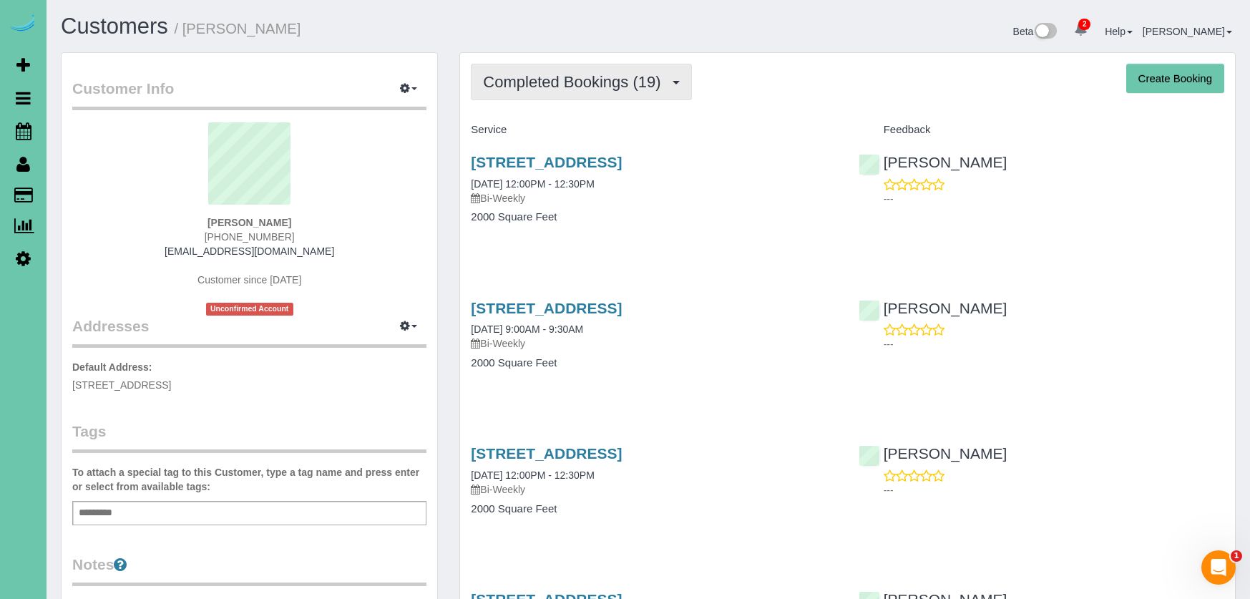
click at [589, 79] on span "Completed Bookings (19)" at bounding box center [575, 82] width 185 height 18
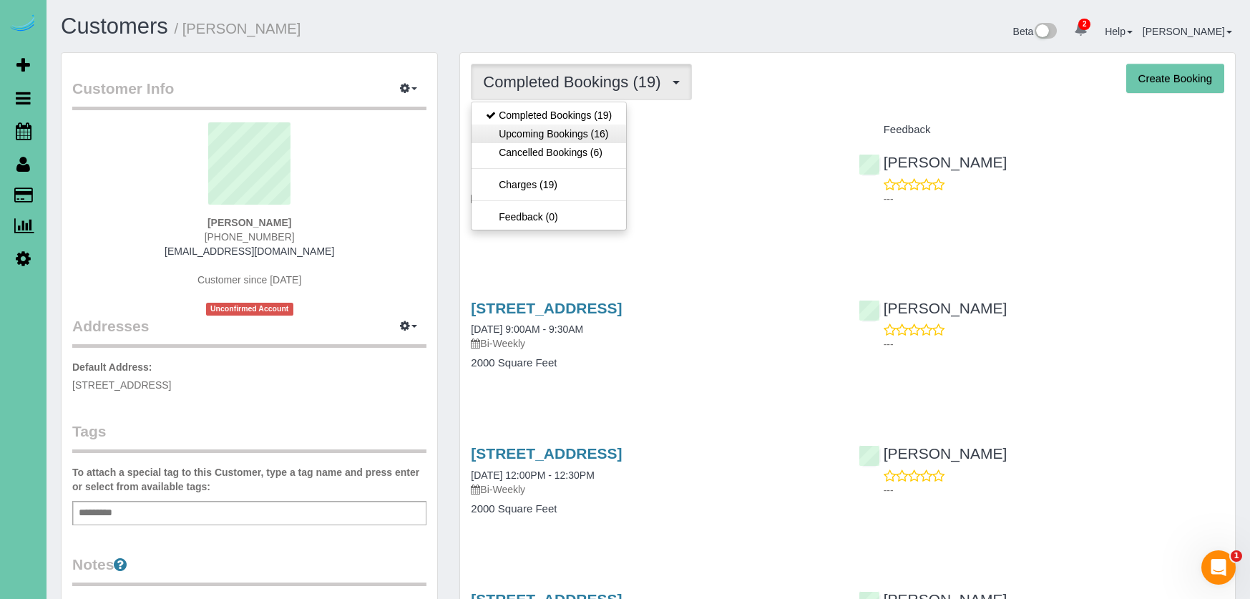
click at [573, 140] on link "Upcoming Bookings (16)" at bounding box center [549, 134] width 155 height 19
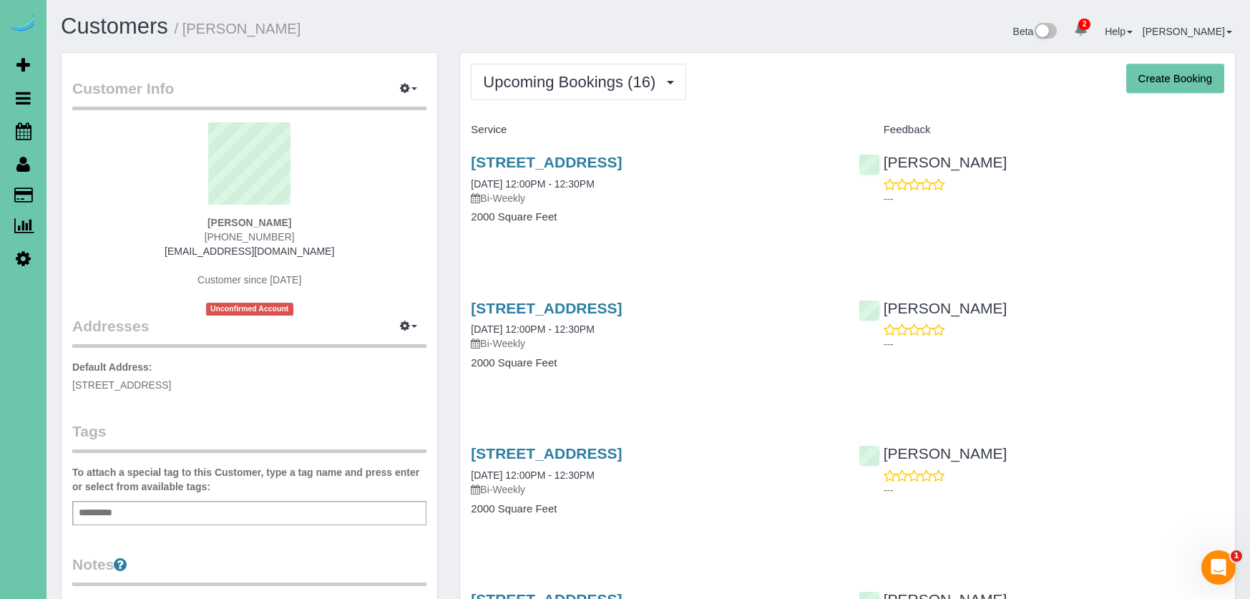
click at [522, 152] on div "11559 S 123rd Ter, Papillion, NE 68046 09/04/2025 12:00PM - 12:30PM Bi-Weekly 2…" at bounding box center [653, 197] width 387 height 110
click at [513, 162] on link "11559 S 123rd Ter, Papillion, NE 68046" at bounding box center [546, 162] width 151 height 16
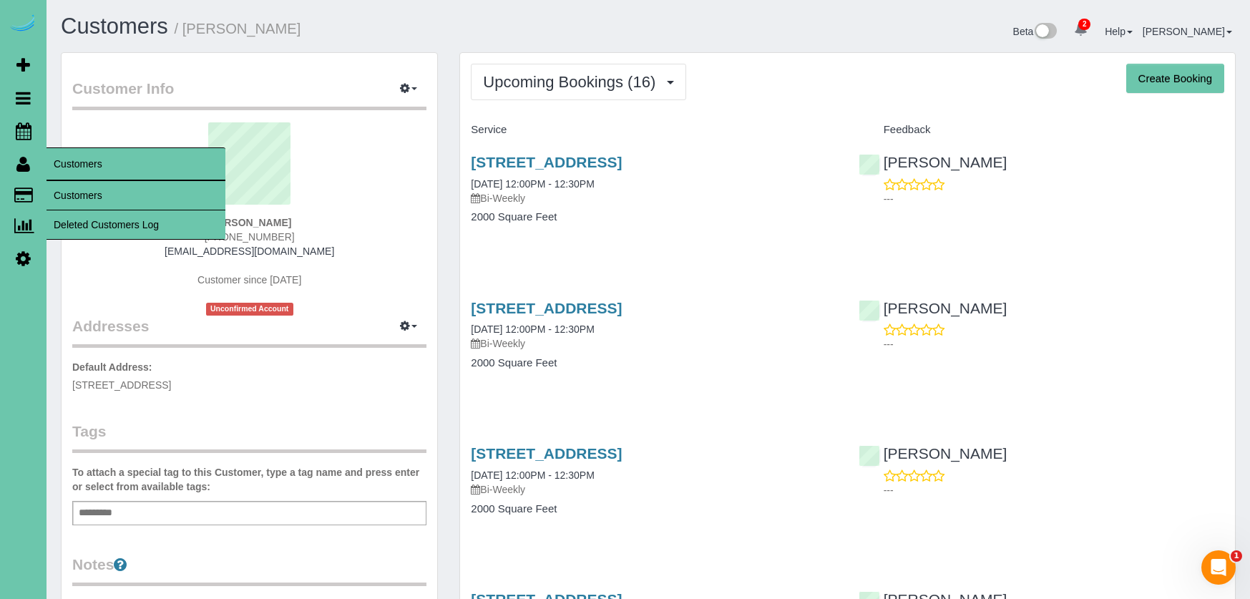
click at [89, 205] on link "Customers" at bounding box center [136, 195] width 179 height 29
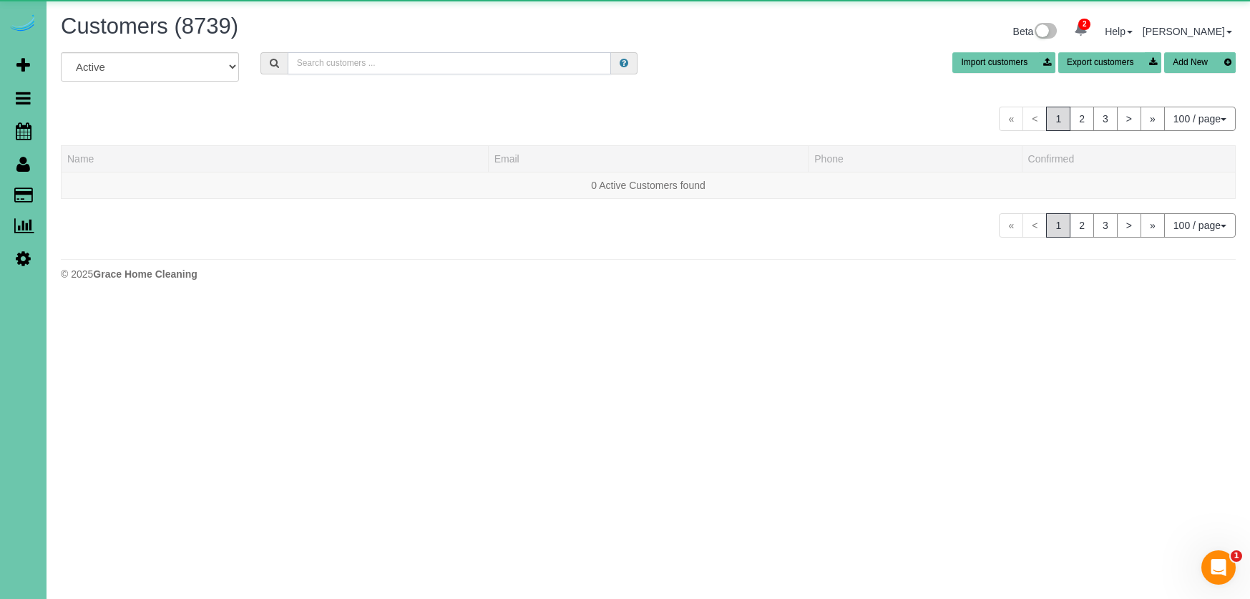
click at [413, 57] on input "text" at bounding box center [450, 63] width 324 height 22
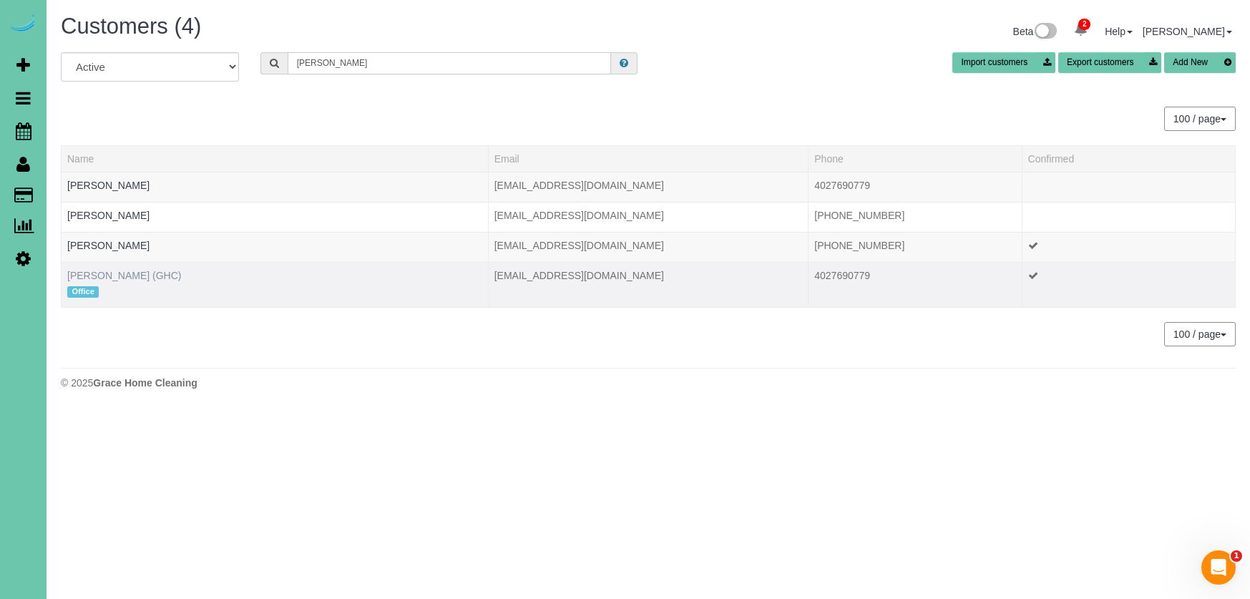
type input "Kevin smith"
click at [149, 278] on link "KEVIN SMITH (GHC)" at bounding box center [124, 275] width 114 height 11
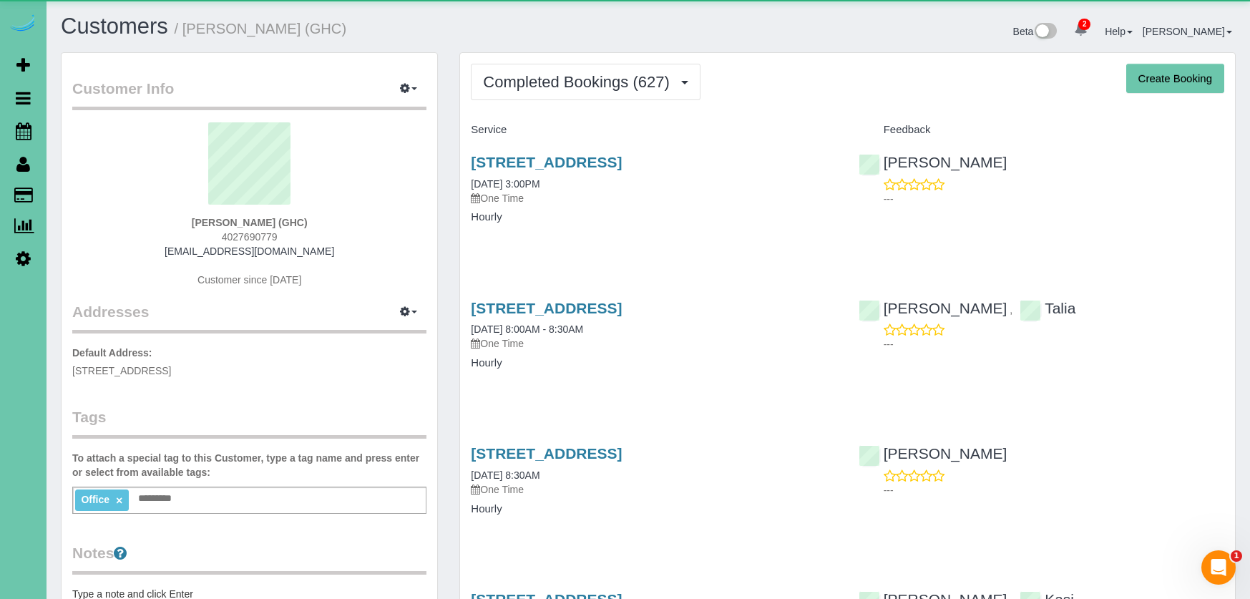
click at [1203, 74] on button "Create Booking" at bounding box center [1176, 79] width 98 height 30
select select "NE"
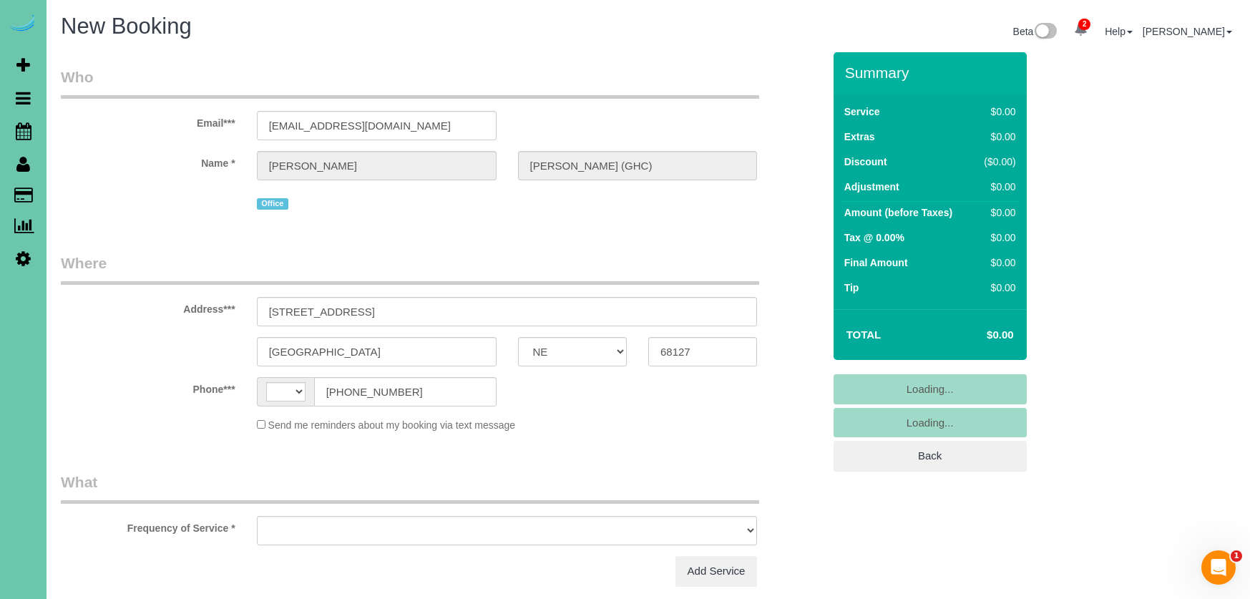
select select "string:US"
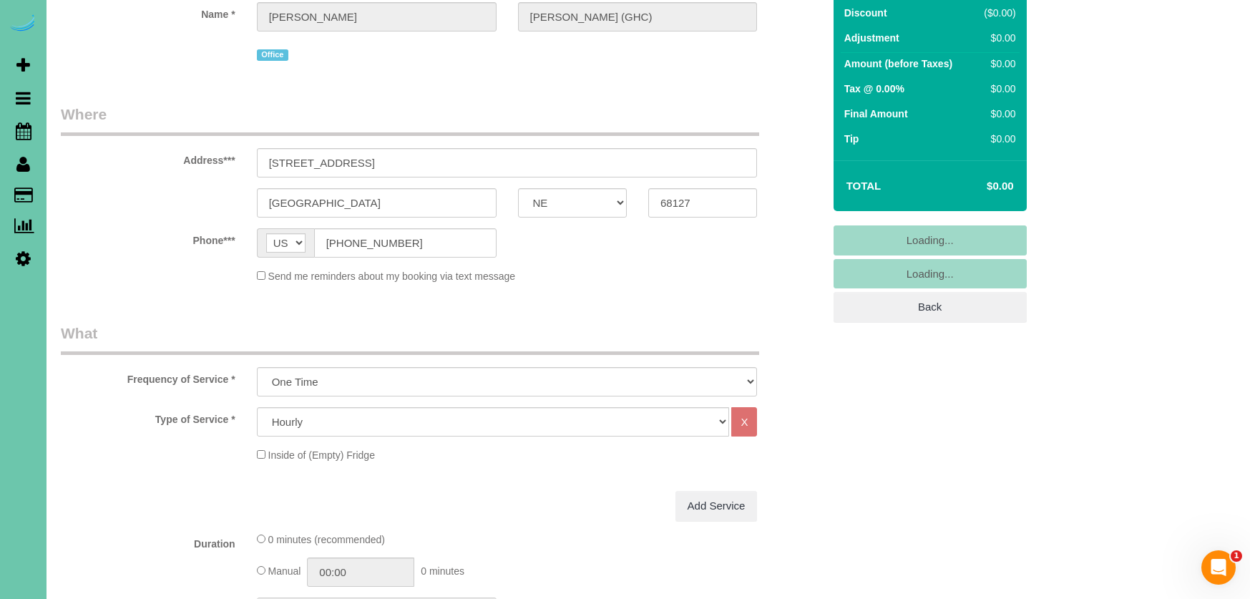
select select "object:6198"
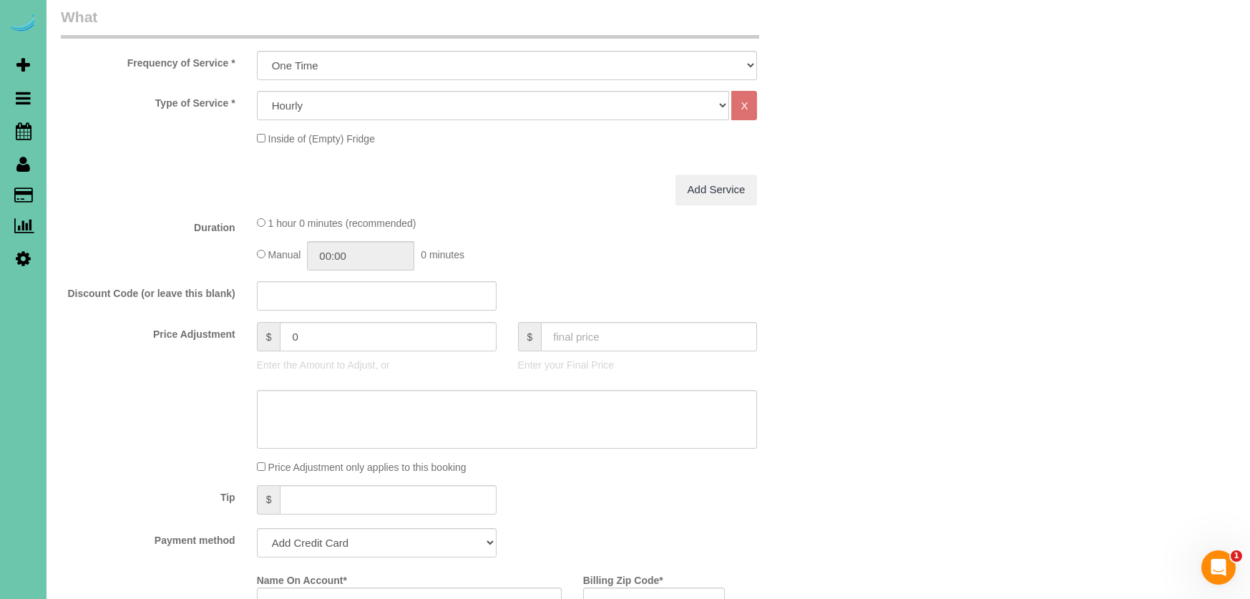
scroll to position [496, 0]
click at [399, 248] on input "01:00" at bounding box center [360, 252] width 107 height 29
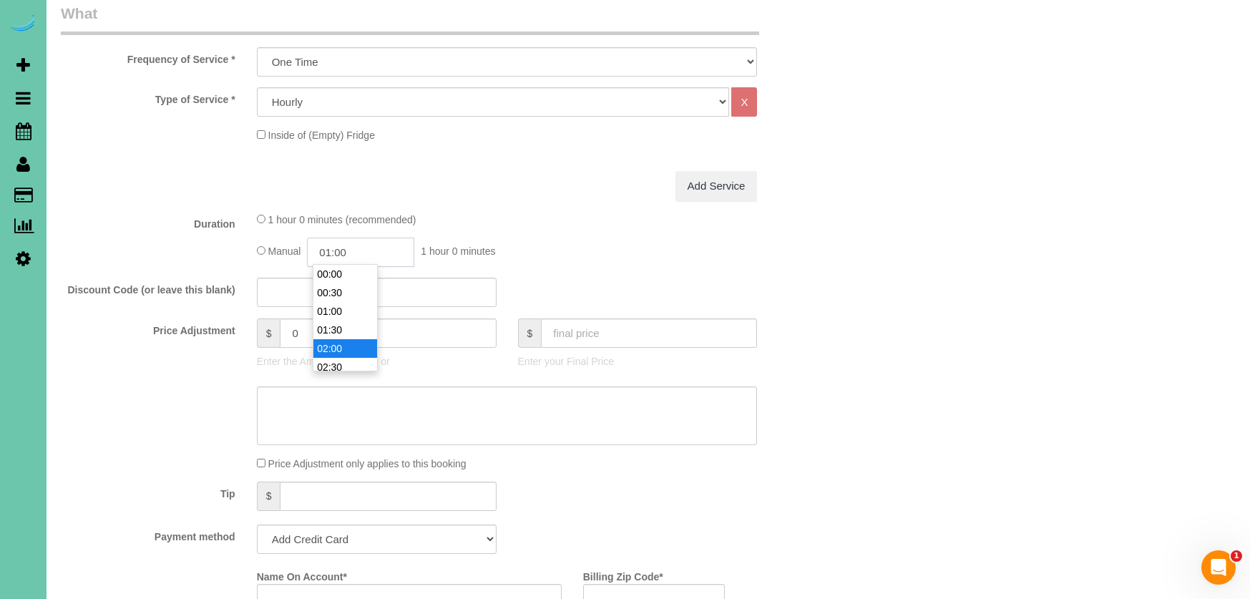
scroll to position [19, 0]
type input "02:30"
click at [347, 350] on li "02:30" at bounding box center [345, 348] width 64 height 19
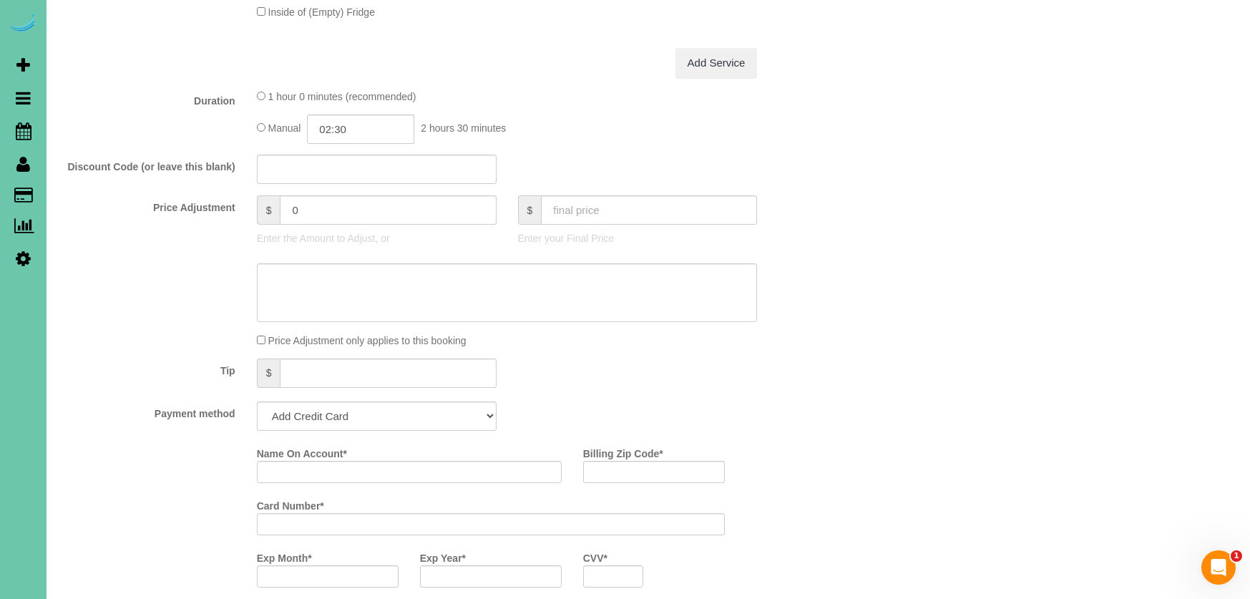
scroll to position [617, 0]
select select "string:check"
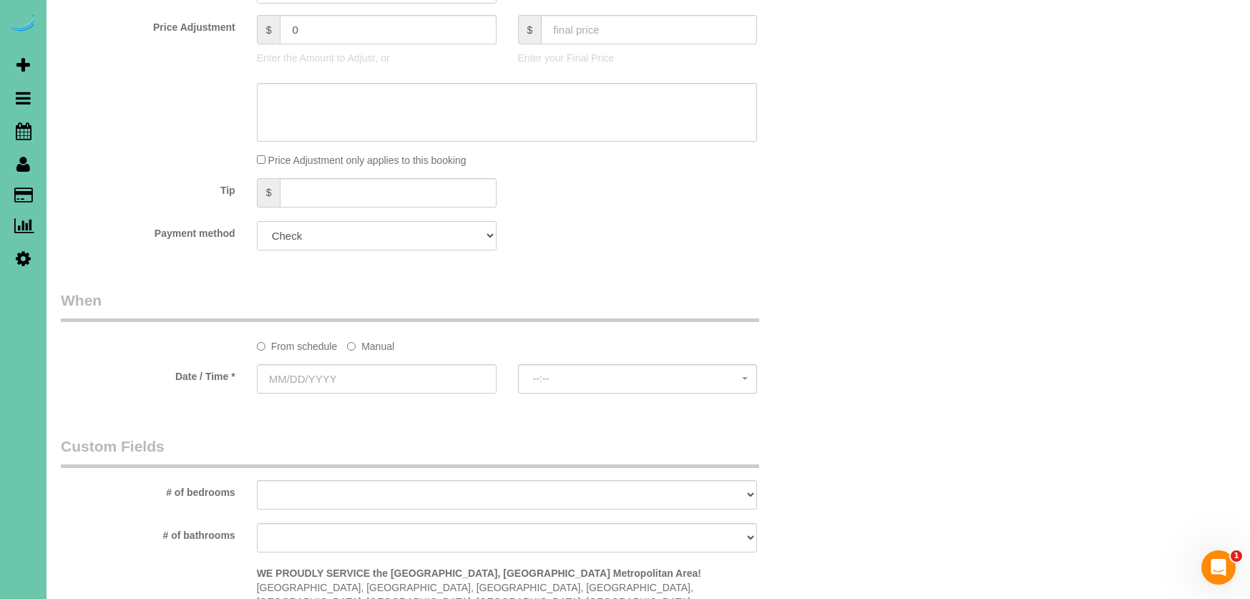
scroll to position [803, 0]
click at [366, 339] on label "Manual" at bounding box center [370, 340] width 47 height 19
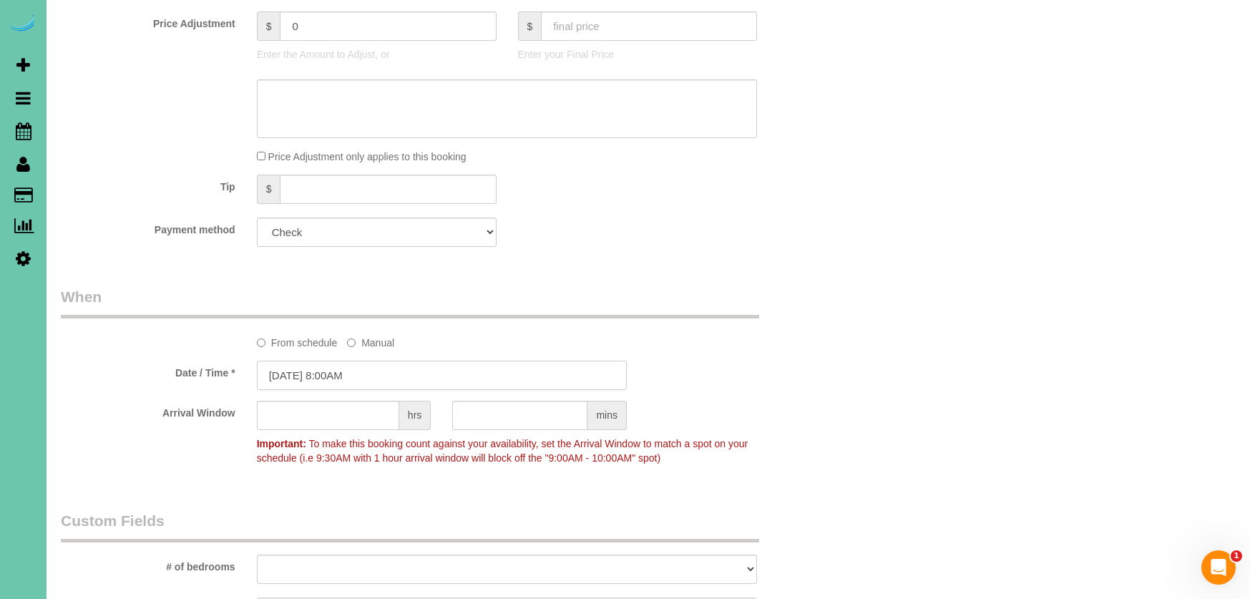
click at [343, 384] on input "08/13/2025 8:00AM" at bounding box center [442, 375] width 370 height 29
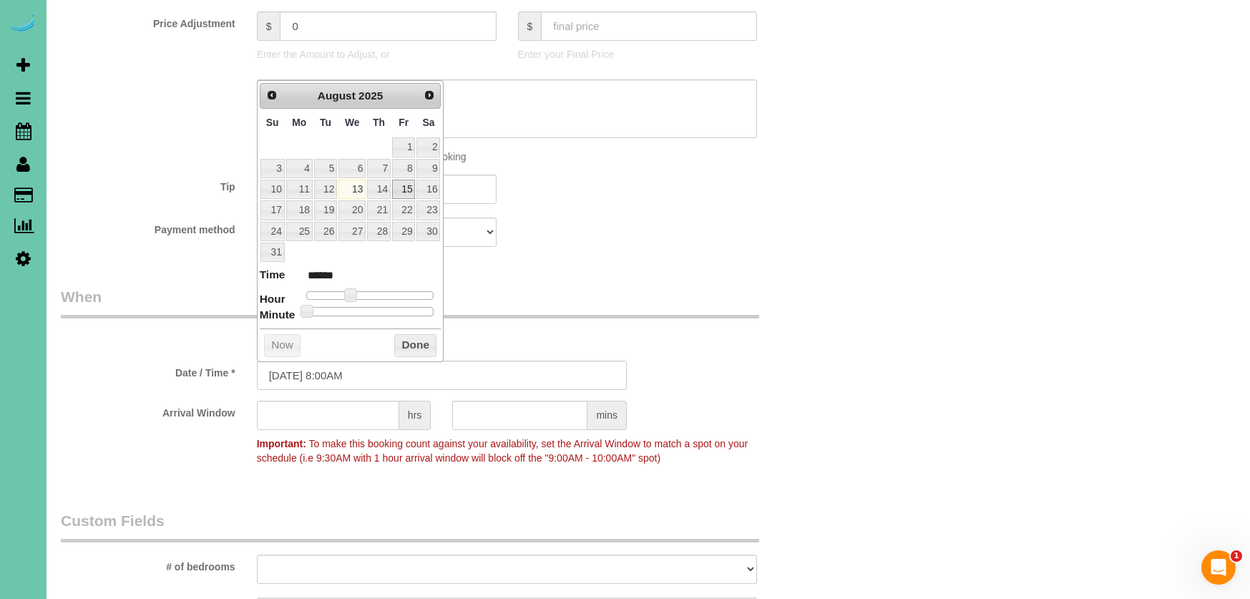
click at [407, 194] on link "15" at bounding box center [403, 189] width 23 height 19
click at [346, 371] on input "08/15/2025 8:00AM" at bounding box center [442, 375] width 370 height 29
type input "08/15/2025 8:30AM"
click at [143, 365] on label "Date / Time *" at bounding box center [148, 370] width 196 height 19
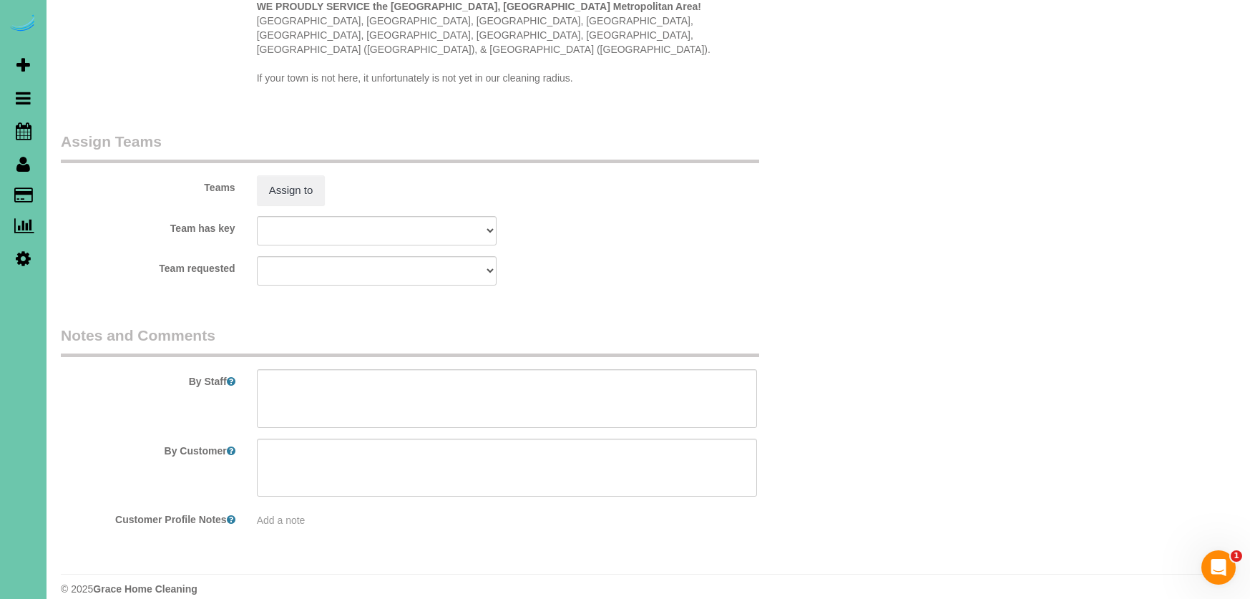
scroll to position [1444, 0]
click at [355, 383] on textarea at bounding box center [507, 399] width 501 height 59
type textarea "training @ the office"
click at [289, 177] on button "Assign to" at bounding box center [291, 191] width 69 height 30
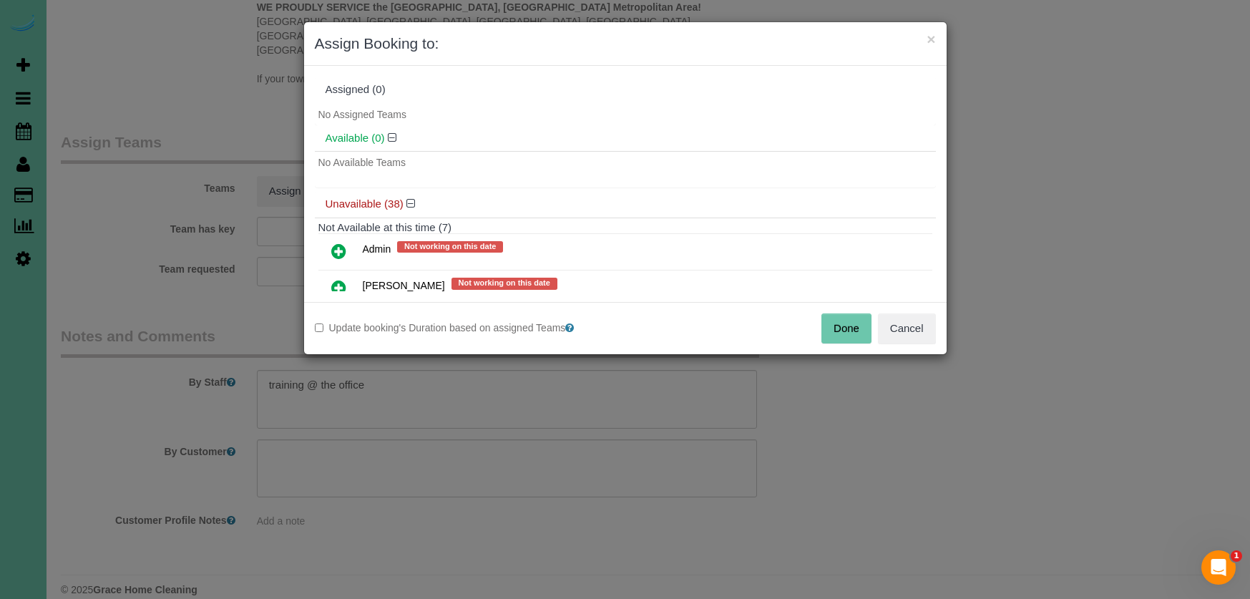
scroll to position [20, 0]
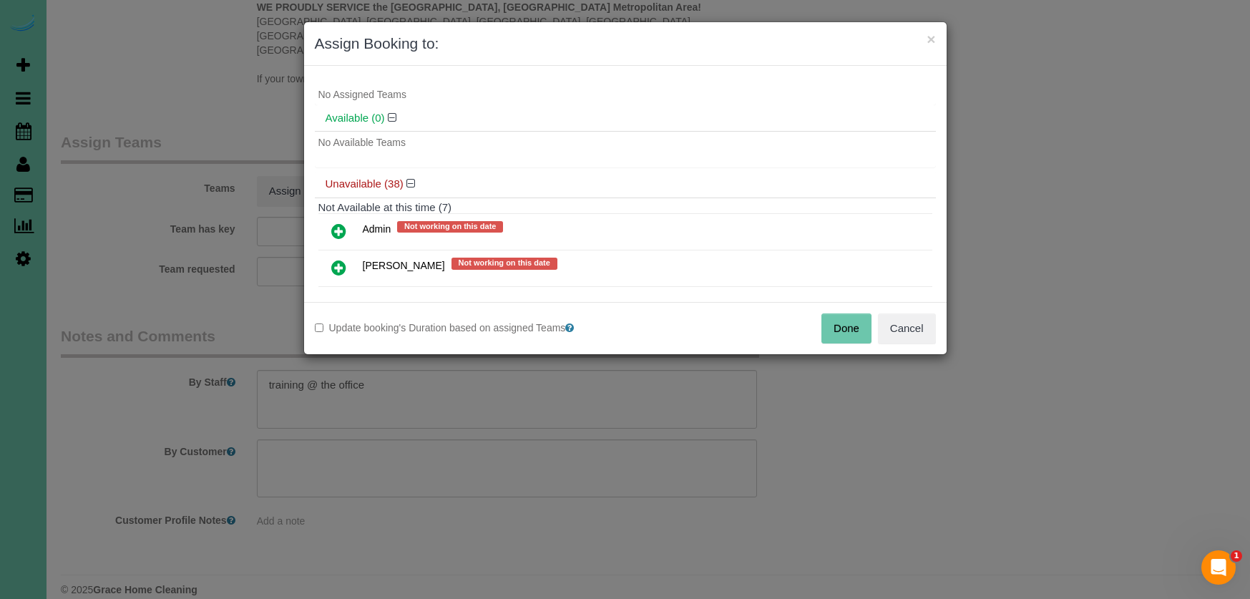
drag, startPoint x: 334, startPoint y: 266, endPoint x: 349, endPoint y: 254, distance: 19.3
click at [334, 266] on icon at bounding box center [338, 267] width 15 height 17
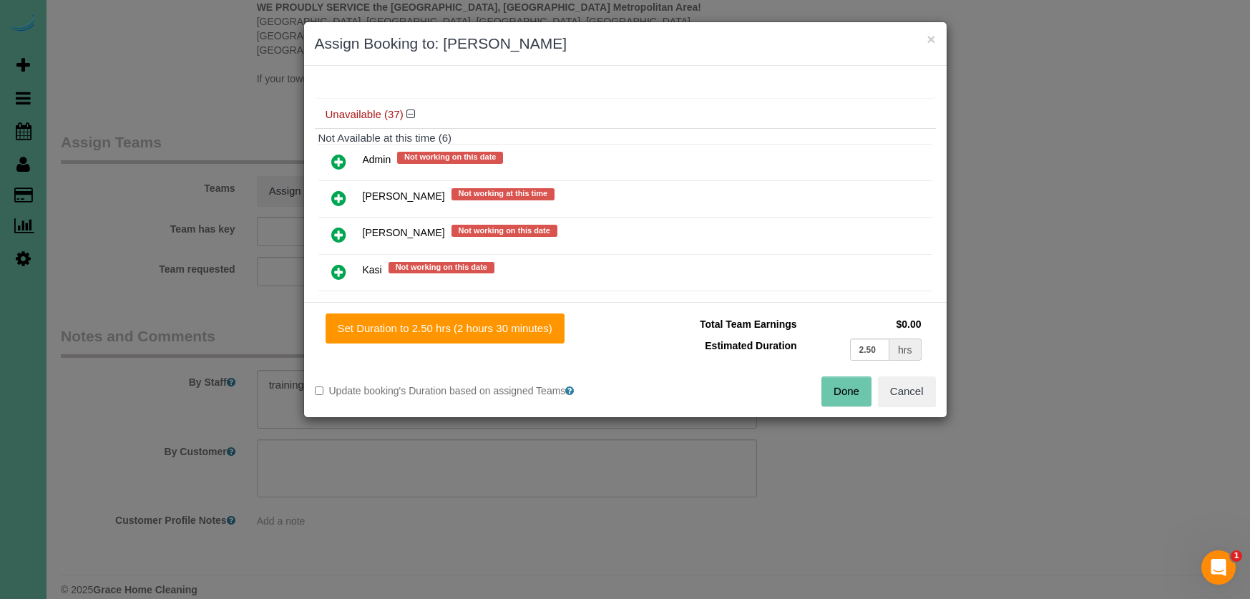
scroll to position [126, 0]
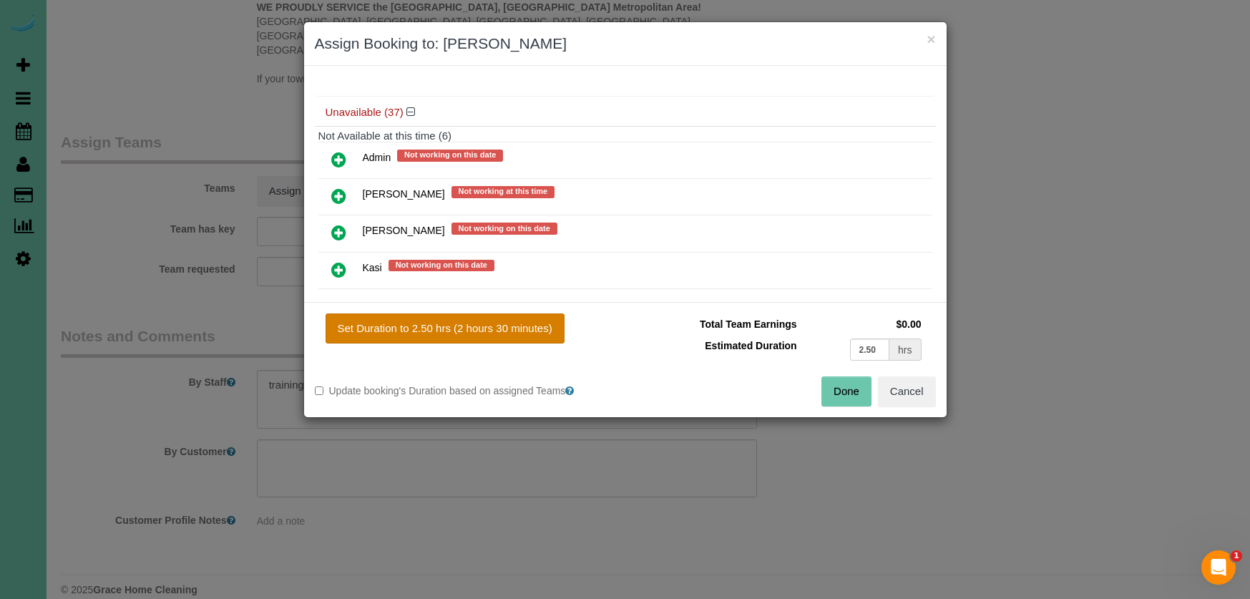
drag, startPoint x: 336, startPoint y: 261, endPoint x: 414, endPoint y: 318, distance: 97.2
click at [336, 261] on icon at bounding box center [338, 269] width 15 height 17
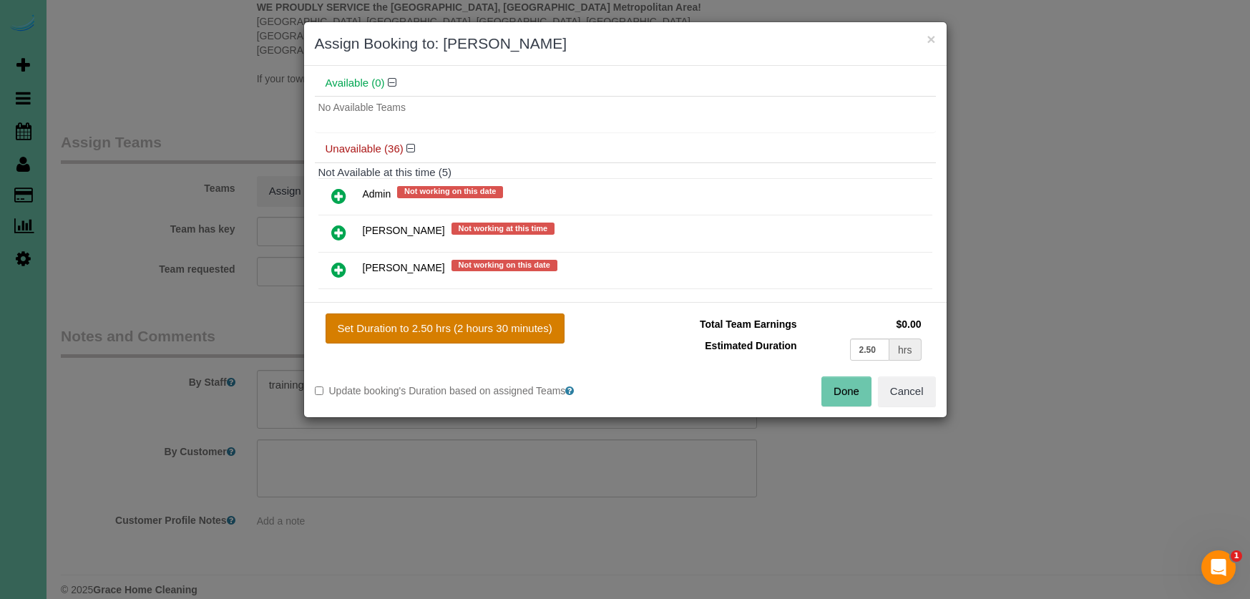
drag, startPoint x: 424, startPoint y: 325, endPoint x: 542, endPoint y: 331, distance: 117.6
click at [429, 325] on button "Set Duration to 2.50 hrs (2 hours 30 minutes)" at bounding box center [445, 328] width 239 height 30
type input "2.50"
click at [869, 396] on button "Done" at bounding box center [847, 391] width 50 height 30
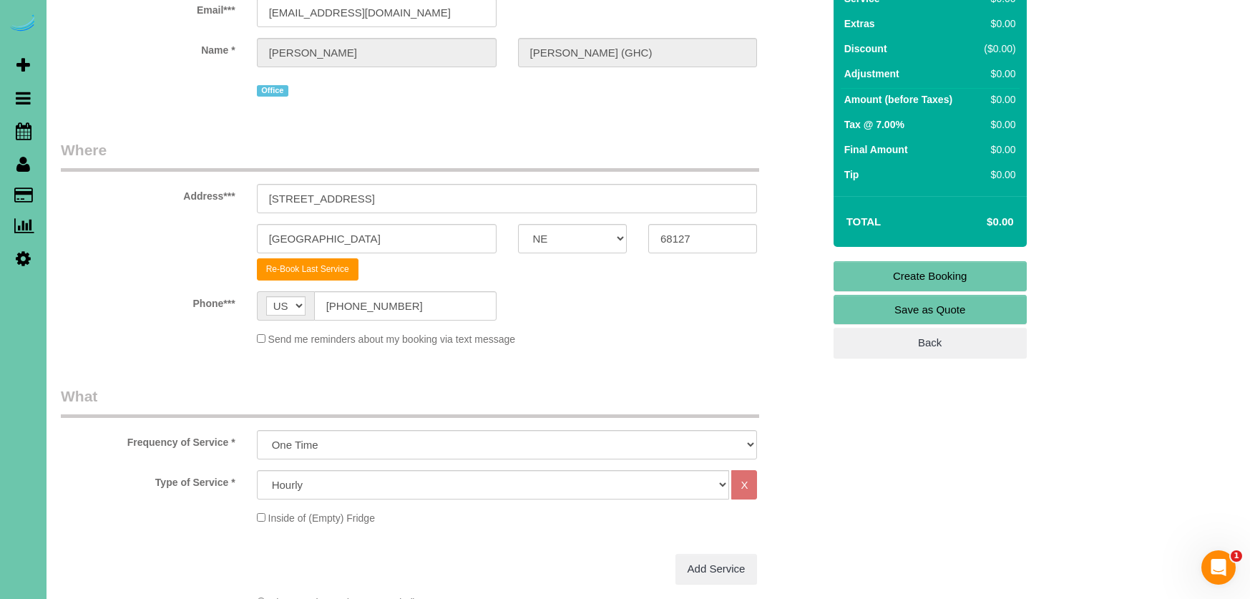
scroll to position [107, 0]
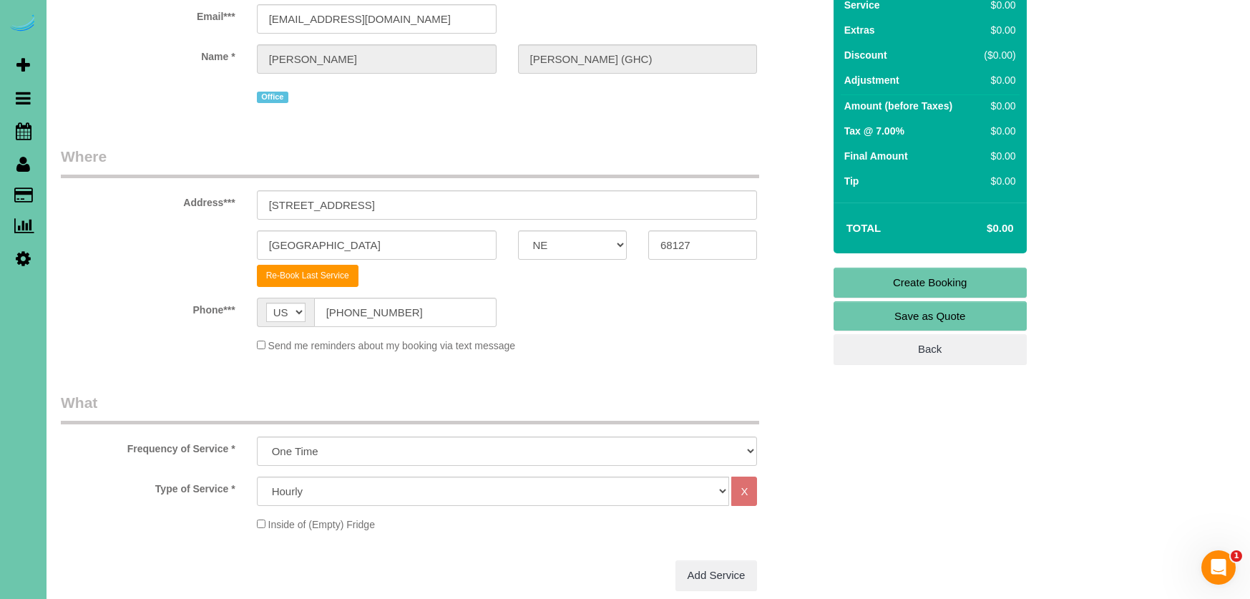
drag, startPoint x: 878, startPoint y: 281, endPoint x: 788, endPoint y: 281, distance: 90.2
click at [877, 281] on link "Create Booking" at bounding box center [930, 283] width 193 height 30
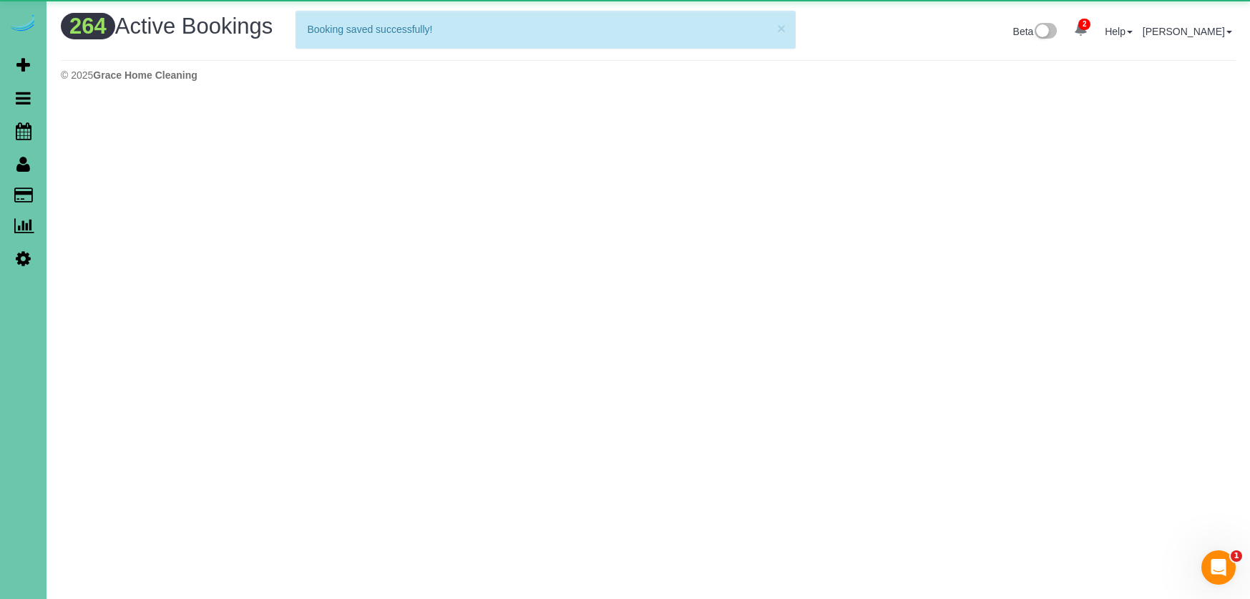
click at [21, 259] on icon at bounding box center [23, 258] width 15 height 17
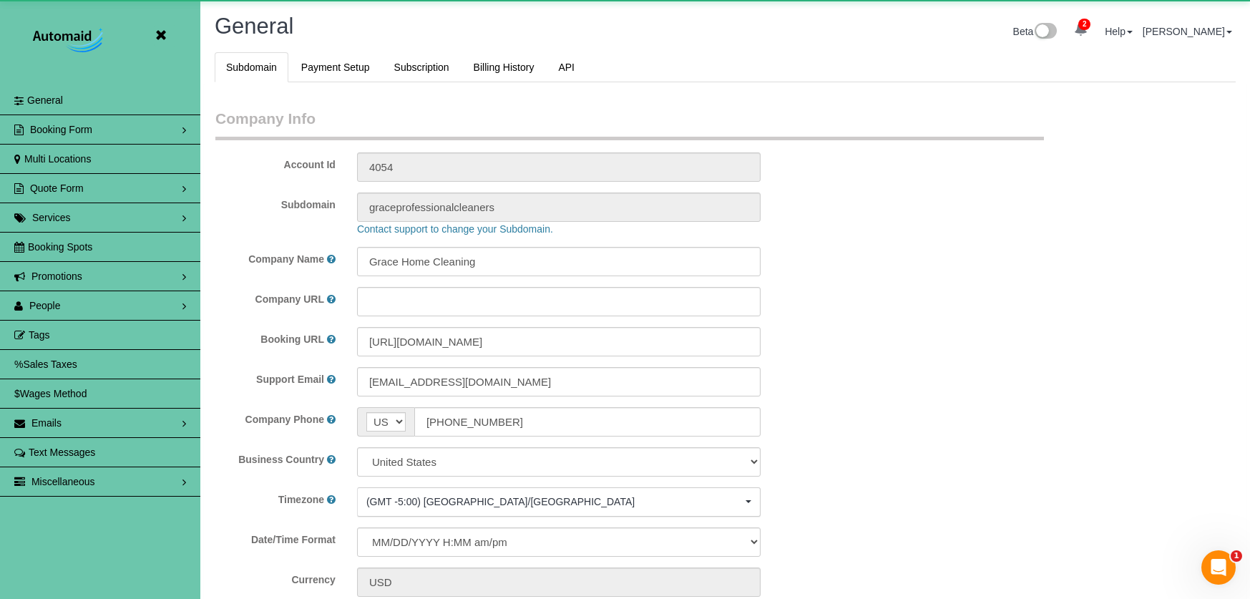
scroll to position [3056, 1250]
select select "5796"
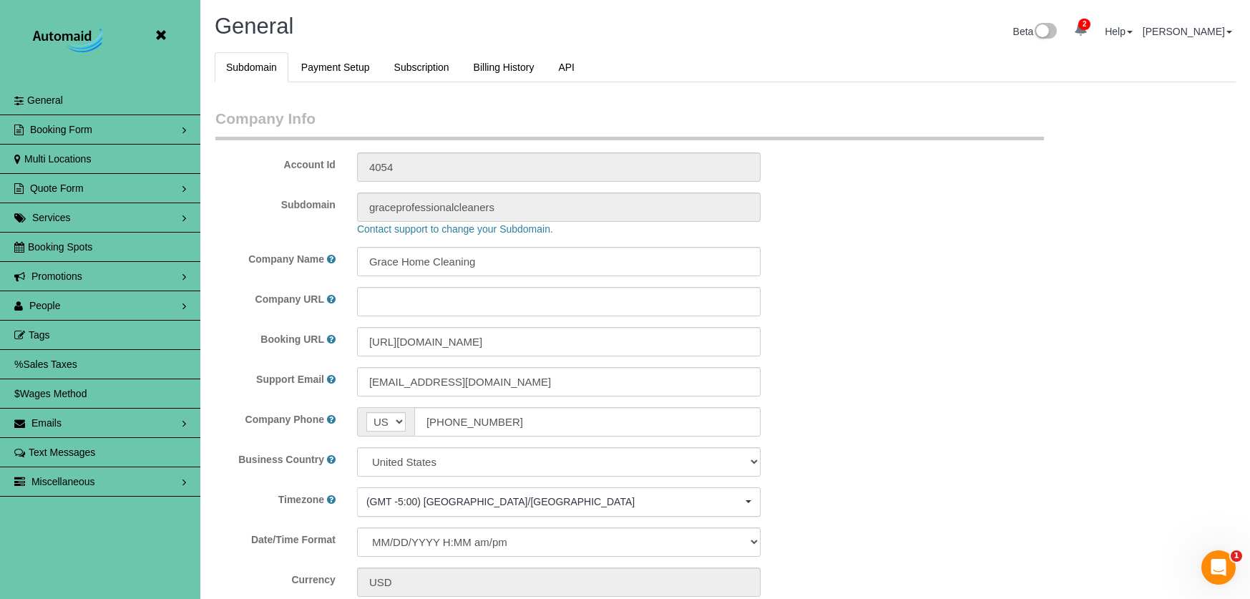
click at [71, 303] on link "People" at bounding box center [100, 305] width 200 height 29
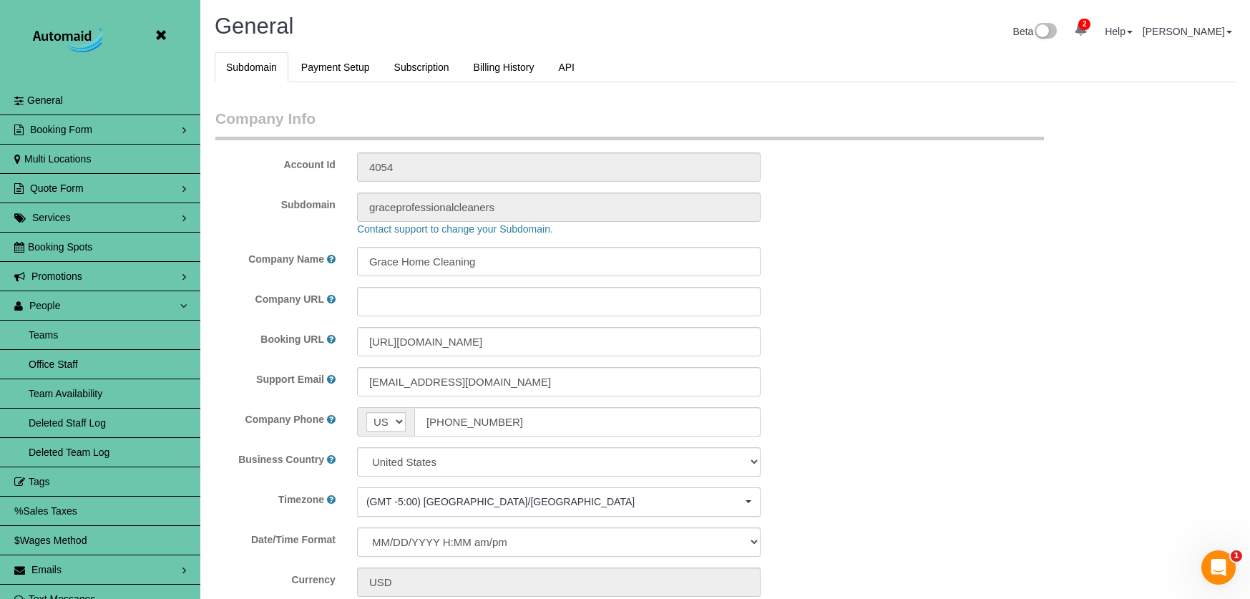
click at [117, 395] on link "Team Availability" at bounding box center [100, 393] width 200 height 29
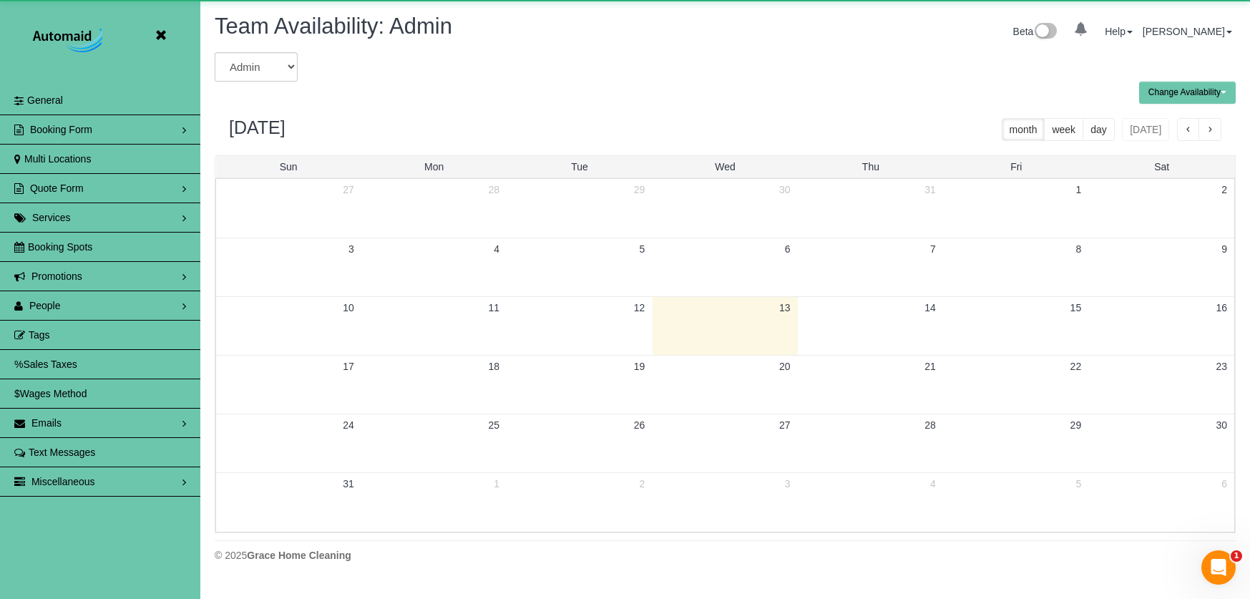
scroll to position [583, 1250]
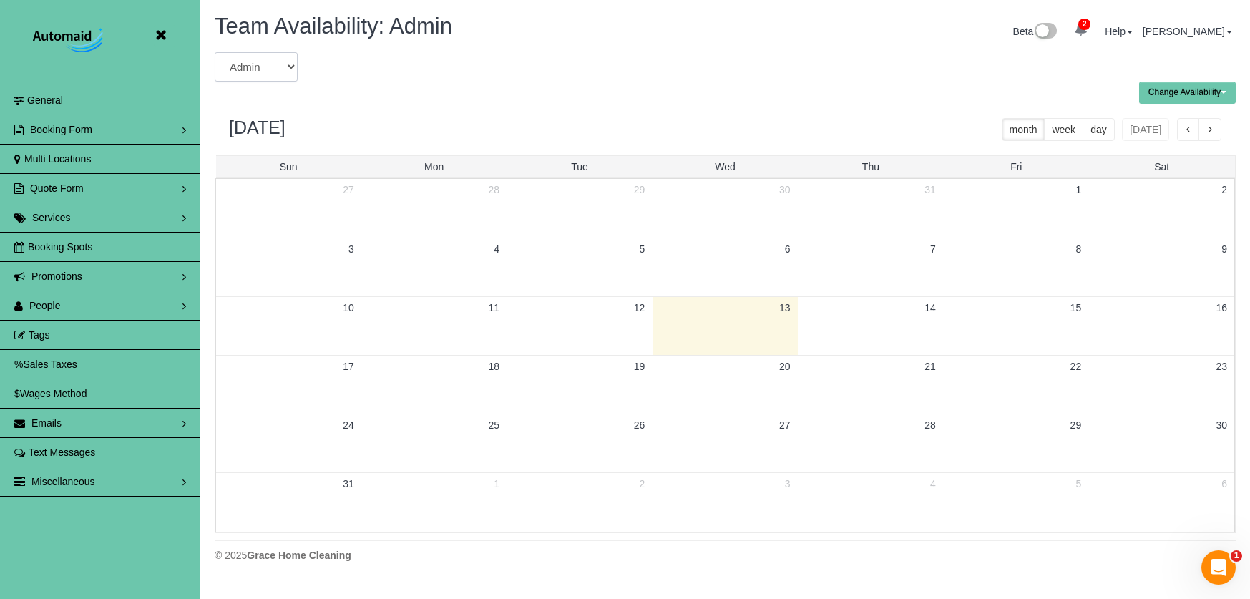
select select "number:37457"
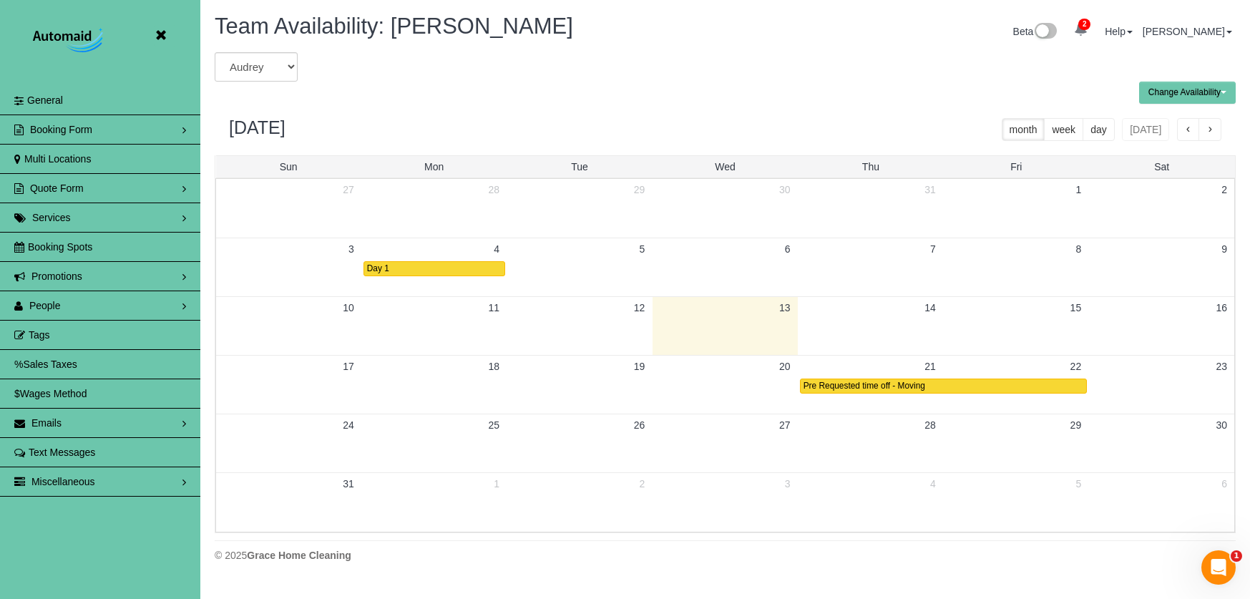
click at [1192, 90] on button "Change Availability" at bounding box center [1187, 93] width 97 height 22
click at [1162, 120] on button "Default Availability" at bounding box center [1184, 121] width 88 height 22
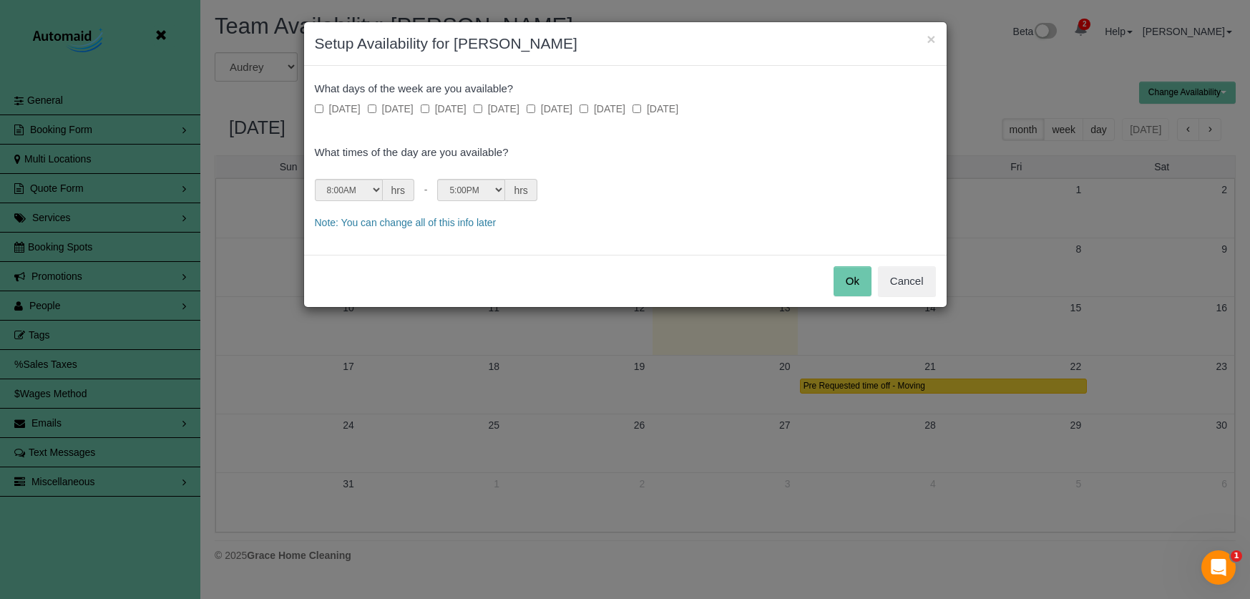
click at [409, 106] on label "Monday" at bounding box center [391, 109] width 46 height 14
drag, startPoint x: 450, startPoint y: 109, endPoint x: 462, endPoint y: 111, distance: 12.4
click at [451, 109] on label "Tuesday" at bounding box center [444, 109] width 46 height 14
click at [505, 113] on label "Wednesday" at bounding box center [497, 109] width 46 height 14
click at [570, 107] on label "Thursday" at bounding box center [550, 109] width 46 height 14
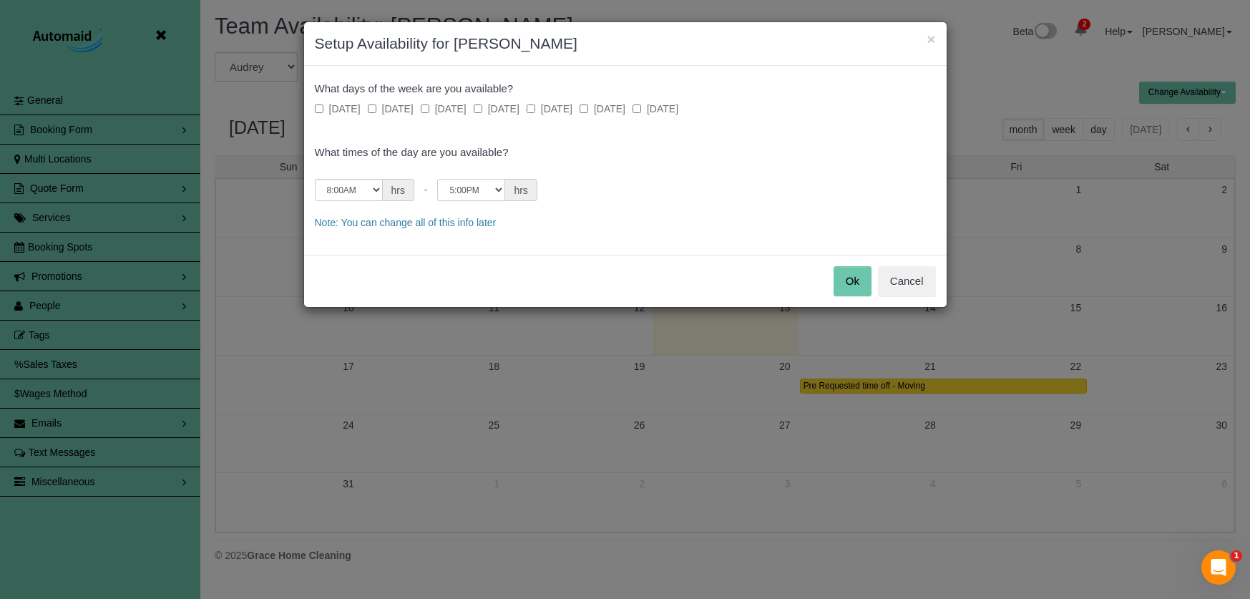
select select "string:16:00"
click at [848, 277] on button "Ok" at bounding box center [853, 281] width 38 height 30
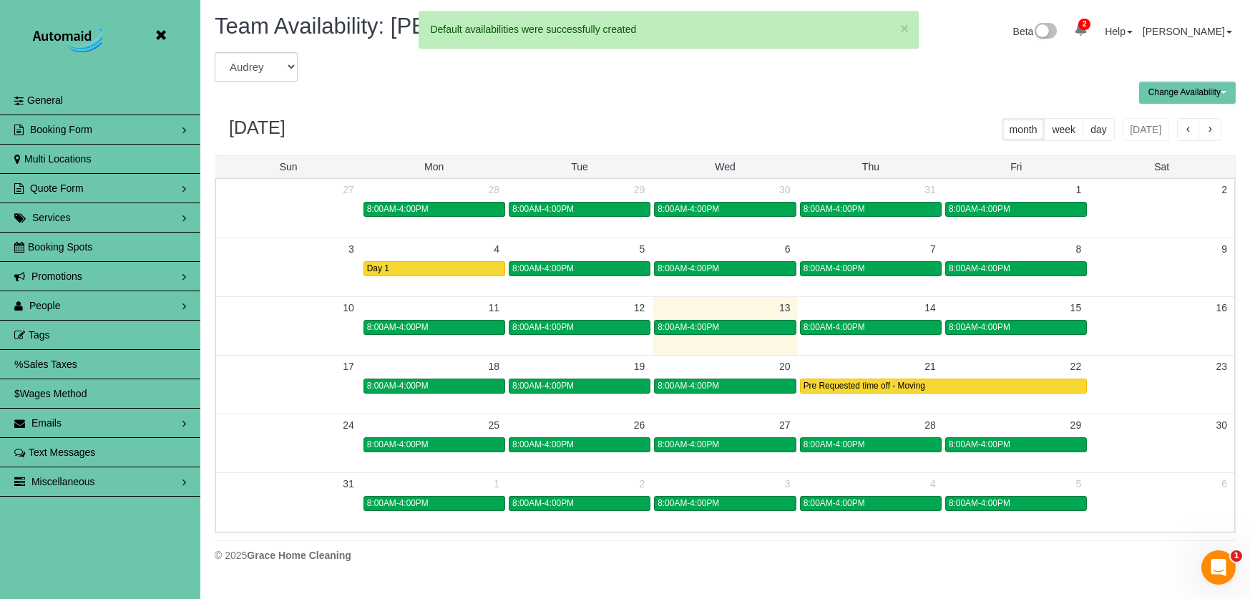
click at [406, 248] on td "4" at bounding box center [433, 249] width 145 height 22
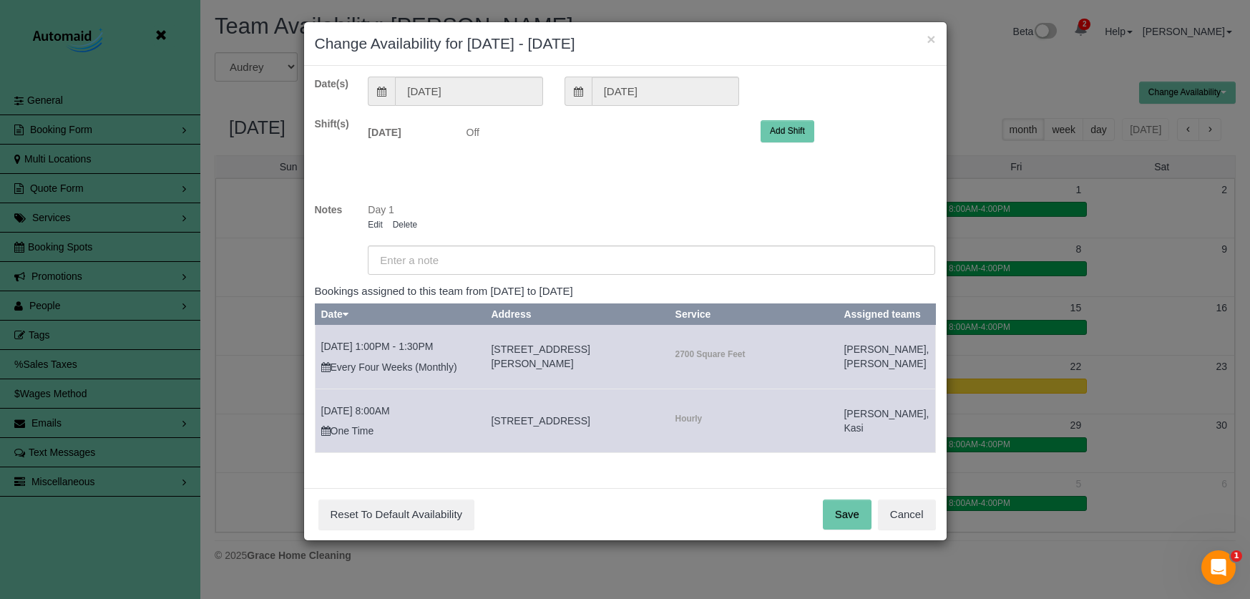
click at [779, 142] on div "Mon 08/04/2025 Off 12:00AM 12:05AM 12:10AM 12:15AM 12:20AM 12:25AM 12:30AM 12:3…" at bounding box center [651, 132] width 589 height 30
click at [786, 134] on button "Add Shift" at bounding box center [788, 131] width 54 height 22
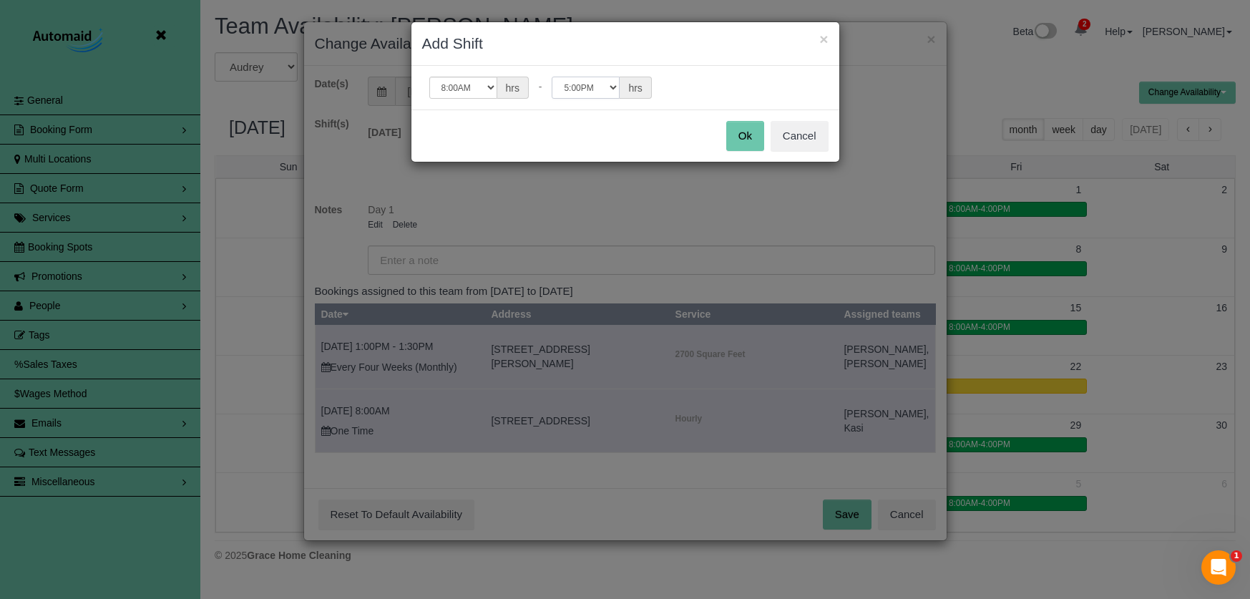
select select "string:16:00"
click at [749, 140] on button "Ok" at bounding box center [745, 136] width 38 height 30
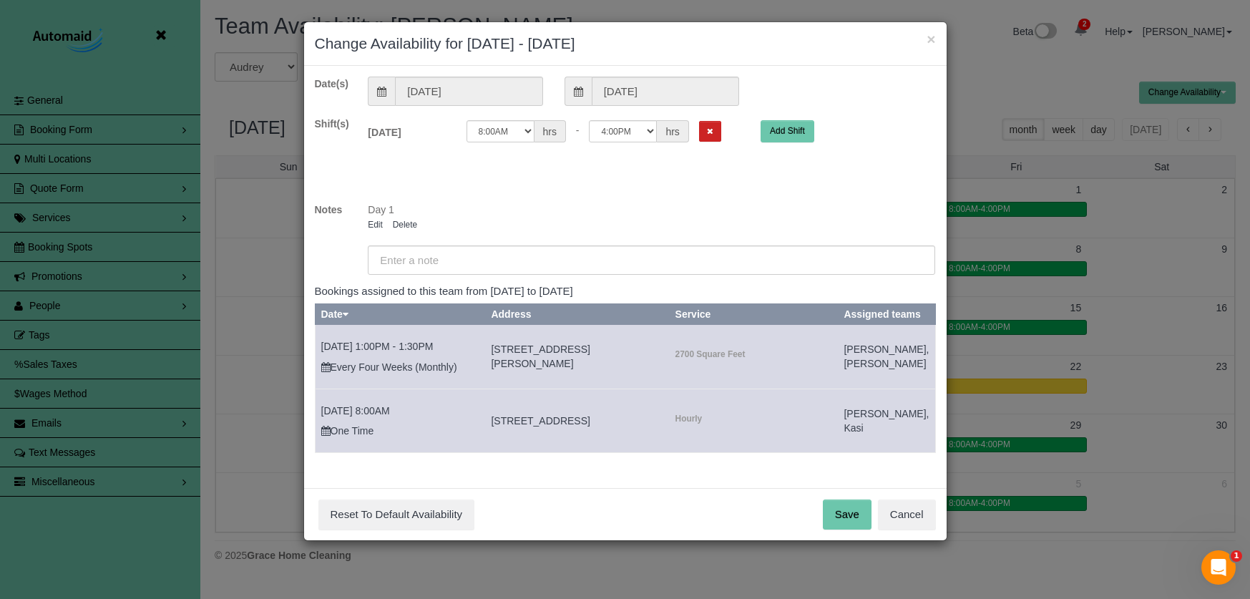
click at [860, 530] on button "Save" at bounding box center [847, 515] width 49 height 30
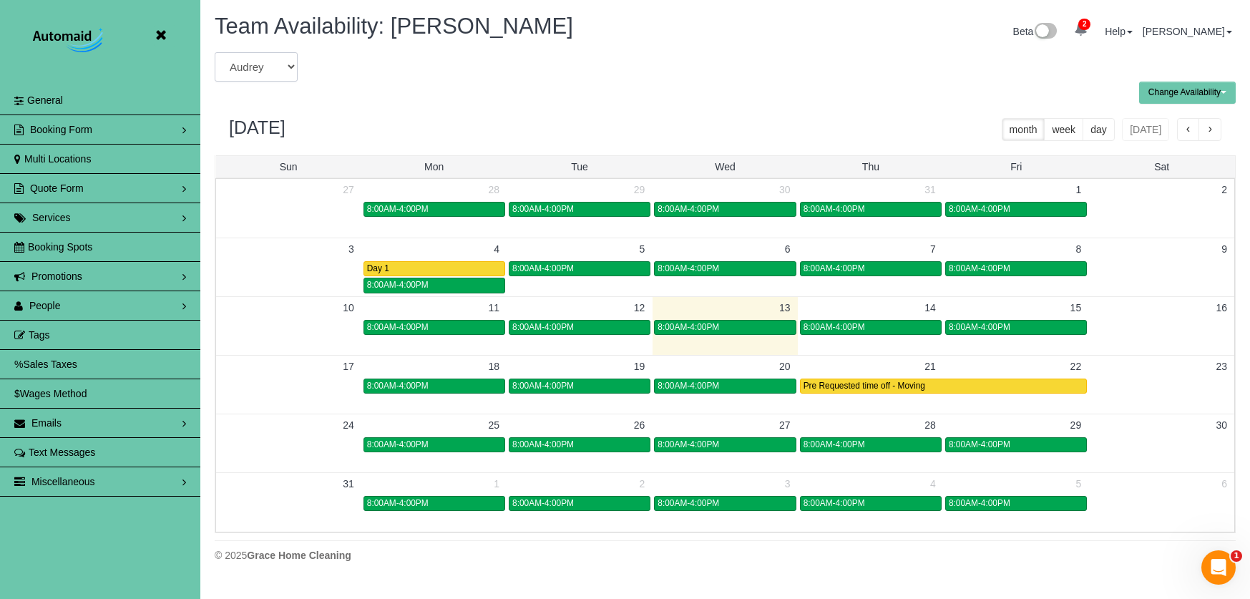
select select "number:37458"
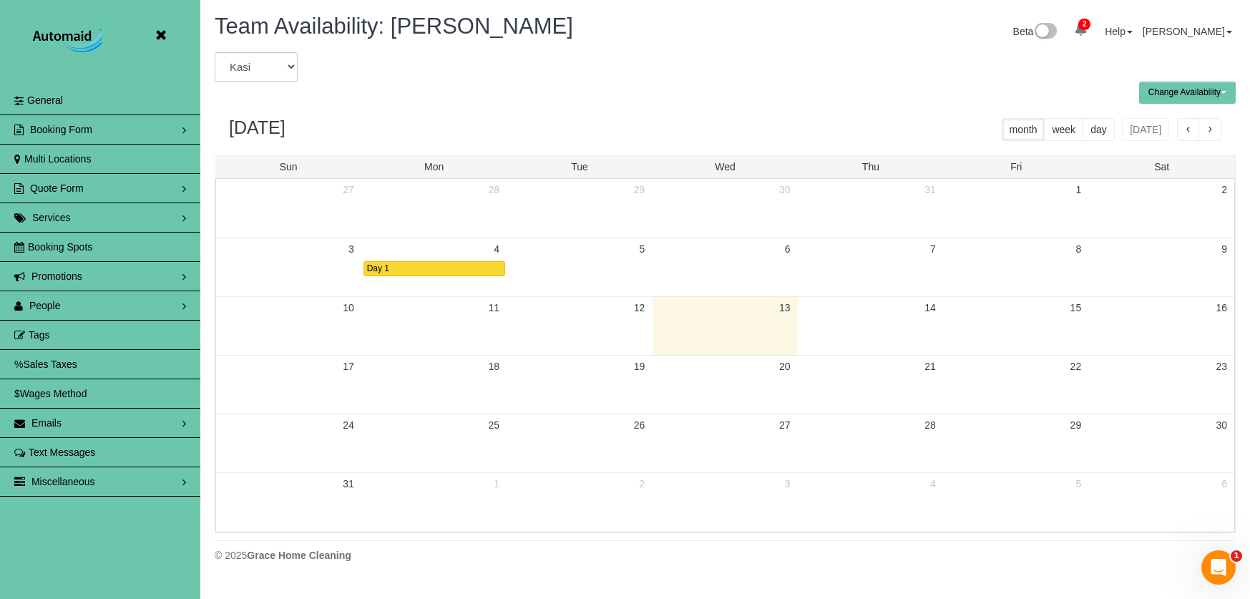
click at [414, 247] on td "4" at bounding box center [433, 249] width 145 height 22
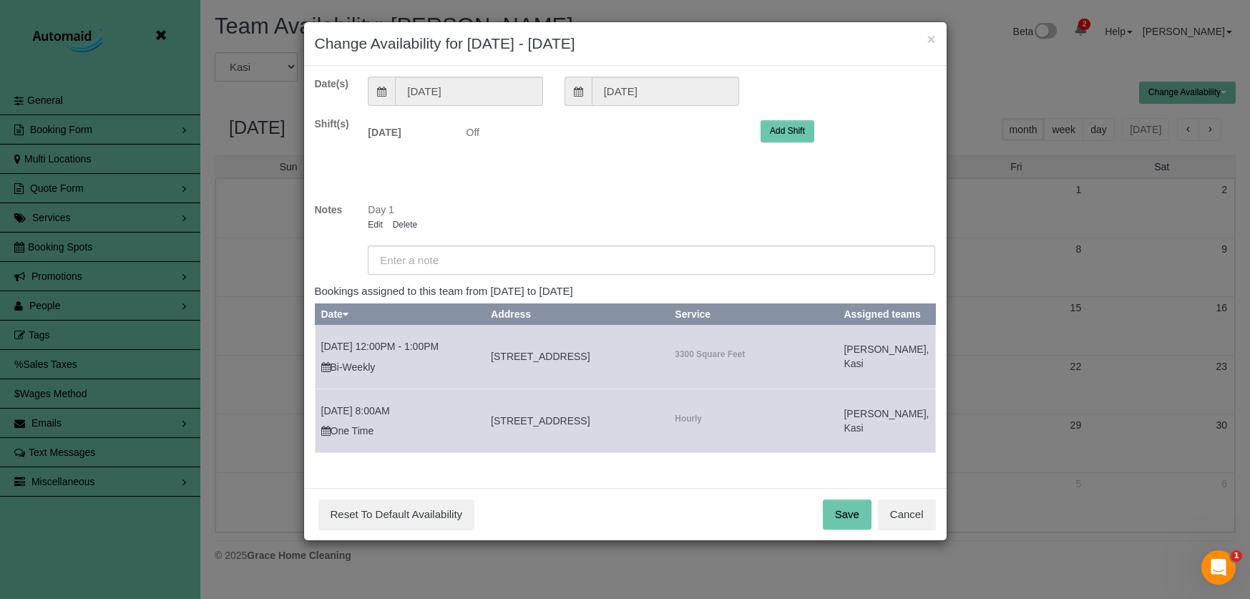
click at [796, 131] on button "Add Shift" at bounding box center [788, 131] width 54 height 22
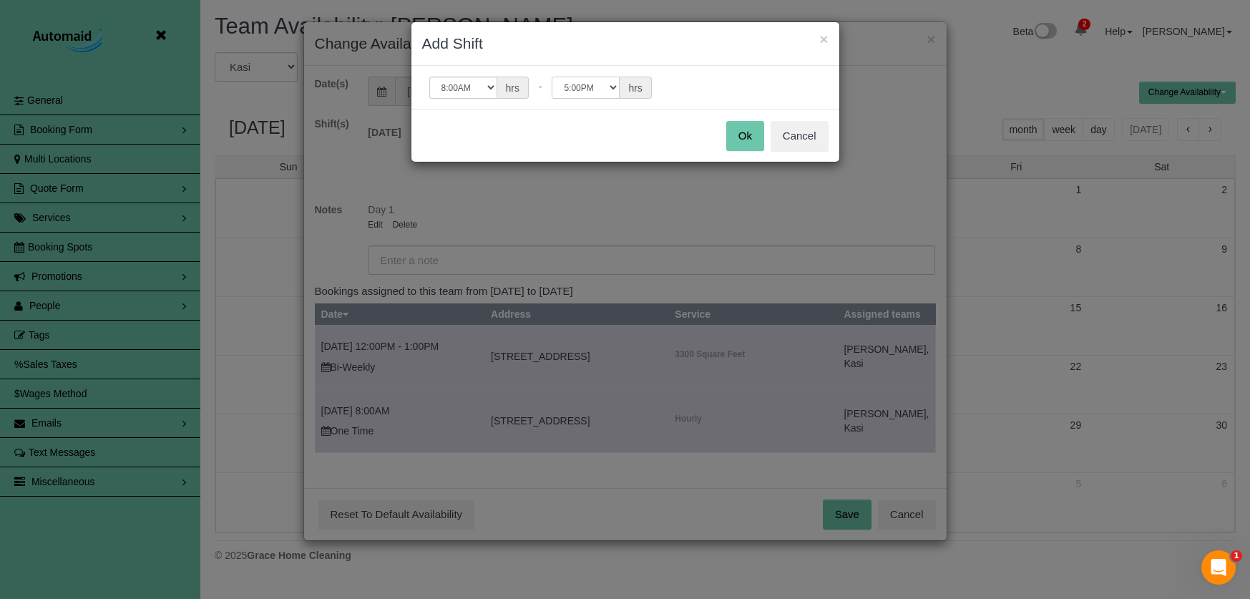
select select "string:16:00"
click at [745, 141] on button "Ok" at bounding box center [745, 136] width 38 height 30
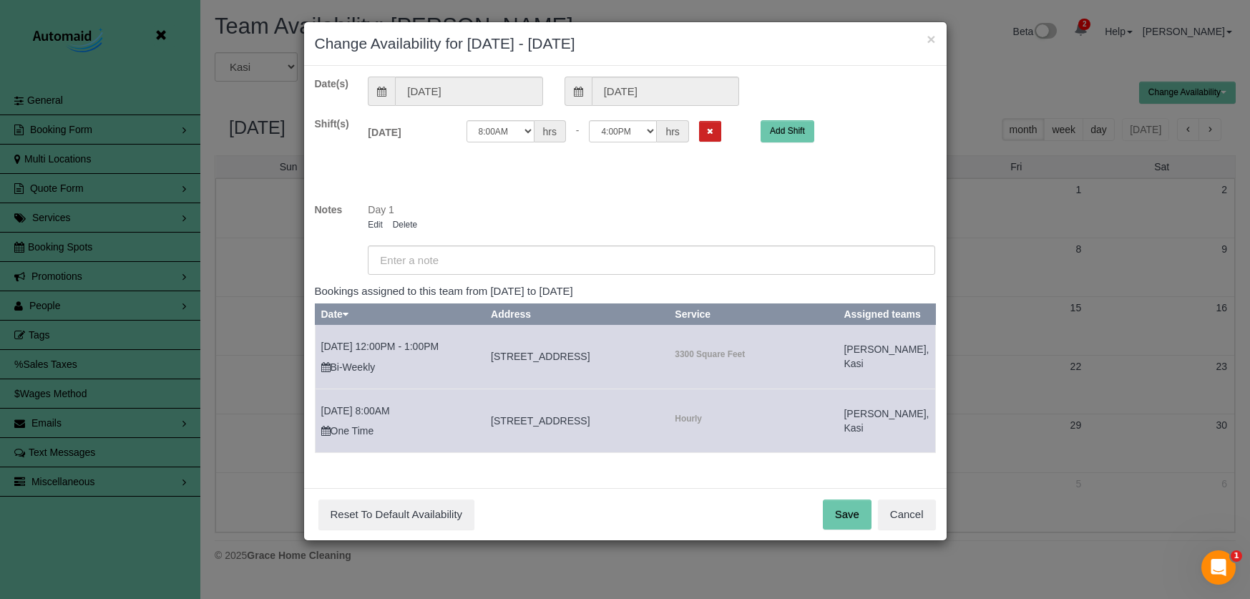
click at [821, 527] on div "Save Reset To Default Availability Cancel" at bounding box center [625, 514] width 643 height 52
click at [840, 527] on button "Save" at bounding box center [847, 515] width 49 height 30
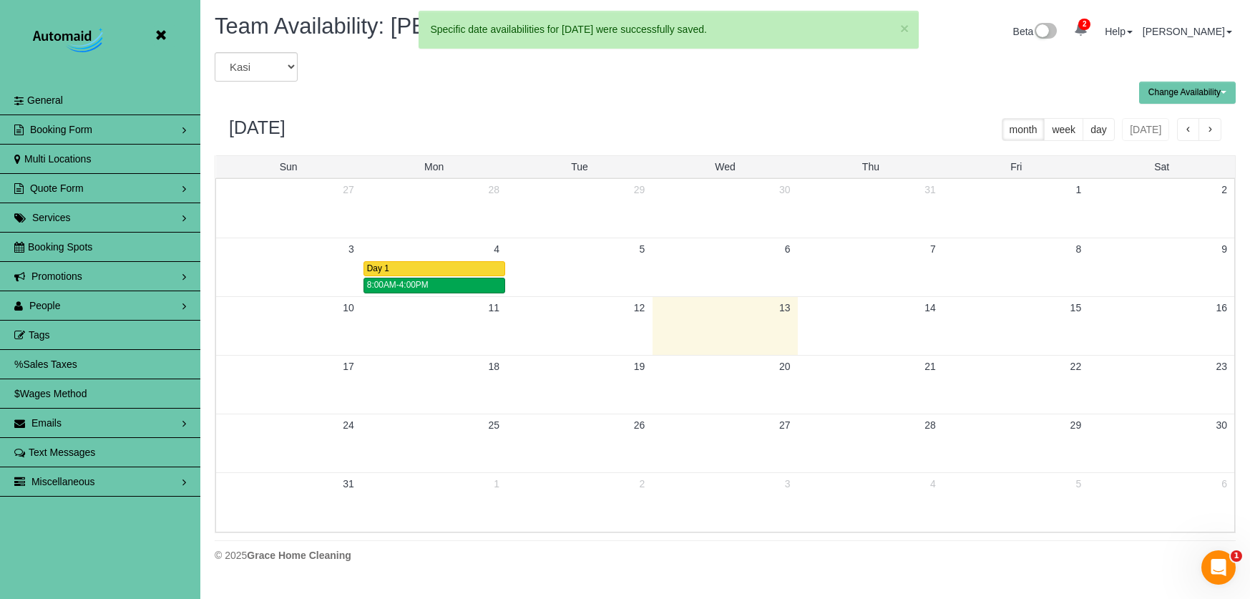
click at [1172, 94] on button "Change Availability" at bounding box center [1187, 93] width 97 height 22
click at [1162, 114] on button "Default Availability" at bounding box center [1184, 121] width 88 height 22
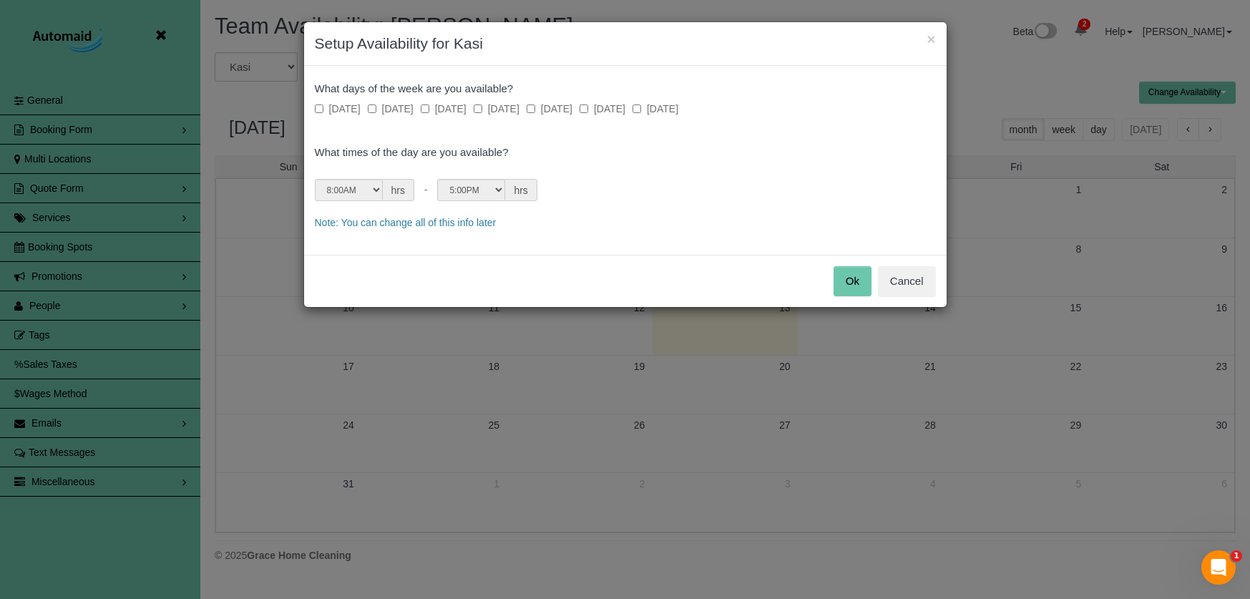
drag, startPoint x: 398, startPoint y: 112, endPoint x: 425, endPoint y: 111, distance: 27.2
click at [398, 112] on label "Monday" at bounding box center [391, 109] width 46 height 14
drag, startPoint x: 454, startPoint y: 107, endPoint x: 496, endPoint y: 109, distance: 42.3
click at [454, 107] on label "Tuesday" at bounding box center [444, 109] width 46 height 14
click at [507, 110] on label "Wednesday" at bounding box center [497, 109] width 46 height 14
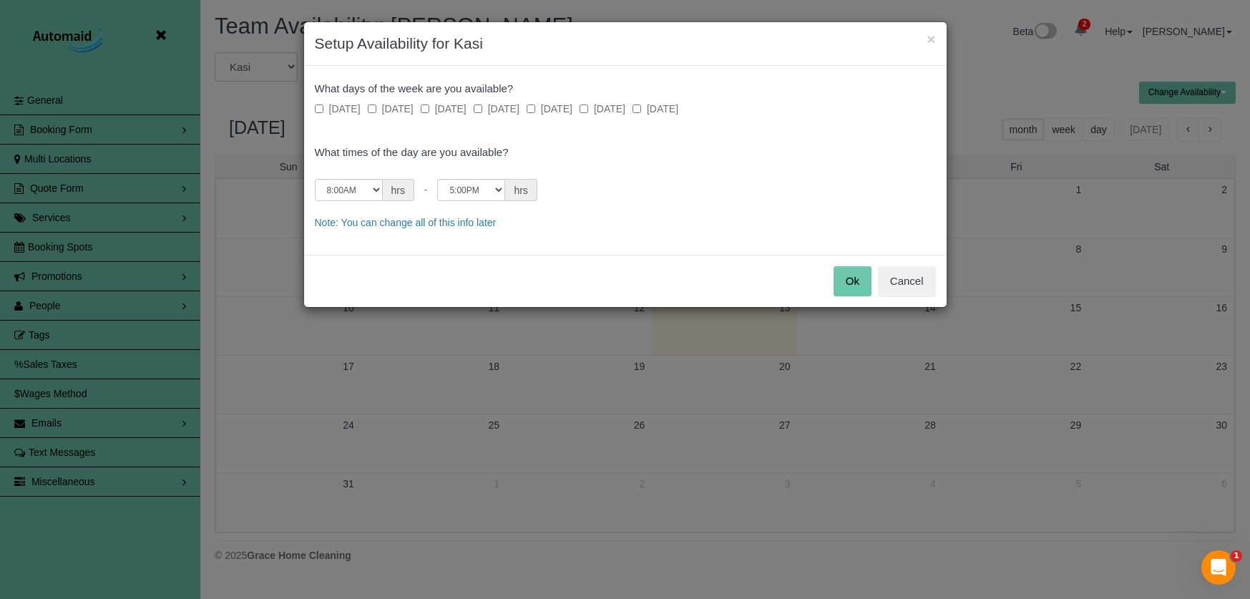
drag, startPoint x: 573, startPoint y: 109, endPoint x: 618, endPoint y: 109, distance: 45.1
click at [573, 110] on label "Thursday" at bounding box center [550, 109] width 46 height 14
drag, startPoint x: 636, startPoint y: 109, endPoint x: 594, endPoint y: 112, distance: 42.3
click at [626, 109] on label "Friday" at bounding box center [603, 109] width 46 height 14
select select "string:16:00"
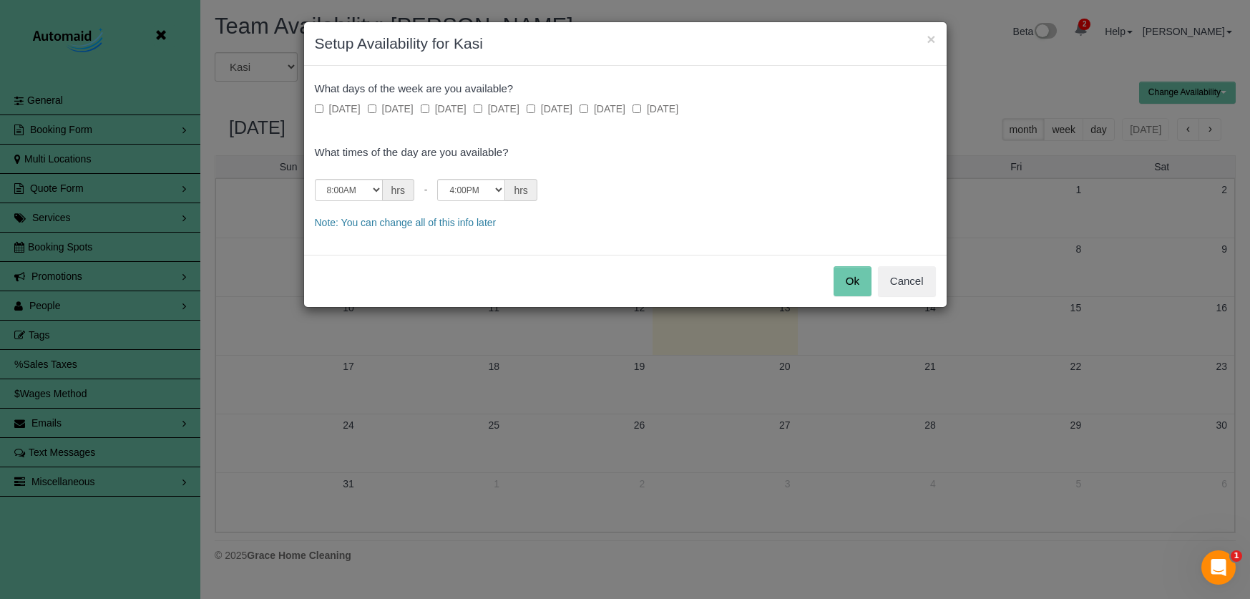
click at [845, 276] on button "Ok" at bounding box center [853, 281] width 38 height 30
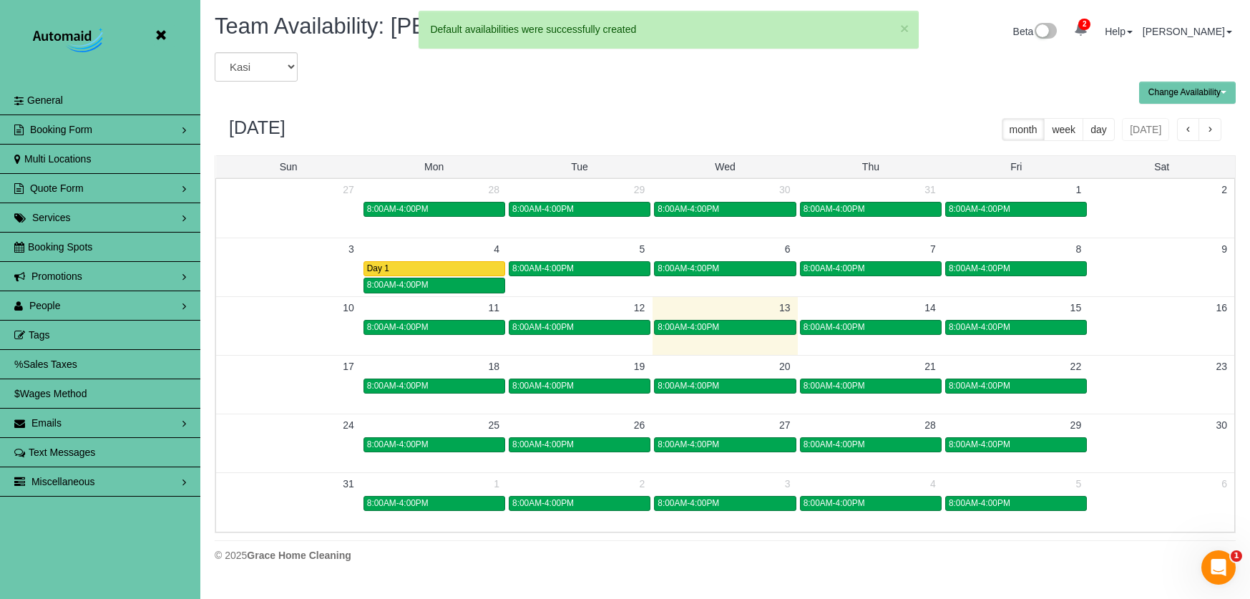
click at [157, 37] on icon at bounding box center [161, 35] width 18 height 18
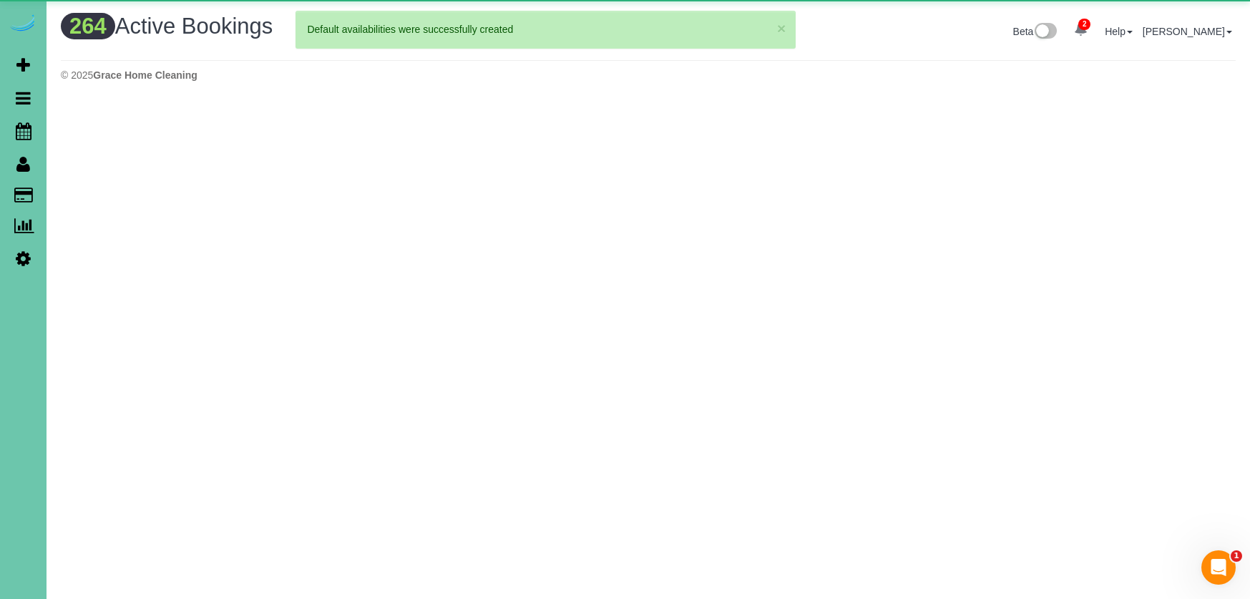
scroll to position [1185, 1250]
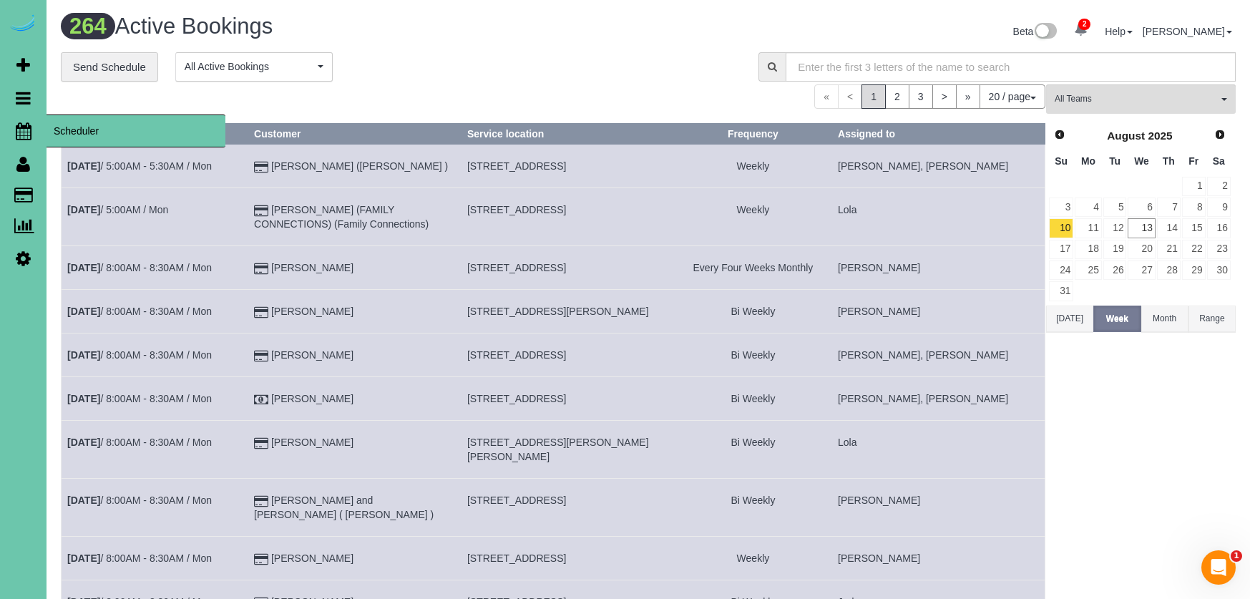
click at [22, 130] on icon at bounding box center [24, 130] width 16 height 17
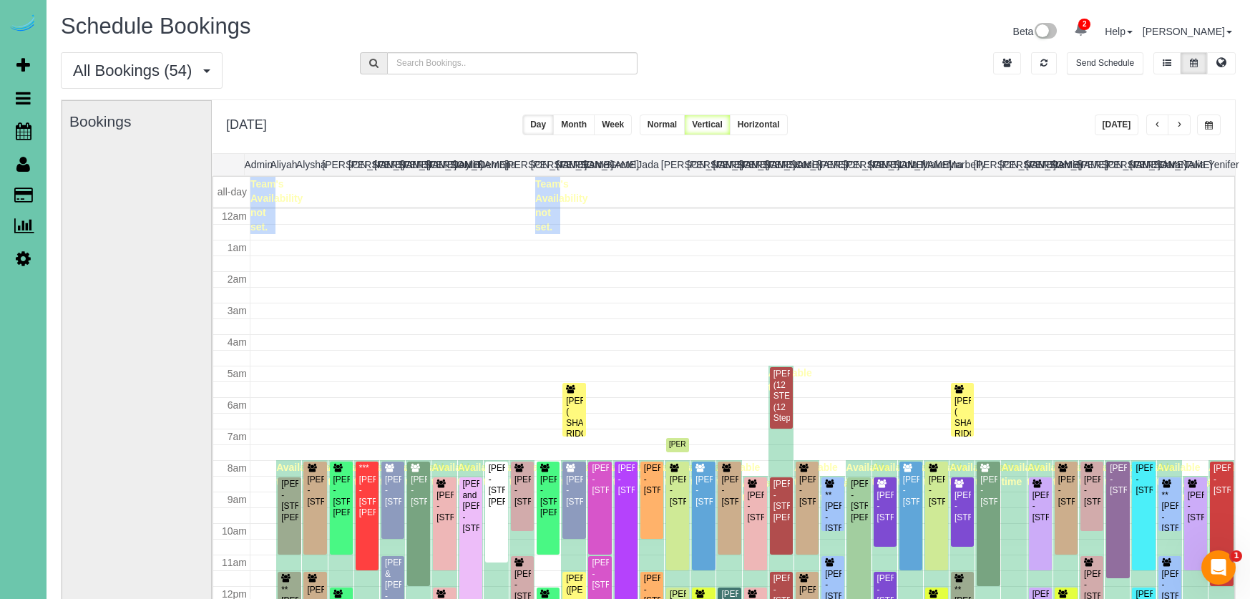
scroll to position [190, 0]
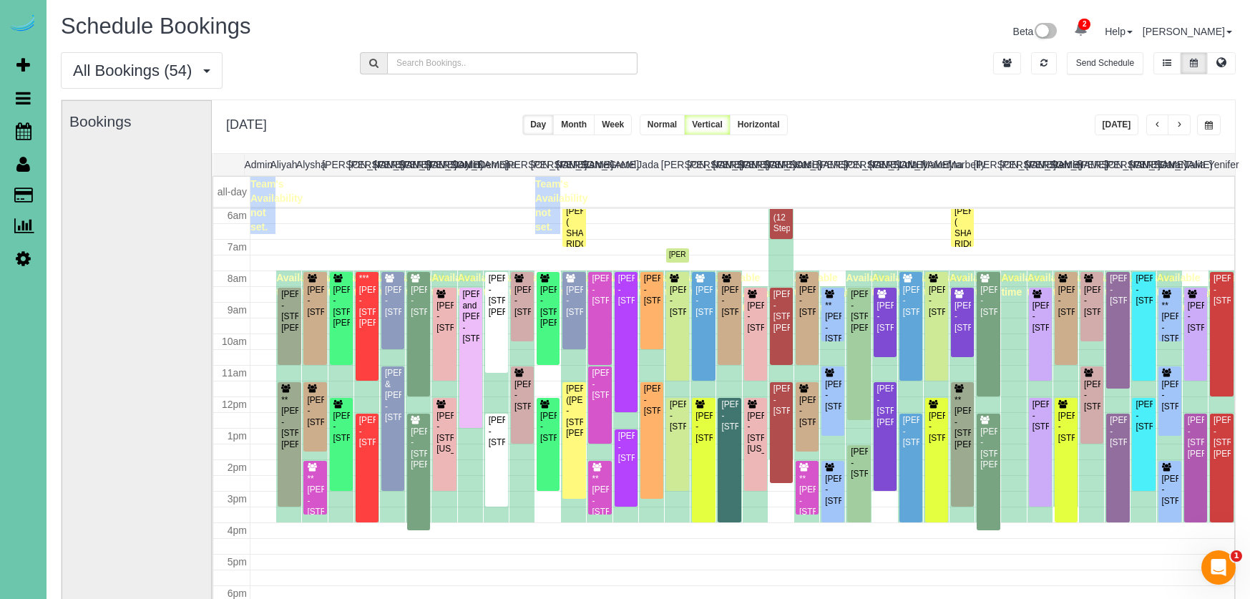
click at [1215, 125] on button "button" at bounding box center [1209, 125] width 24 height 21
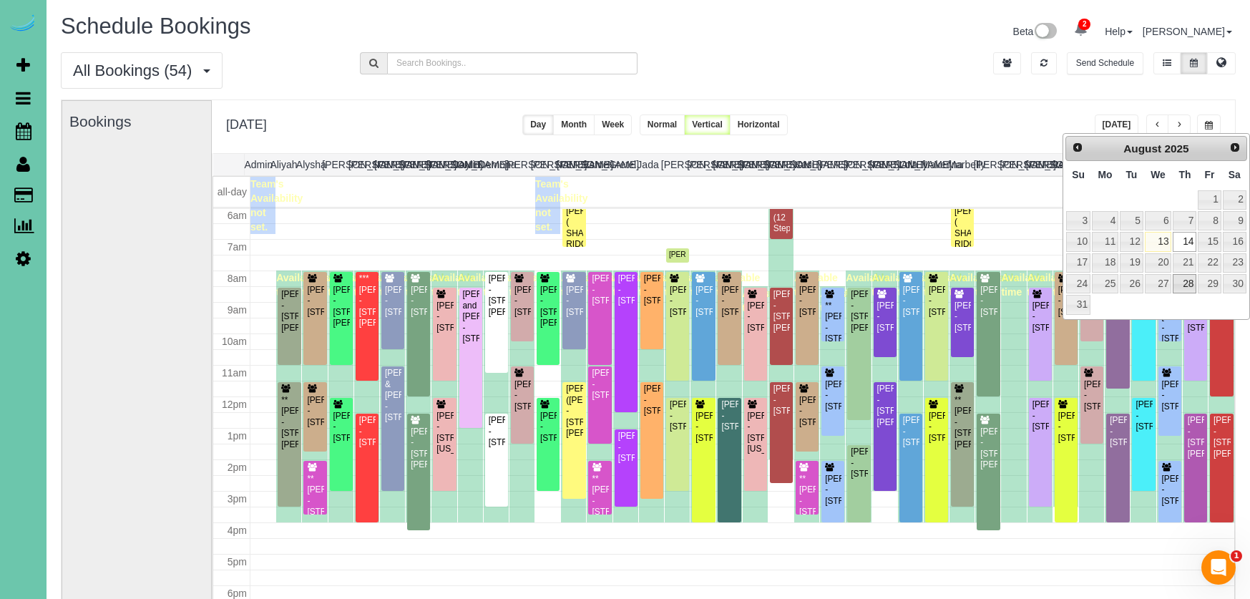
click at [1185, 280] on link "28" at bounding box center [1185, 283] width 24 height 19
type input "**********"
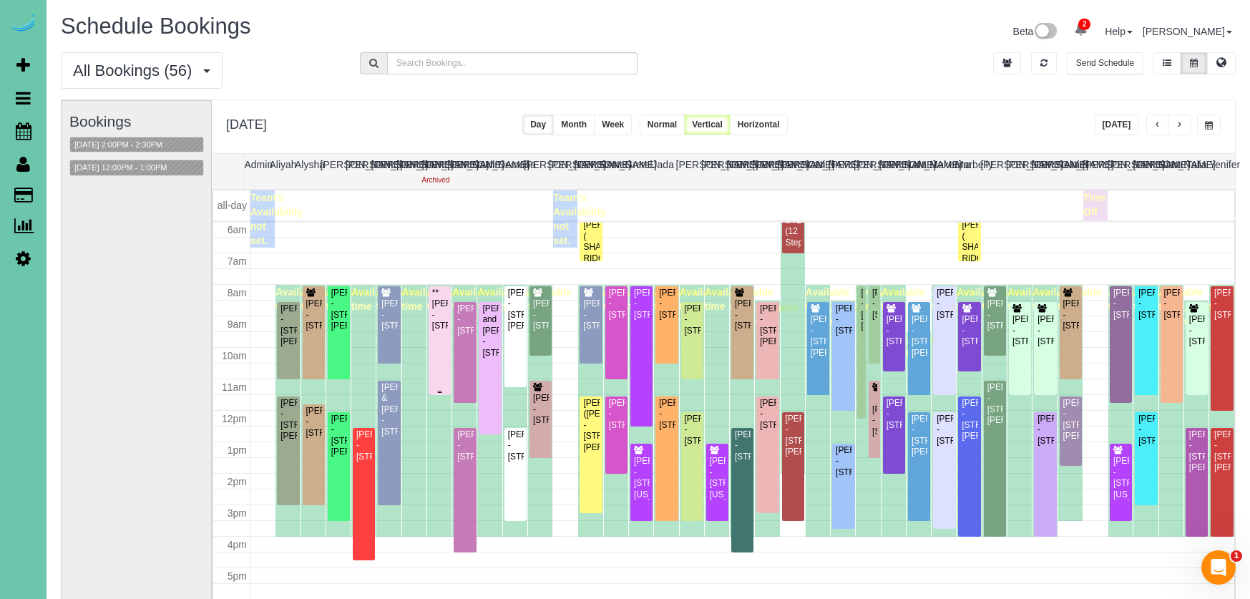
click at [443, 329] on div "**Maryann Duffy - 1722 S 109th Street, Omaha, NE 68144" at bounding box center [440, 310] width 16 height 44
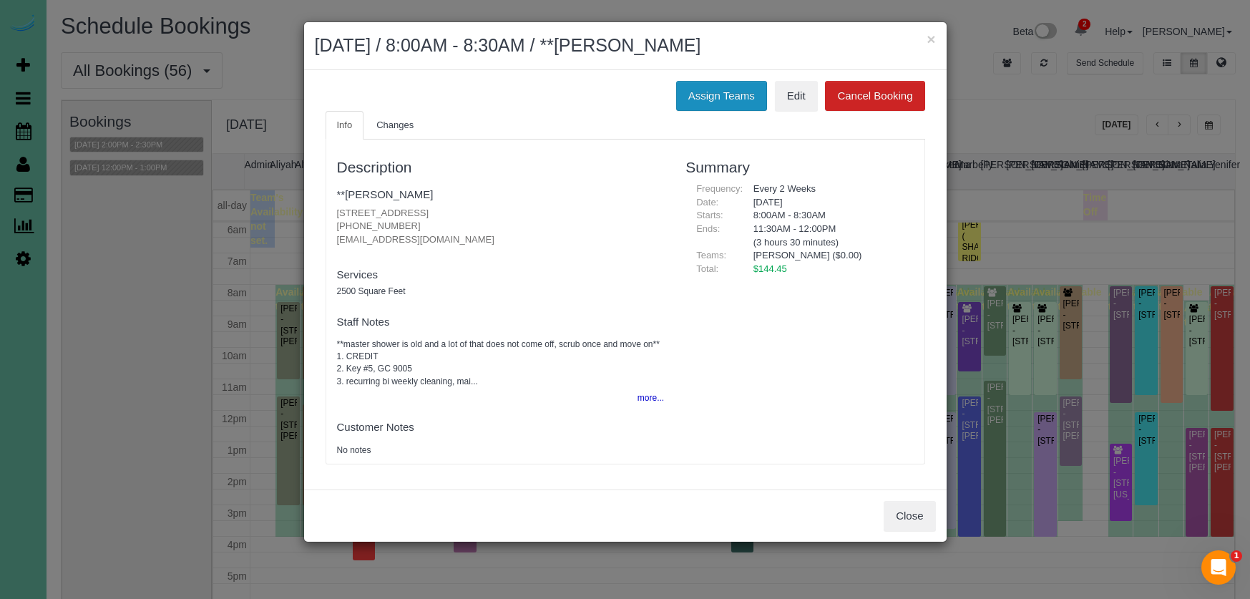
click at [682, 105] on button "Assign Teams" at bounding box center [721, 96] width 91 height 30
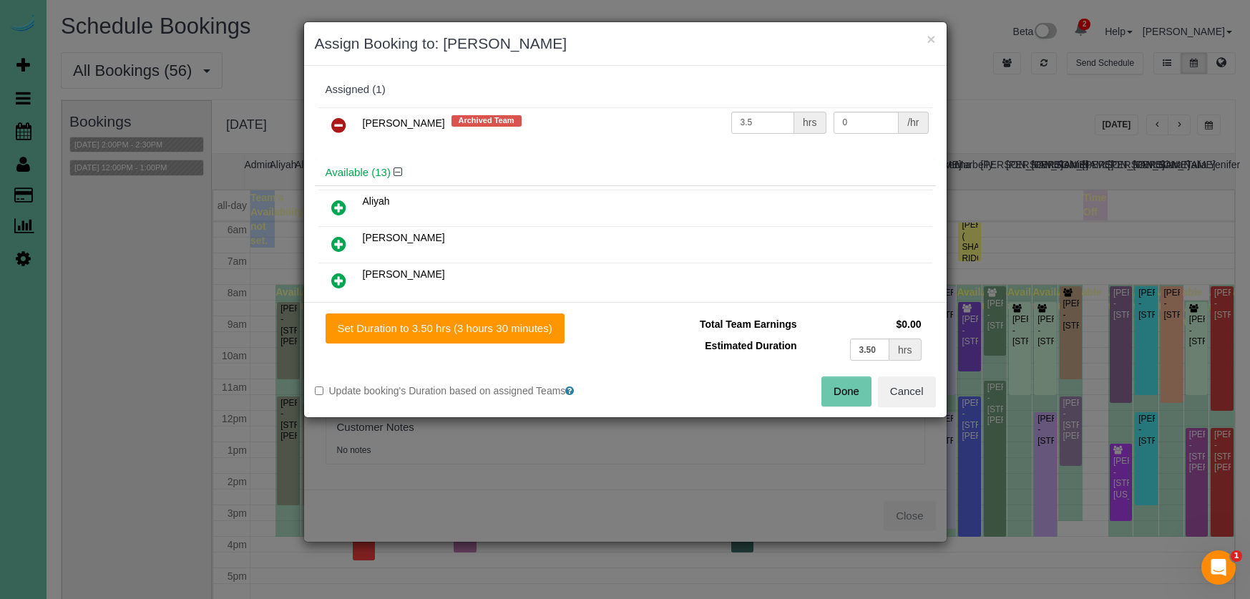
click at [344, 121] on link at bounding box center [339, 126] width 34 height 29
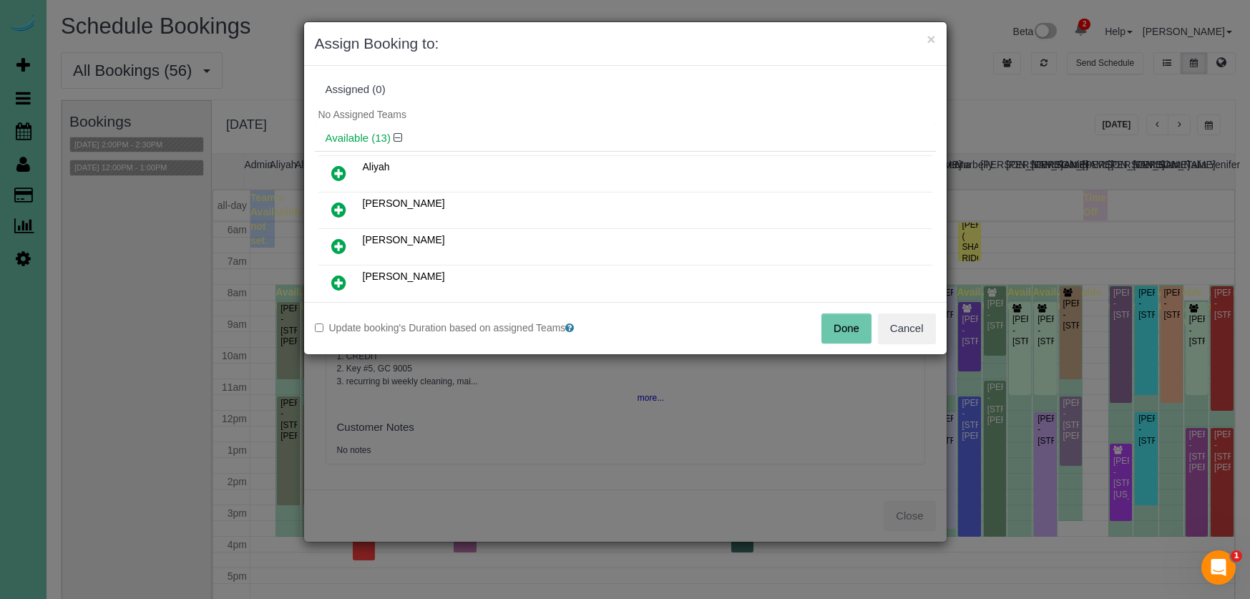
click at [844, 338] on button "Done" at bounding box center [847, 328] width 50 height 30
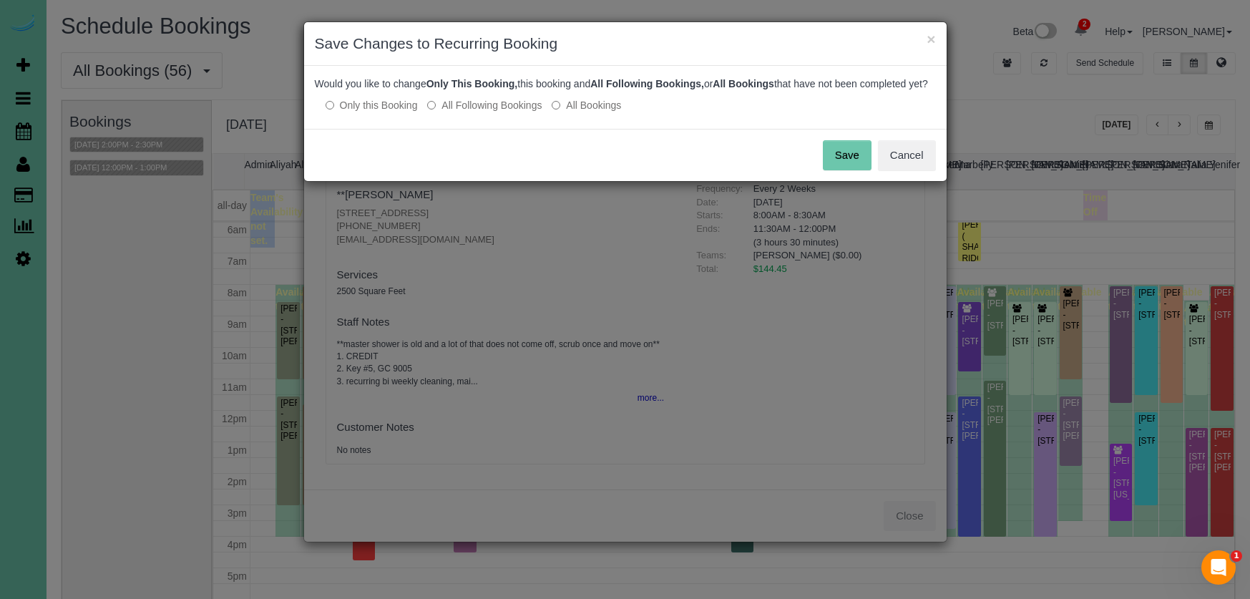
click at [855, 164] on button "Save" at bounding box center [847, 155] width 49 height 30
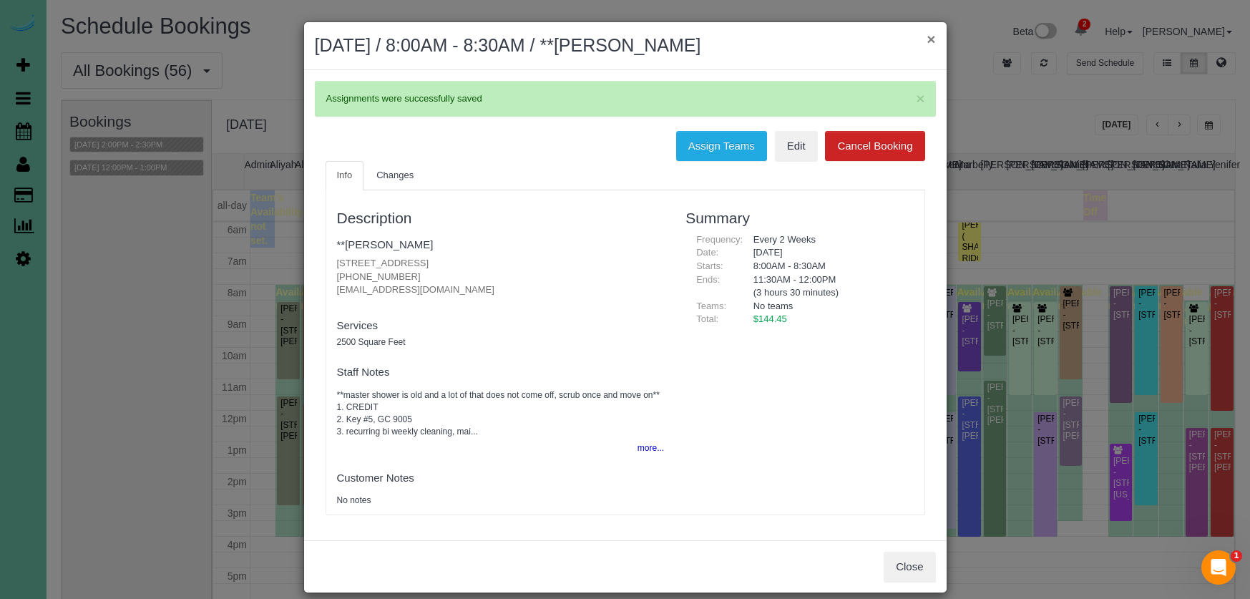
click at [931, 42] on button "×" at bounding box center [931, 38] width 9 height 15
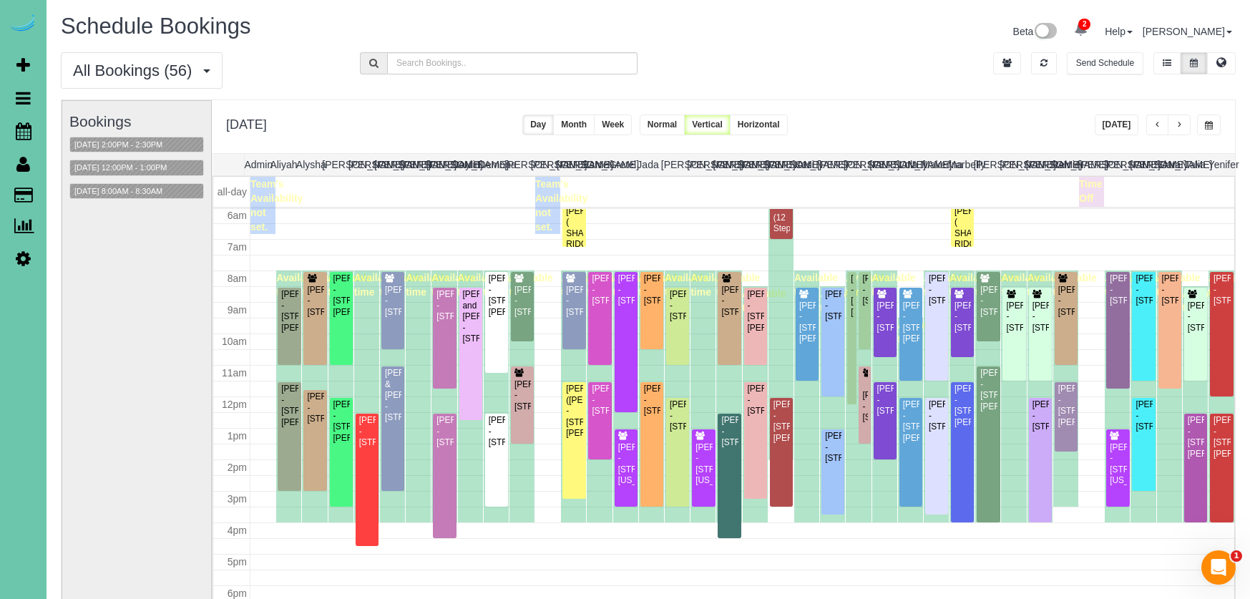
click at [1137, 122] on button "Today" at bounding box center [1117, 125] width 44 height 21
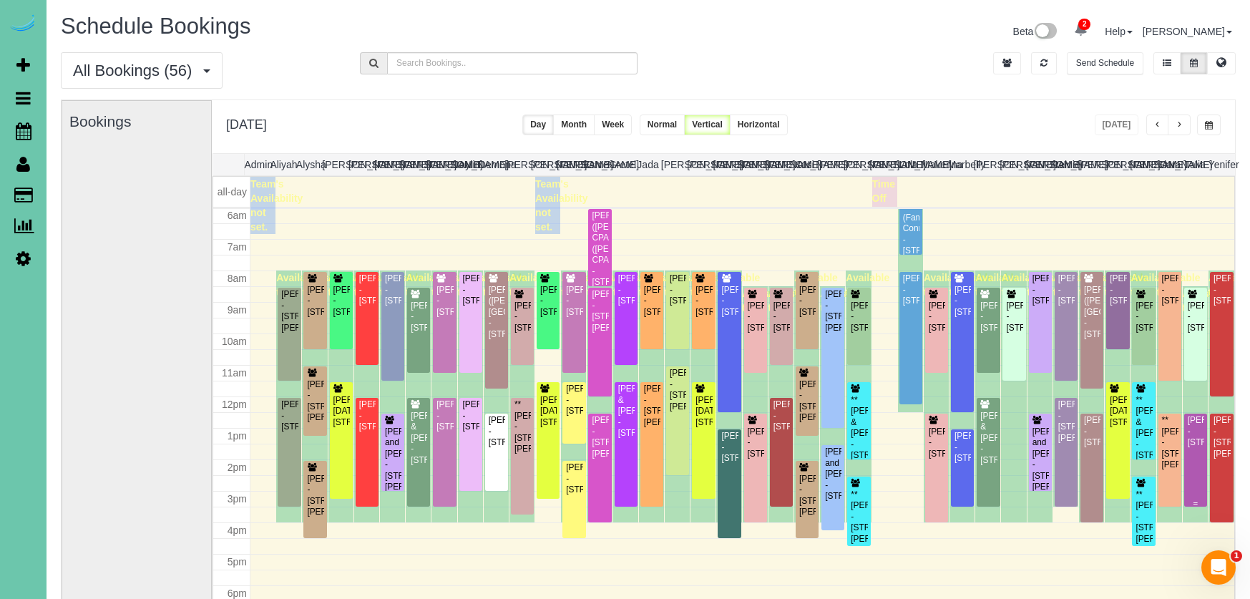
click at [1199, 448] on div "Melissa Hennings - 6707 S 205th Ave; Apt #102, Elkhorn, NE 68022" at bounding box center [1195, 431] width 17 height 33
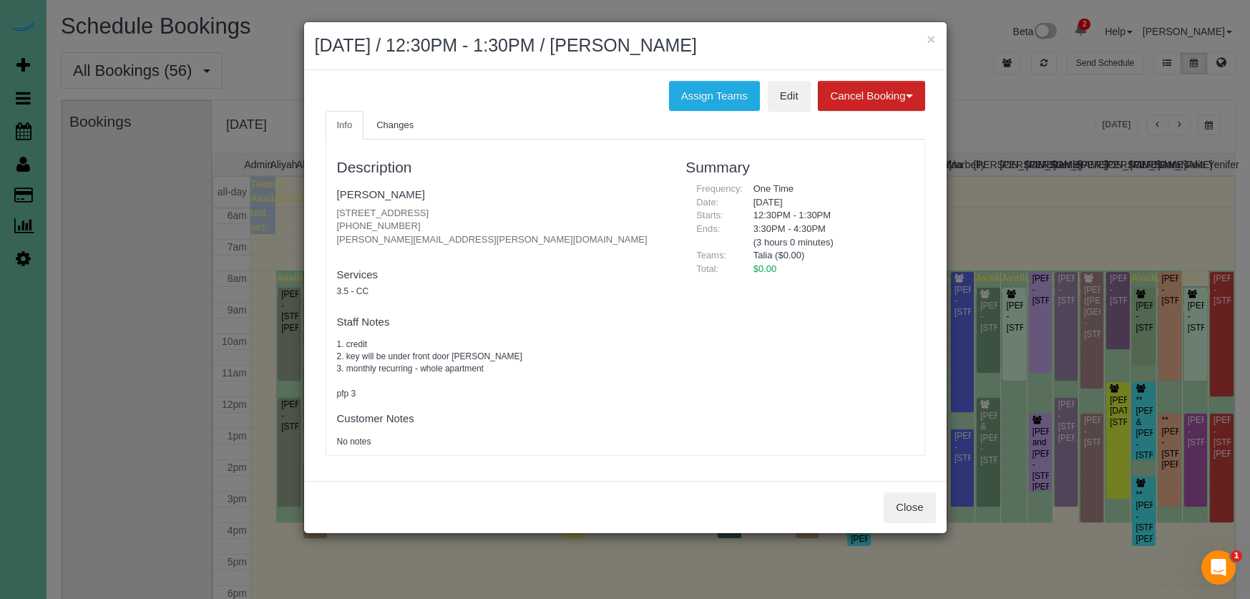
click at [858, 425] on div "Description Melissa Hennings 6707 S 205th Ave; Apt #102, Elkhorn, NE 68022 (402…" at bounding box center [625, 297] width 598 height 301
click at [910, 492] on button "Close" at bounding box center [910, 507] width 52 height 30
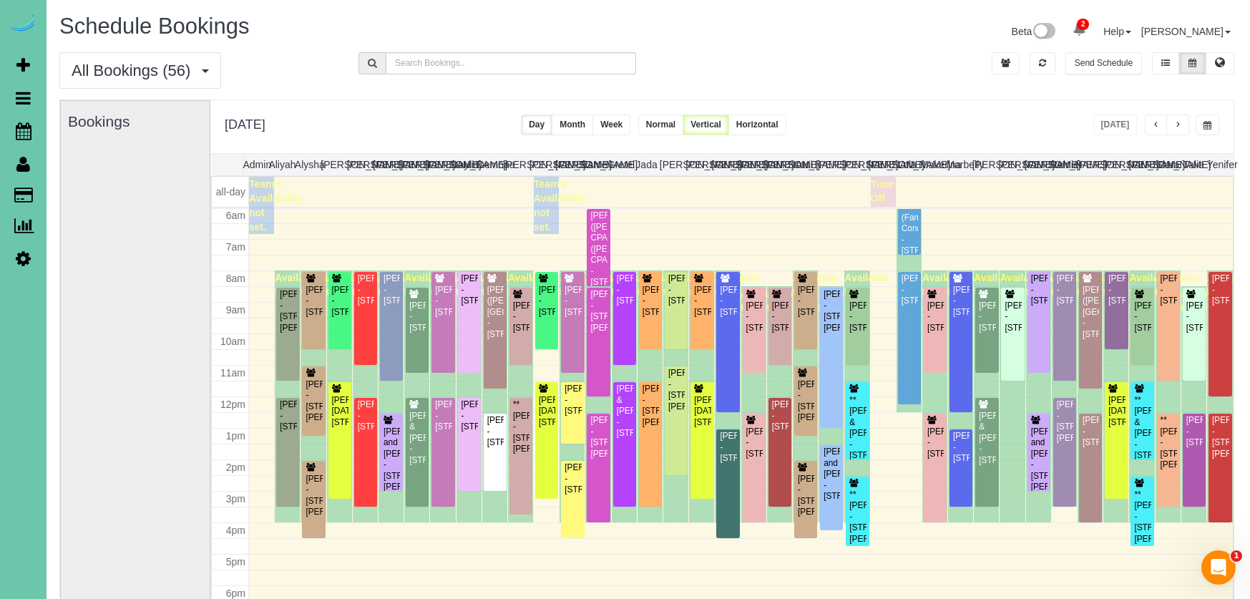
scroll to position [0, 2]
click at [1049, 127] on div "**********" at bounding box center [721, 126] width 1023 height 53
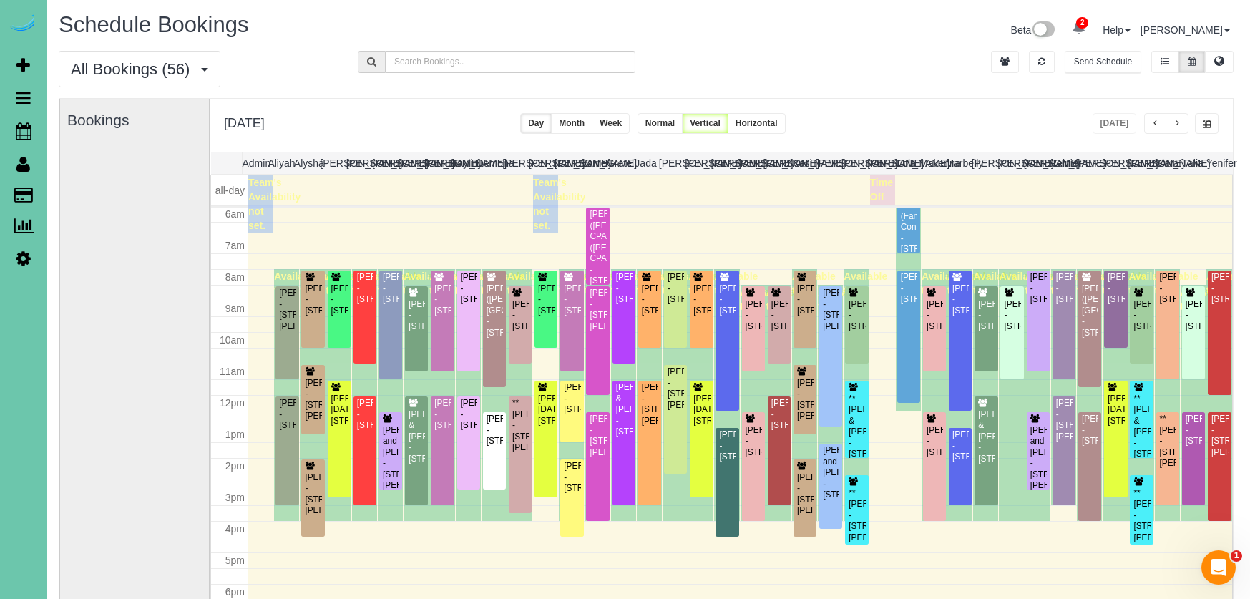
click at [1174, 123] on span "button" at bounding box center [1177, 124] width 7 height 9
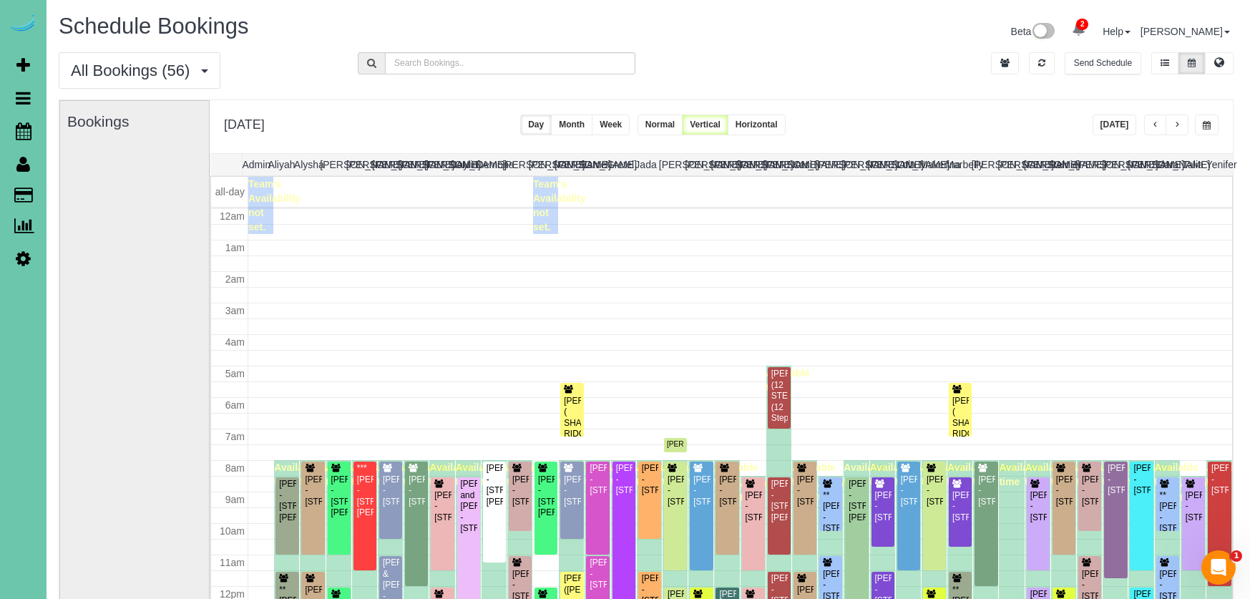
scroll to position [190, 0]
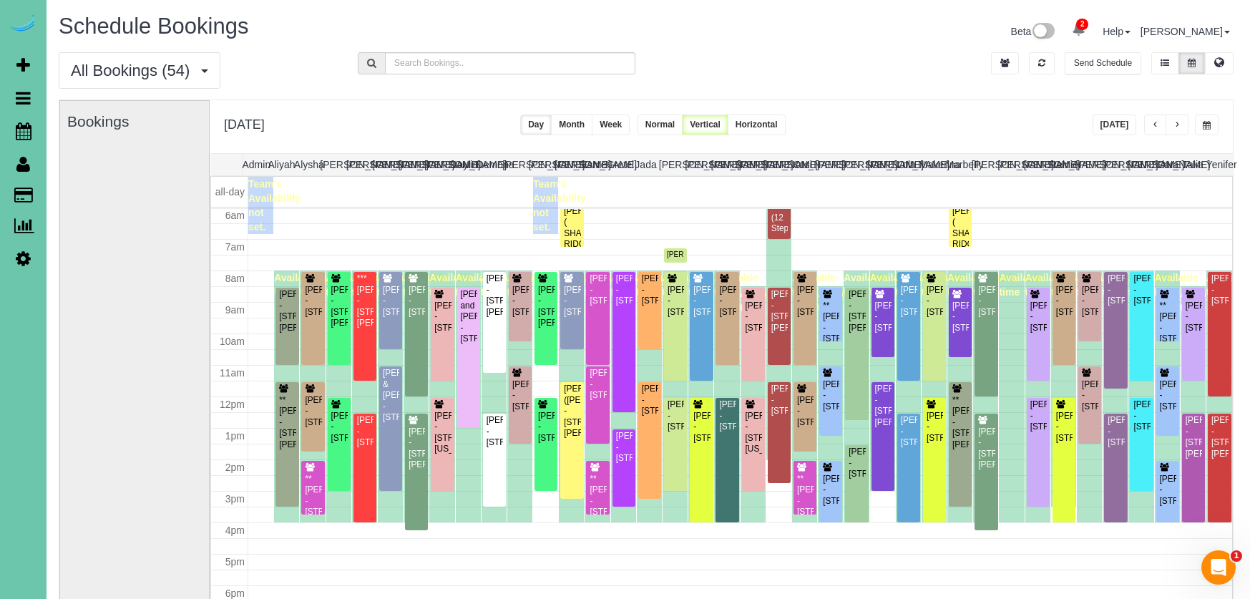
click at [1181, 127] on button "button" at bounding box center [1177, 125] width 23 height 21
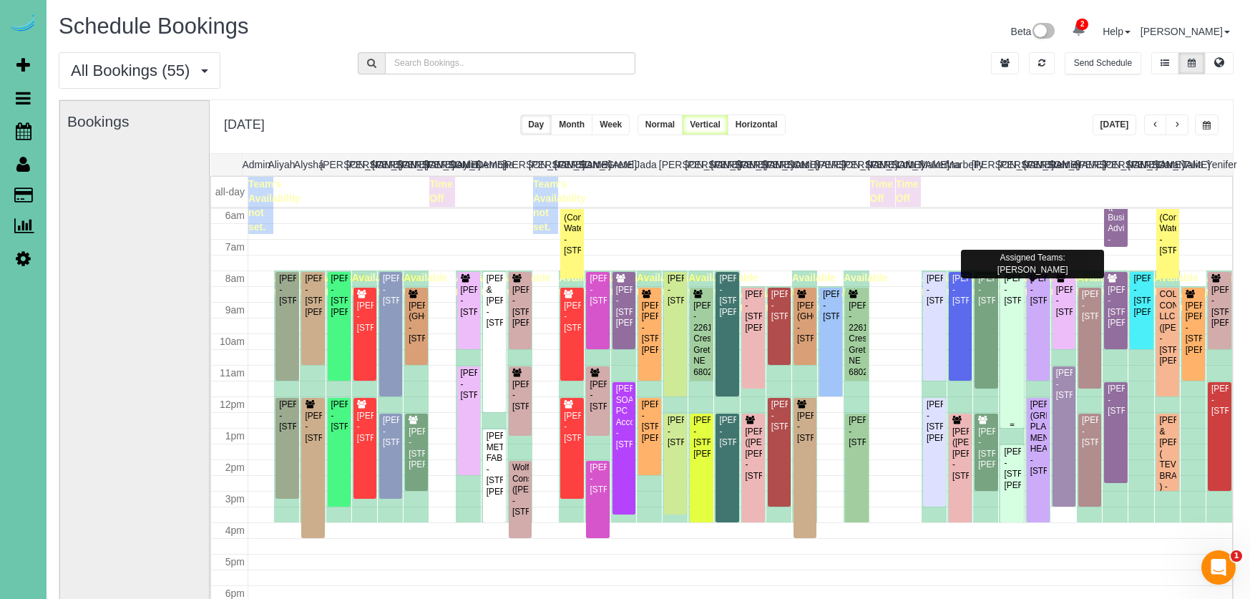
click at [1009, 306] on div "Paula Walters - 12411 N 69th Street, Omaha, NE 68152" at bounding box center [1011, 289] width 17 height 33
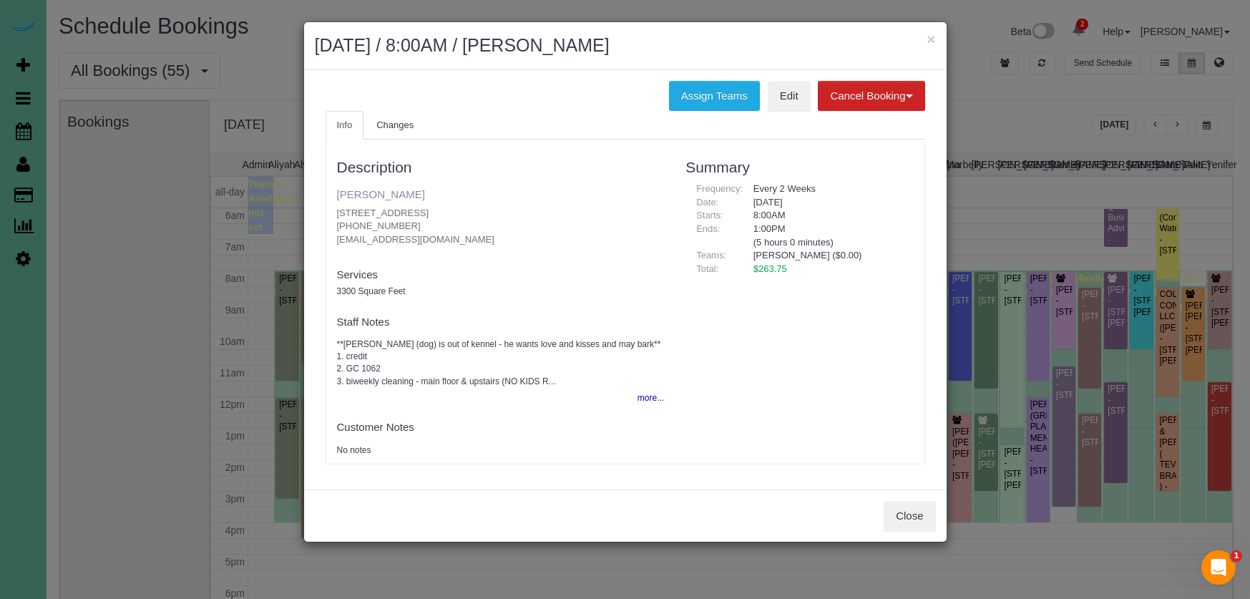
click at [368, 193] on link "Paula Walters" at bounding box center [381, 194] width 88 height 12
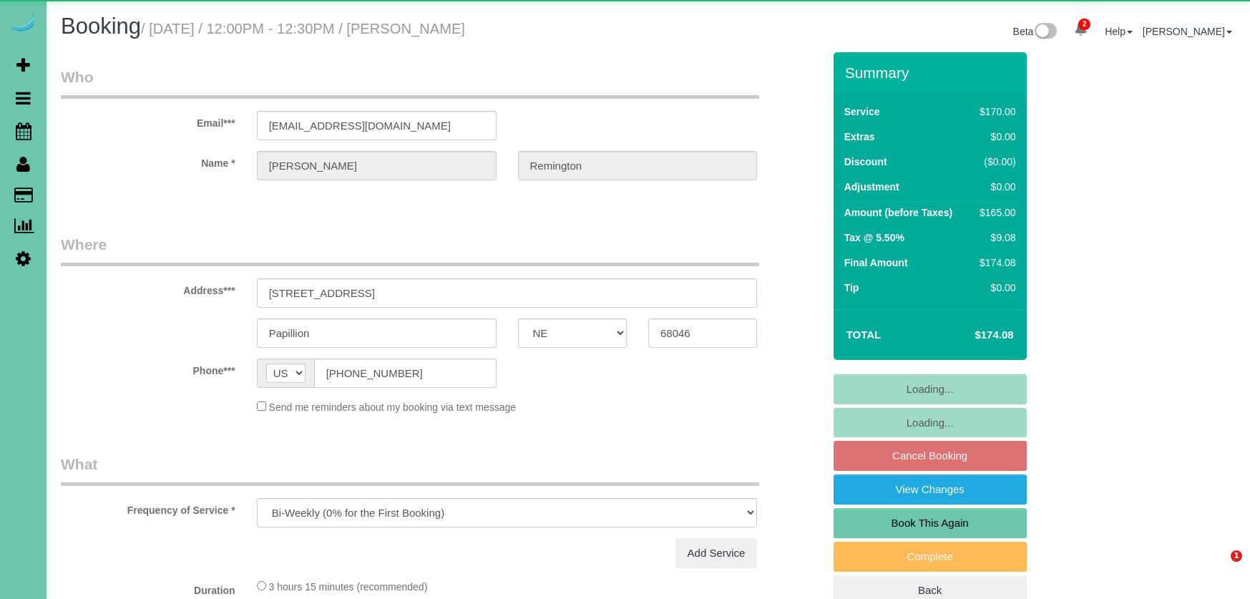
select select "NE"
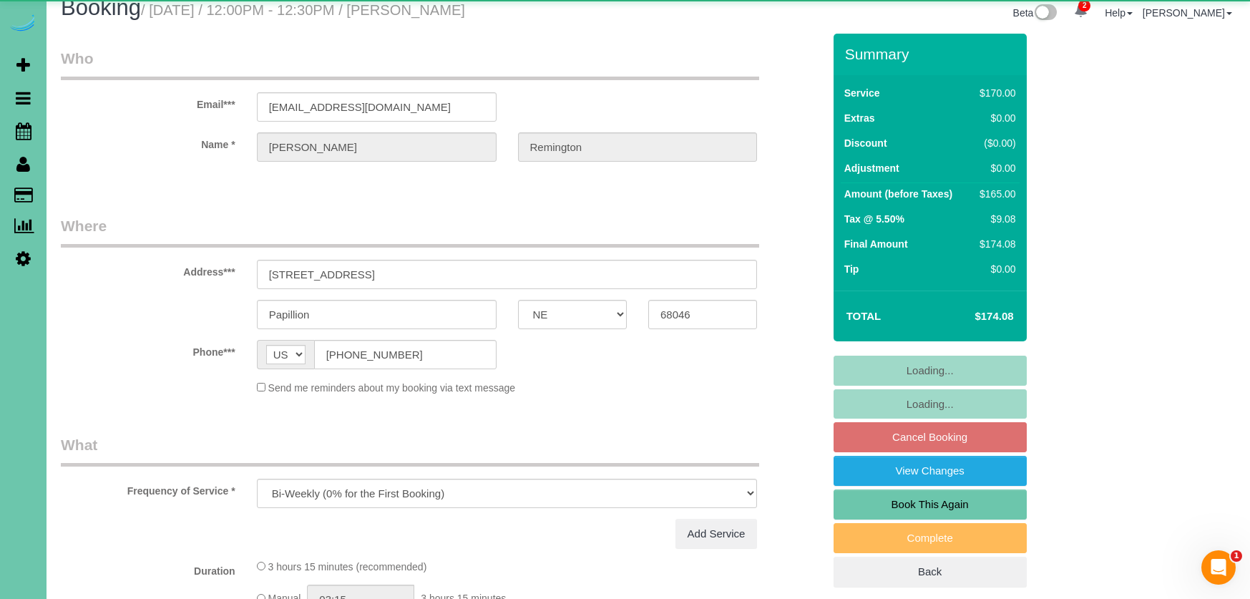
select select "number:34"
select select "number:41"
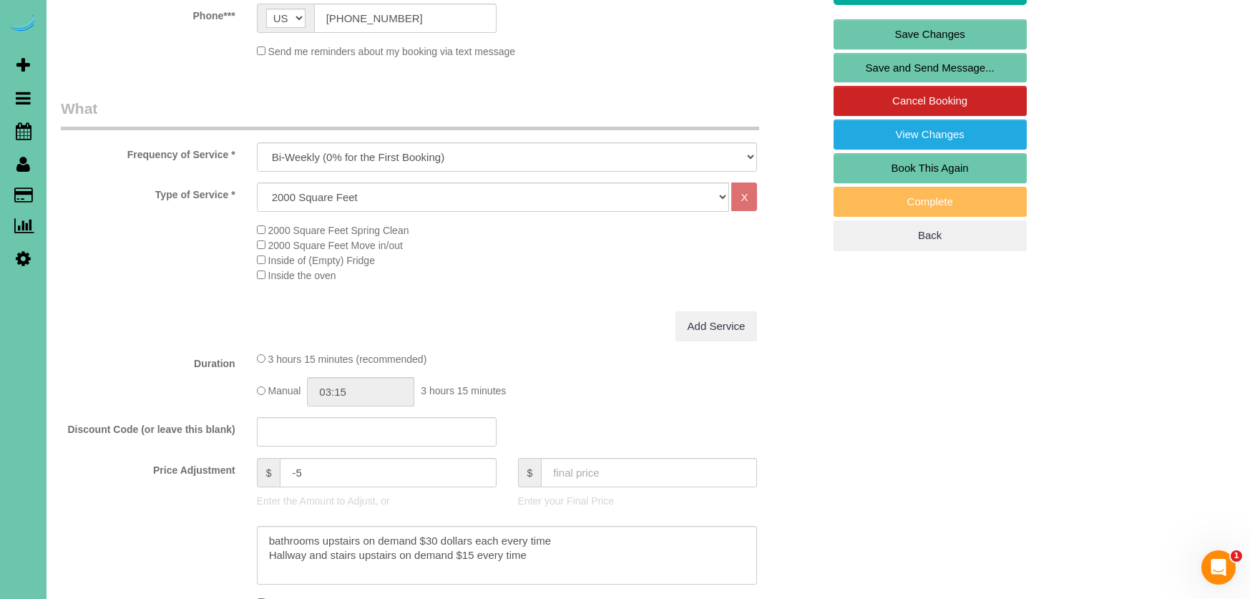
scroll to position [359, 0]
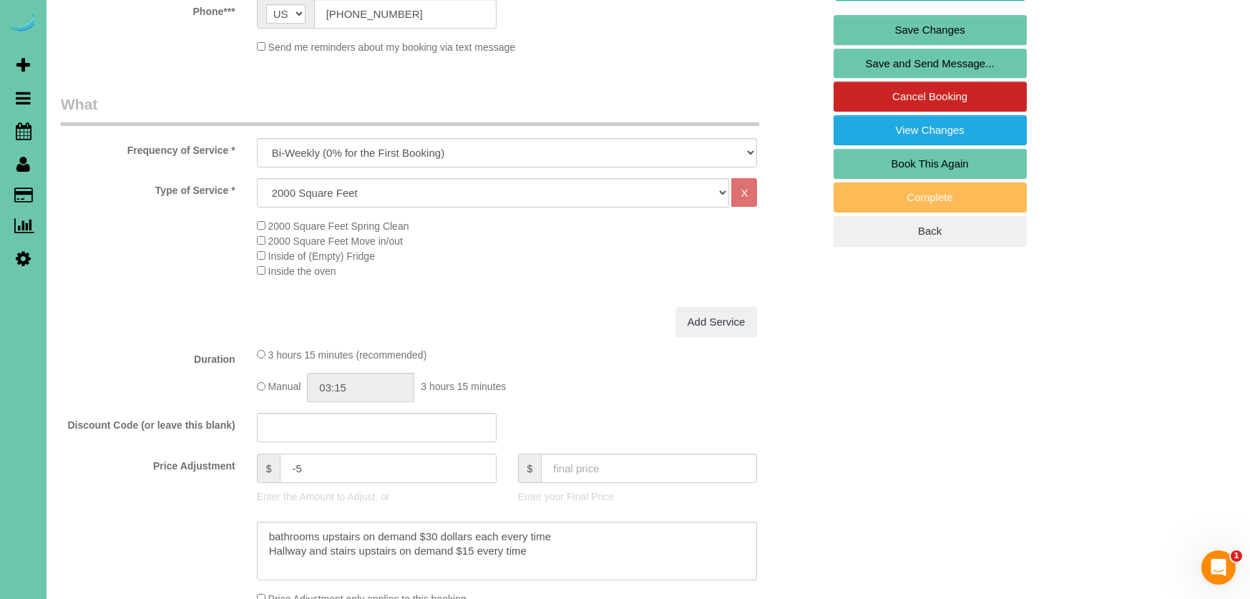
drag, startPoint x: 242, startPoint y: 462, endPoint x: 156, endPoint y: 447, distance: 87.1
click at [157, 447] on fieldset "What Frequency of Service * One Time Weekly (0% for the First Booking) Bi-Weekl…" at bounding box center [442, 397] width 762 height 607
type input "10"
click at [371, 386] on input "03:15" at bounding box center [360, 387] width 107 height 29
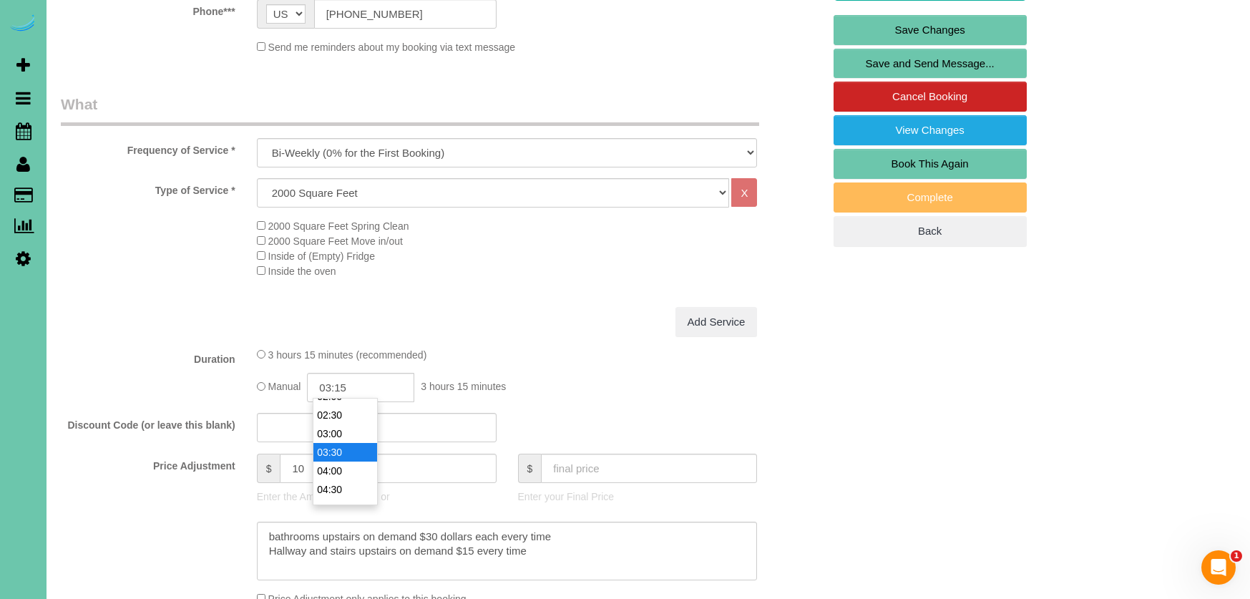
type input "03:30"
drag, startPoint x: 351, startPoint y: 452, endPoint x: 205, endPoint y: 397, distance: 156.7
click at [351, 453] on li "03:30" at bounding box center [345, 452] width 64 height 19
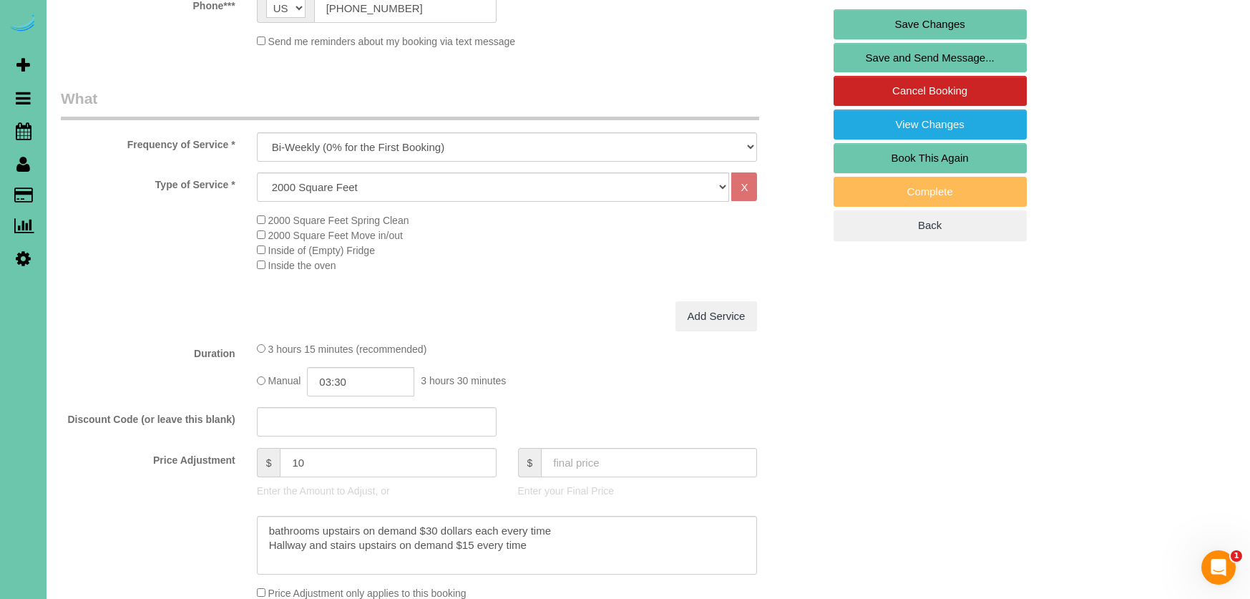
scroll to position [379, 0]
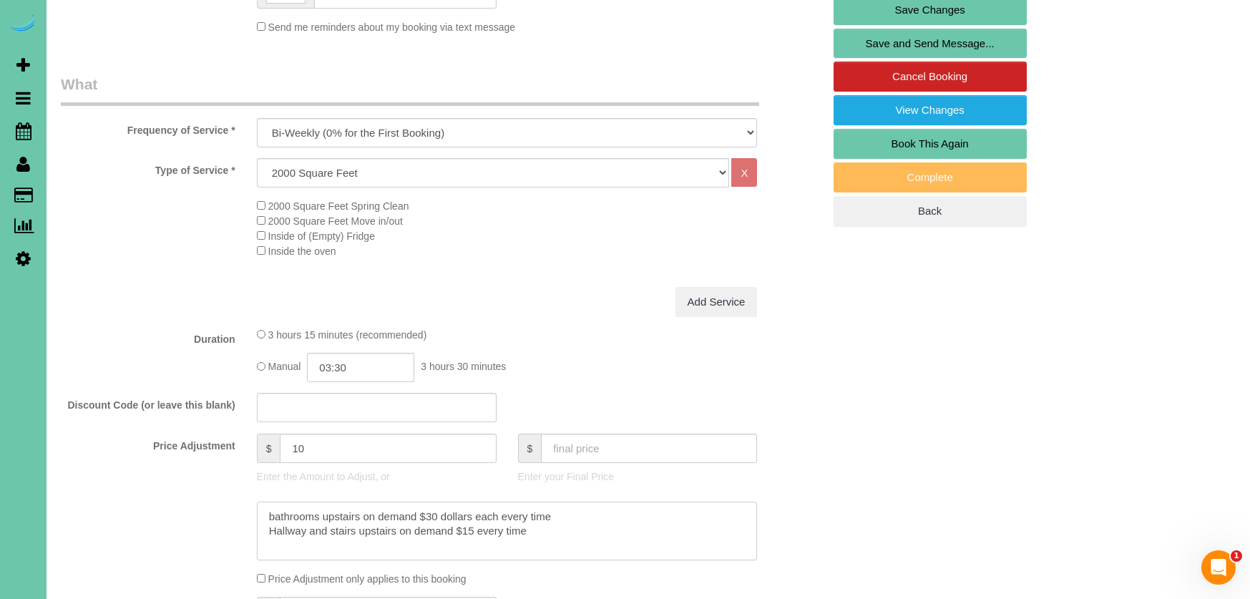
drag, startPoint x: 295, startPoint y: 500, endPoint x: 23, endPoint y: 454, distance: 275.7
drag, startPoint x: 501, startPoint y: 513, endPoint x: 67, endPoint y: 481, distance: 434.9
click at [67, 482] on sui-booking-price-adjustment "Price Adjustment $ 10 Enter the Amount to Adjust, or $ Enter your Final Price P…" at bounding box center [442, 510] width 762 height 152
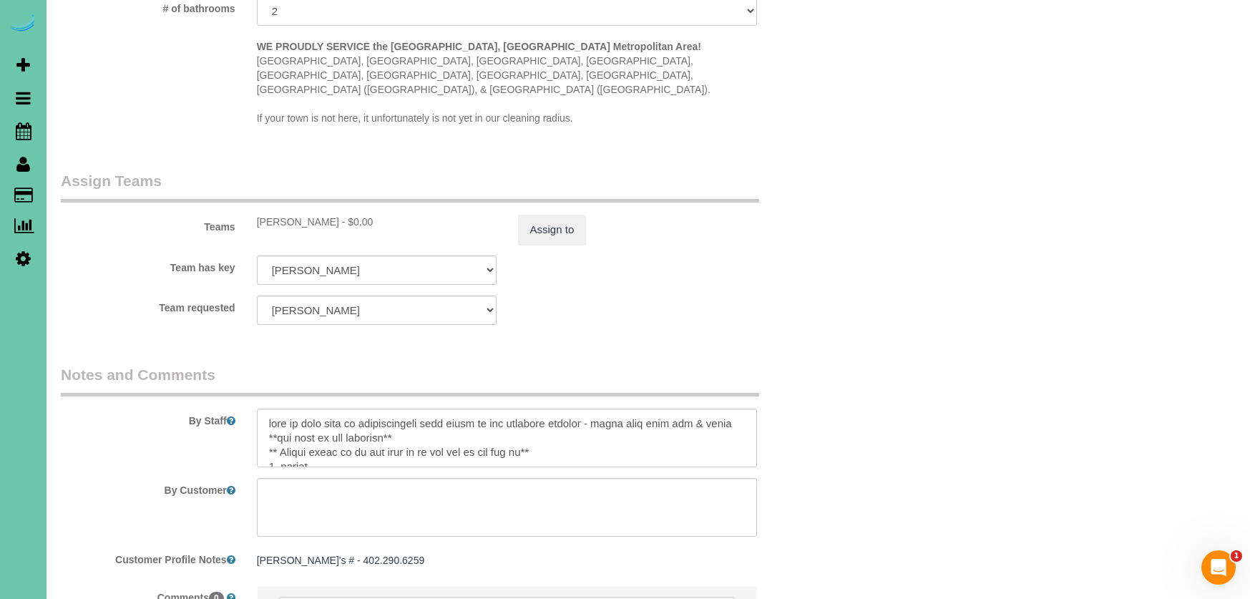
scroll to position [1461, 0]
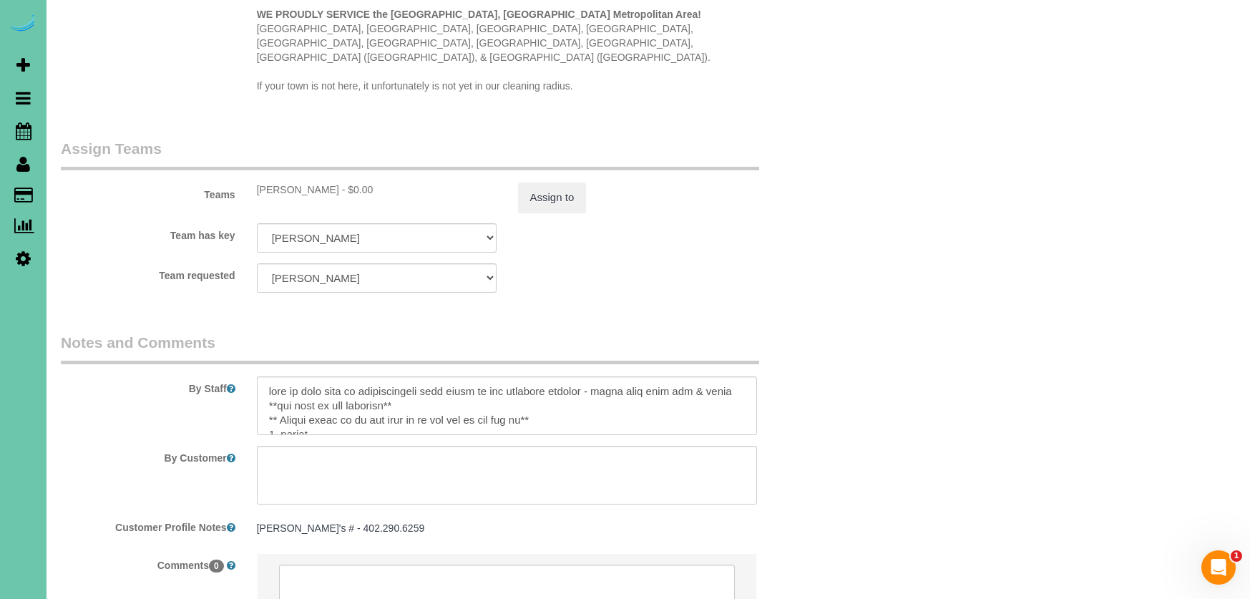
type textarea "**skipped last cleaning - added extra time** bathrooms upstairs on demand $30 d…"
click at [263, 376] on textarea at bounding box center [507, 405] width 501 height 59
paste textarea "**skipped last cleaning - added extra time**"
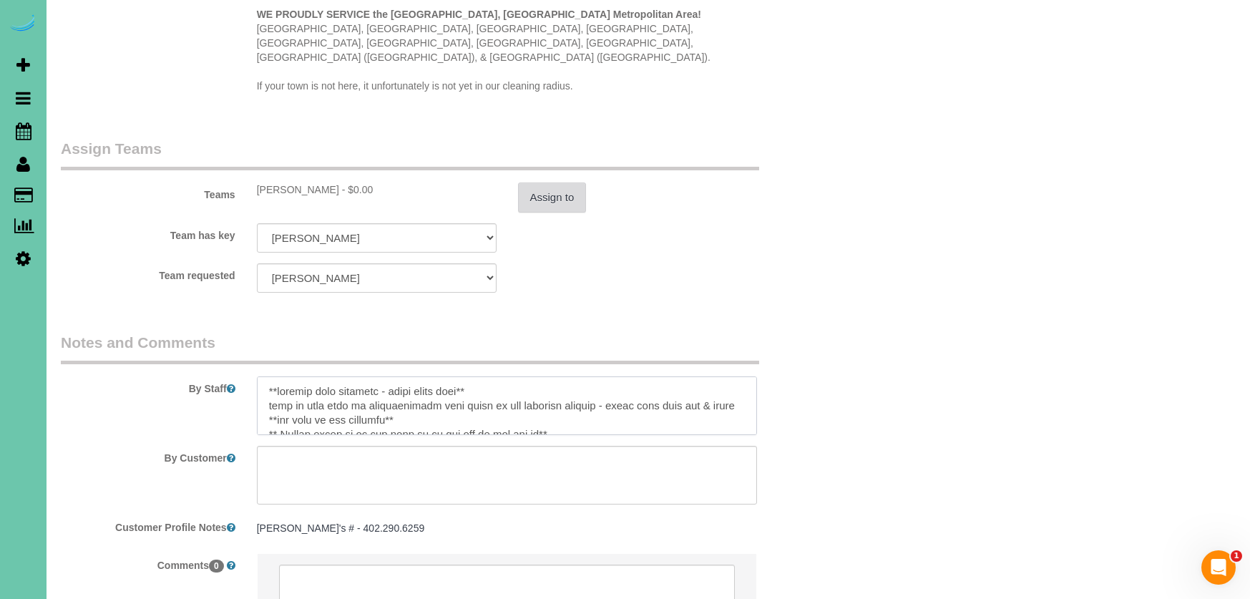
type textarea "**skipped last cleaning - added extra time** text is best form of communication…"
click at [544, 183] on button "Assign to" at bounding box center [552, 198] width 69 height 30
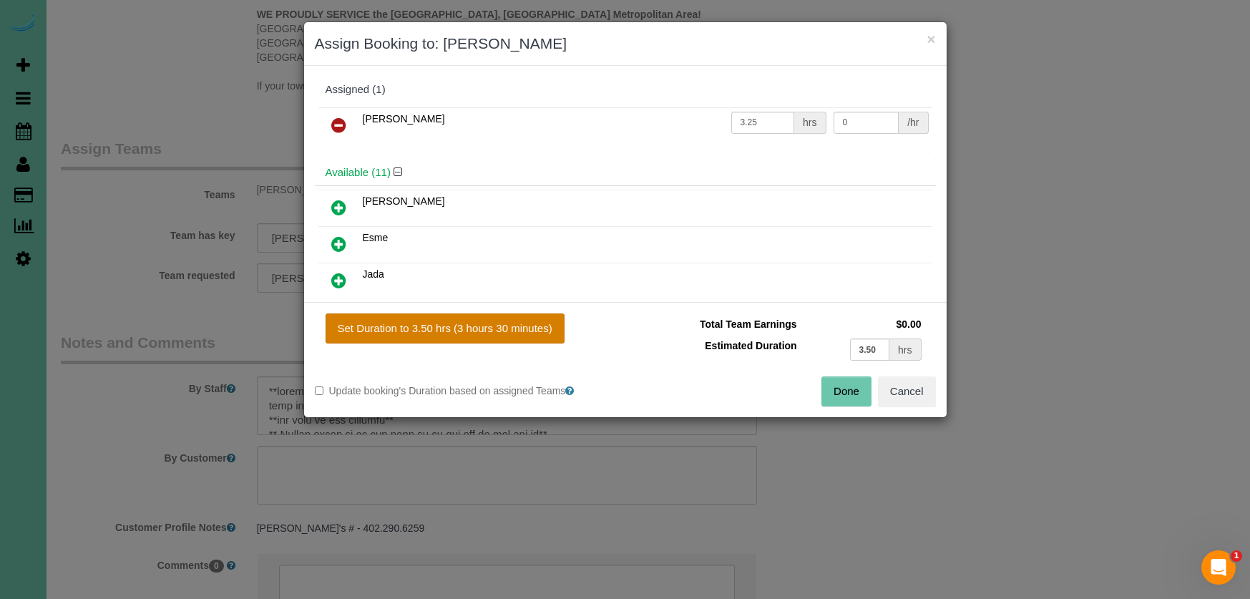
click at [479, 333] on button "Set Duration to 3.50 hrs (3 hours 30 minutes)" at bounding box center [445, 328] width 239 height 30
type input "3.50"
click at [830, 386] on button "Done" at bounding box center [847, 391] width 50 height 30
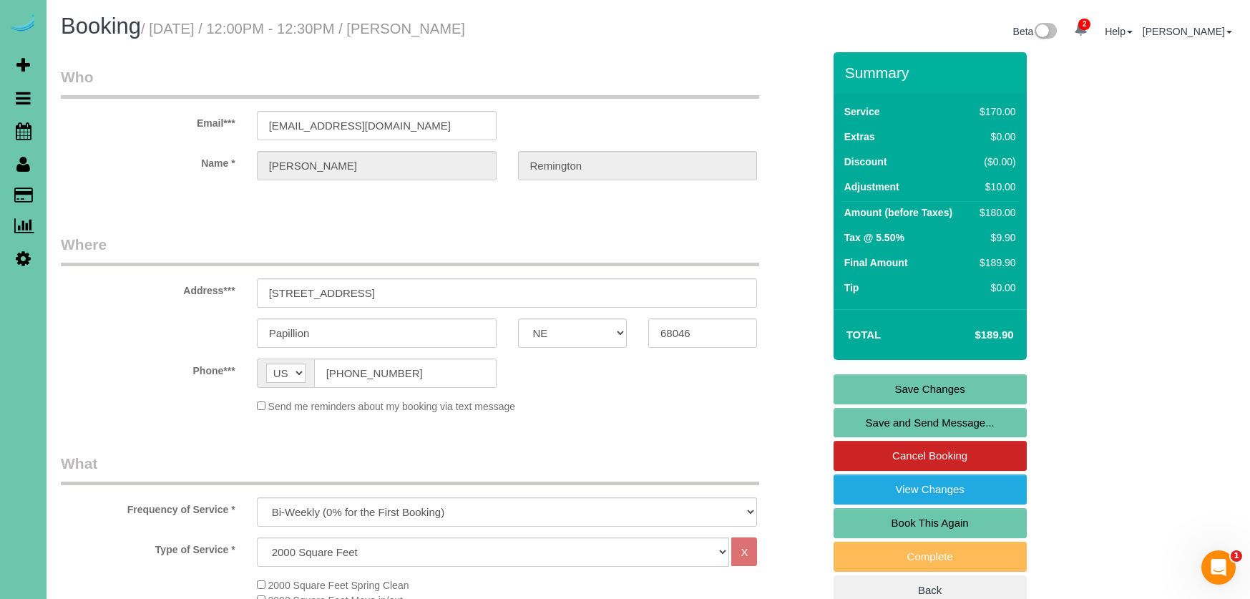
scroll to position [0, 0]
drag, startPoint x: 891, startPoint y: 386, endPoint x: 875, endPoint y: 385, distance: 15.8
click at [890, 386] on link "Save Changes" at bounding box center [930, 389] width 193 height 30
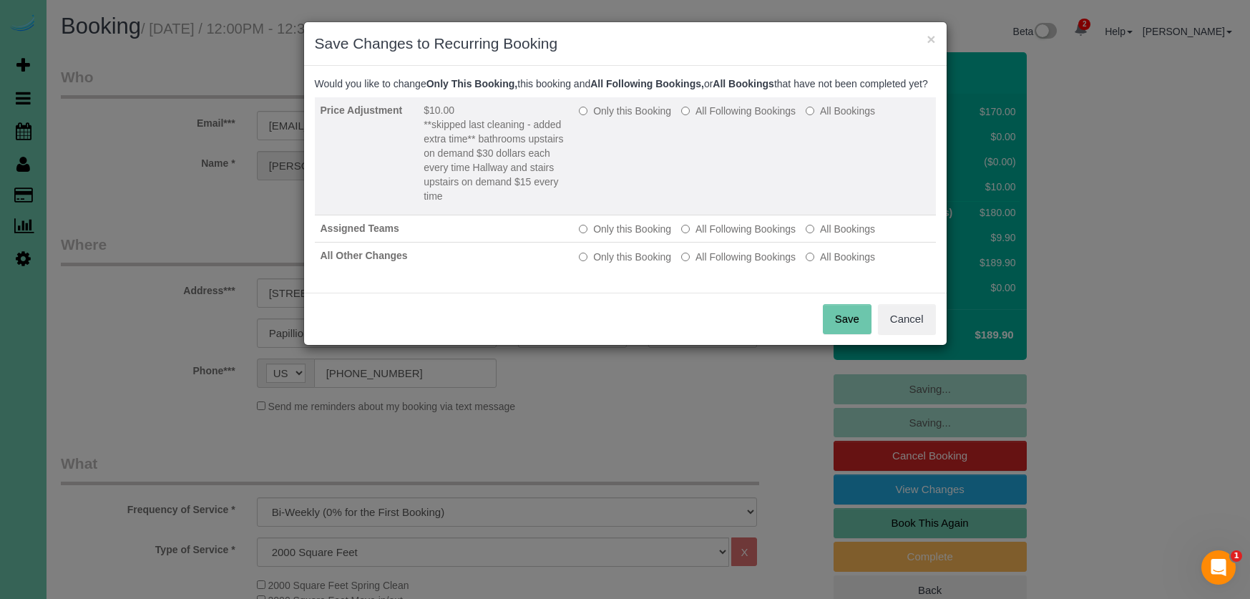
click at [602, 118] on label "Only this Booking" at bounding box center [625, 111] width 92 height 14
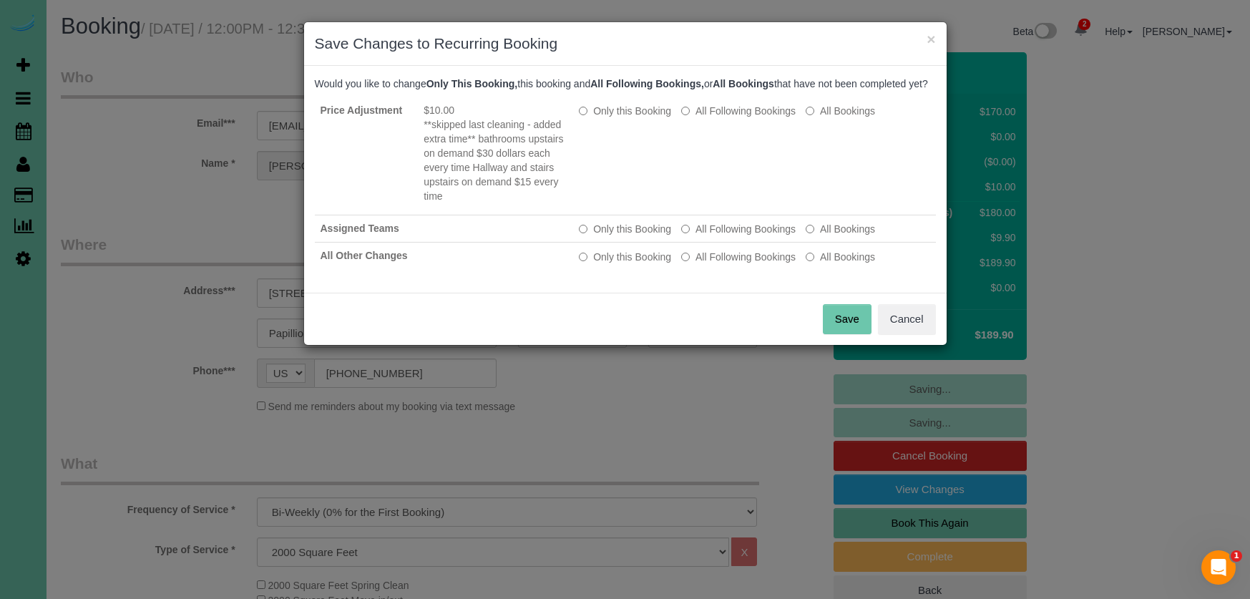
click at [847, 334] on button "Save" at bounding box center [847, 319] width 49 height 30
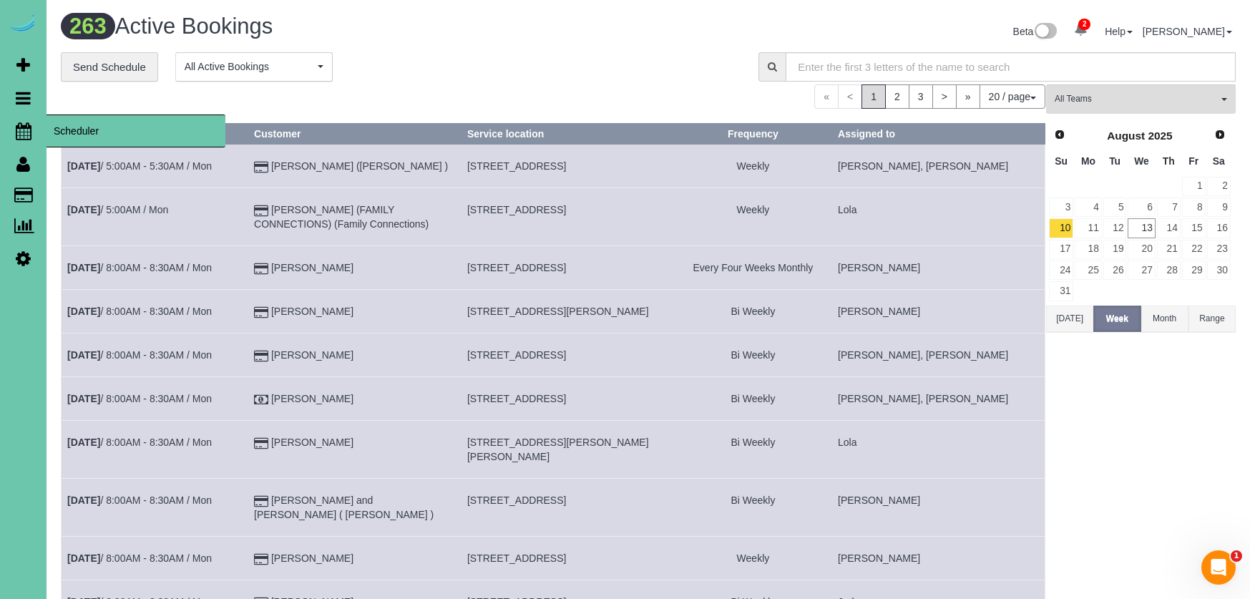
click at [18, 124] on icon at bounding box center [24, 130] width 16 height 17
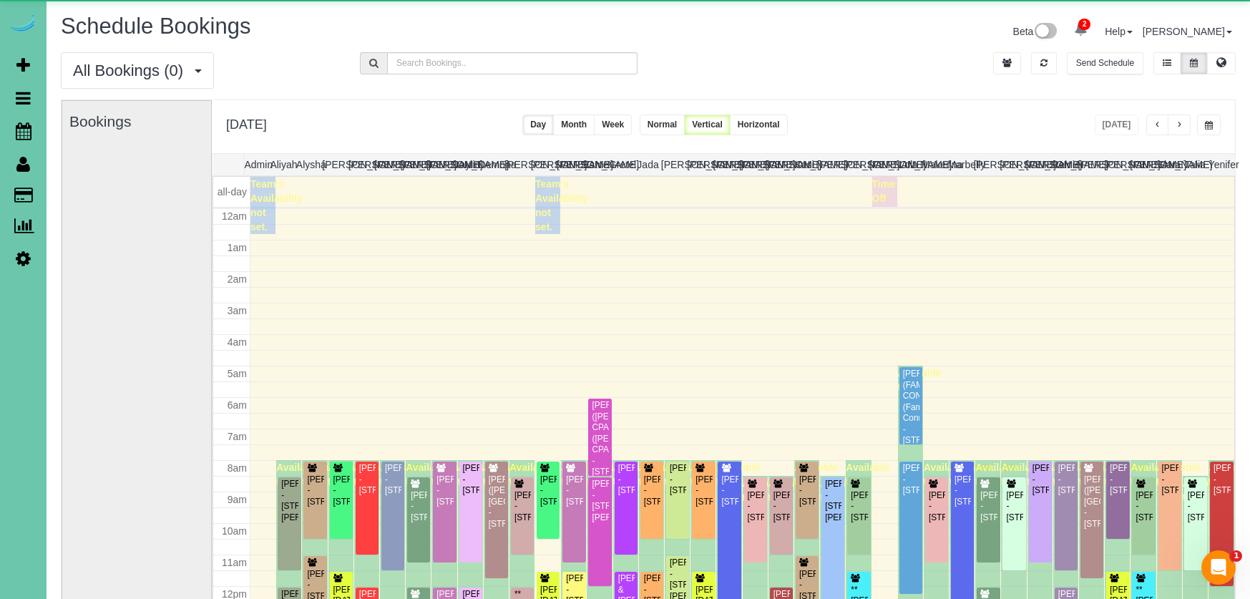
scroll to position [190, 0]
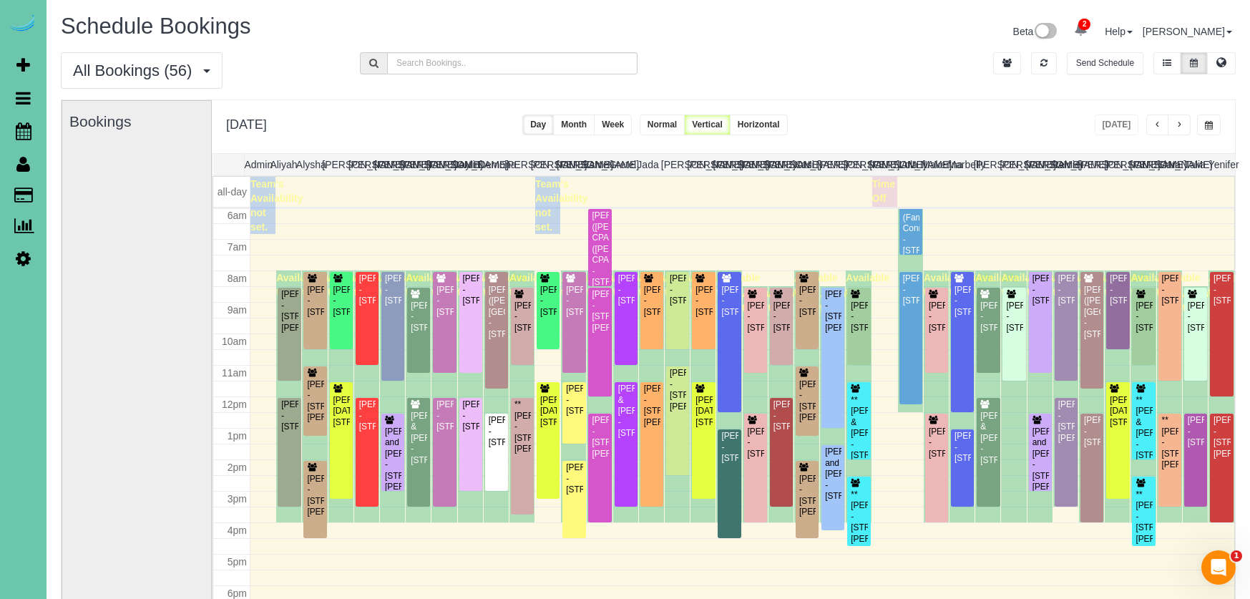
click at [1173, 118] on button "button" at bounding box center [1179, 125] width 23 height 21
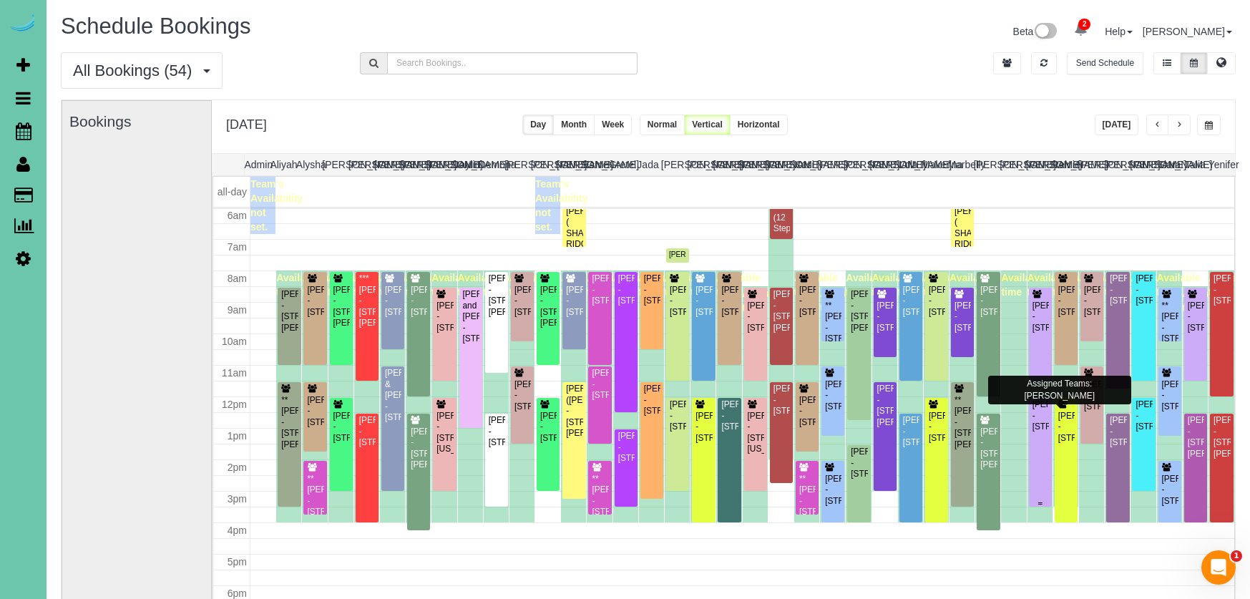
click at [1039, 432] on div "Lexie Ohri - 7233 N 171st Street, Bennington, NE 68007" at bounding box center [1040, 415] width 17 height 33
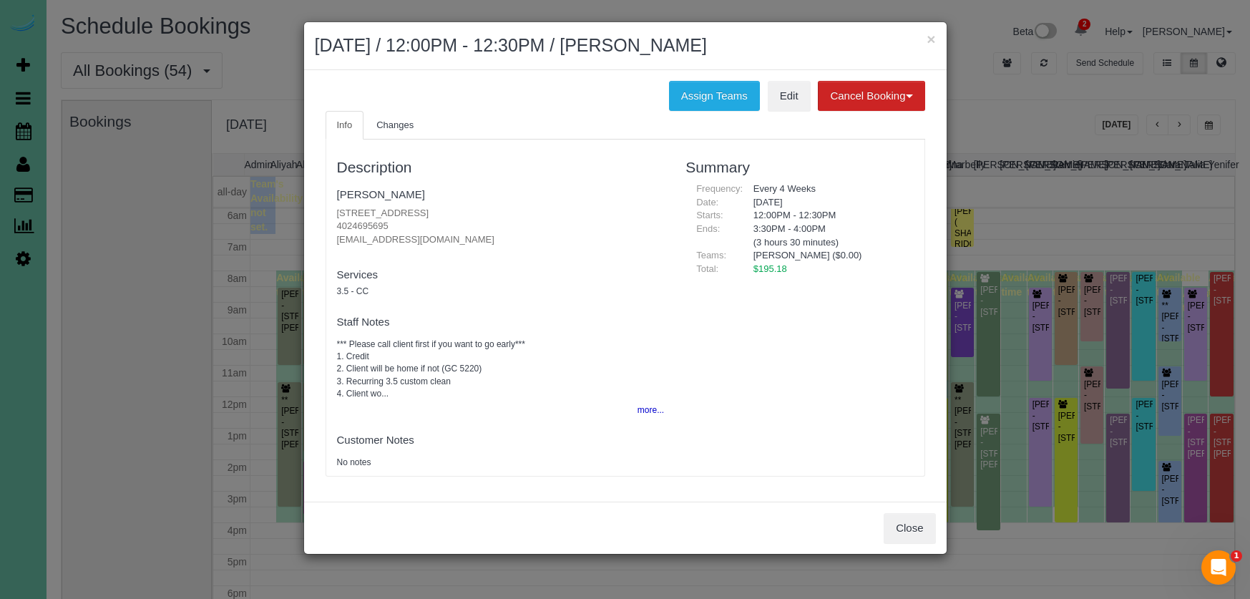
click at [909, 529] on button "Close" at bounding box center [910, 528] width 52 height 30
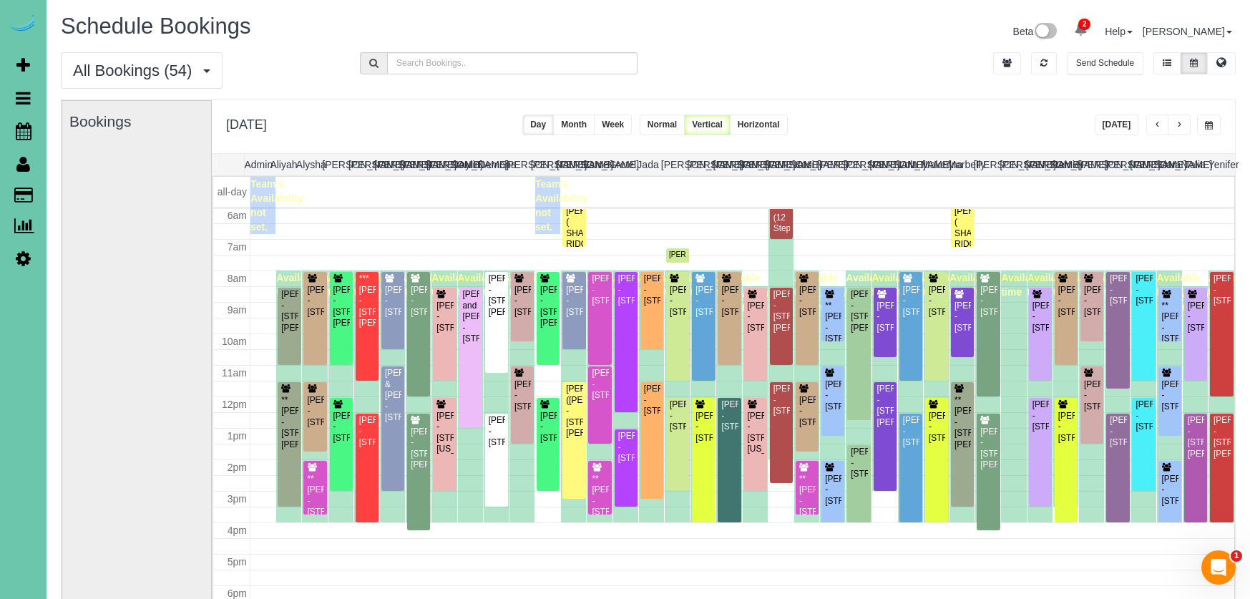
click at [1203, 126] on button "button" at bounding box center [1209, 125] width 24 height 21
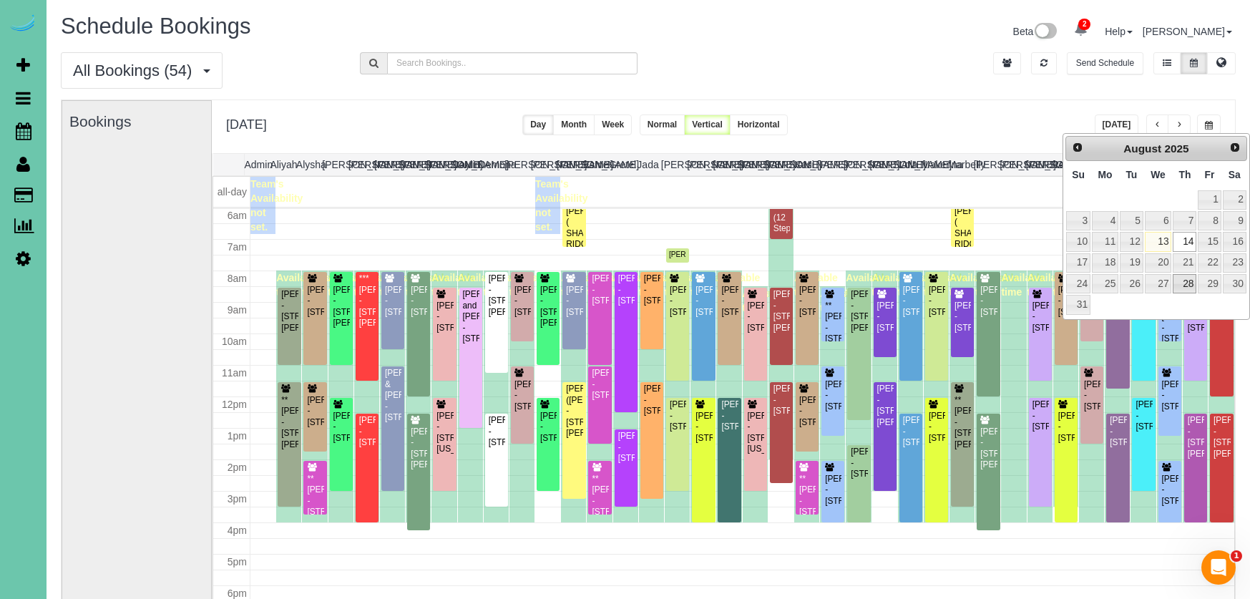
click at [1186, 286] on link "28" at bounding box center [1185, 283] width 24 height 19
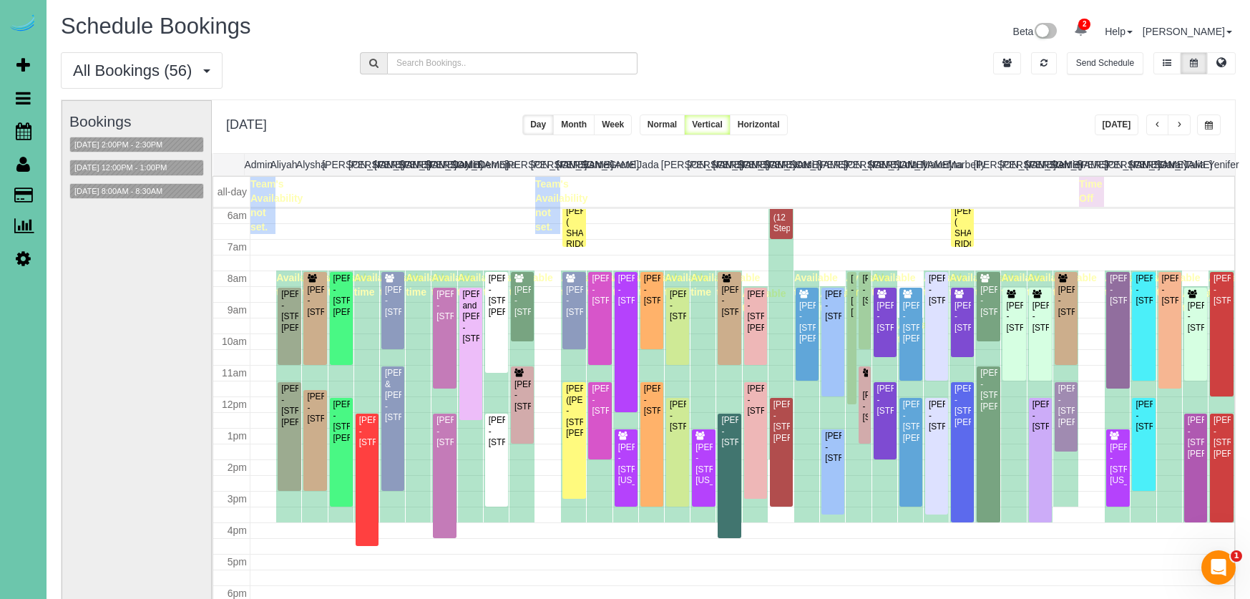
click at [992, 119] on div "**********" at bounding box center [723, 126] width 1023 height 53
click at [1203, 124] on button "button" at bounding box center [1209, 125] width 24 height 21
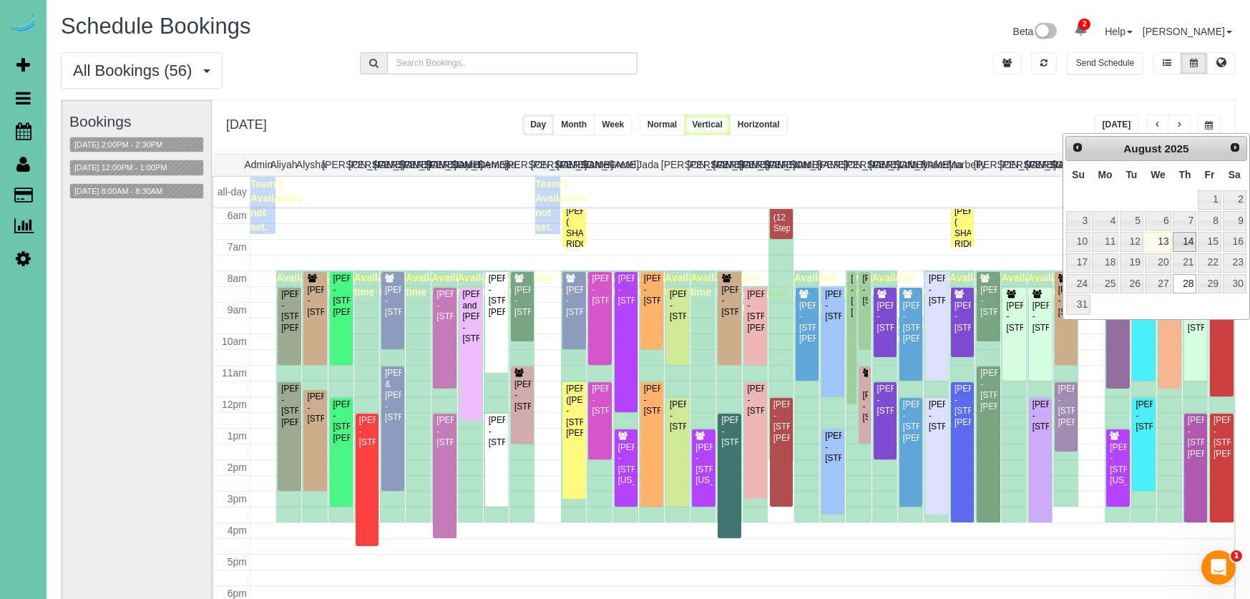
click at [1190, 240] on link "14" at bounding box center [1185, 241] width 24 height 19
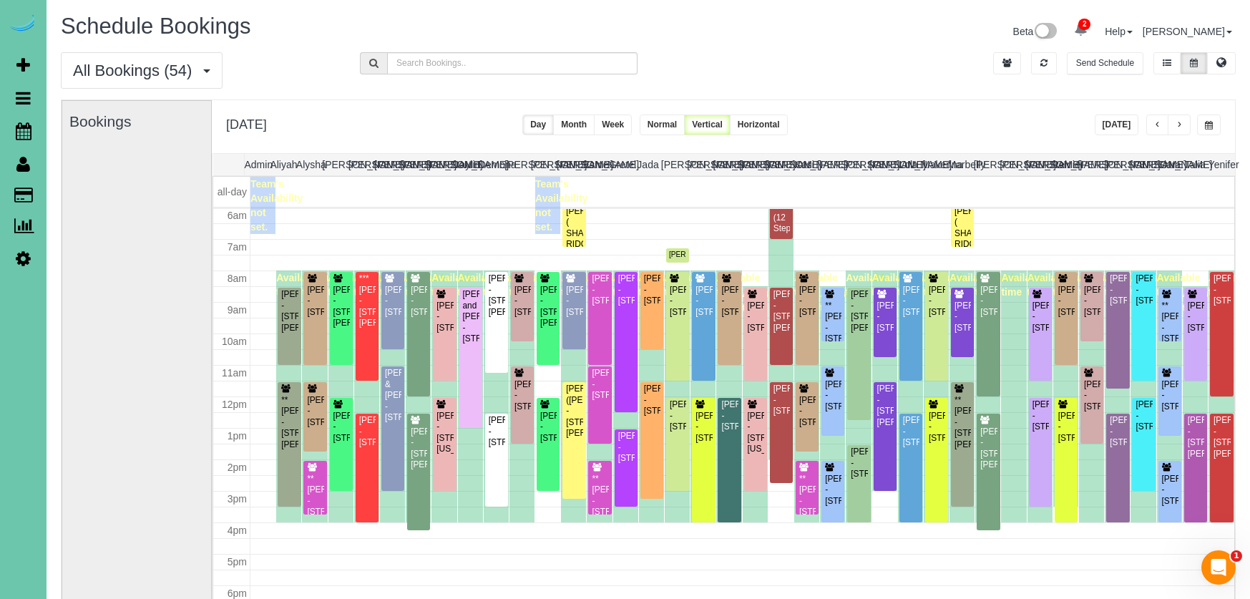
click at [905, 82] on div "All Bookings (54) All Bookings Unassigned Bookings Recurring Bookings New Custo…" at bounding box center [648, 75] width 1197 height 47
click at [1207, 127] on span "button" at bounding box center [1209, 125] width 8 height 9
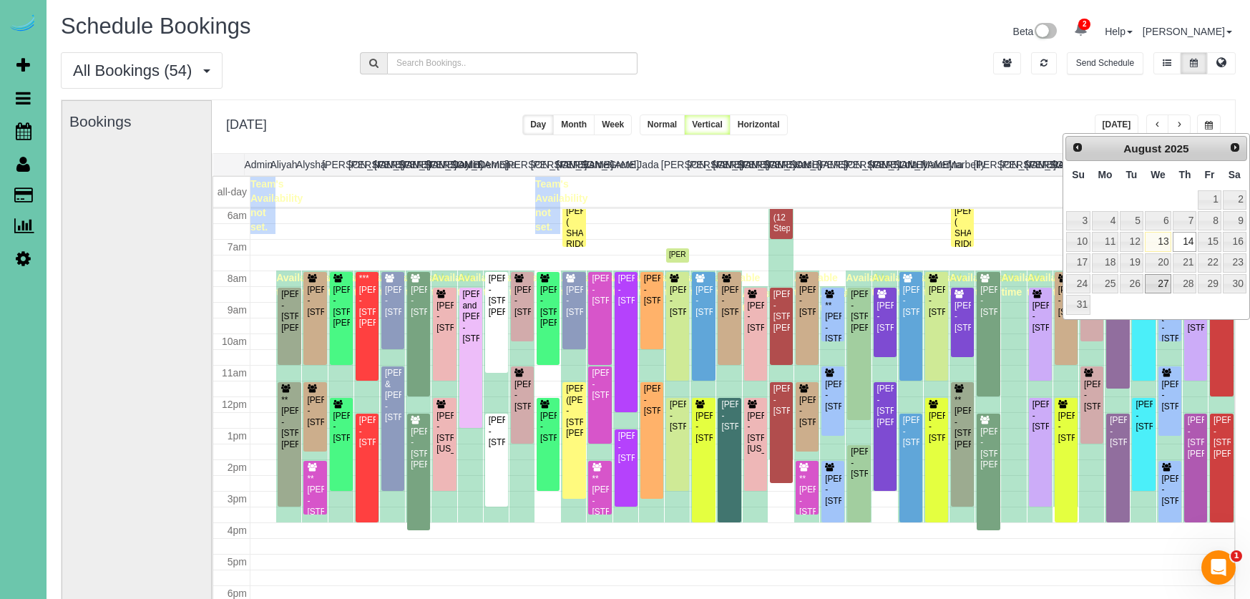
click at [1168, 283] on link "27" at bounding box center [1158, 283] width 27 height 19
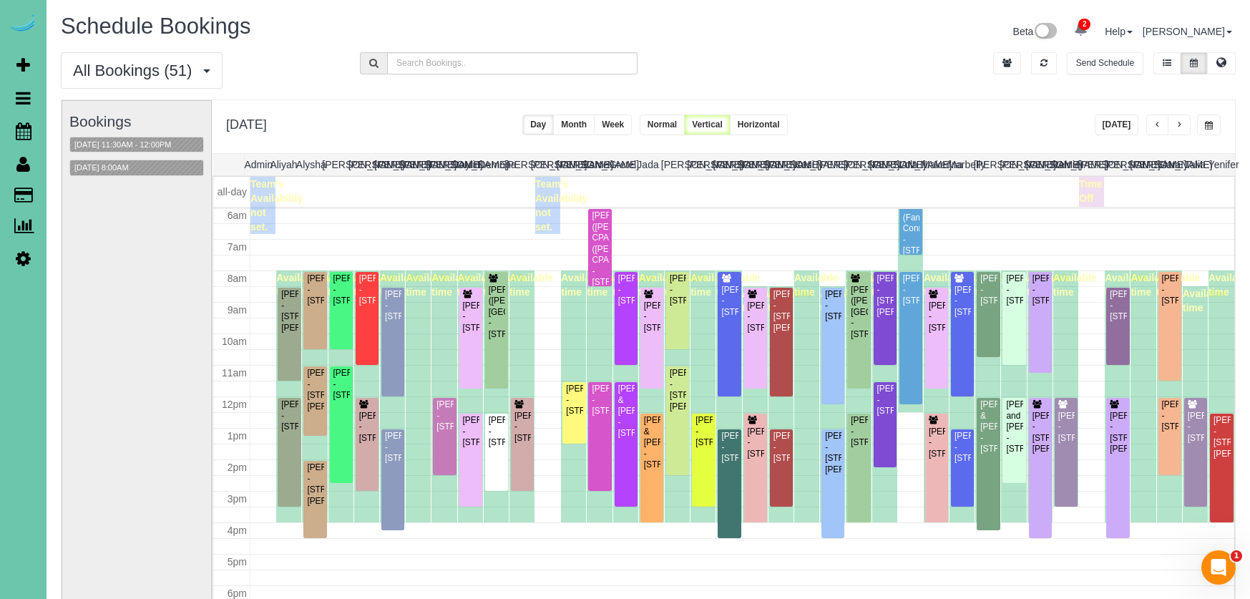
drag, startPoint x: 1212, startPoint y: 120, endPoint x: 1205, endPoint y: 126, distance: 9.7
click at [1212, 120] on button "button" at bounding box center [1209, 125] width 24 height 21
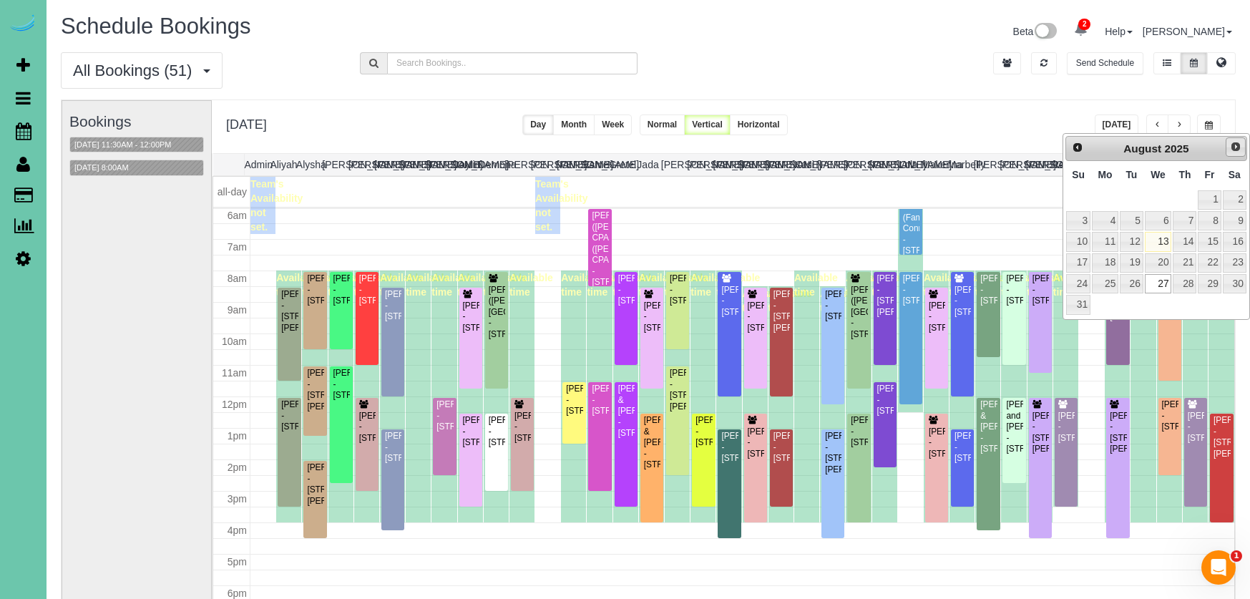
click at [1234, 145] on span "Next" at bounding box center [1235, 146] width 11 height 11
click at [1160, 224] on link "10" at bounding box center [1158, 220] width 27 height 19
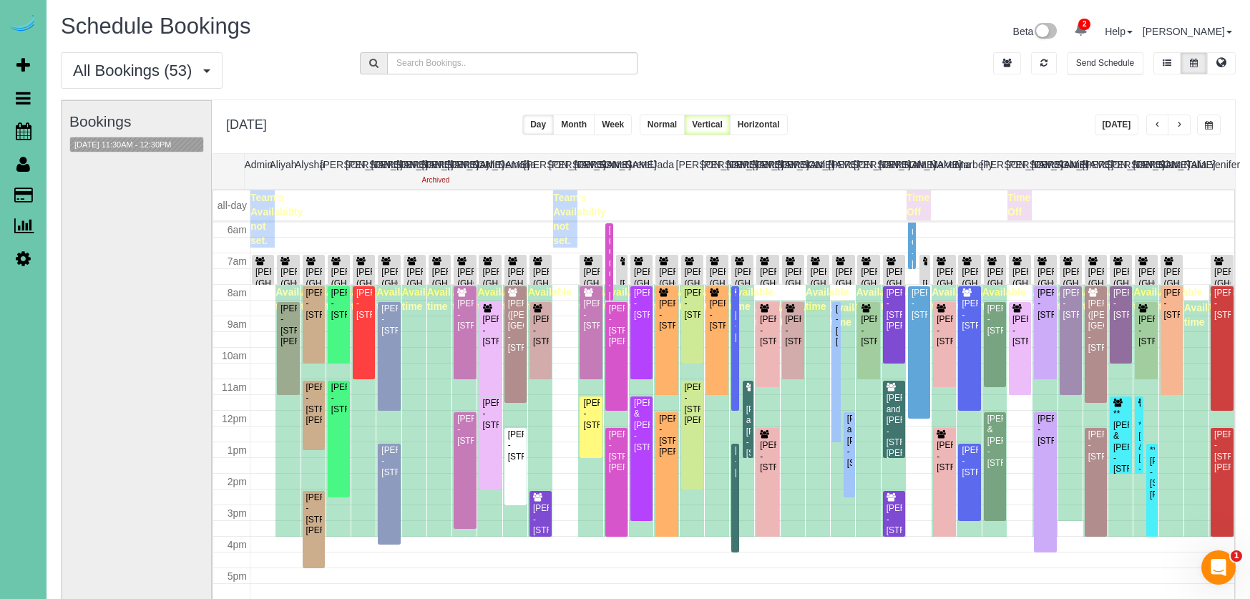
click at [1211, 119] on button "button" at bounding box center [1209, 125] width 24 height 21
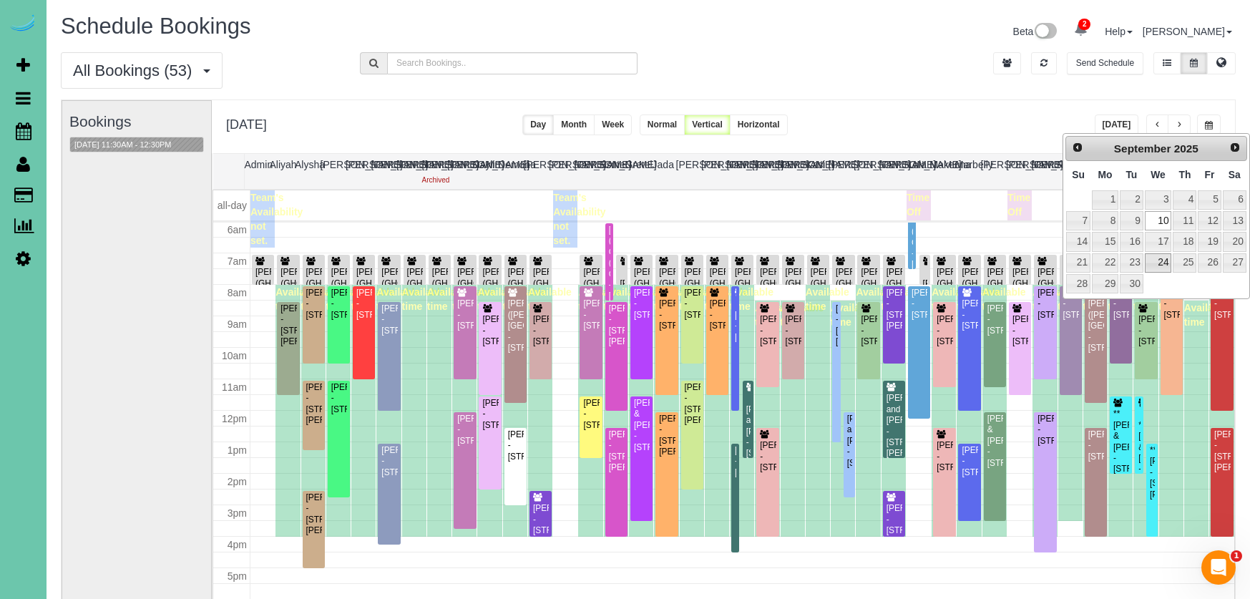
click at [1165, 255] on link "24" at bounding box center [1158, 262] width 27 height 19
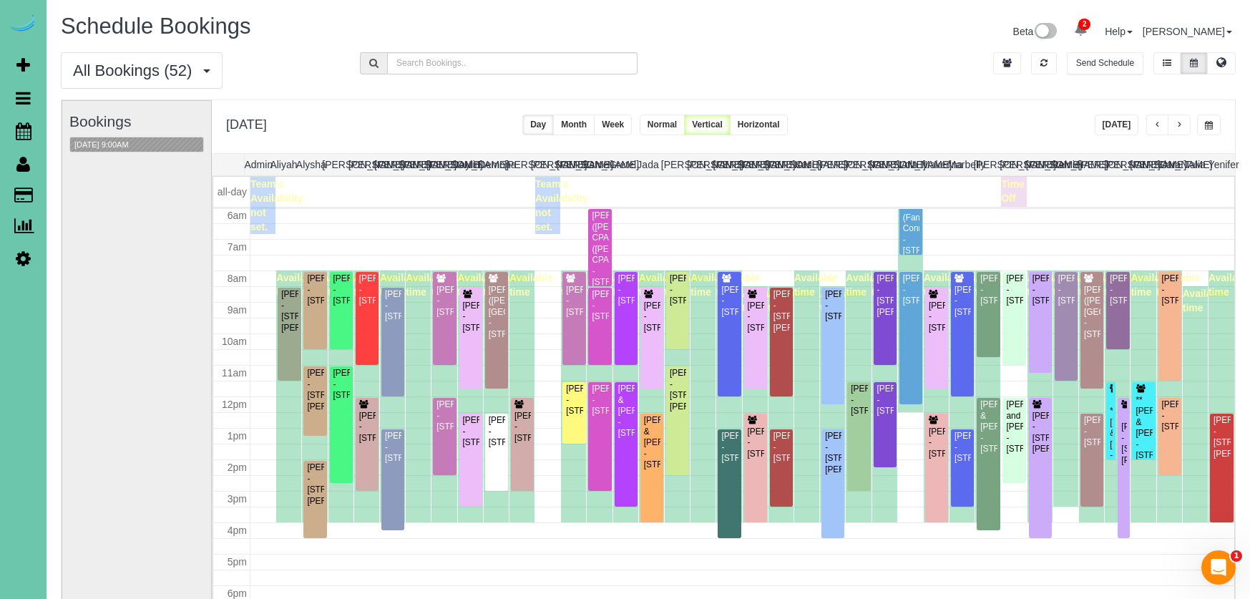
scroll to position [191, 0]
click at [1211, 127] on span "button" at bounding box center [1209, 125] width 8 height 9
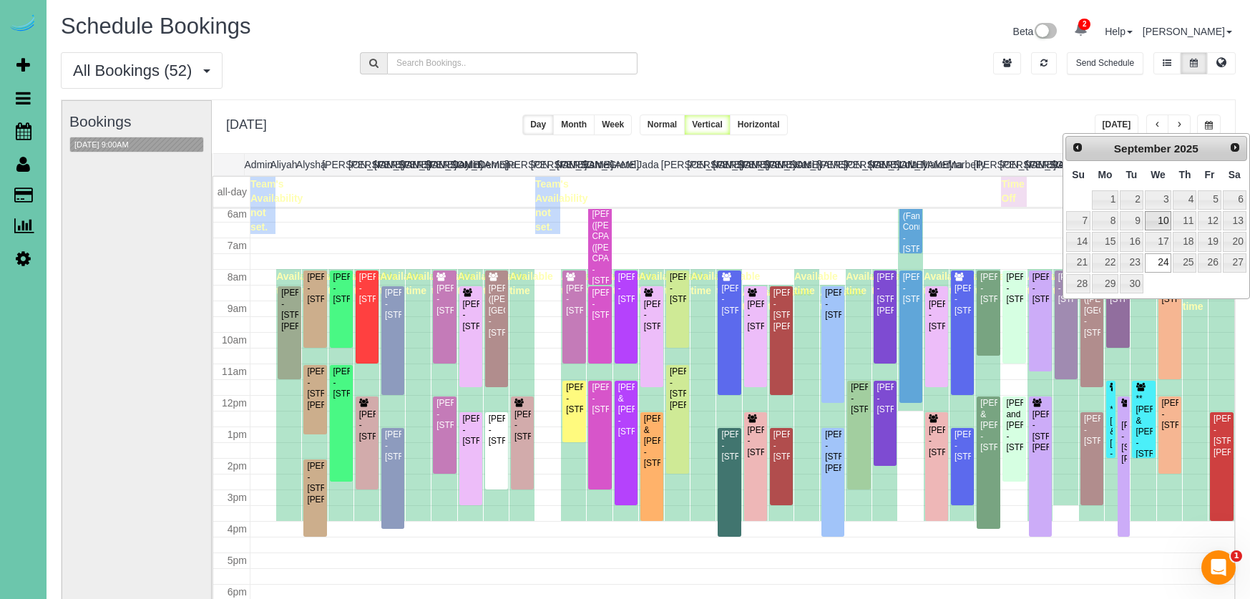
click at [1159, 220] on link "10" at bounding box center [1158, 220] width 27 height 19
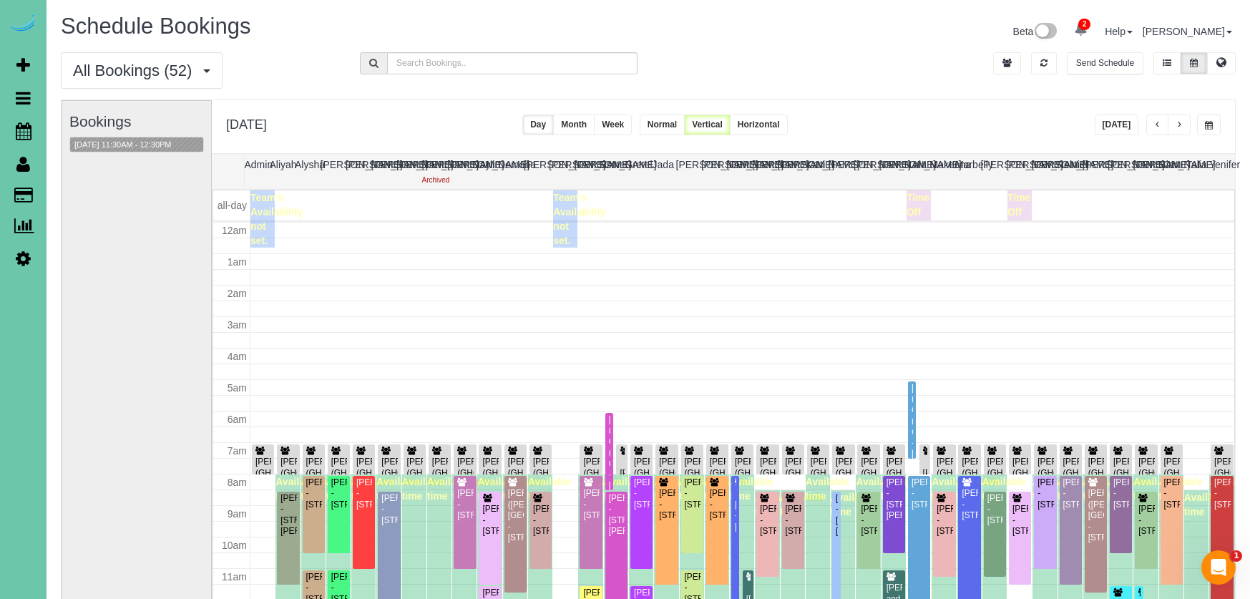
scroll to position [190, 0]
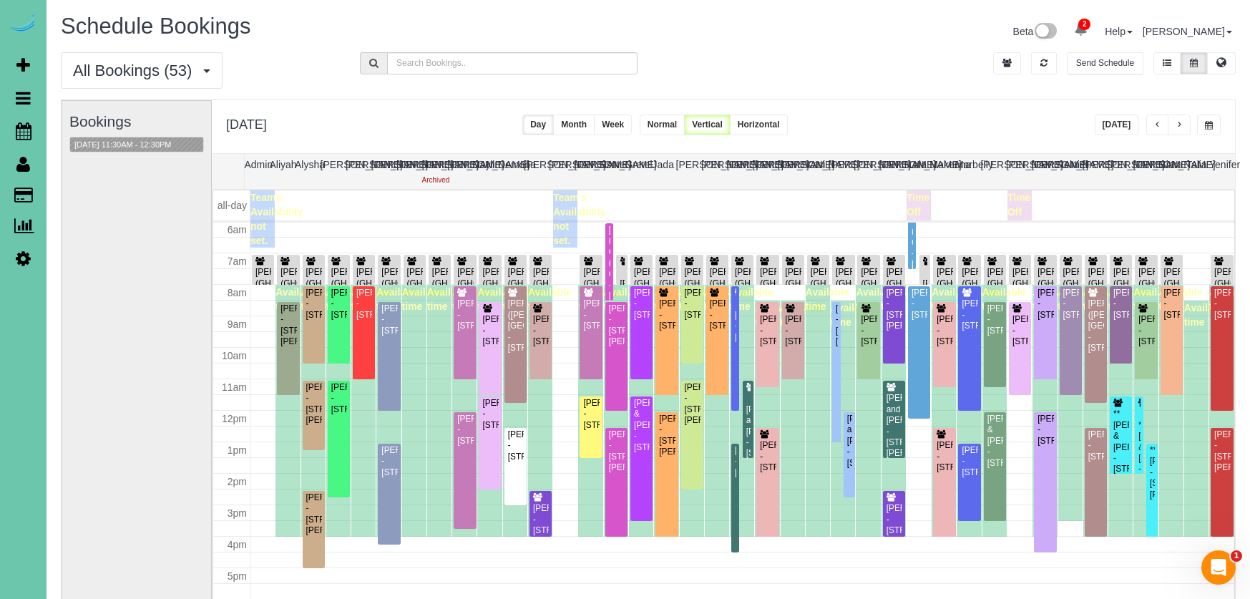
click at [1209, 121] on span "button" at bounding box center [1209, 125] width 8 height 9
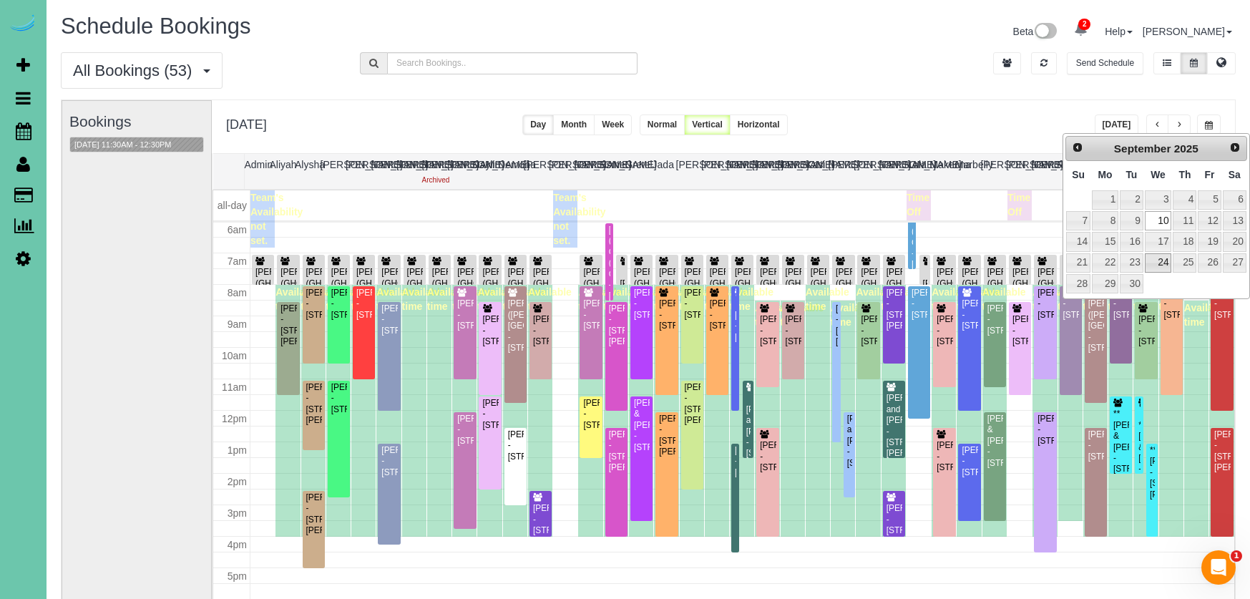
click at [1160, 264] on link "24" at bounding box center [1158, 262] width 27 height 19
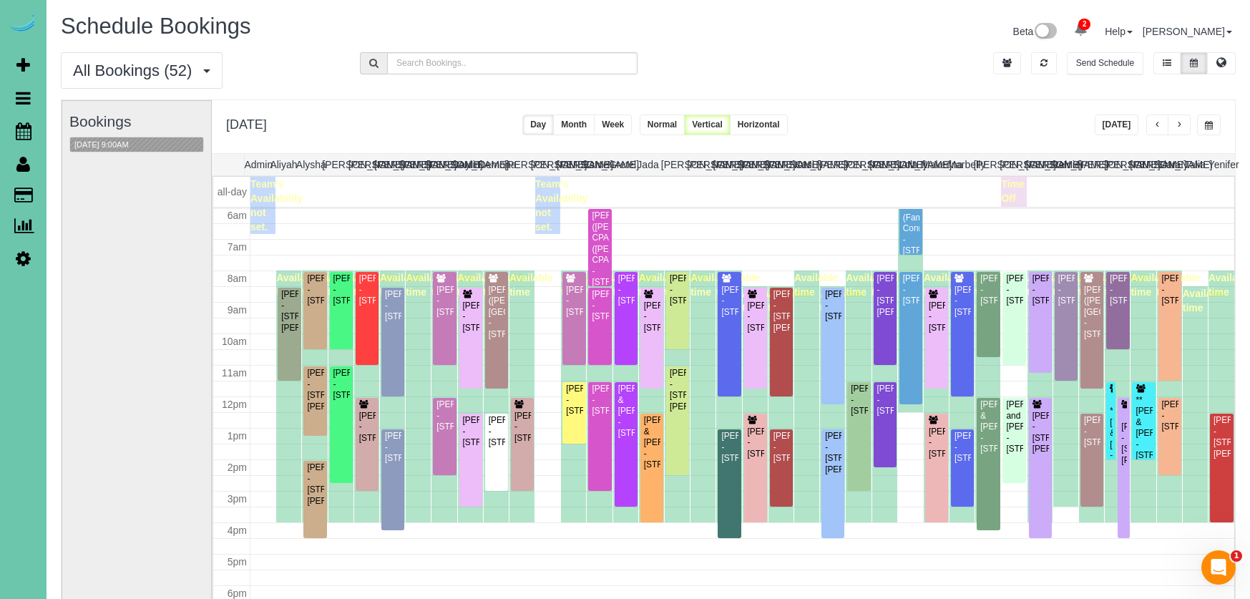
drag, startPoint x: 1214, startPoint y: 125, endPoint x: 1208, endPoint y: 132, distance: 9.2
click at [1214, 125] on button "button" at bounding box center [1209, 125] width 24 height 21
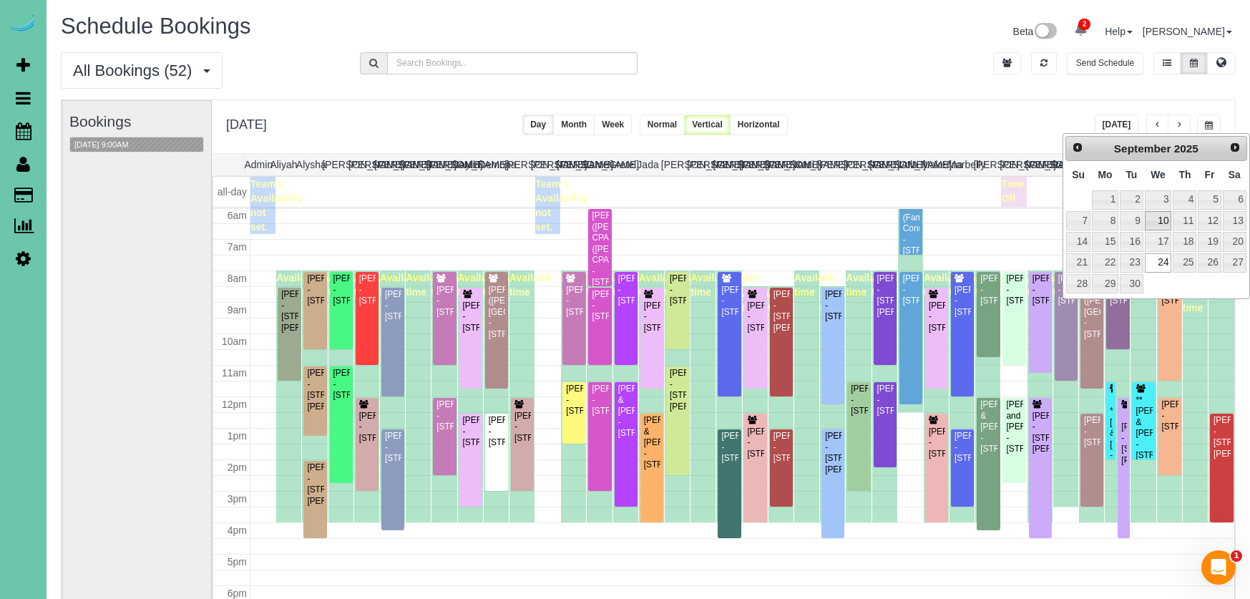
click at [1162, 223] on link "10" at bounding box center [1158, 220] width 27 height 19
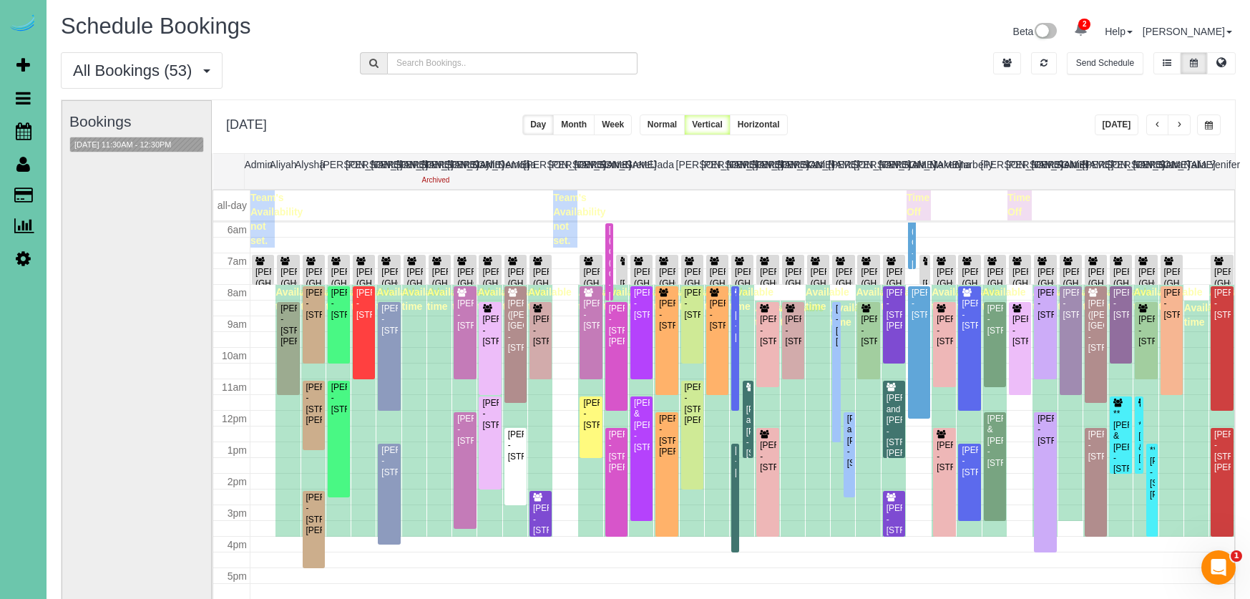
click at [1209, 126] on span "button" at bounding box center [1209, 125] width 8 height 9
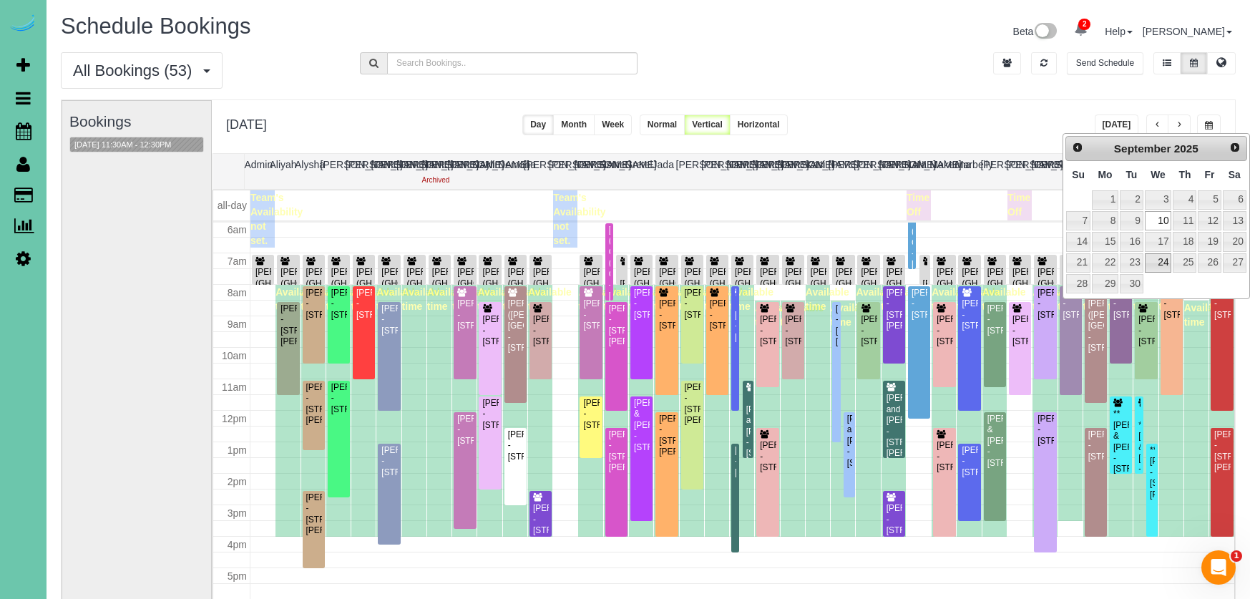
click at [1156, 263] on link "24" at bounding box center [1158, 262] width 27 height 19
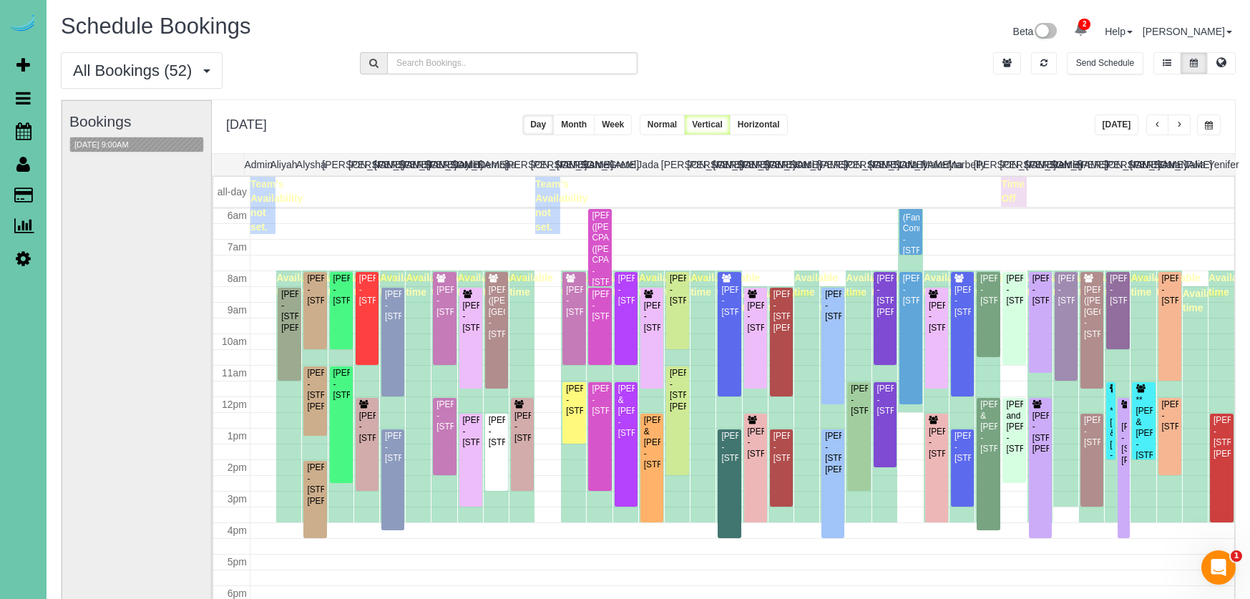
click at [1206, 125] on span "button" at bounding box center [1209, 125] width 8 height 9
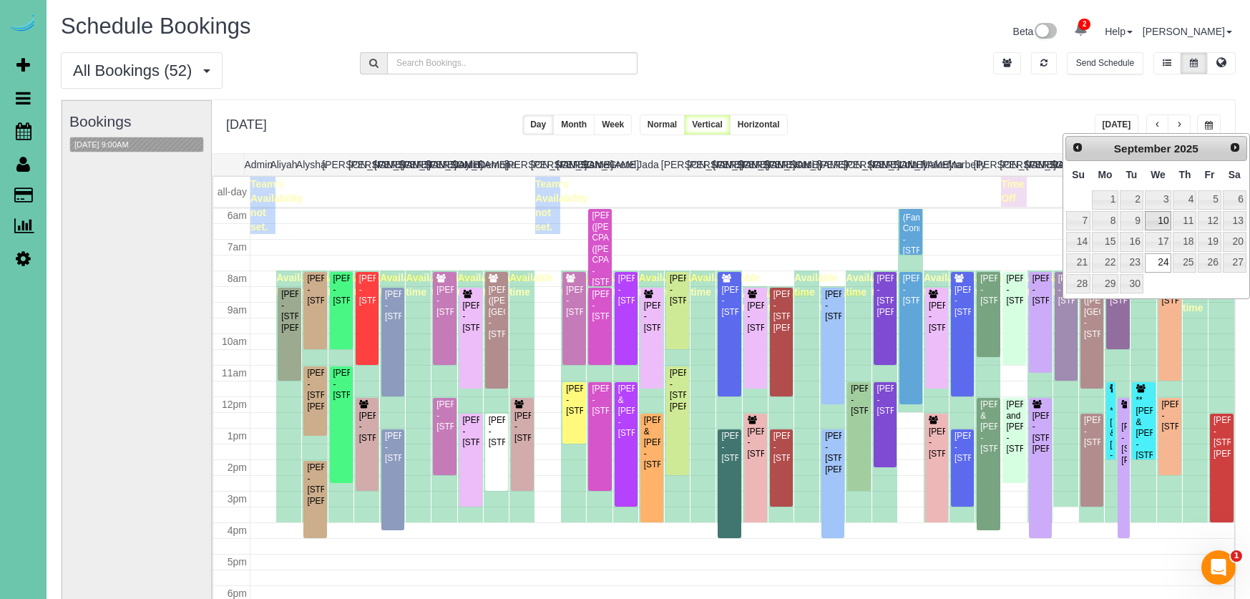
click at [1163, 218] on link "10" at bounding box center [1158, 220] width 27 height 19
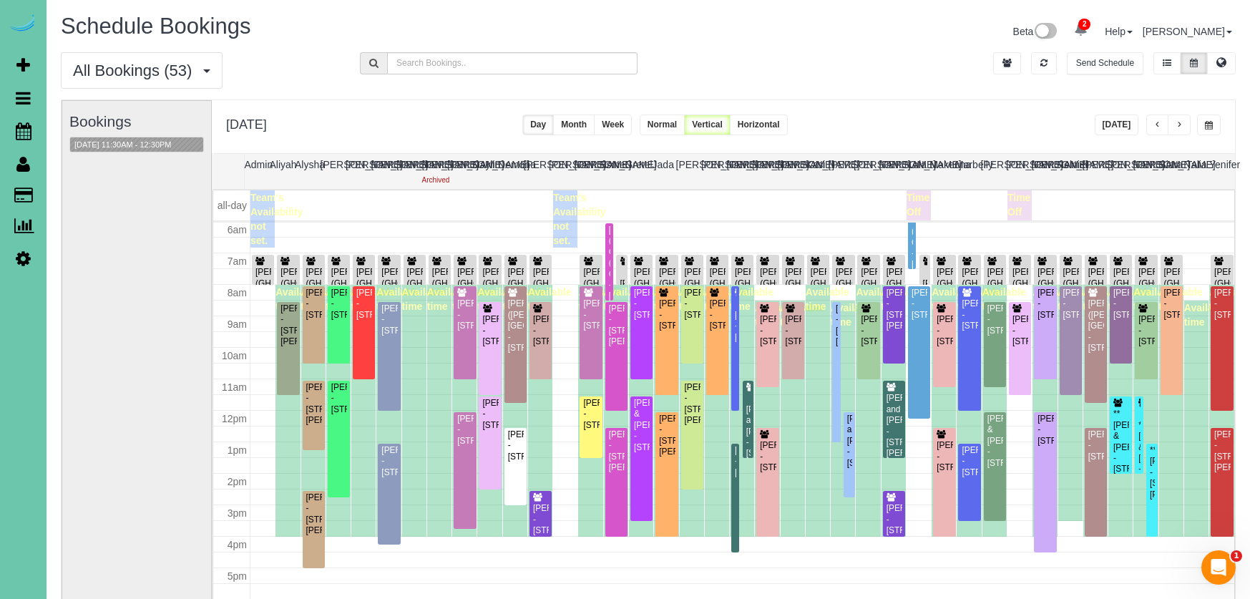
click at [1215, 122] on button "button" at bounding box center [1209, 125] width 24 height 21
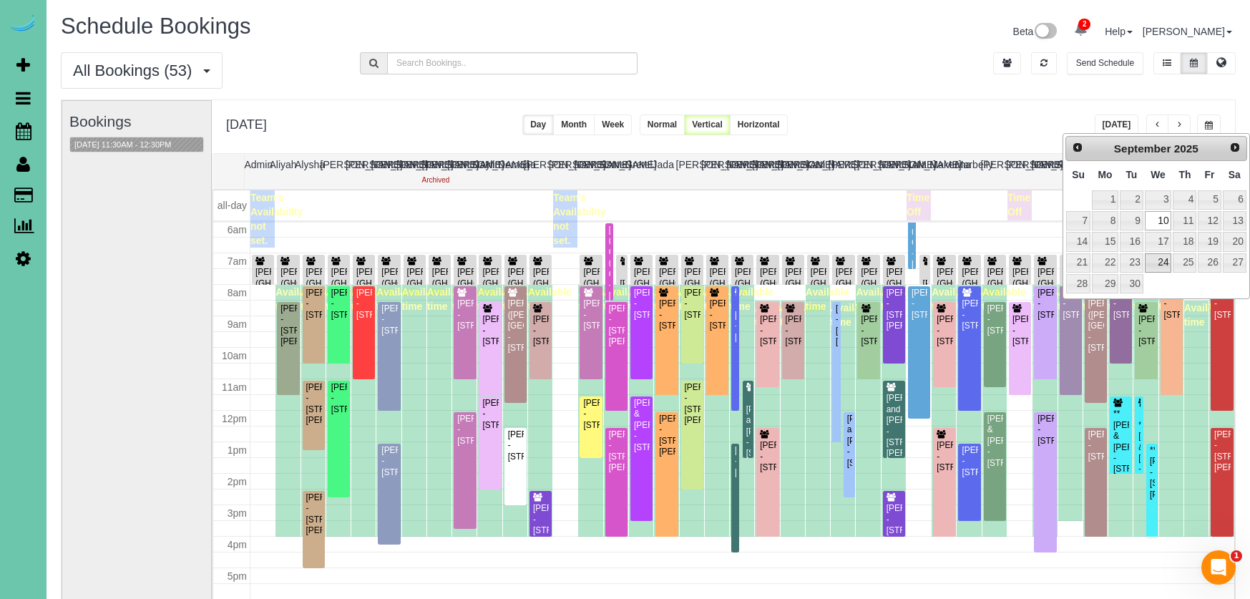
click at [1160, 256] on link "24" at bounding box center [1158, 262] width 27 height 19
type input "**********"
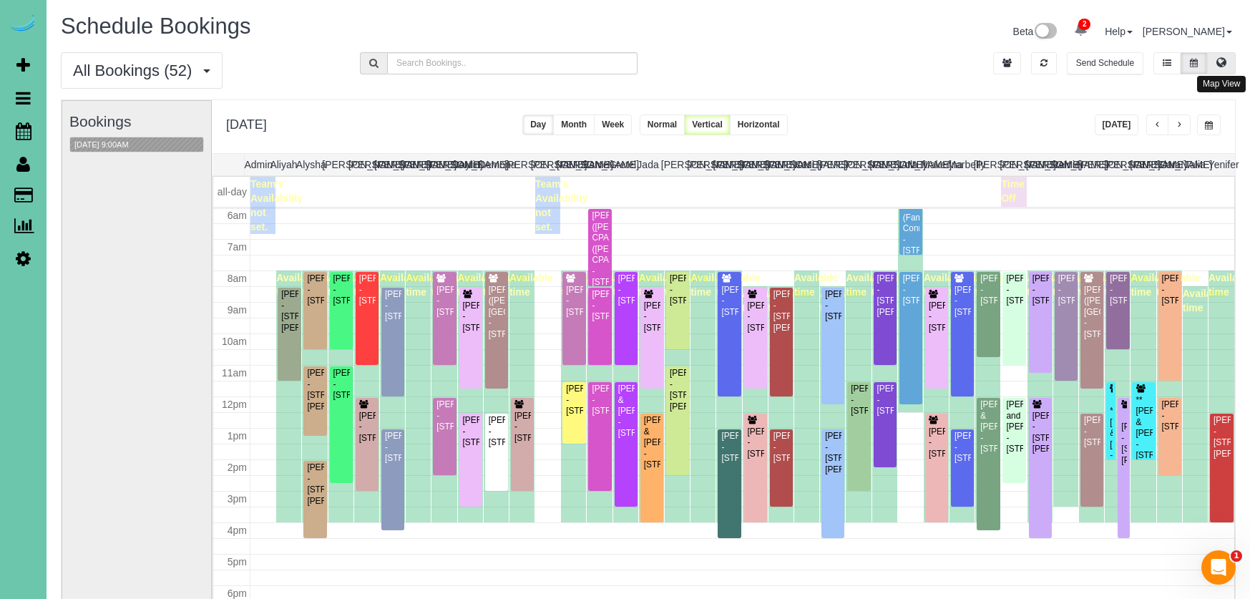
click at [1224, 58] on icon at bounding box center [1222, 62] width 10 height 9
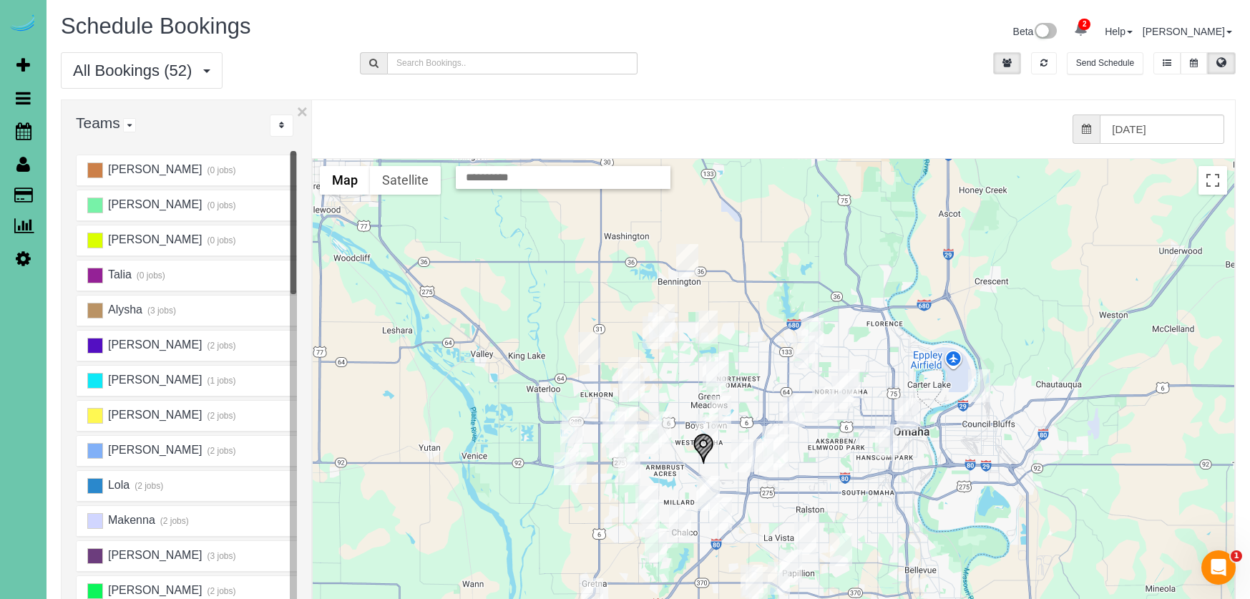
scroll to position [0, 0]
click at [281, 130] on button "..." at bounding box center [282, 126] width 24 height 22
drag, startPoint x: 309, startPoint y: 174, endPoint x: 210, endPoint y: 228, distance: 113.0
click at [309, 174] on link "A-Z" at bounding box center [327, 170] width 113 height 19
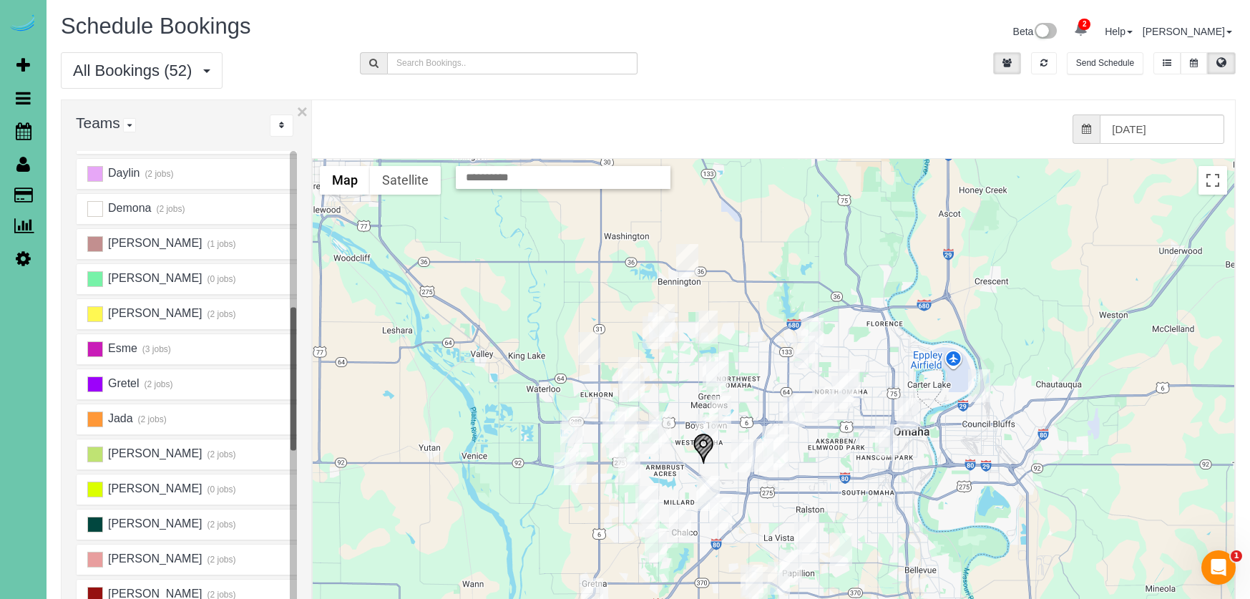
scroll to position [287, 0]
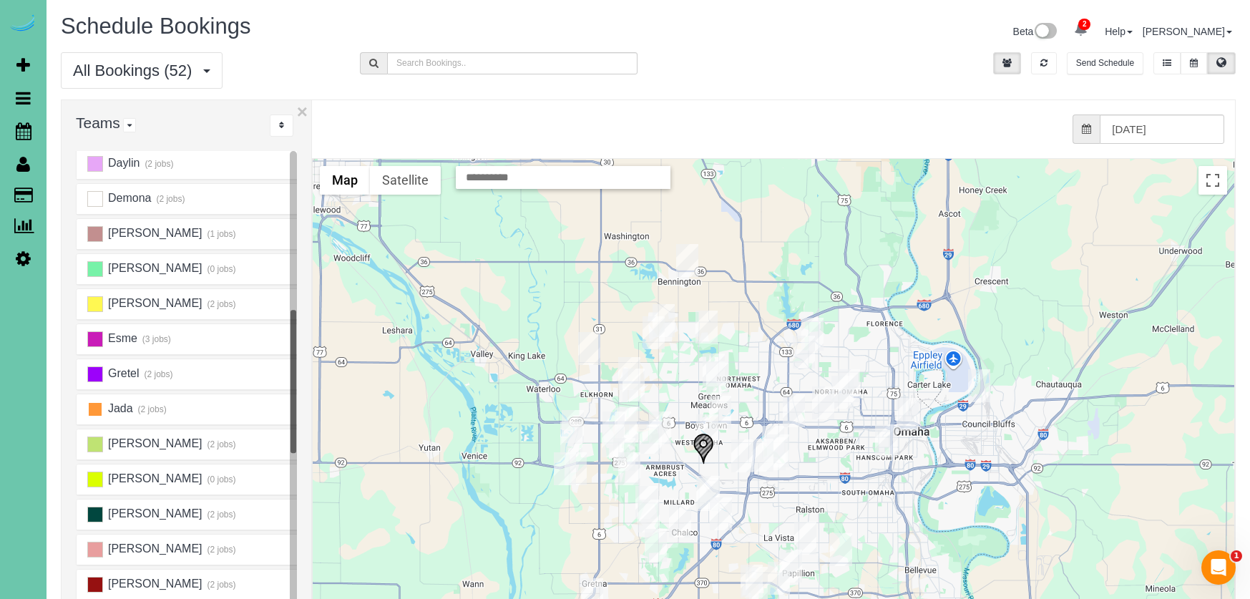
click at [89, 410] on ins at bounding box center [95, 410] width 16 height 16
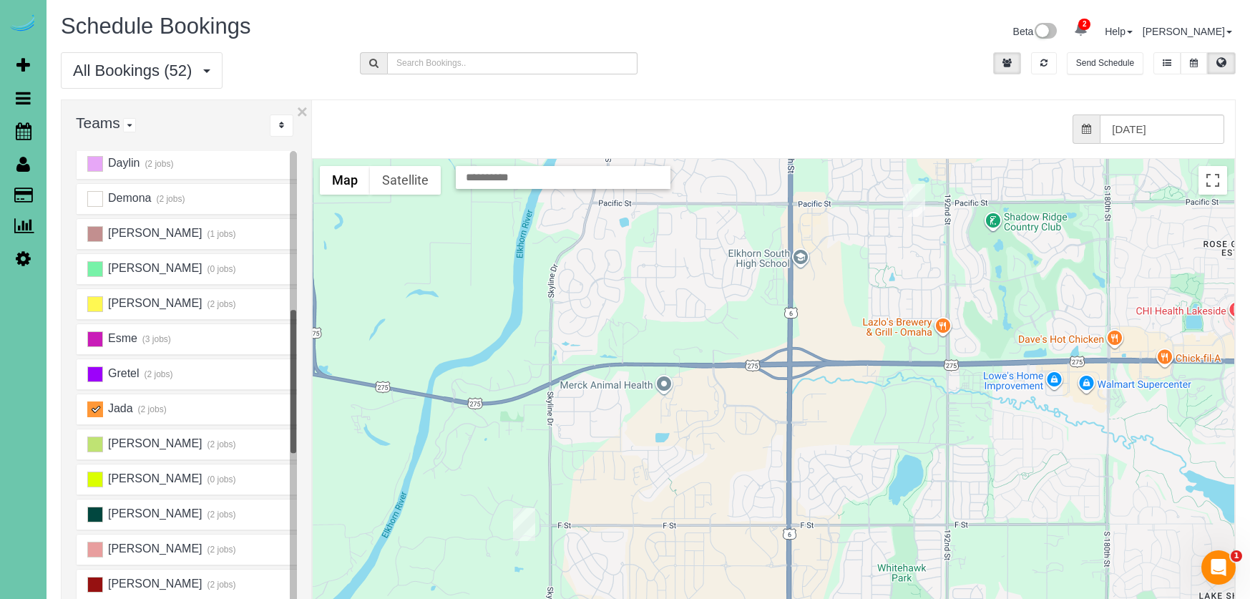
drag, startPoint x: 817, startPoint y: 413, endPoint x: 779, endPoint y: 392, distance: 43.0
click at [789, 378] on div at bounding box center [774, 444] width 922 height 571
click at [1192, 61] on icon at bounding box center [1194, 63] width 8 height 9
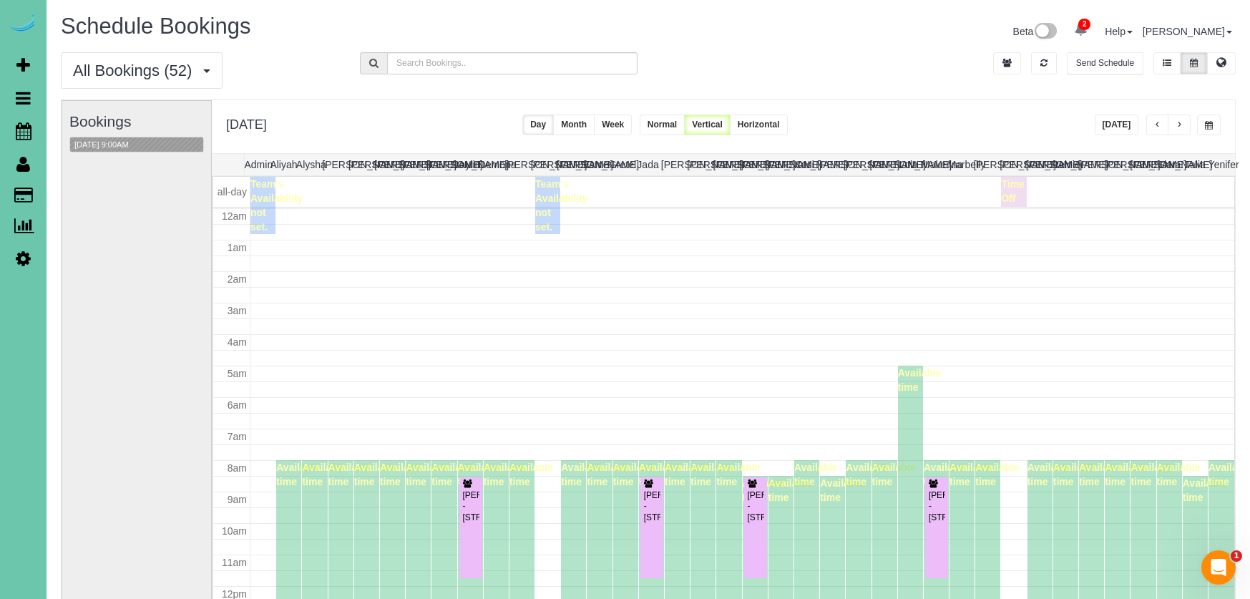
scroll to position [190, 0]
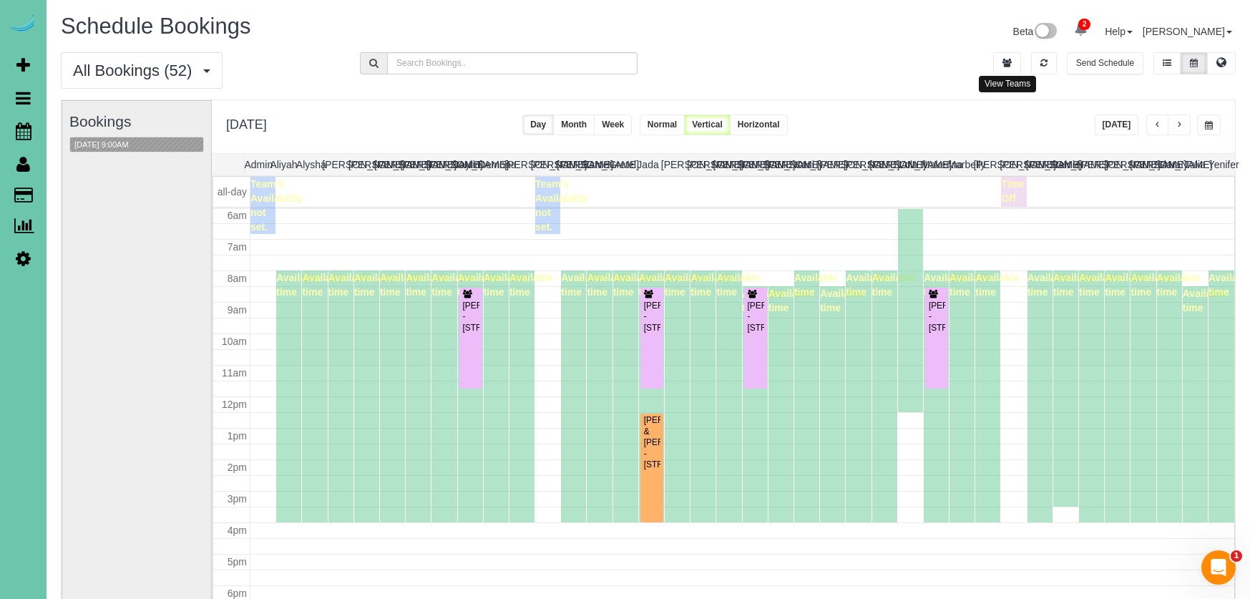
click at [998, 62] on button "button" at bounding box center [1007, 63] width 28 height 22
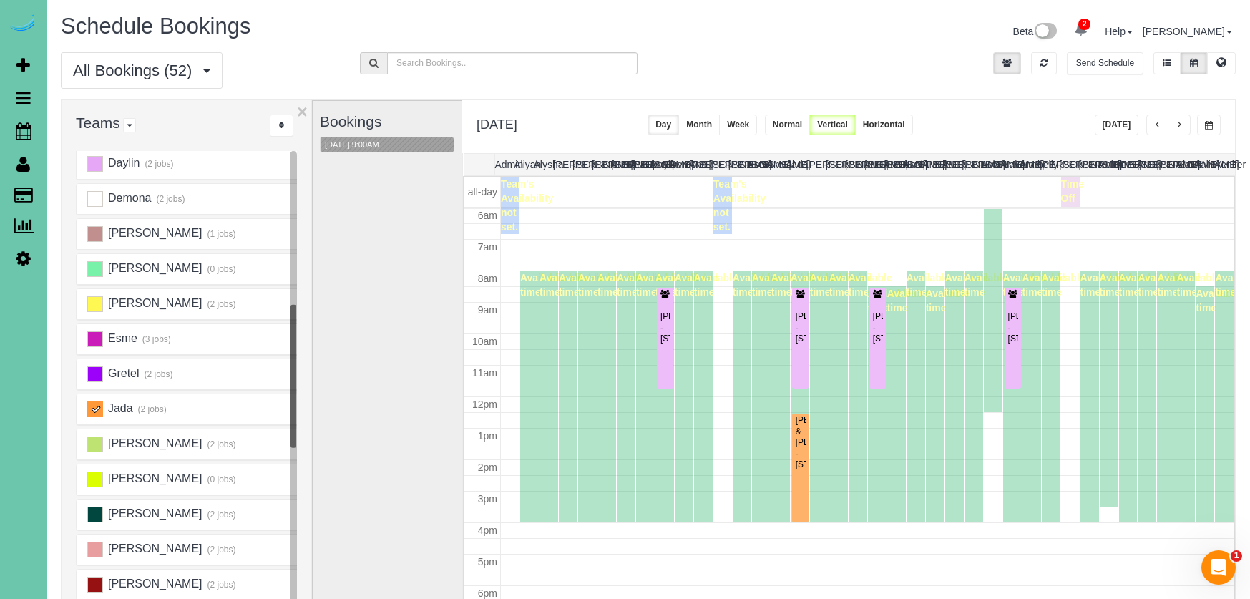
click at [102, 413] on ins at bounding box center [95, 410] width 16 height 16
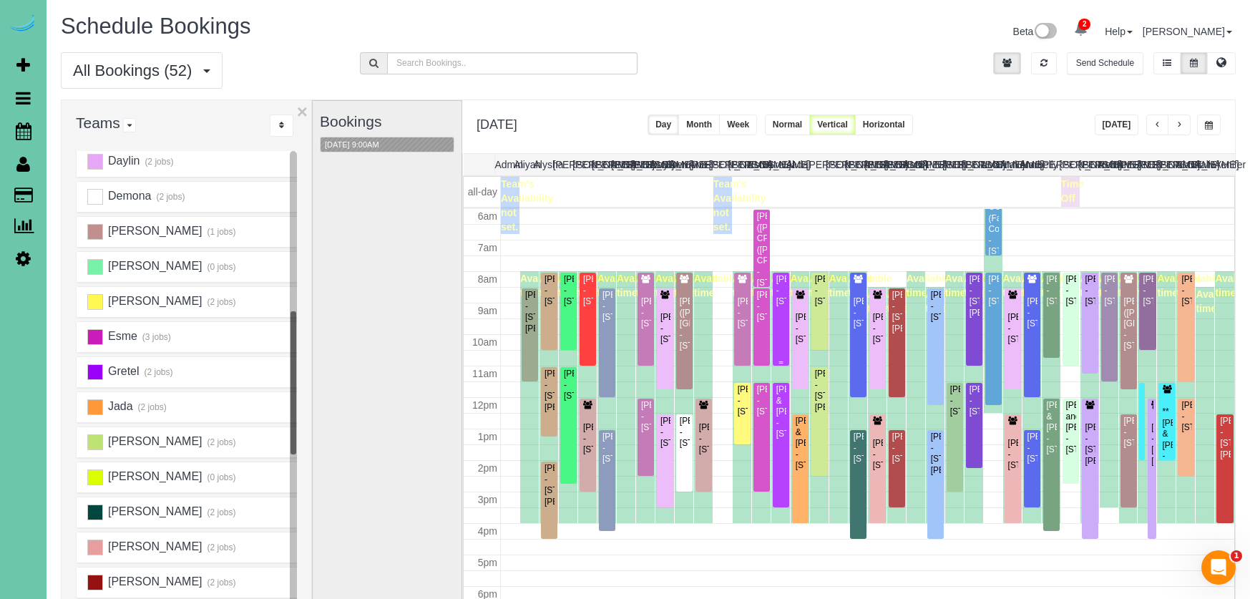
scroll to position [191, 0]
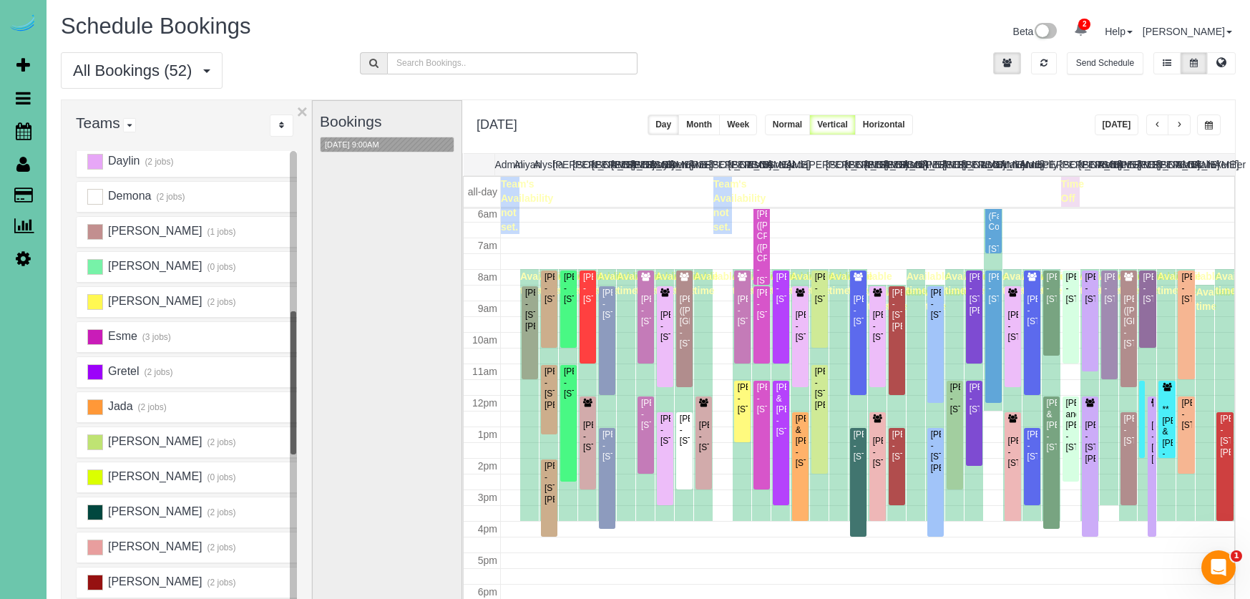
click at [1207, 118] on button "button" at bounding box center [1209, 125] width 24 height 21
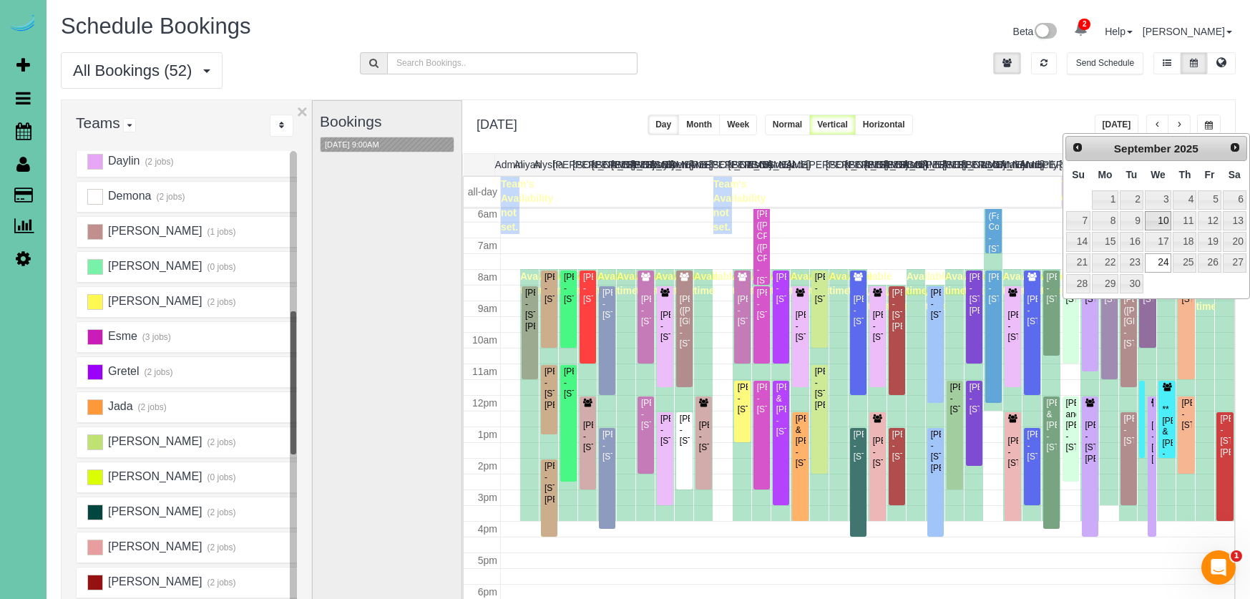
click at [1159, 219] on link "10" at bounding box center [1158, 220] width 27 height 19
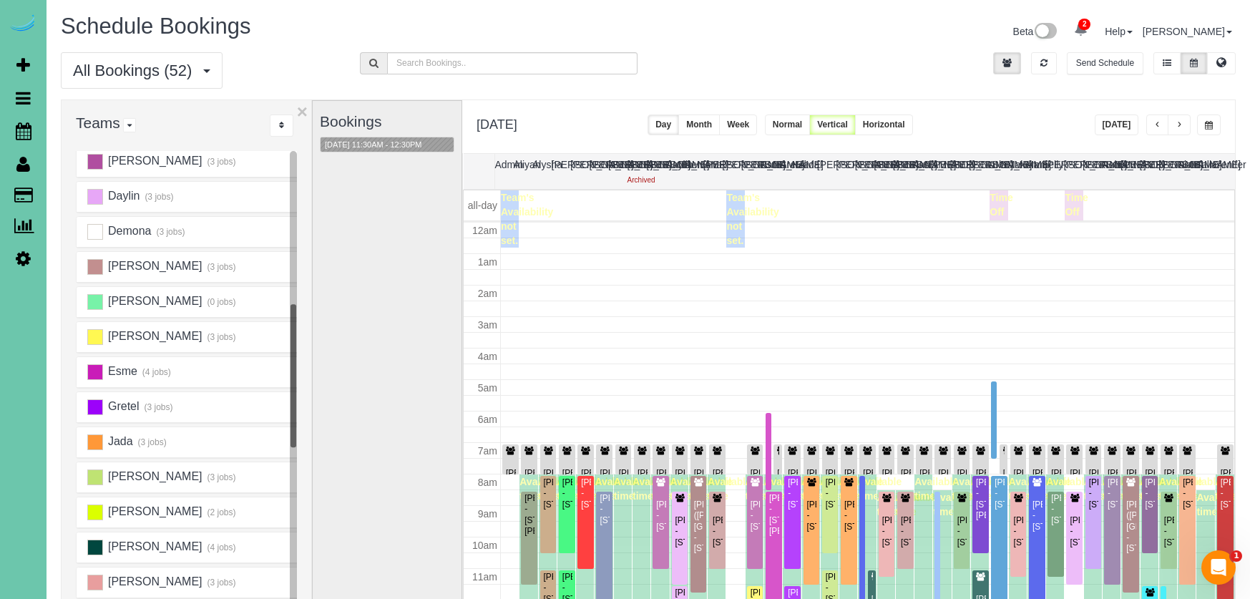
scroll to position [190, 0]
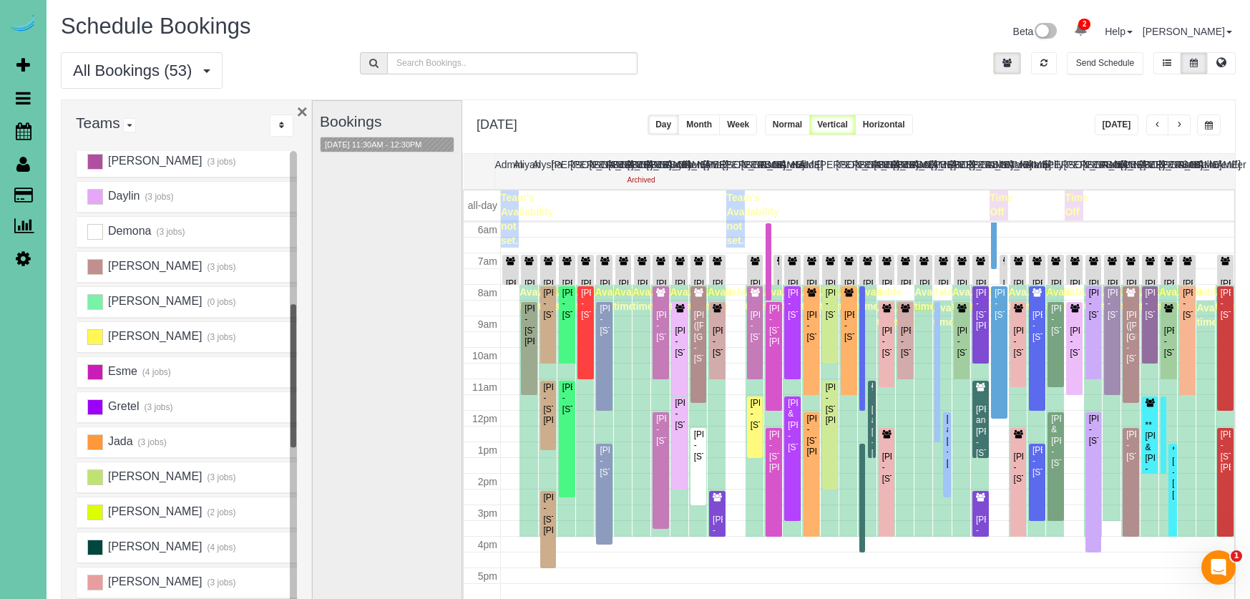
click at [301, 106] on button "×" at bounding box center [302, 111] width 11 height 19
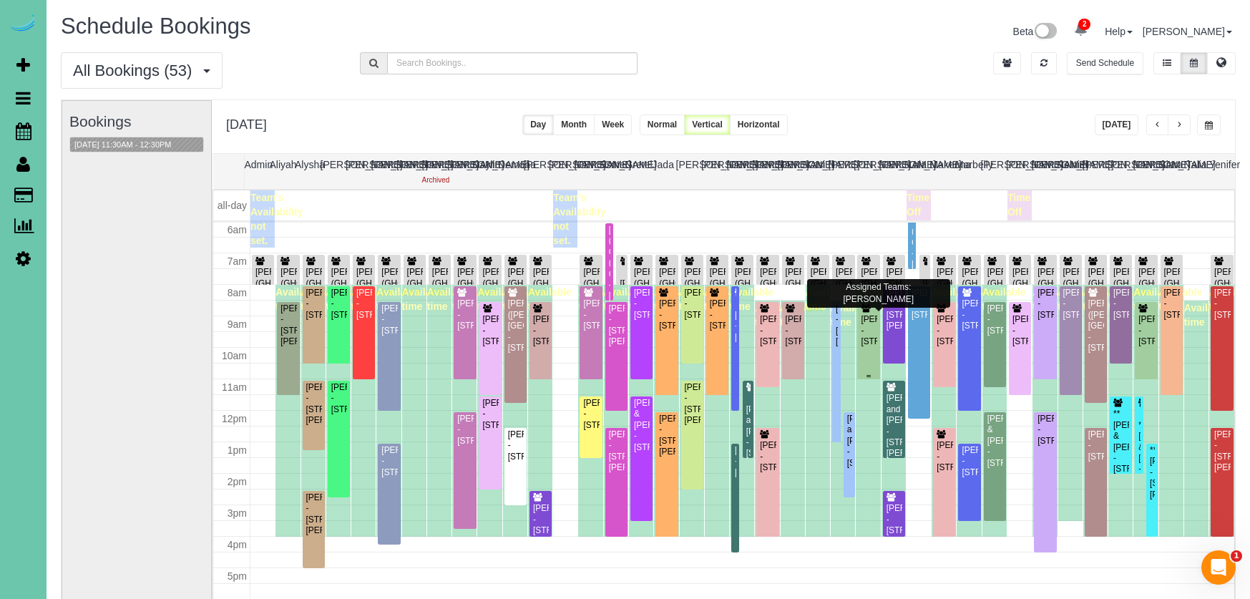
click at [871, 328] on div "Nicole Wojtalewicz - 18163 Honeysuckle Drive, Elkhorn, NE 68022" at bounding box center [868, 330] width 16 height 33
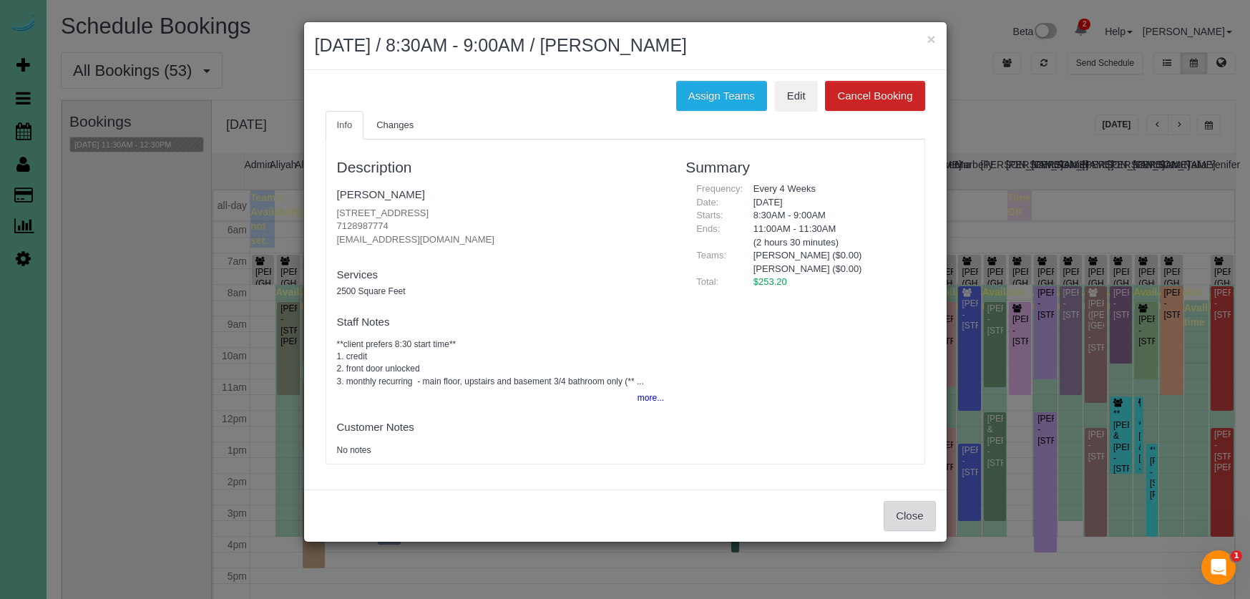
click at [918, 510] on button "Close" at bounding box center [910, 516] width 52 height 30
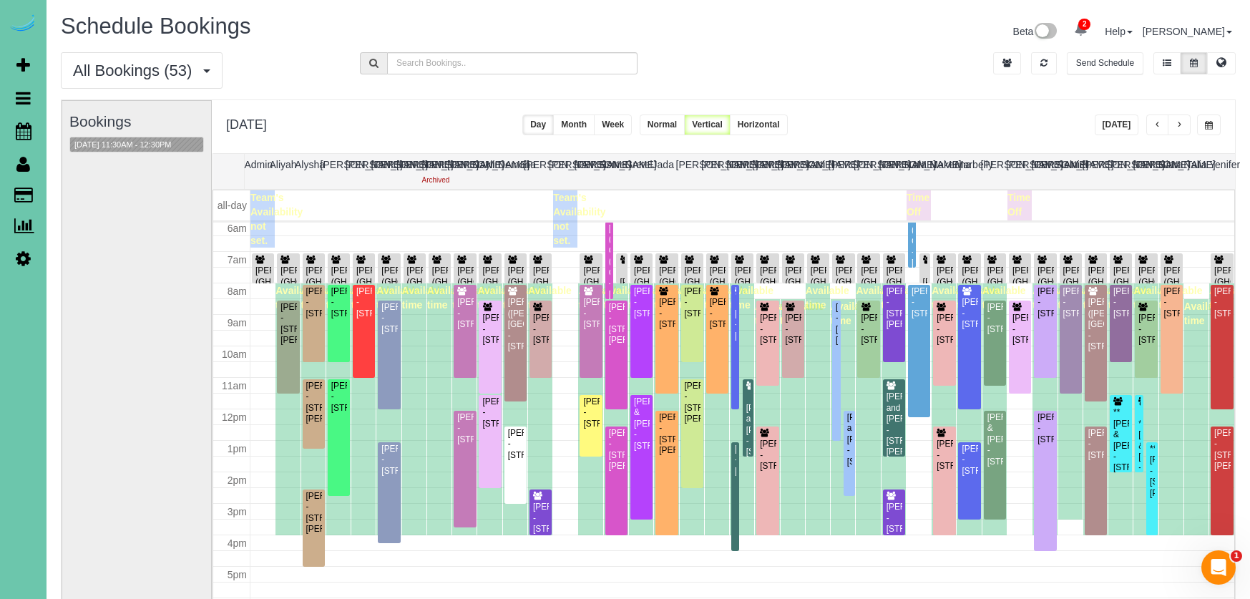
scroll to position [192, 0]
click at [1201, 122] on button "button" at bounding box center [1209, 125] width 24 height 21
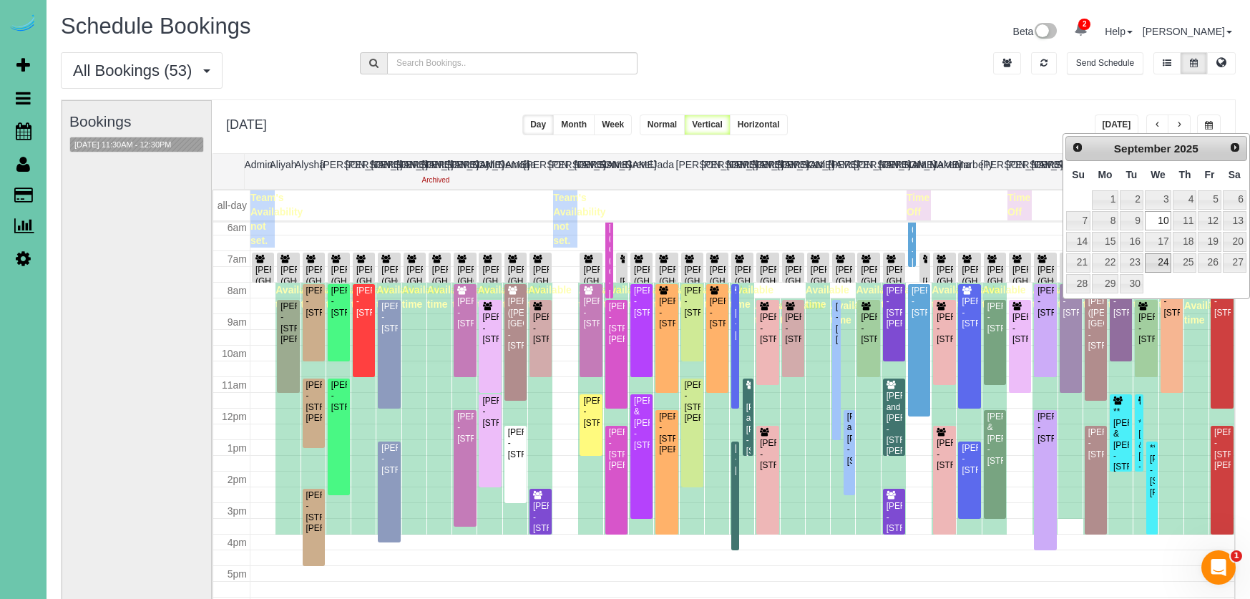
click at [1161, 267] on link "24" at bounding box center [1158, 262] width 27 height 19
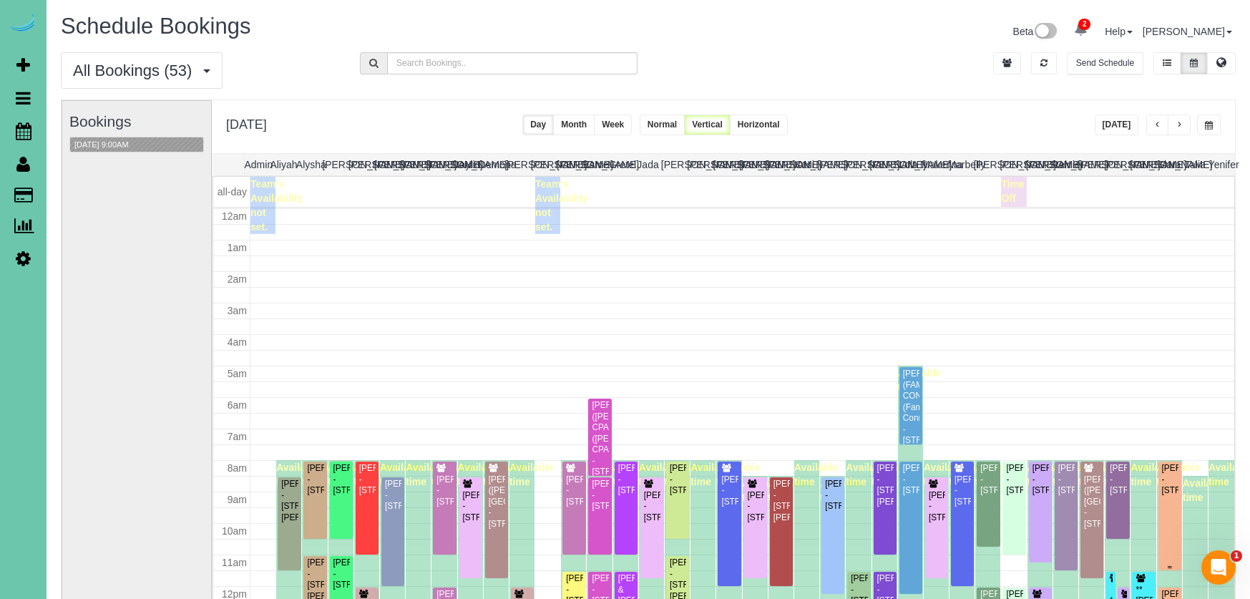
scroll to position [190, 0]
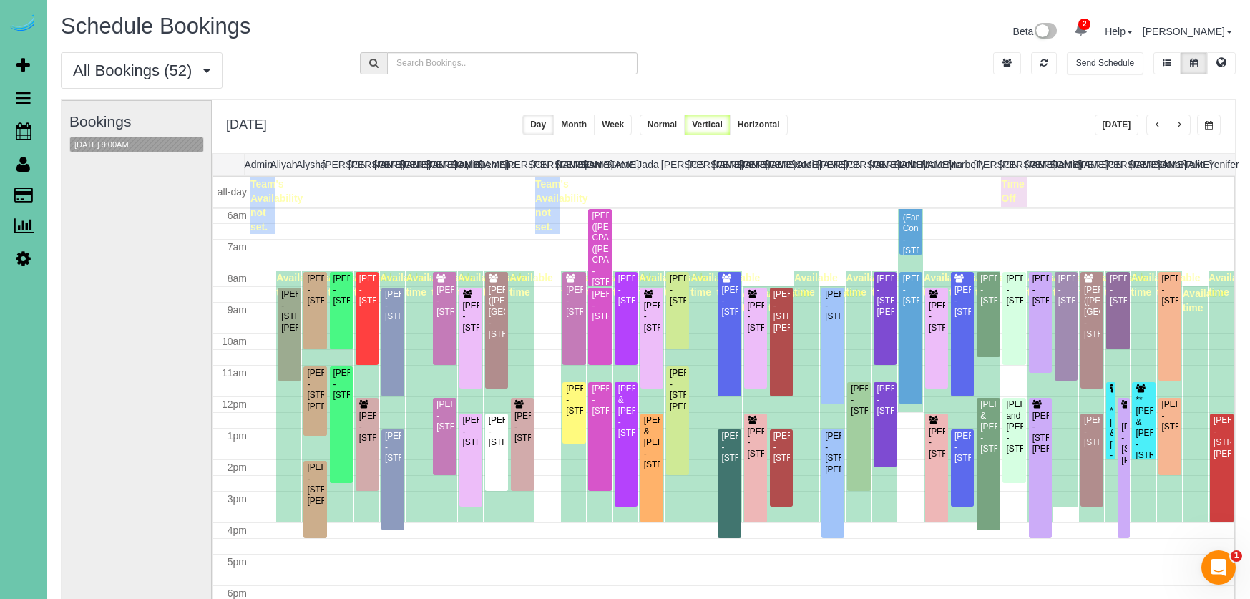
click at [1202, 125] on button "button" at bounding box center [1209, 125] width 24 height 21
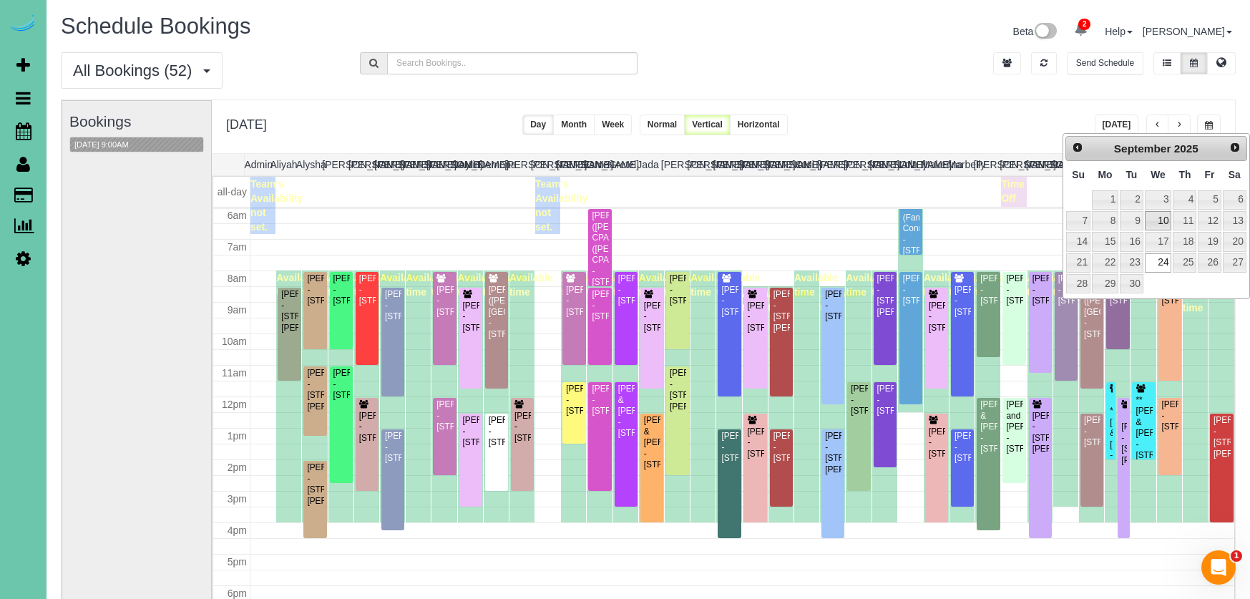
click at [1163, 218] on link "10" at bounding box center [1158, 220] width 27 height 19
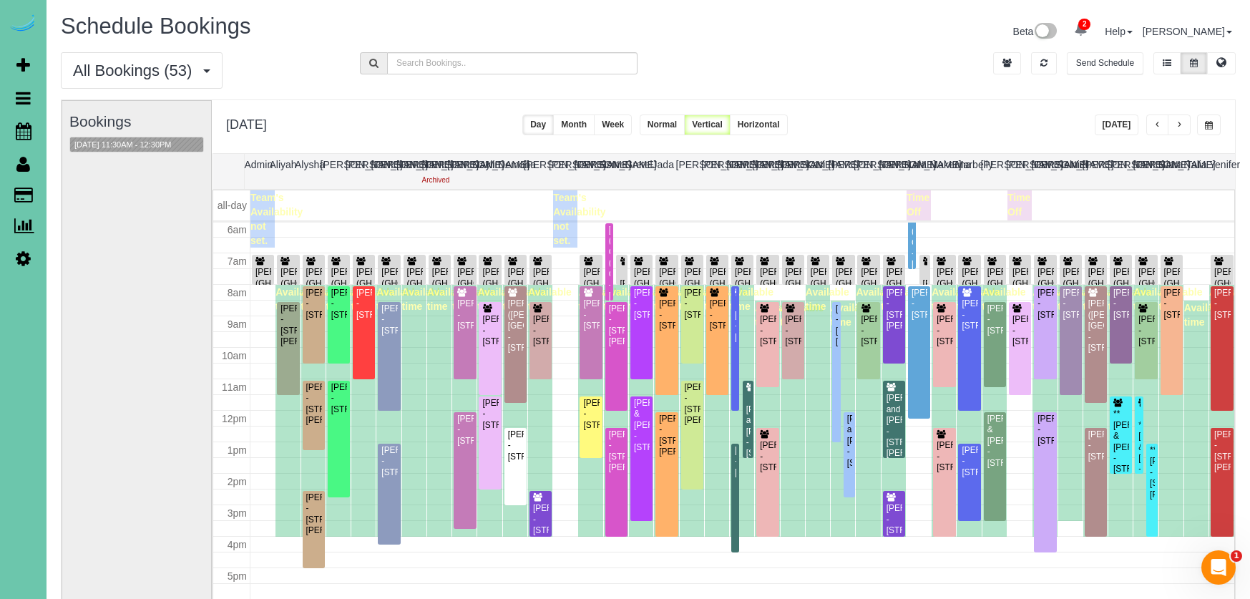
click at [1209, 123] on span "button" at bounding box center [1209, 125] width 8 height 9
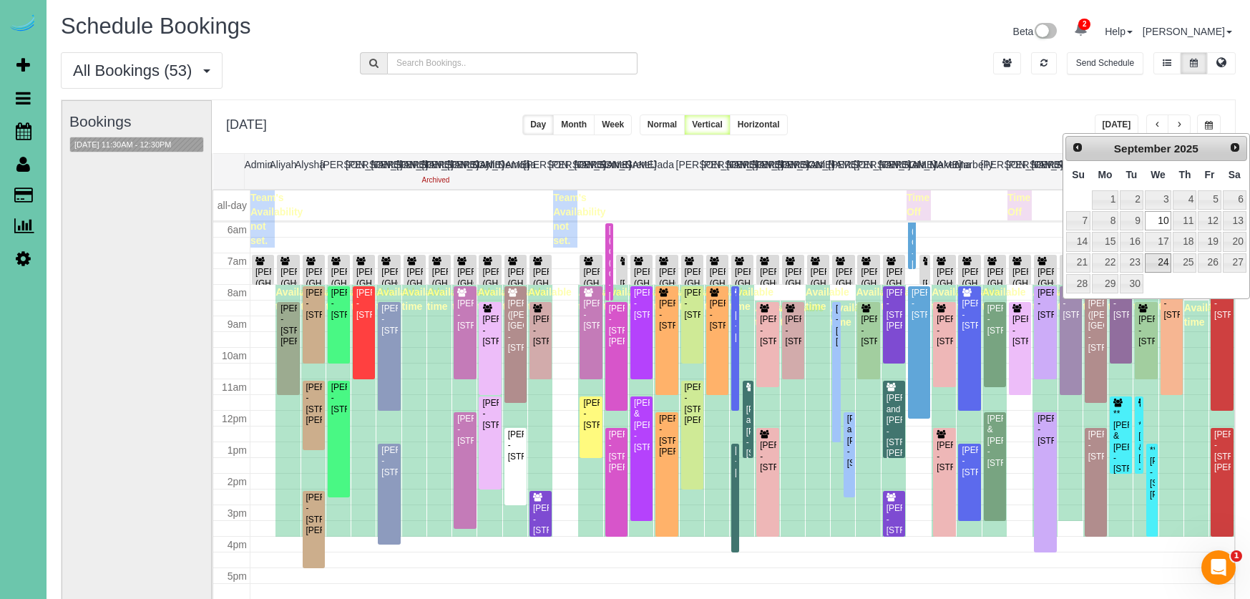
click at [1155, 261] on link "24" at bounding box center [1158, 262] width 27 height 19
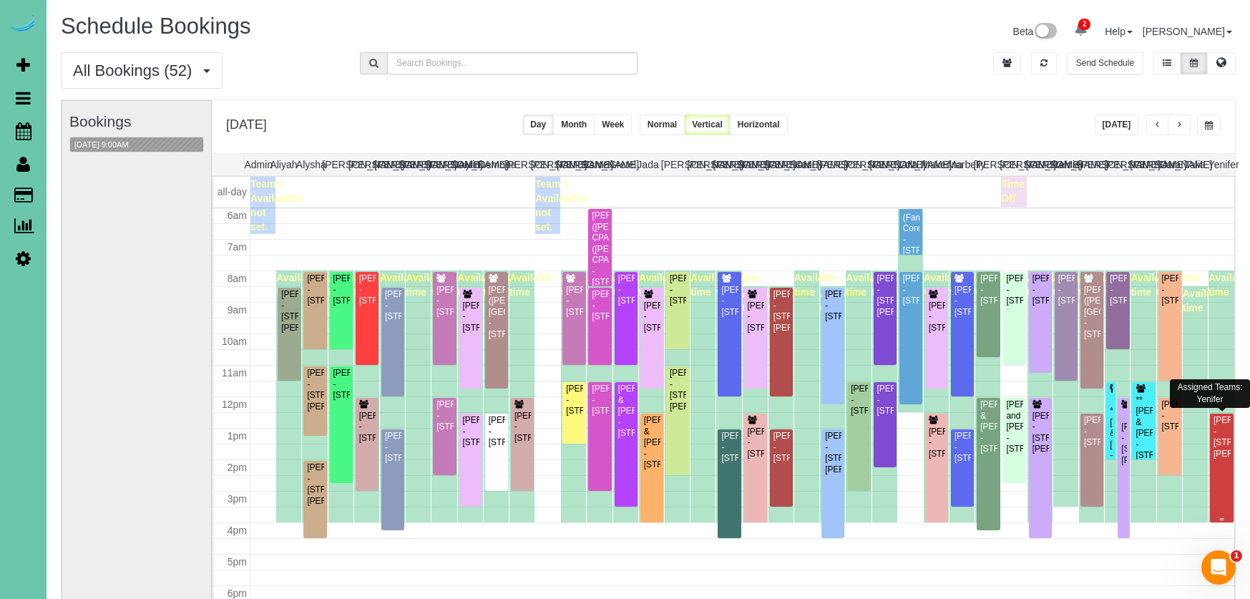
click at [1222, 439] on div "Sherry Gossman - 18716 Mayberry St, Omaha, NE 68022" at bounding box center [1222, 437] width 18 height 44
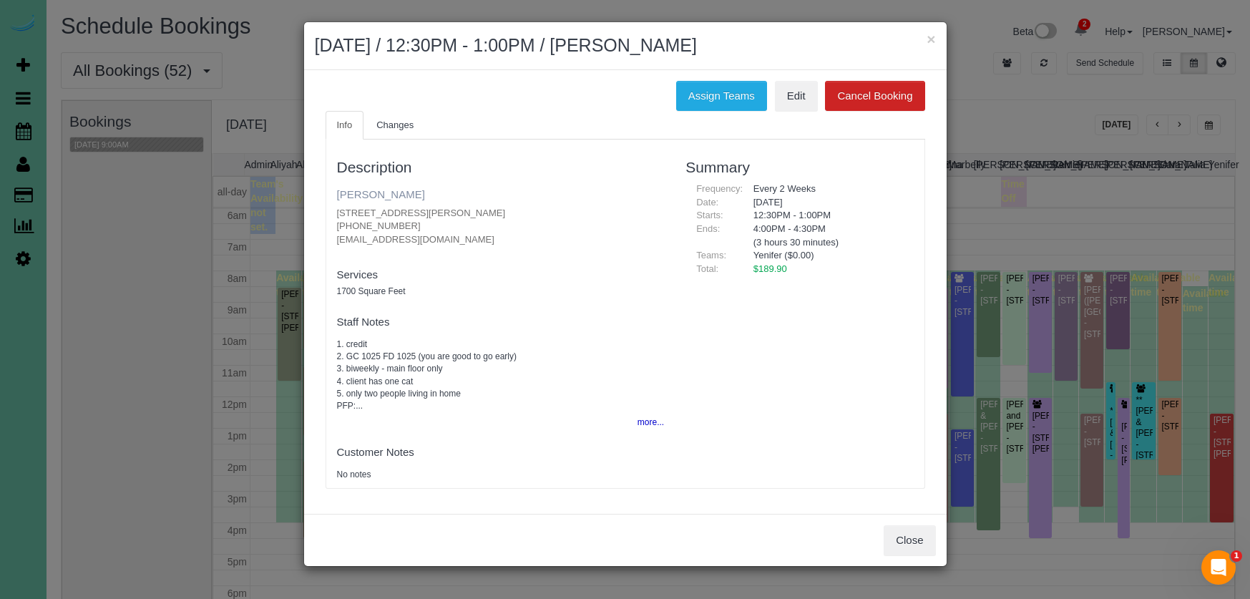
click at [361, 189] on link "[PERSON_NAME]" at bounding box center [381, 194] width 88 height 12
click at [929, 37] on button "×" at bounding box center [931, 38] width 9 height 15
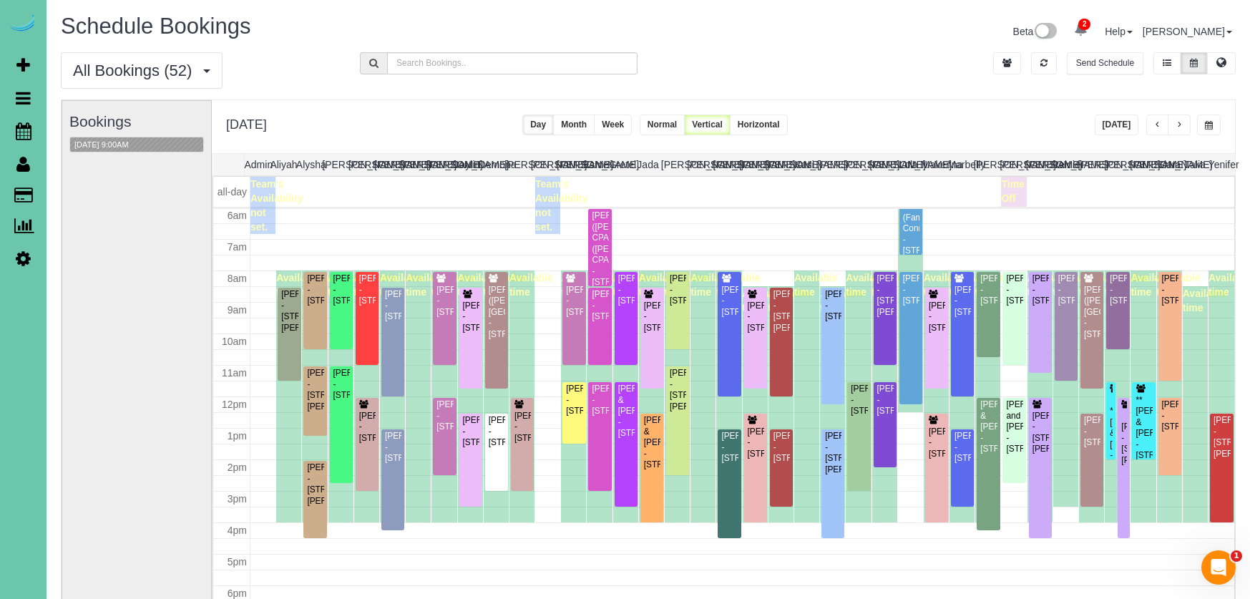
click at [1216, 128] on button "button" at bounding box center [1209, 125] width 24 height 21
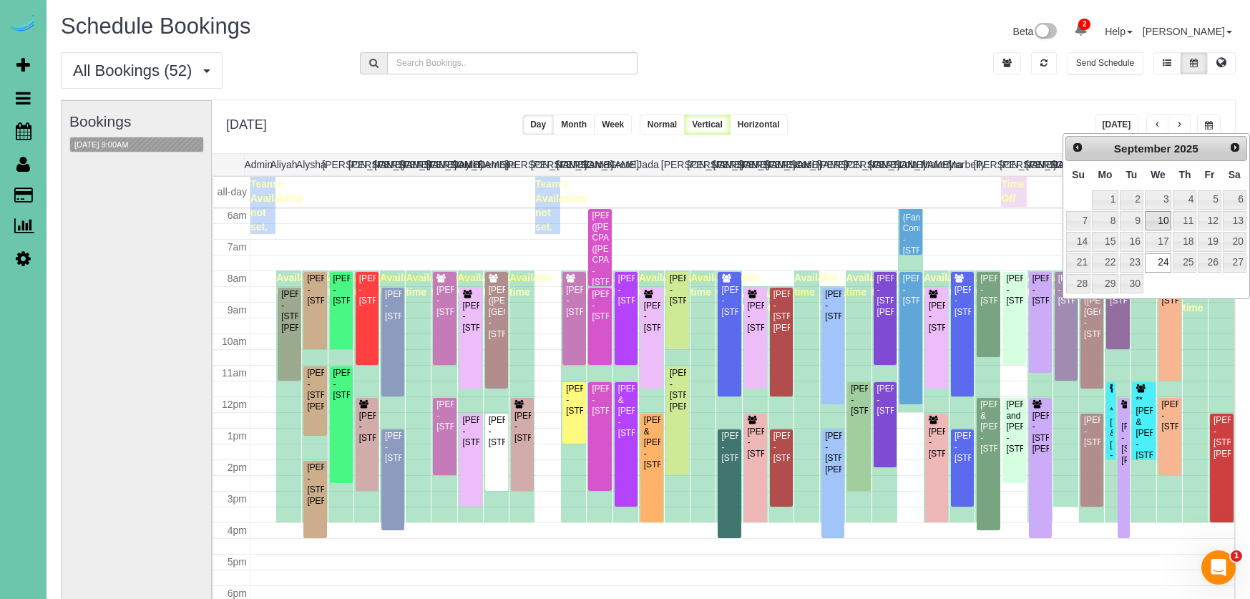
click at [1154, 216] on link "10" at bounding box center [1158, 220] width 27 height 19
type input "**********"
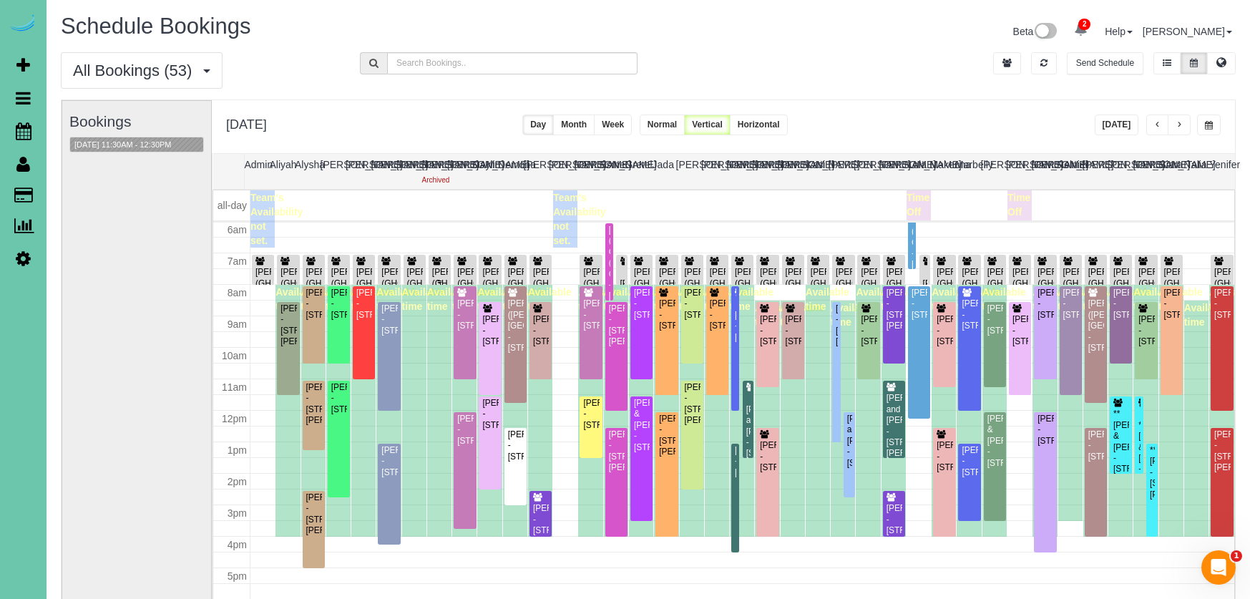
click at [435, 273] on div "KEVIN SMITH (GHC) - 5064 S 107th Street, Omaha, NE 68127" at bounding box center [440, 289] width 16 height 44
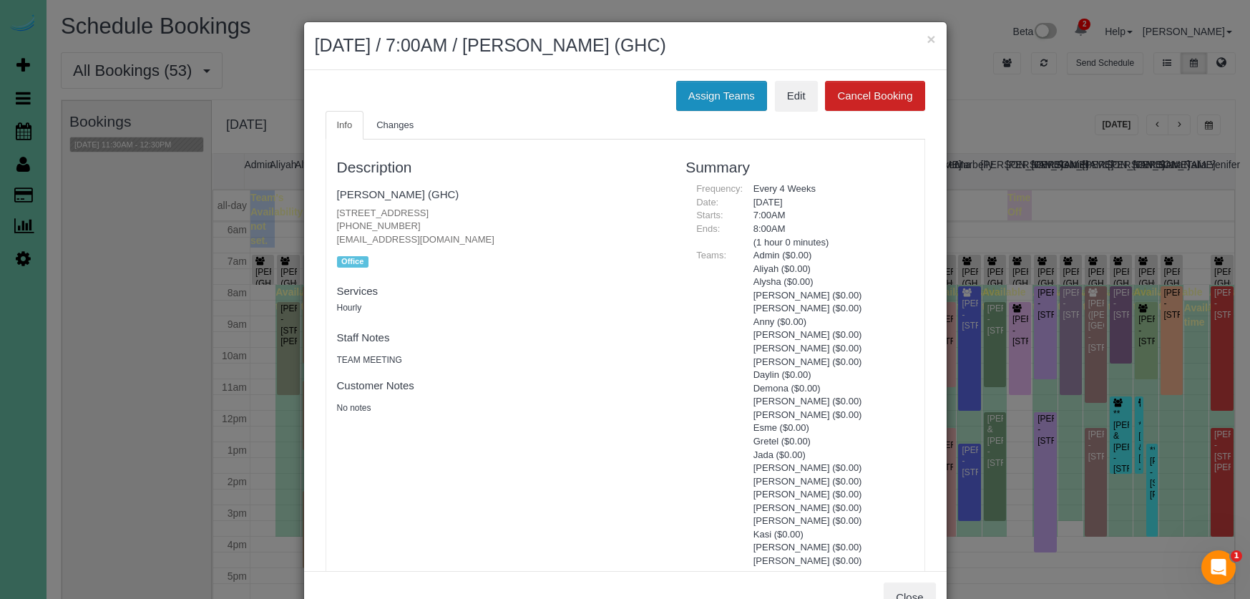
click at [704, 94] on button "Assign Teams" at bounding box center [721, 96] width 91 height 30
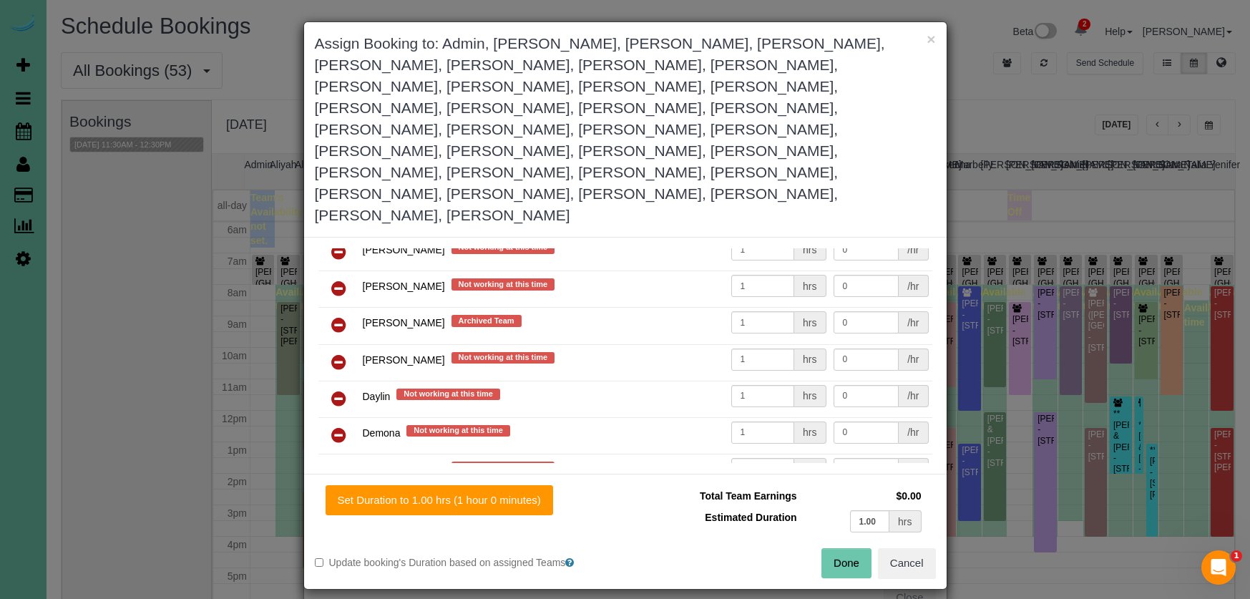
click at [337, 316] on icon at bounding box center [338, 324] width 15 height 17
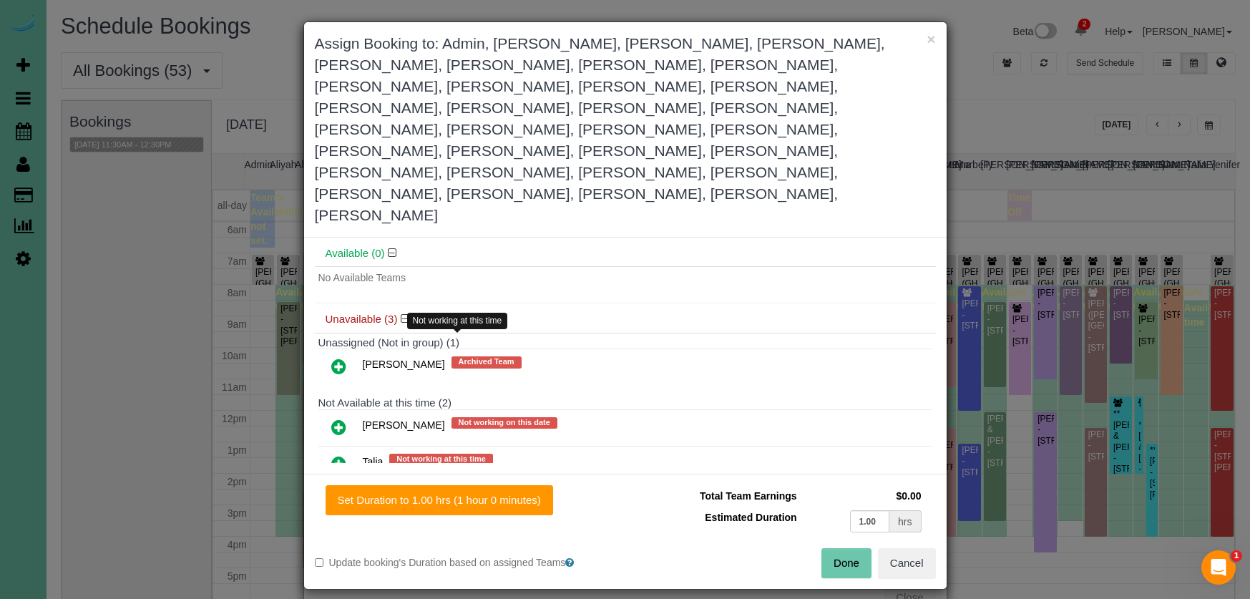
scroll to position [1374, 0]
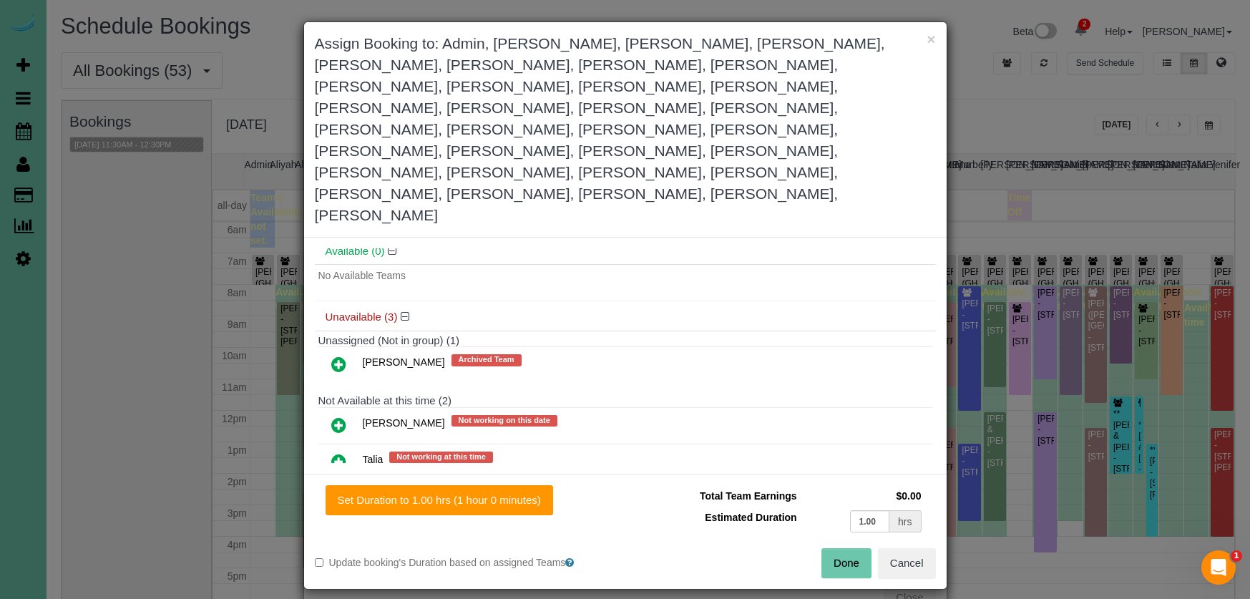
drag, startPoint x: 338, startPoint y: 310, endPoint x: 337, endPoint y: 331, distance: 21.5
click at [338, 417] on icon at bounding box center [338, 425] width 15 height 17
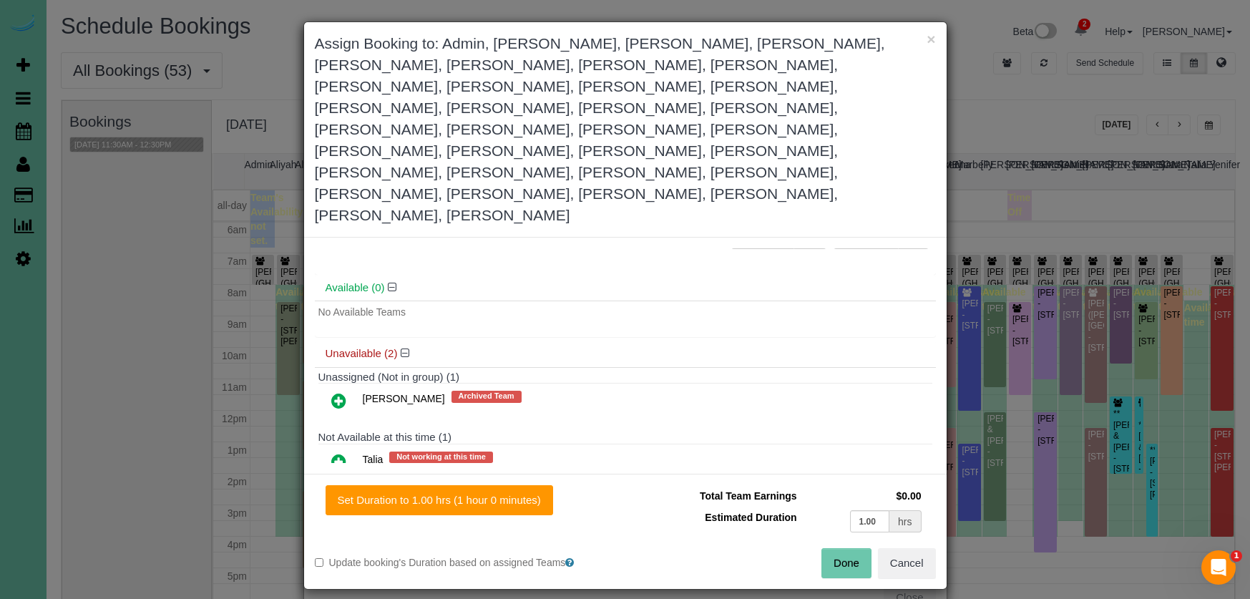
drag, startPoint x: 338, startPoint y: 346, endPoint x: 351, endPoint y: 322, distance: 26.9
click at [338, 453] on icon at bounding box center [338, 461] width 15 height 17
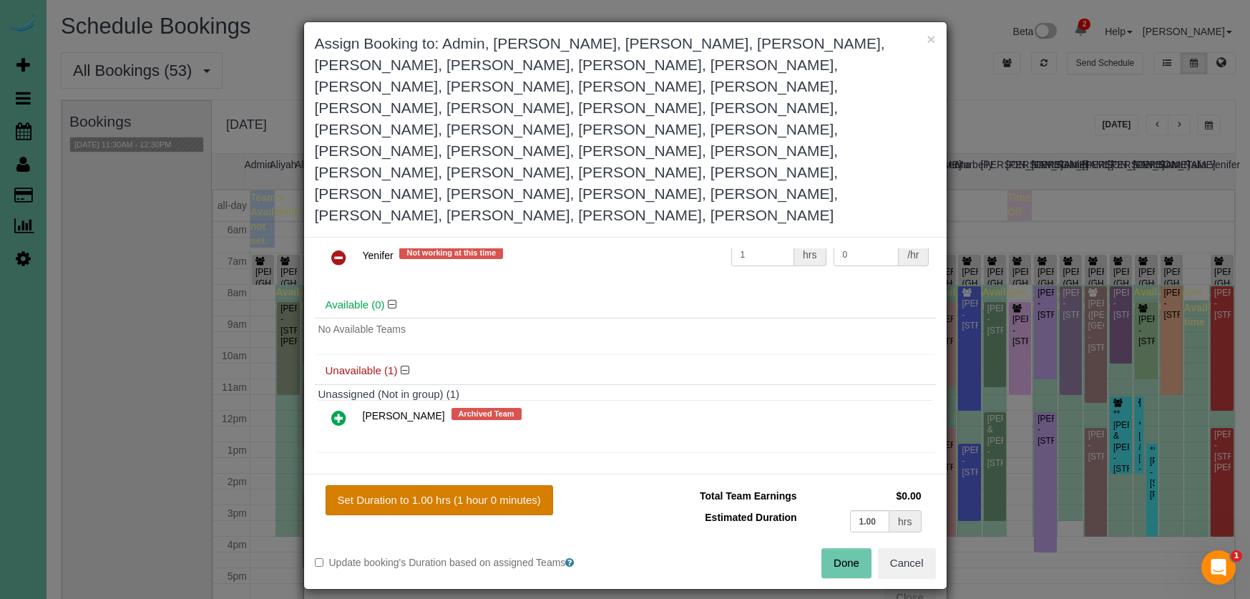
scroll to position [1392, 0]
click at [512, 485] on button "Set Duration to 1.00 hrs (1 hour 0 minutes)" at bounding box center [440, 500] width 228 height 30
type input "1.00"
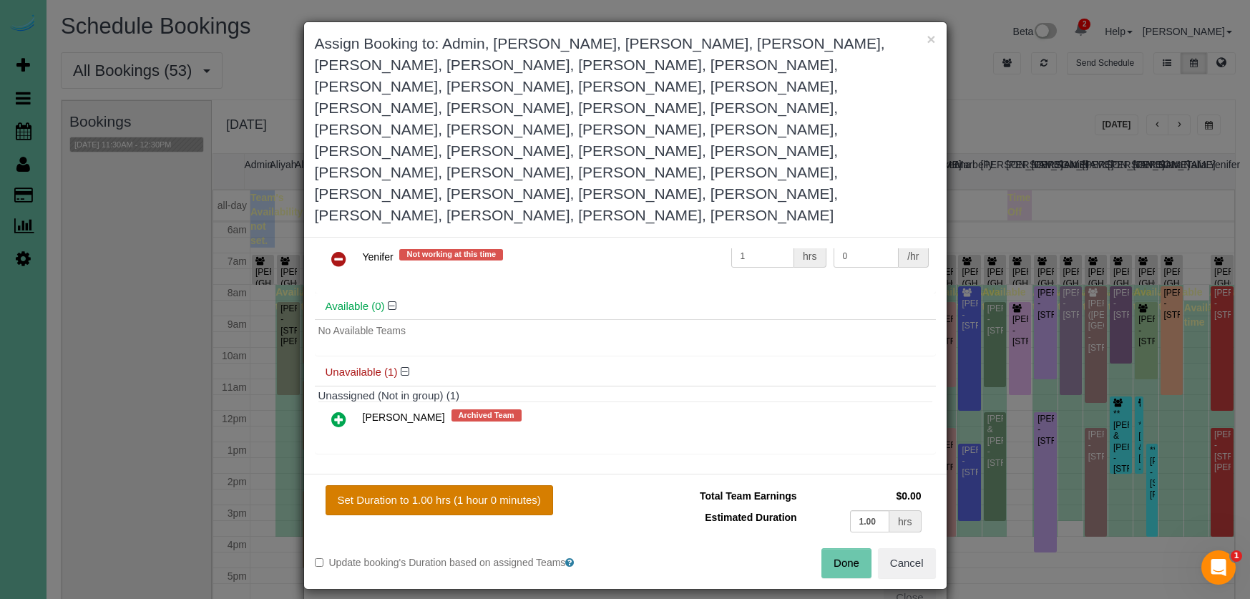
type input "1.00"
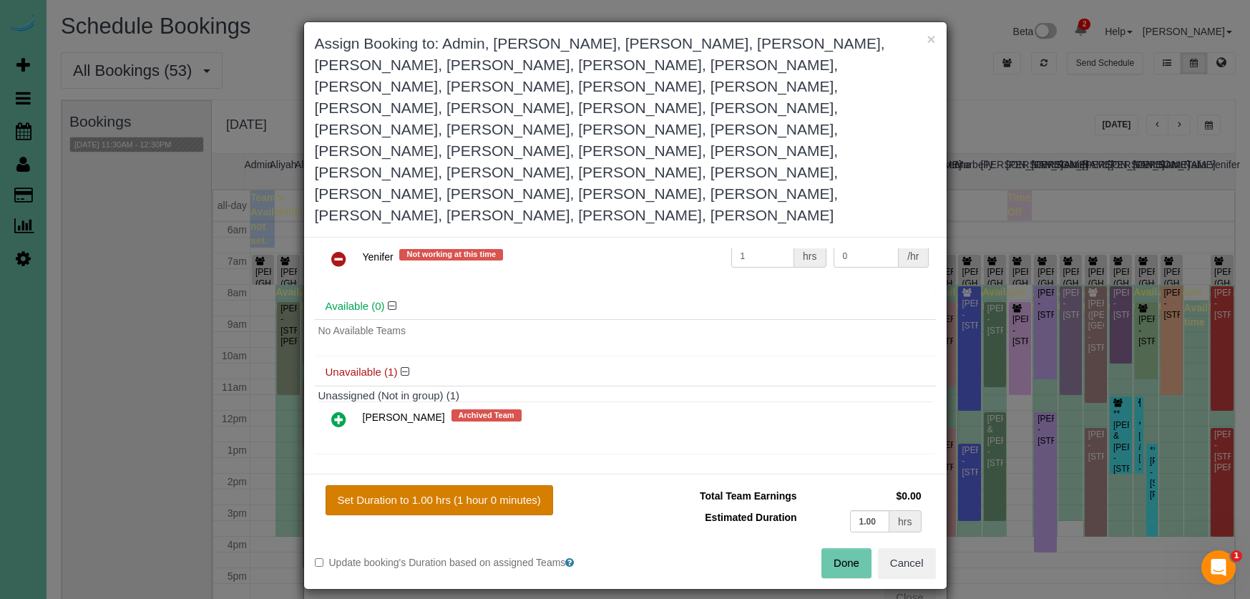
type input "1.00"
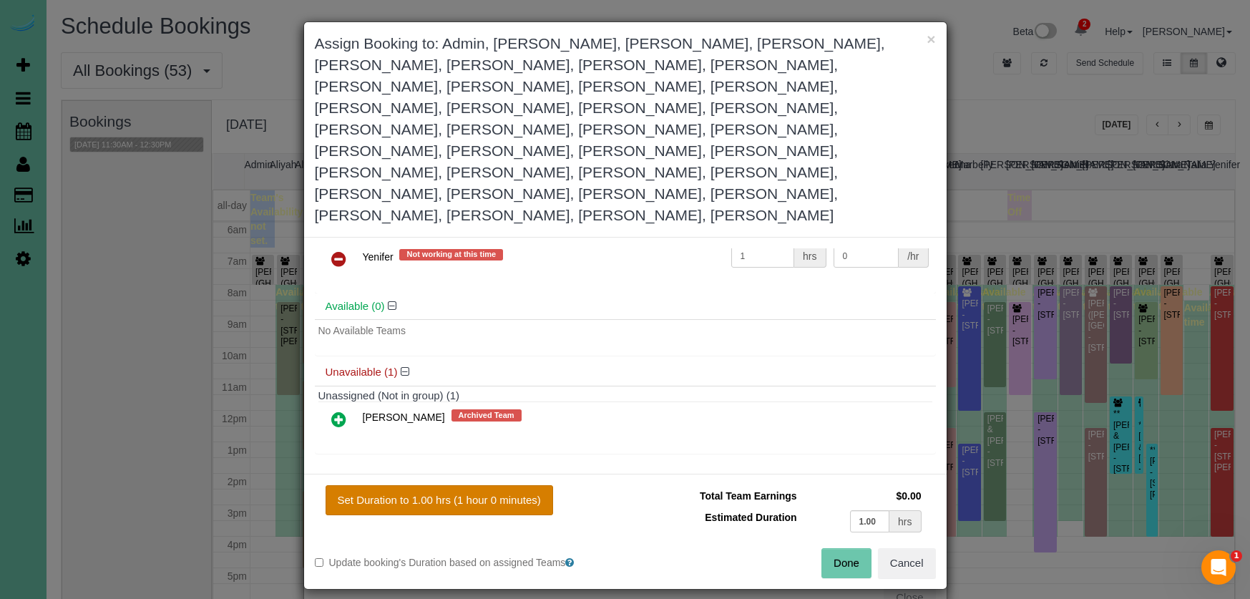
type input "1.00"
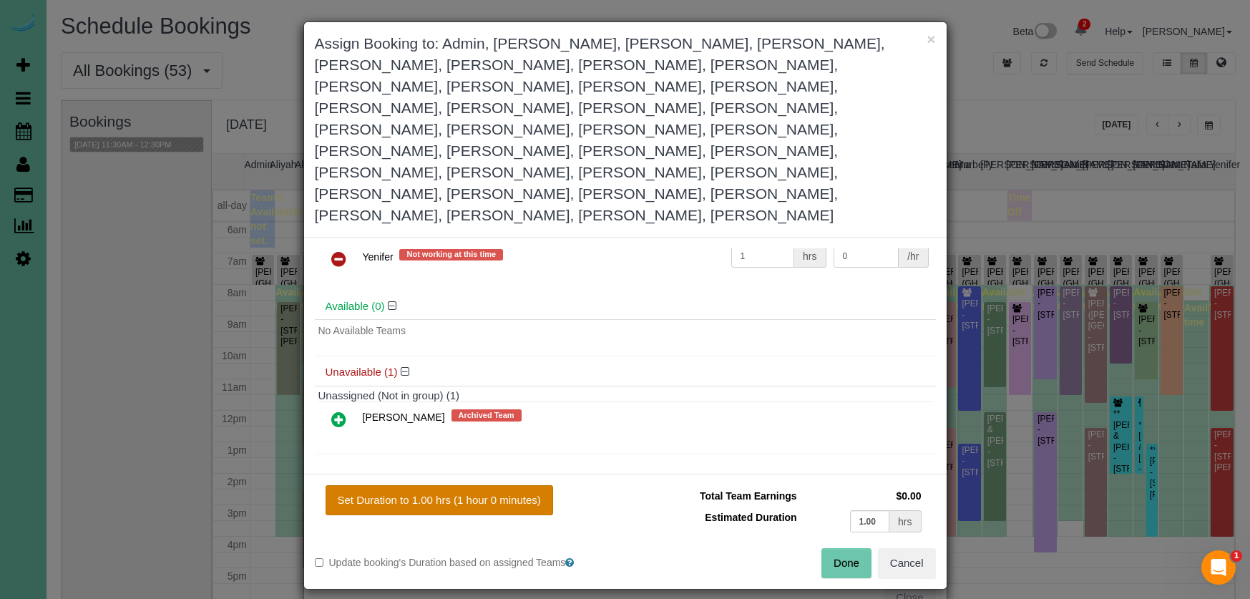
type input "1.00"
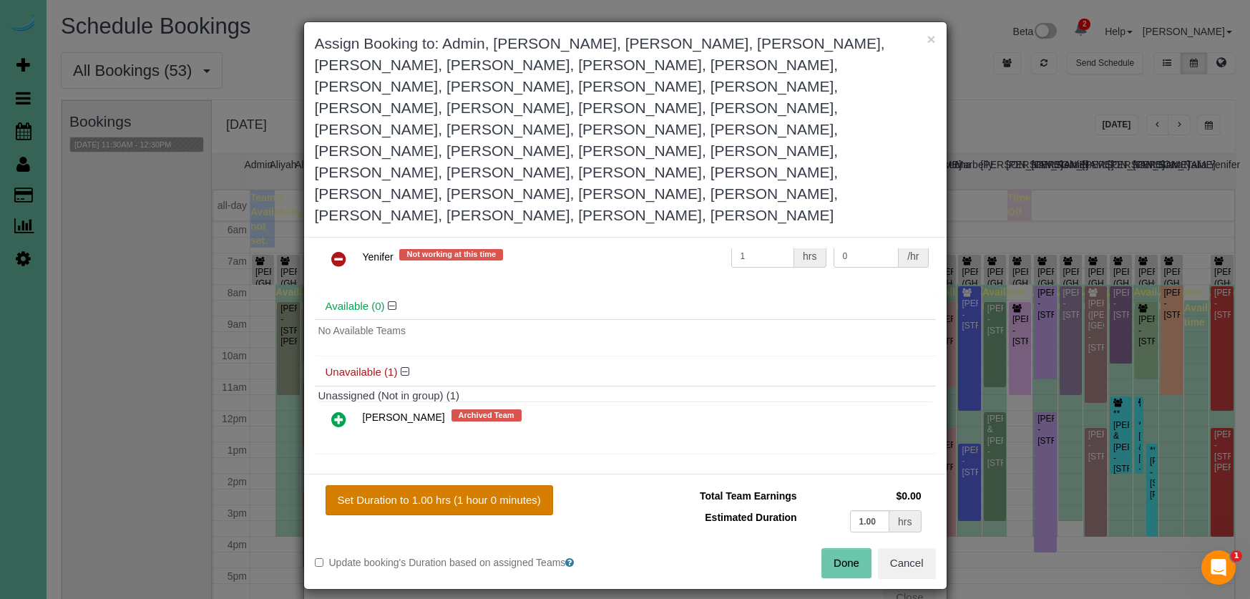
type input "1.00"
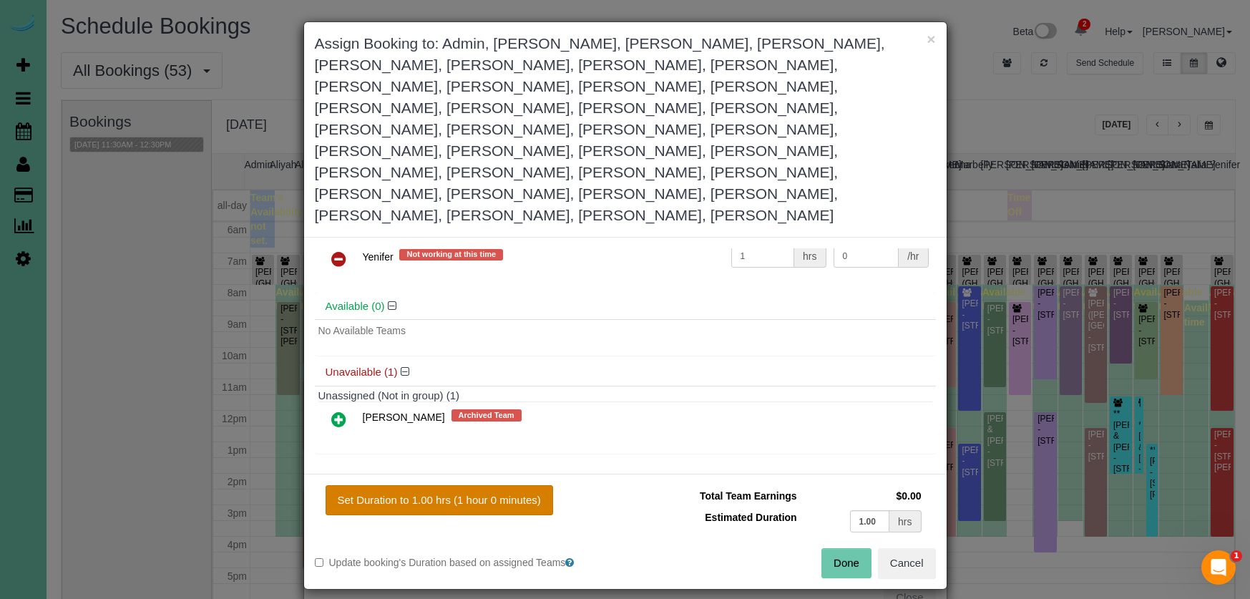
type input "1.00"
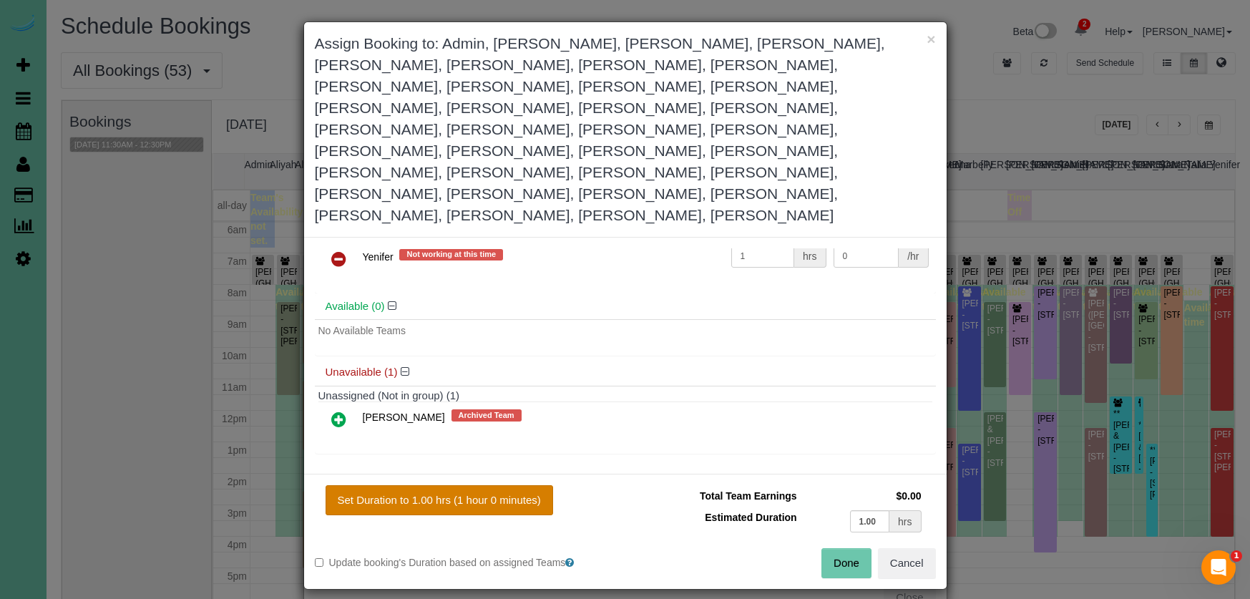
type input "1.00"
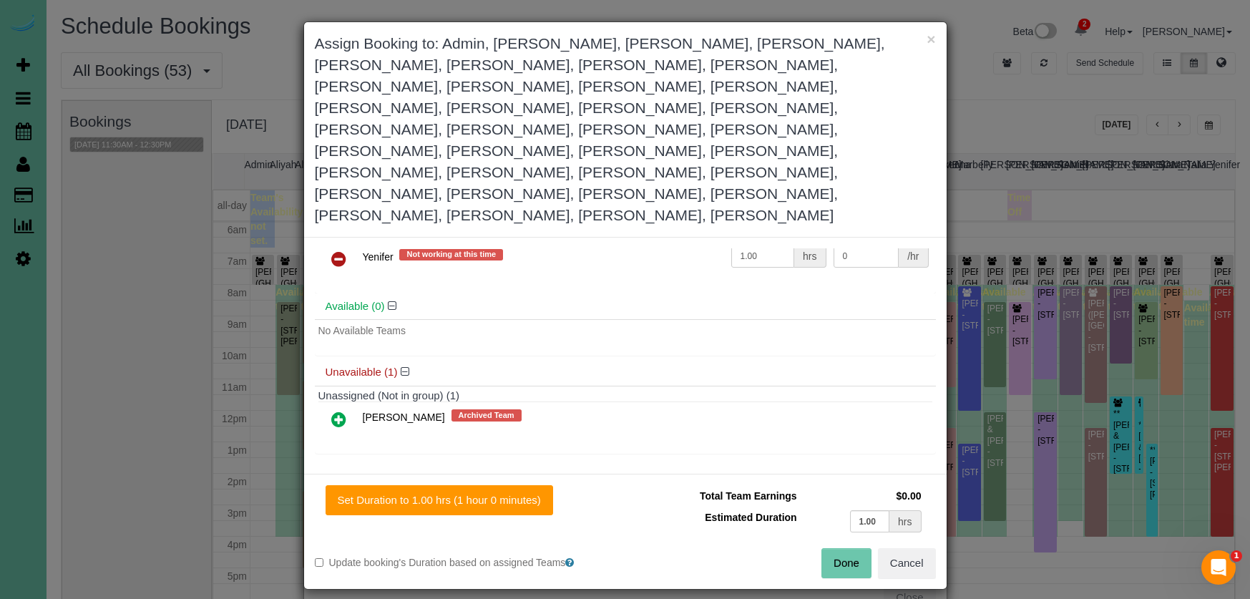
drag, startPoint x: 842, startPoint y: 457, endPoint x: 807, endPoint y: 437, distance: 41.4
click at [842, 548] on button "Done" at bounding box center [847, 563] width 50 height 30
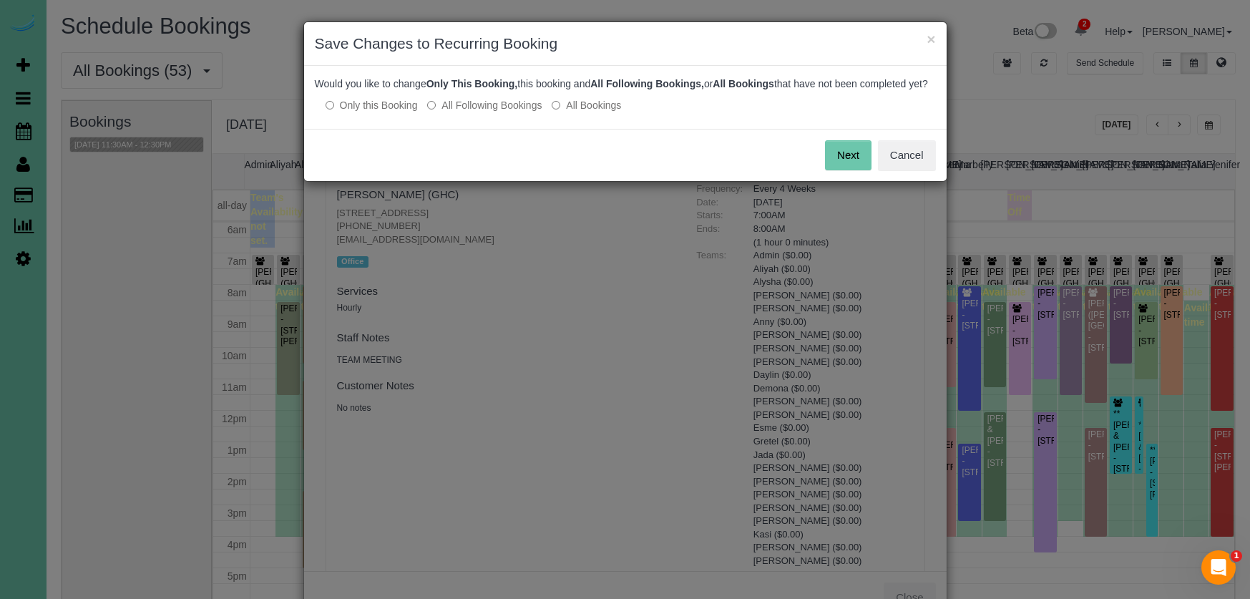
click at [869, 159] on button "Next" at bounding box center [848, 155] width 47 height 30
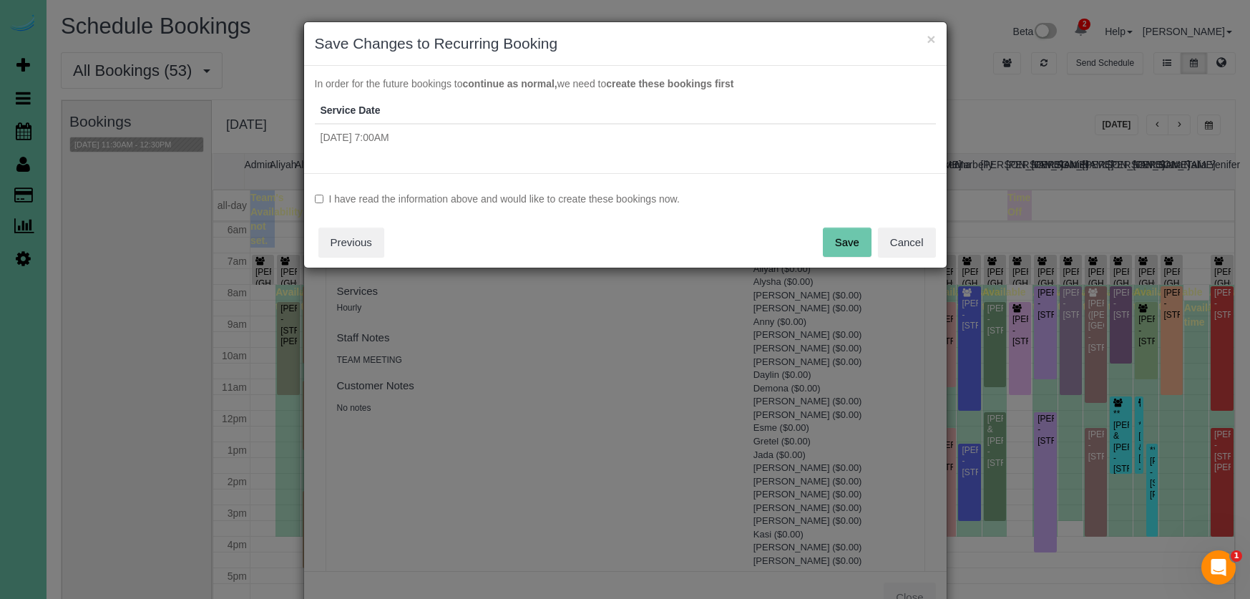
drag, startPoint x: 623, startPoint y: 198, endPoint x: 646, endPoint y: 200, distance: 22.3
click at [626, 199] on label "I have read the information above and would like to create these bookings now." at bounding box center [625, 199] width 621 height 14
drag, startPoint x: 844, startPoint y: 236, endPoint x: 840, endPoint y: 132, distance: 103.9
click at [842, 233] on button "Save" at bounding box center [847, 243] width 49 height 30
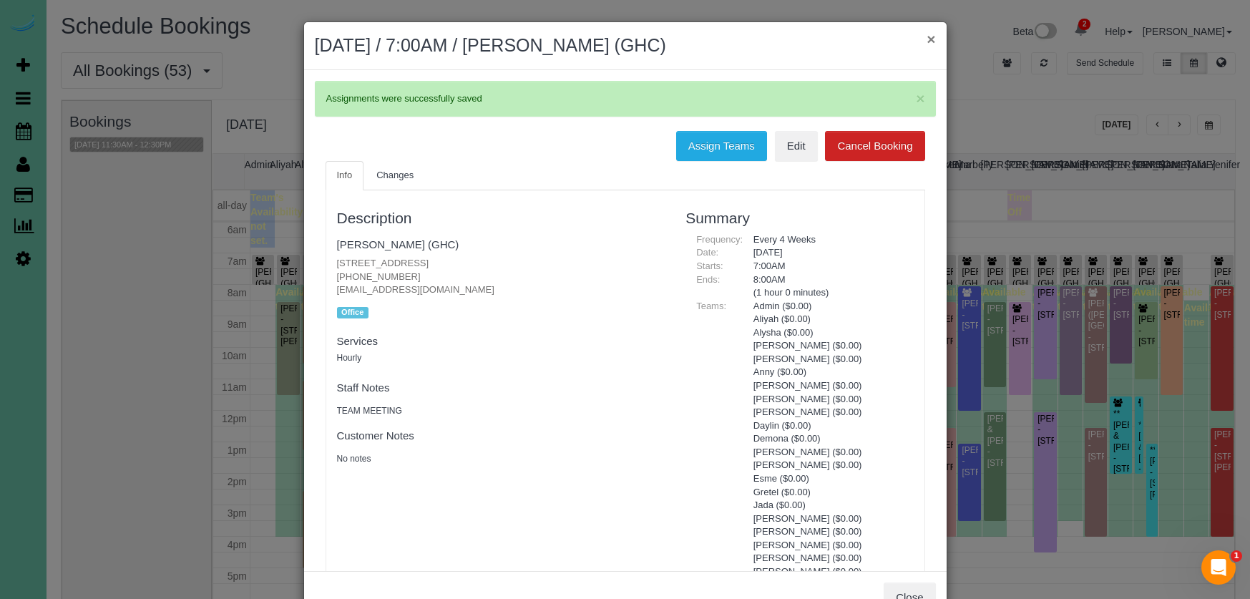
click at [933, 42] on button "×" at bounding box center [931, 38] width 9 height 15
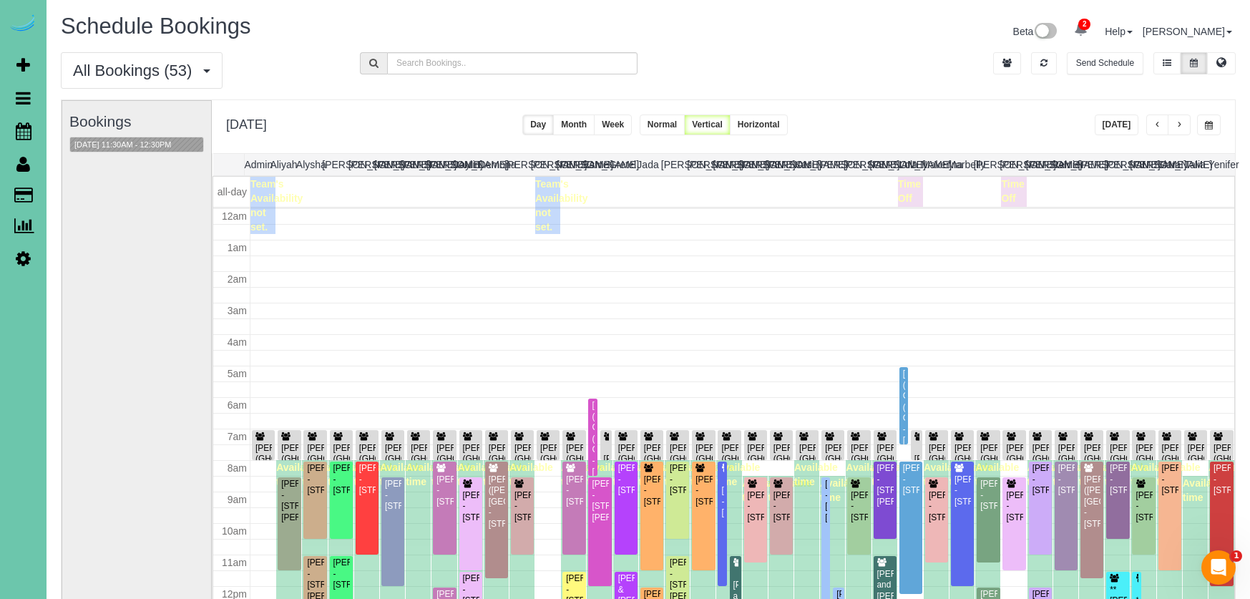
scroll to position [190, 0]
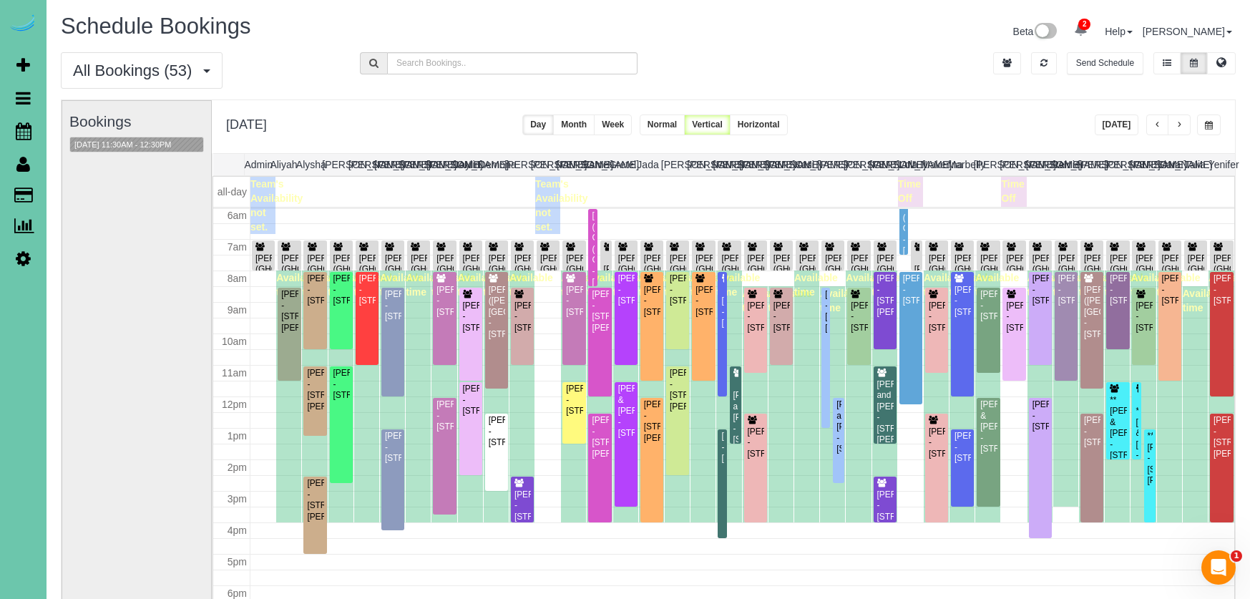
click at [1213, 121] on button "button" at bounding box center [1209, 125] width 24 height 21
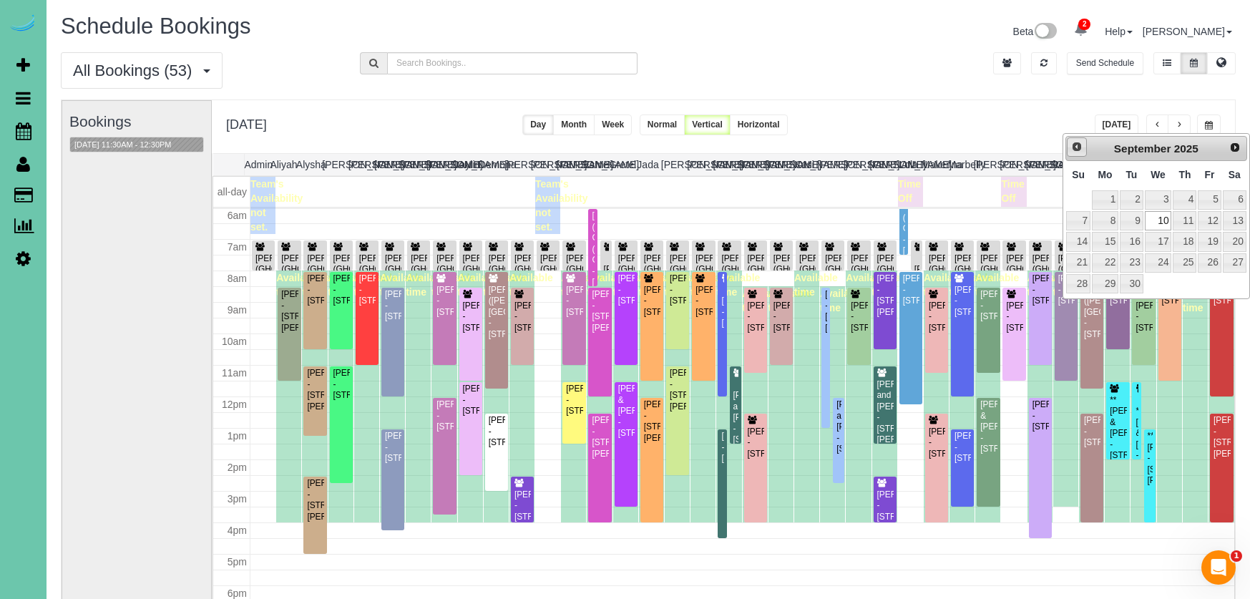
click at [1082, 153] on link "Prev" at bounding box center [1077, 147] width 20 height 20
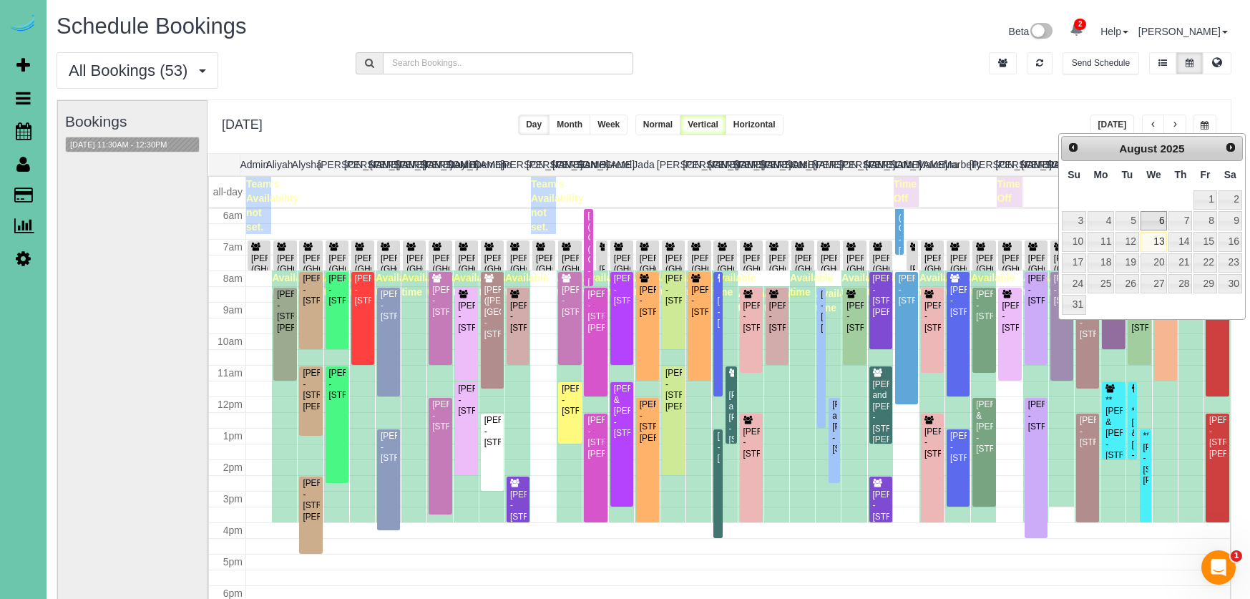
click at [1164, 220] on link "6" at bounding box center [1154, 220] width 27 height 19
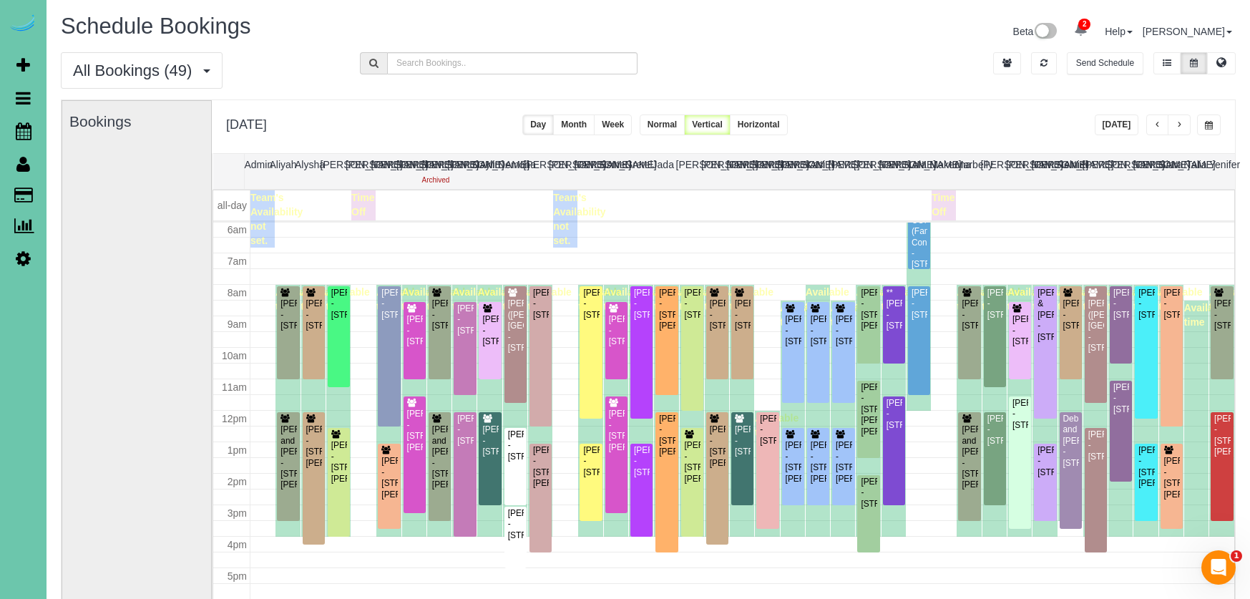
click at [1105, 123] on button "Today" at bounding box center [1117, 125] width 44 height 21
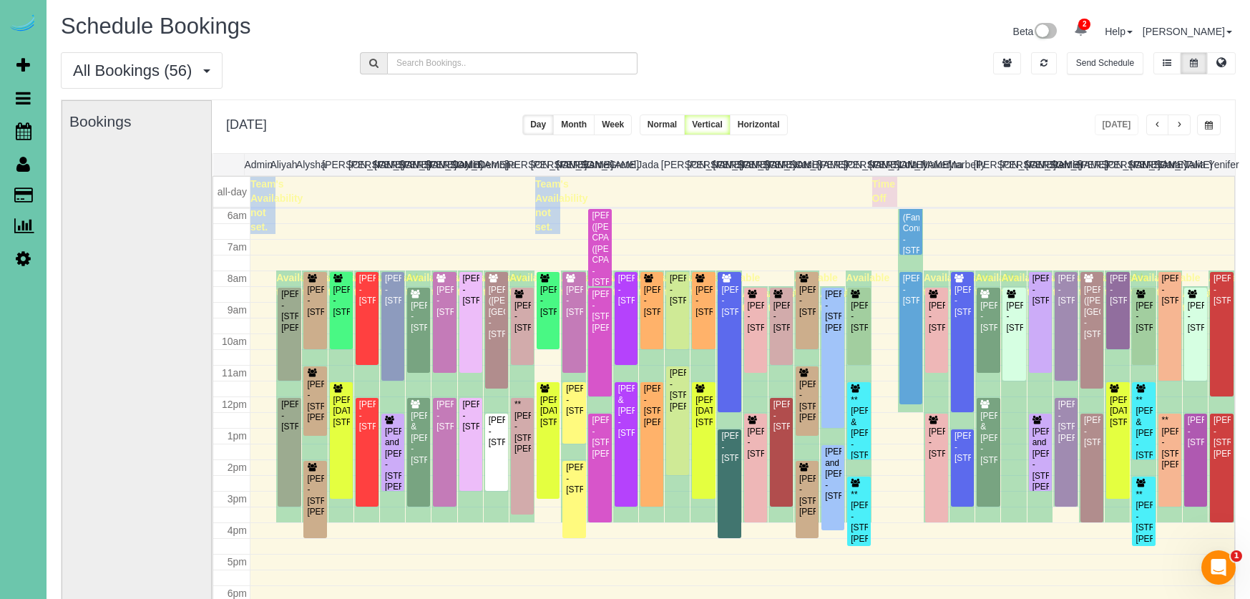
drag, startPoint x: 1208, startPoint y: 121, endPoint x: 1201, endPoint y: 130, distance: 11.7
click at [1208, 121] on span "button" at bounding box center [1209, 125] width 8 height 9
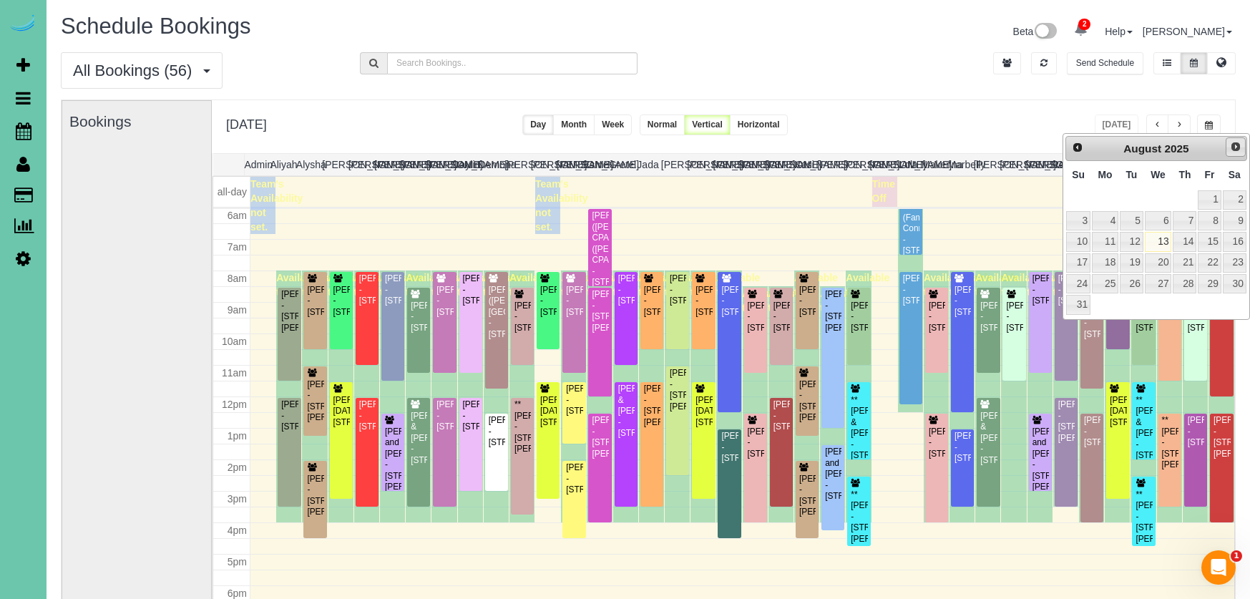
click at [1231, 145] on span "Next" at bounding box center [1235, 146] width 11 height 11
click at [1162, 220] on link "10" at bounding box center [1158, 220] width 27 height 19
type input "**********"
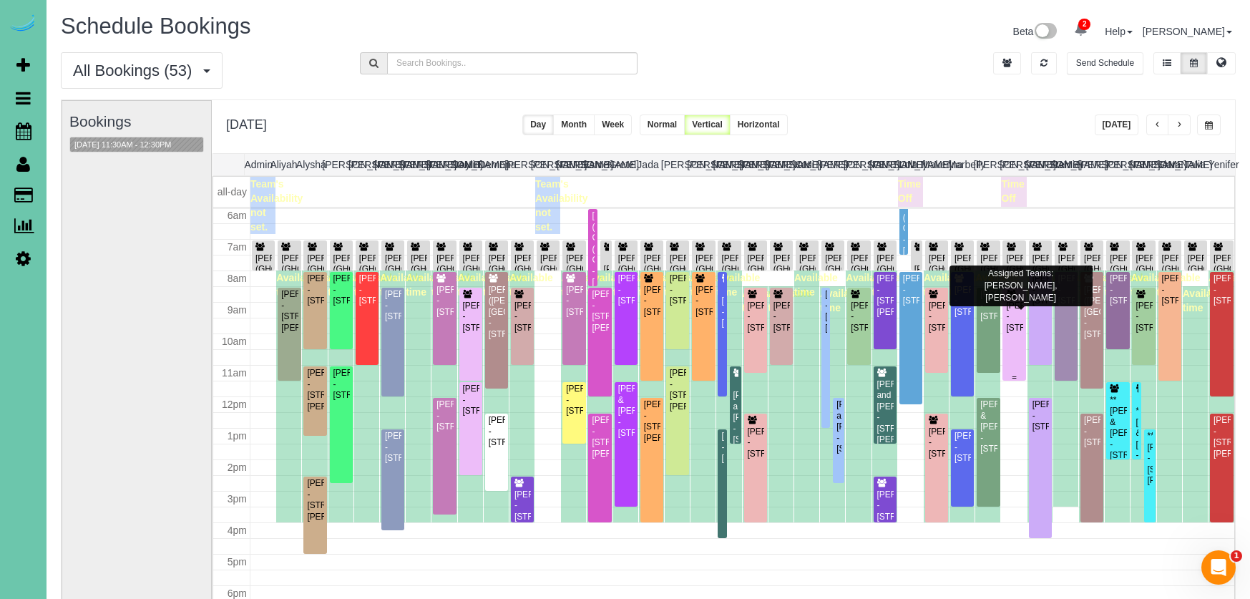
click at [1011, 324] on div "Chloe Boyer - 3311 S 188th Ave, Omaha, NE 68130" at bounding box center [1014, 317] width 17 height 33
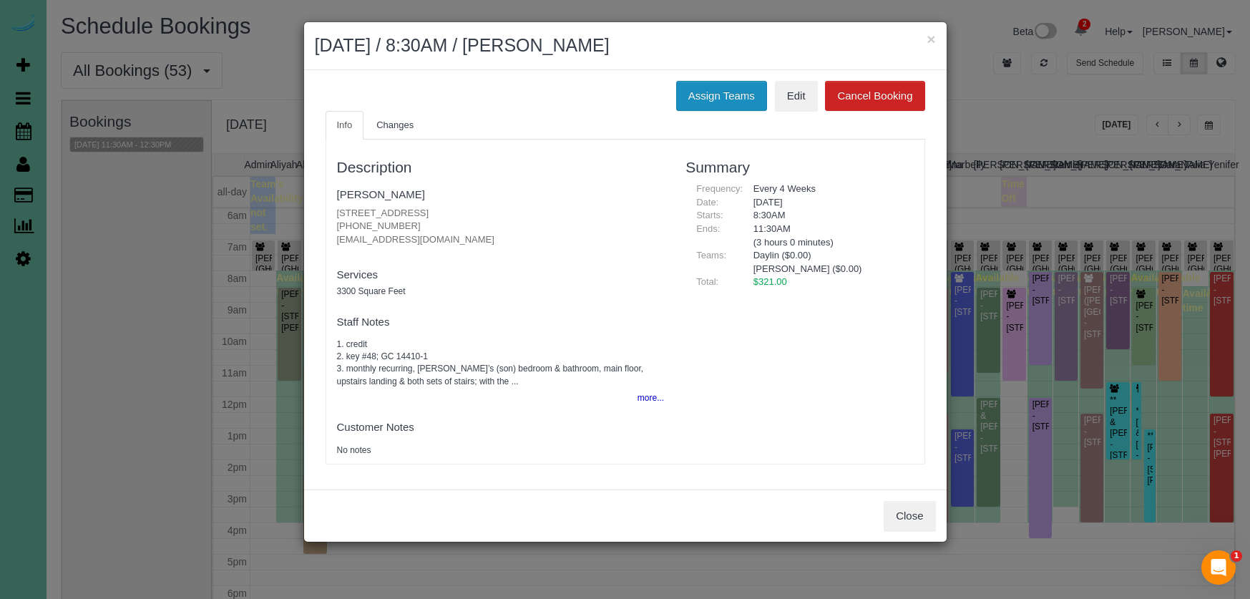
click at [707, 87] on button "Assign Teams" at bounding box center [721, 96] width 91 height 30
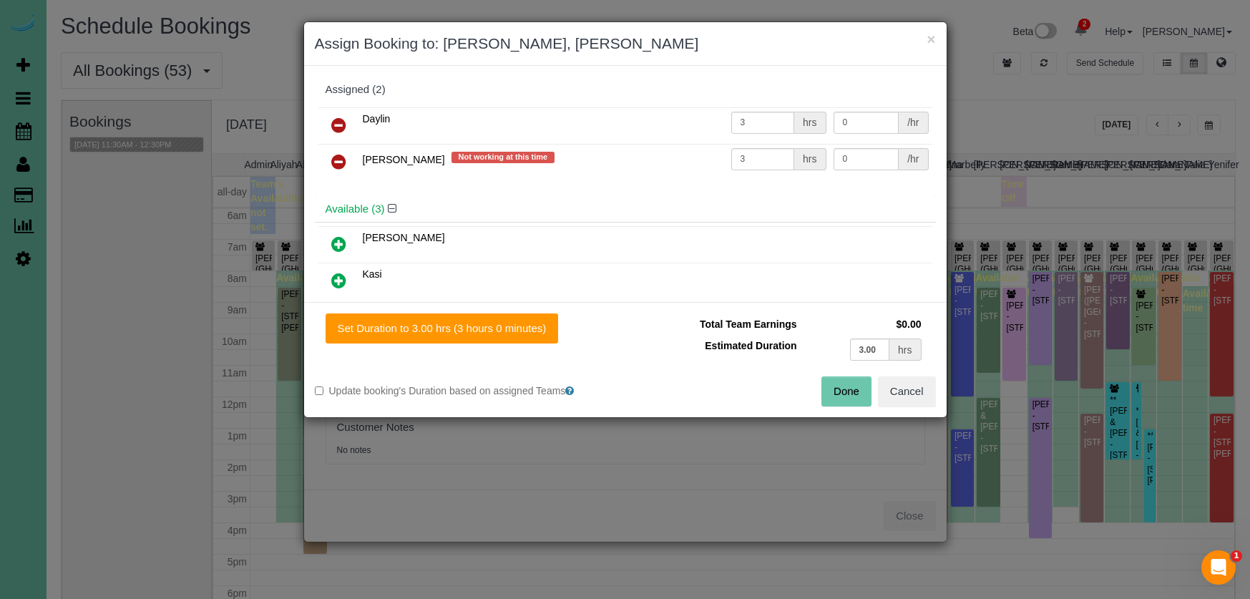
click at [336, 162] on icon at bounding box center [338, 161] width 15 height 17
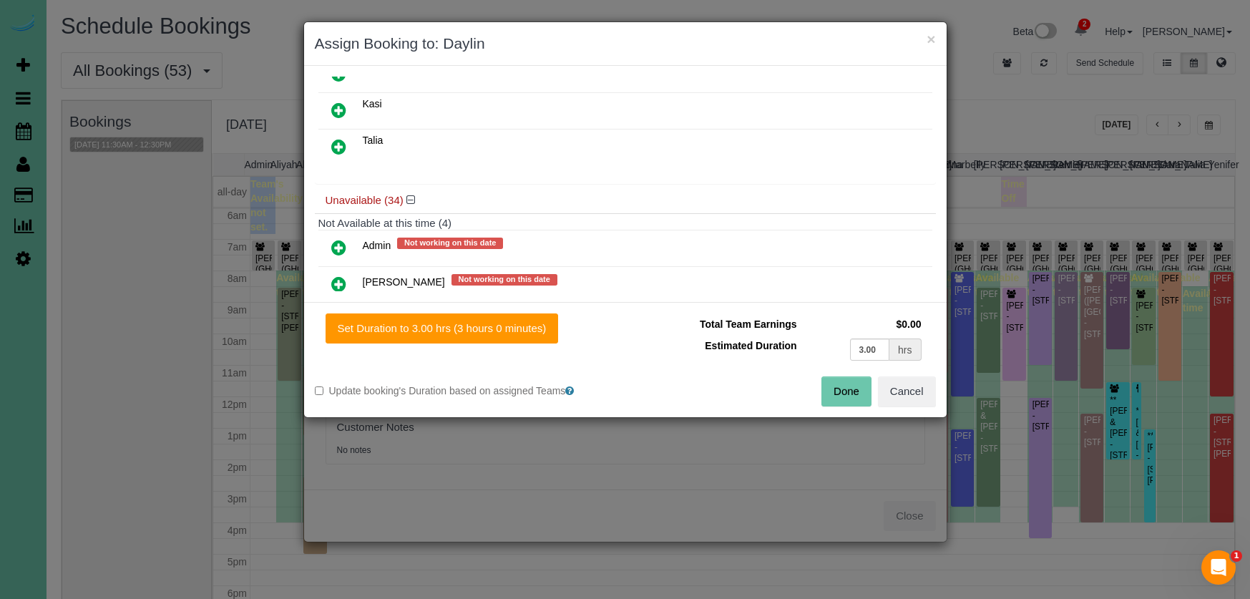
scroll to position [131, 0]
drag, startPoint x: 341, startPoint y: 147, endPoint x: 429, endPoint y: 227, distance: 118.6
click at [341, 147] on icon at bounding box center [338, 149] width 15 height 17
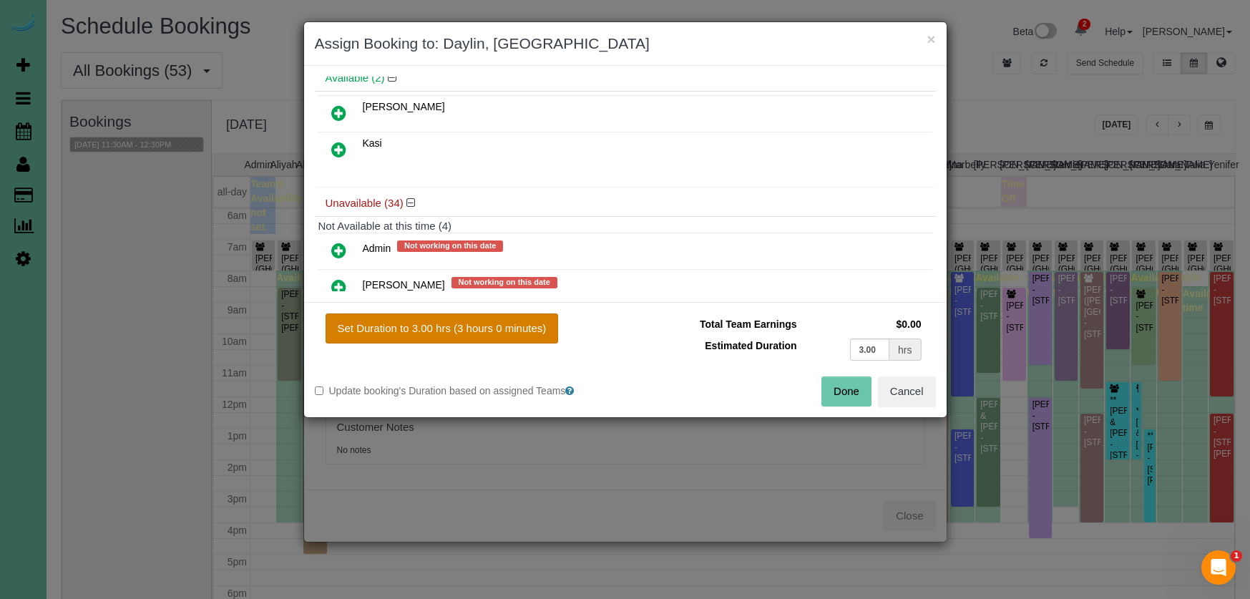
drag, startPoint x: 490, startPoint y: 334, endPoint x: 509, endPoint y: 333, distance: 18.7
click at [490, 334] on button "Set Duration to 3.00 hrs (3 hours 0 minutes)" at bounding box center [442, 328] width 233 height 30
type input "3.00"
click at [840, 389] on button "Done" at bounding box center [847, 391] width 50 height 30
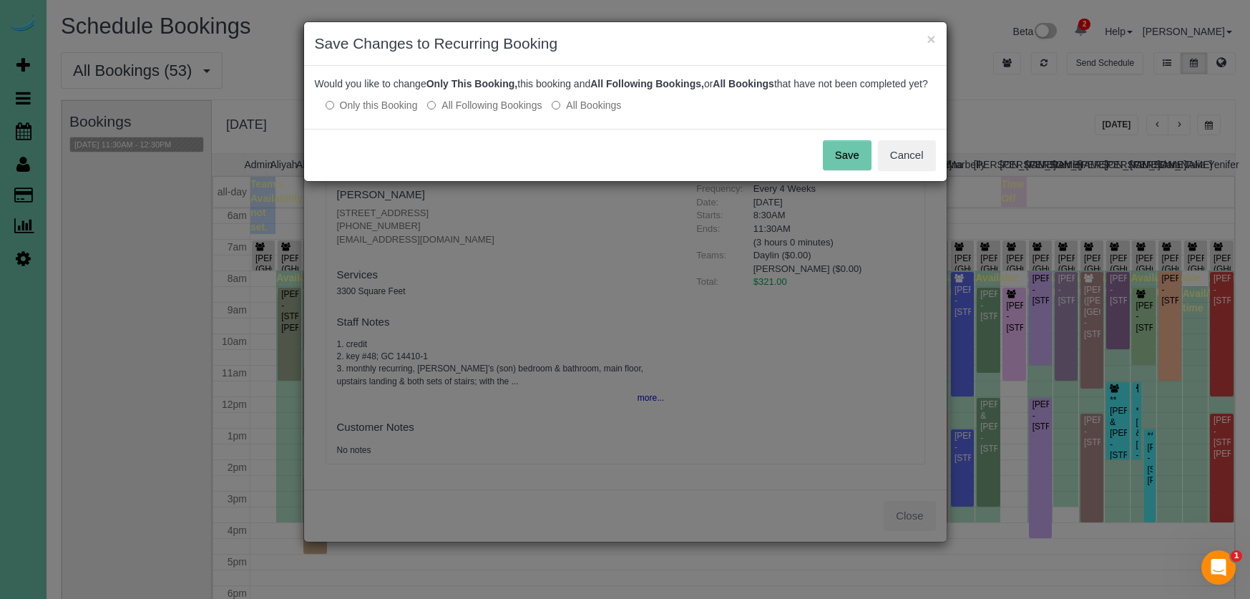
drag, startPoint x: 475, startPoint y: 117, endPoint x: 490, endPoint y: 117, distance: 15.7
click at [475, 112] on label "All Following Bookings" at bounding box center [484, 105] width 115 height 14
click at [845, 160] on button "Save" at bounding box center [847, 155] width 49 height 30
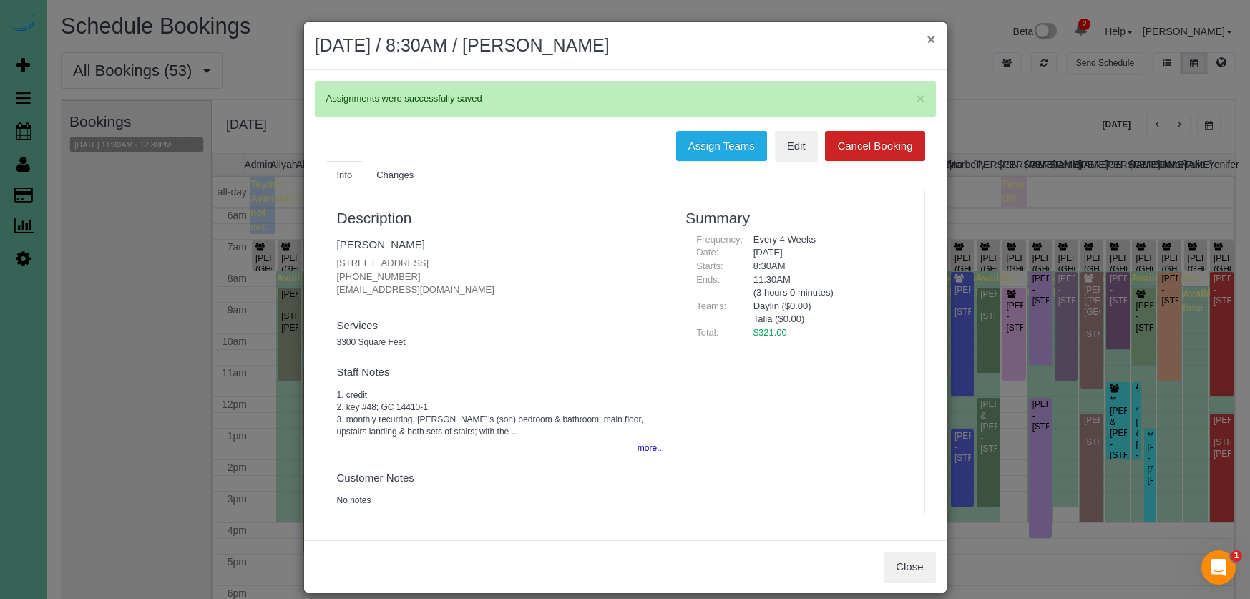
click at [931, 39] on button "×" at bounding box center [931, 38] width 9 height 15
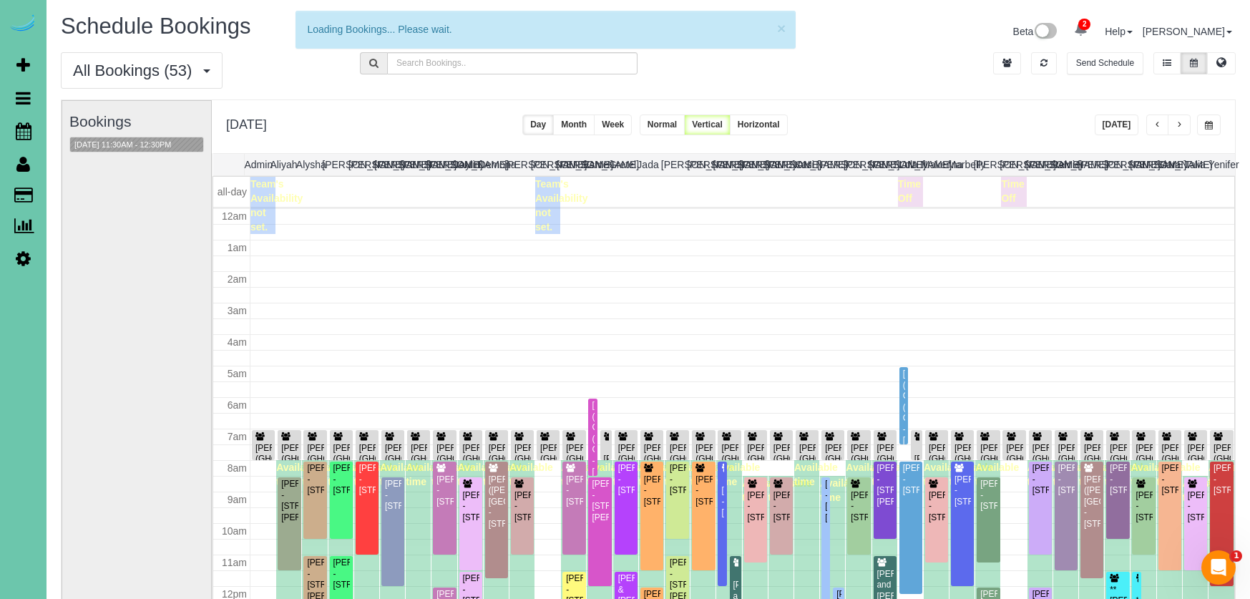
scroll to position [190, 0]
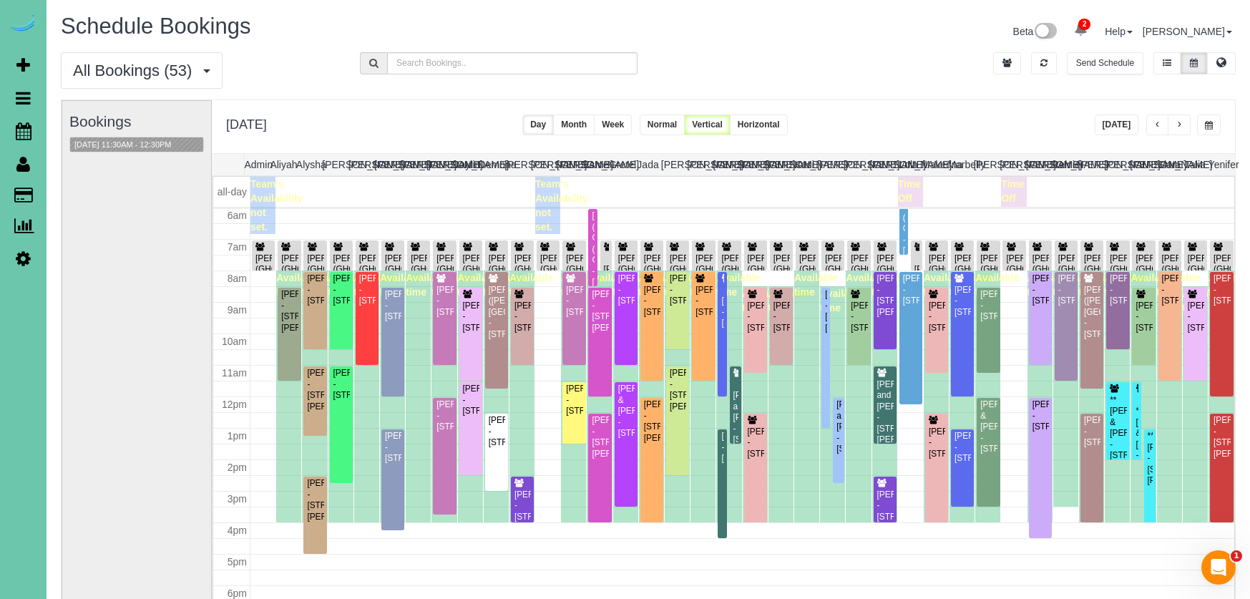
click at [1115, 125] on button "Today" at bounding box center [1117, 125] width 44 height 21
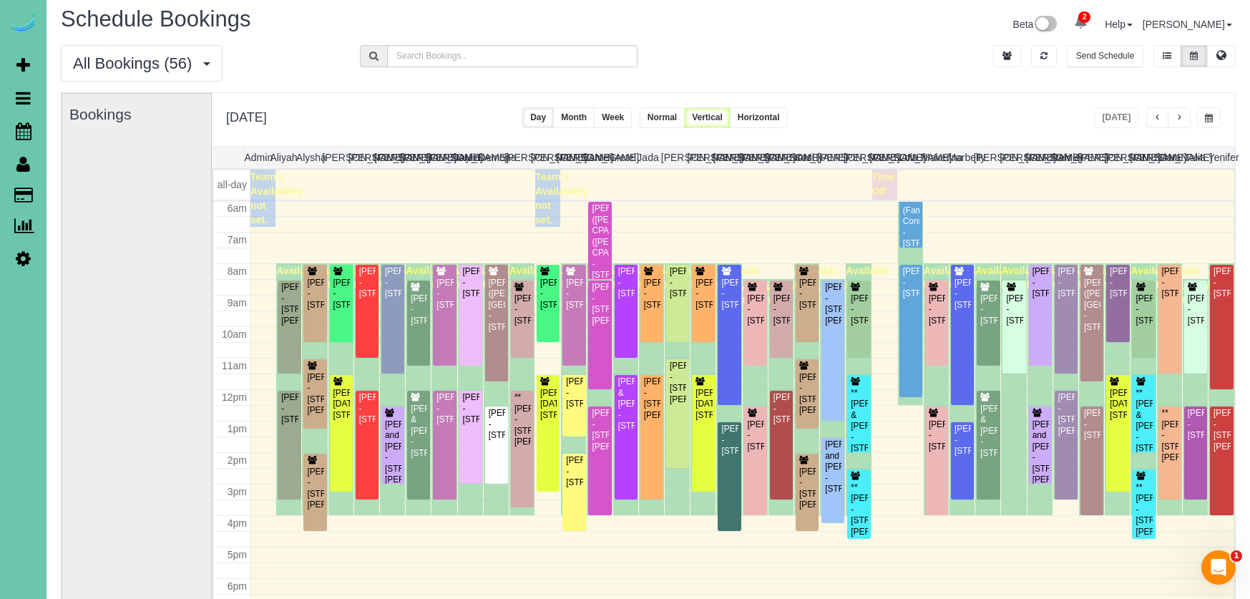
click at [1205, 120] on span "button" at bounding box center [1209, 118] width 8 height 9
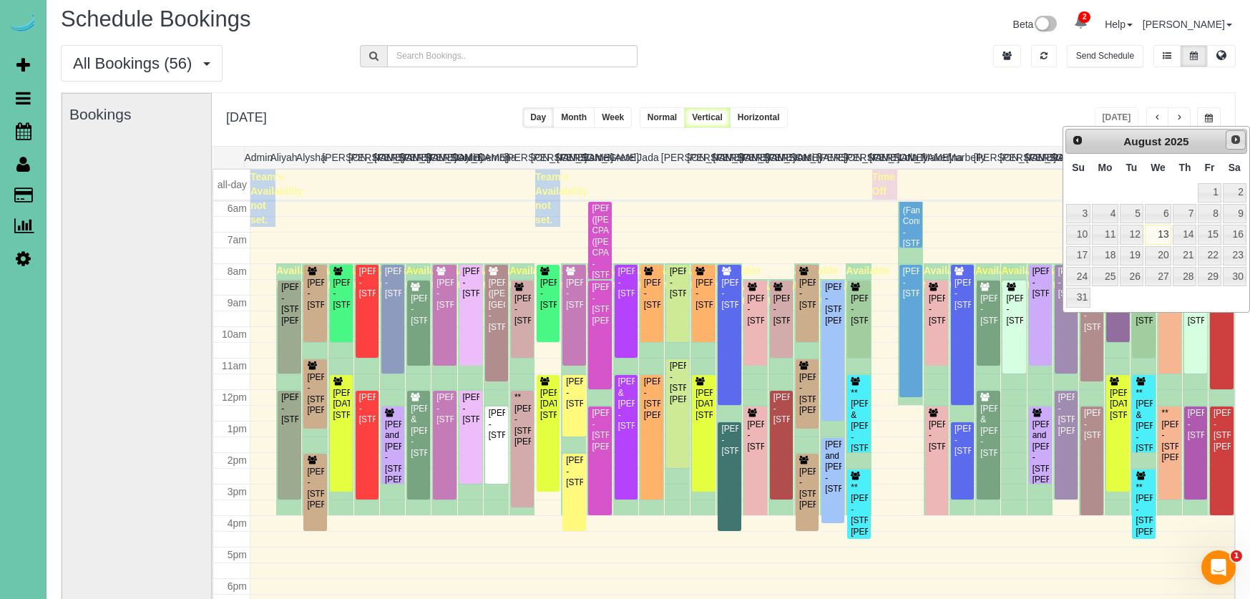
click at [1233, 137] on span "Next" at bounding box center [1235, 139] width 11 height 11
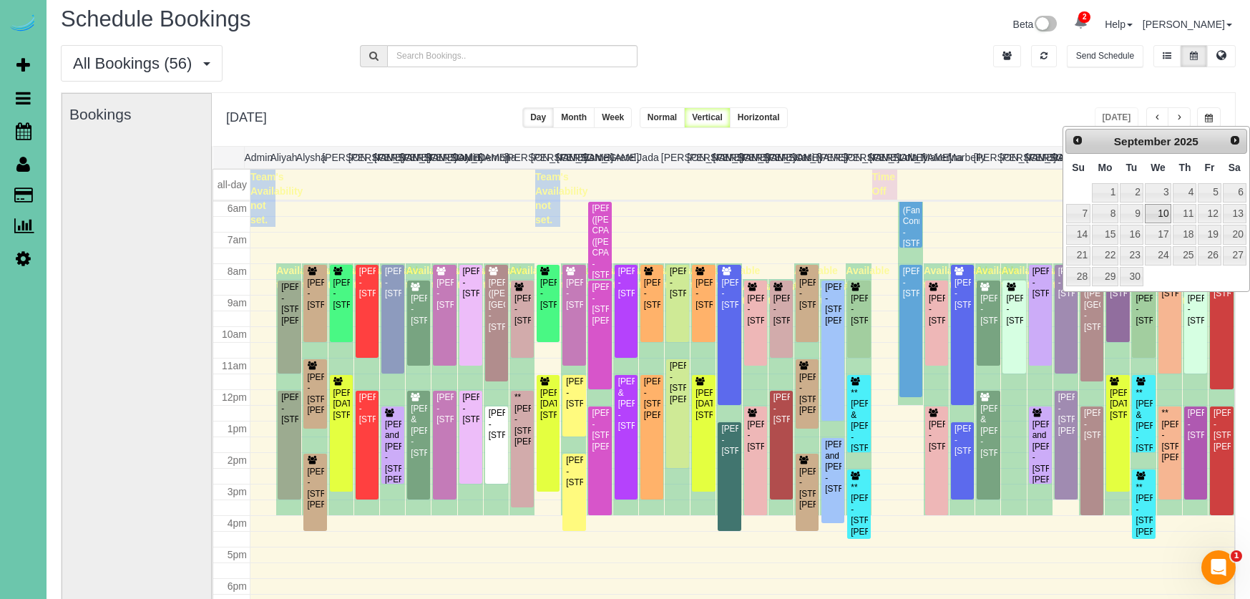
click at [1155, 205] on link "10" at bounding box center [1158, 213] width 27 height 19
type input "**********"
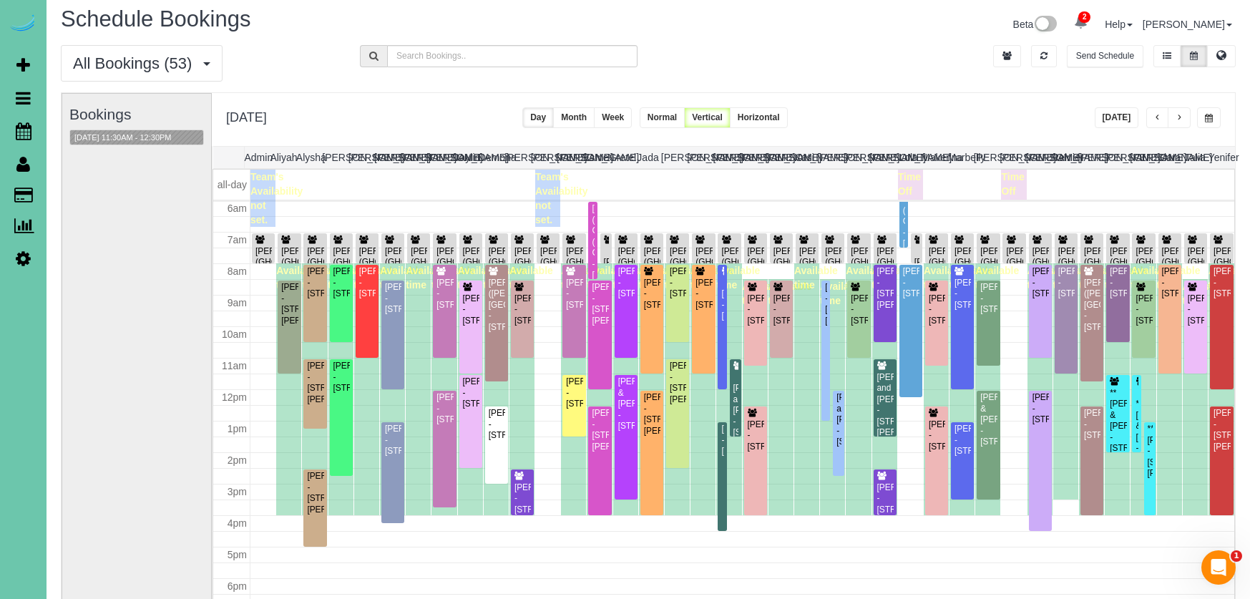
click at [129, 276] on div "Bookings 09/10/2025 11:30AM - 12:30PM" at bounding box center [136, 379] width 135 height 571
click at [446, 286] on div "Carol Lackner - 707 N 69th Street, Omaha, NE 68132" at bounding box center [444, 294] width 17 height 33
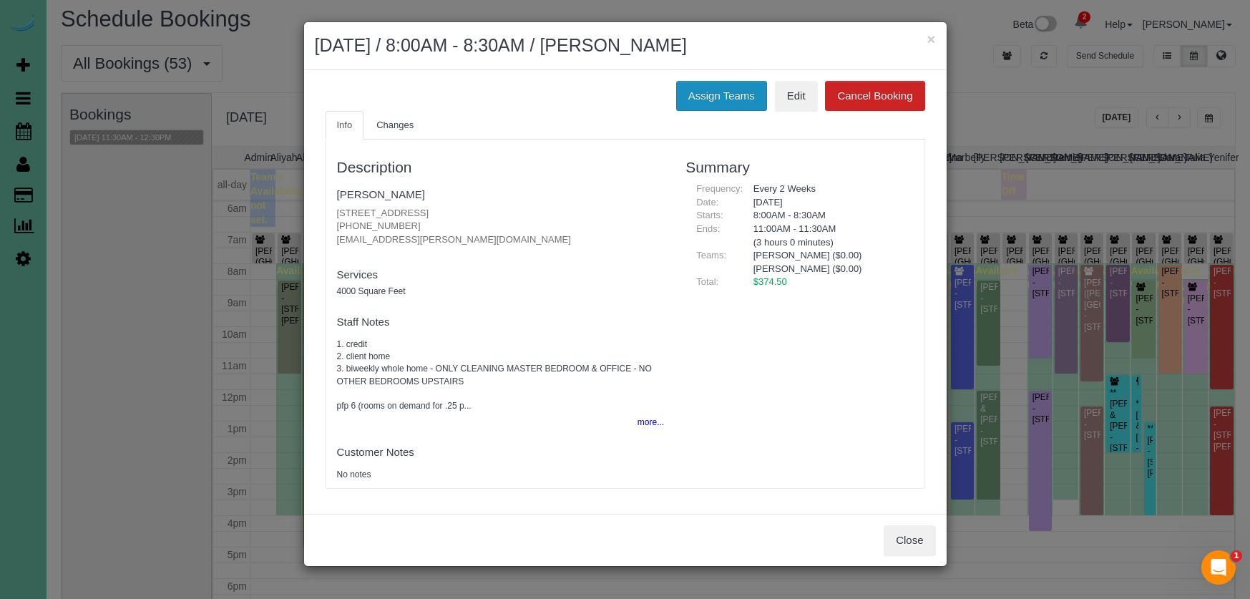
click at [715, 81] on button "Assign Teams" at bounding box center [721, 96] width 91 height 30
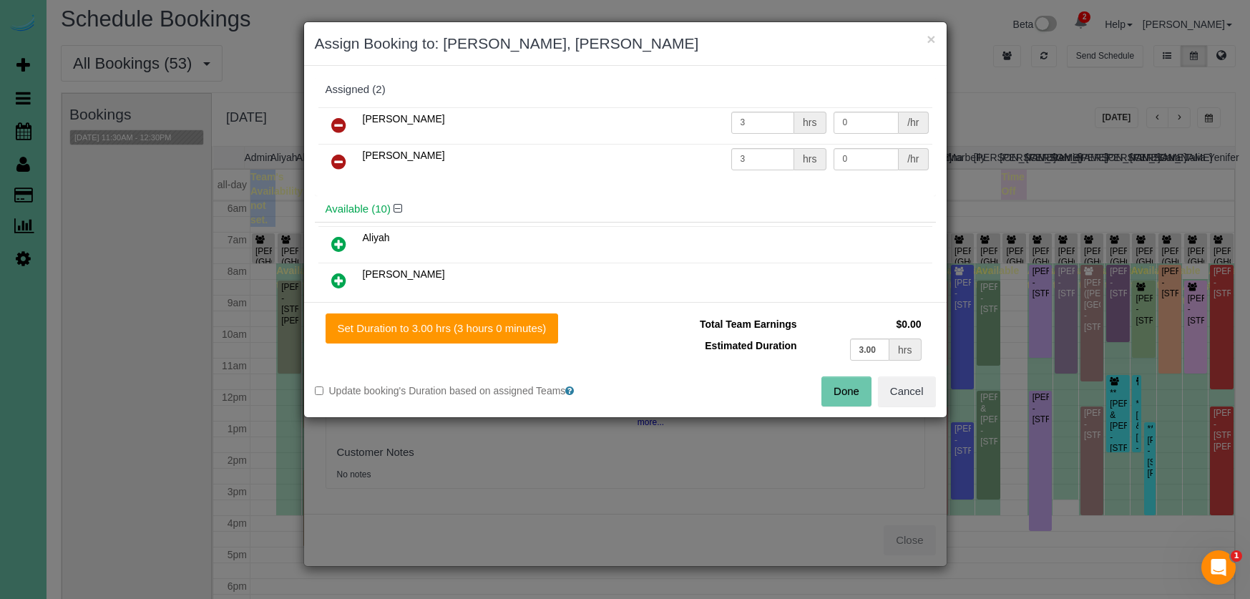
click at [345, 122] on icon at bounding box center [338, 125] width 15 height 17
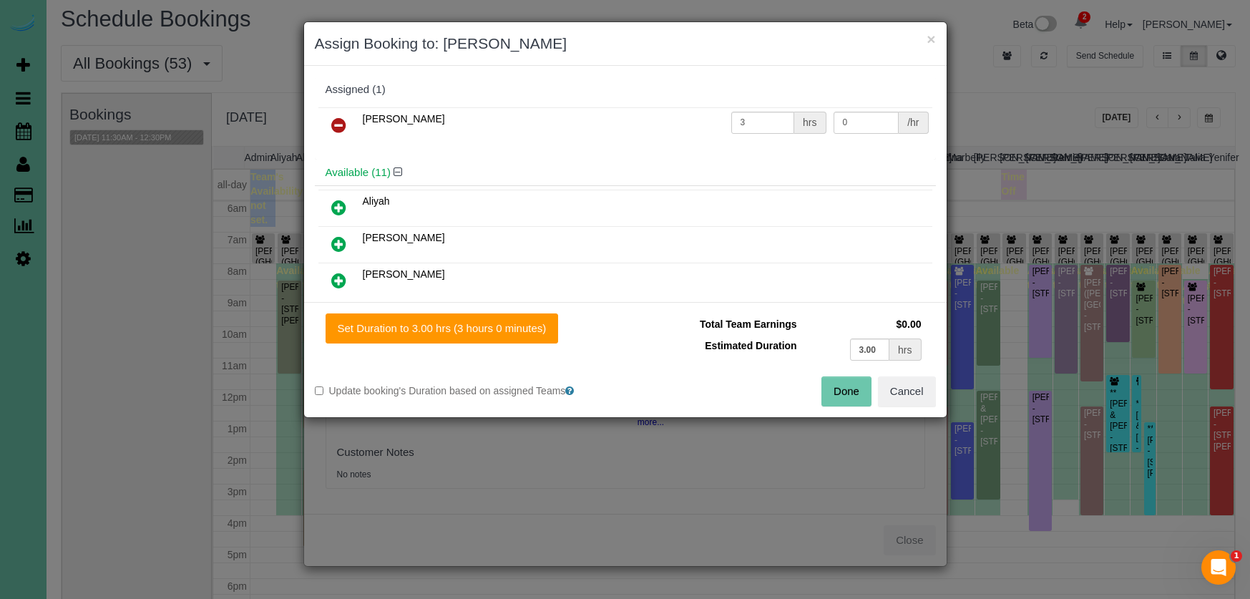
click at [346, 278] on icon at bounding box center [338, 280] width 15 height 17
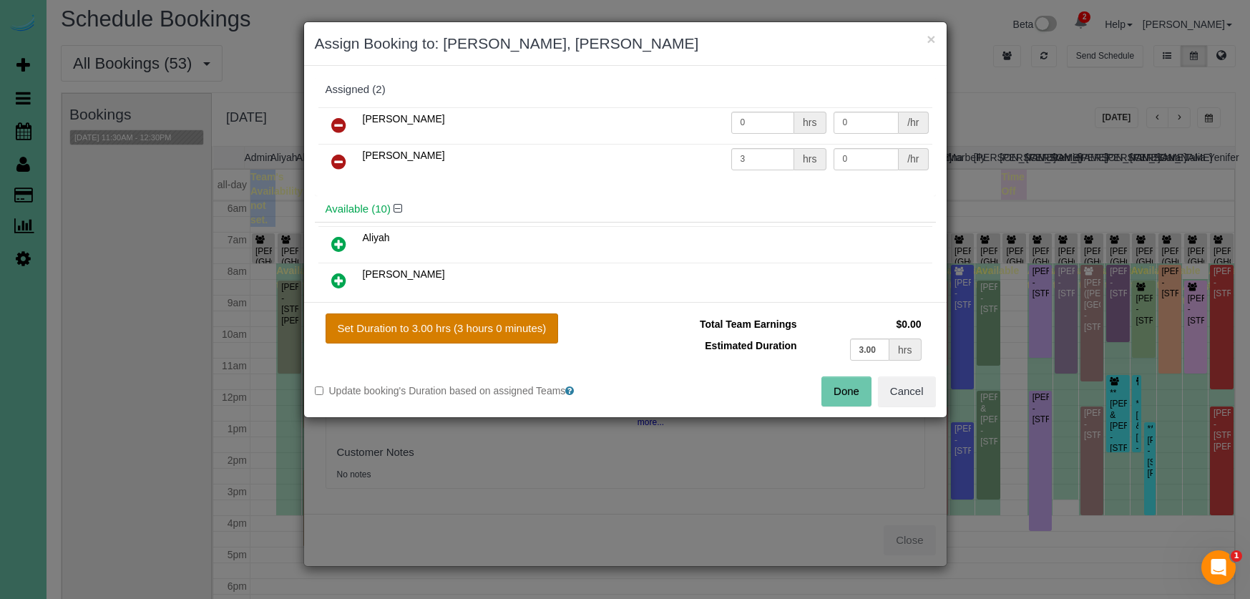
drag, startPoint x: 419, startPoint y: 325, endPoint x: 422, endPoint y: 314, distance: 10.9
click at [420, 324] on button "Set Duration to 3.00 hrs (3 hours 0 minutes)" at bounding box center [442, 328] width 233 height 30
type input "3.00"
click at [839, 393] on button "Done" at bounding box center [847, 391] width 50 height 30
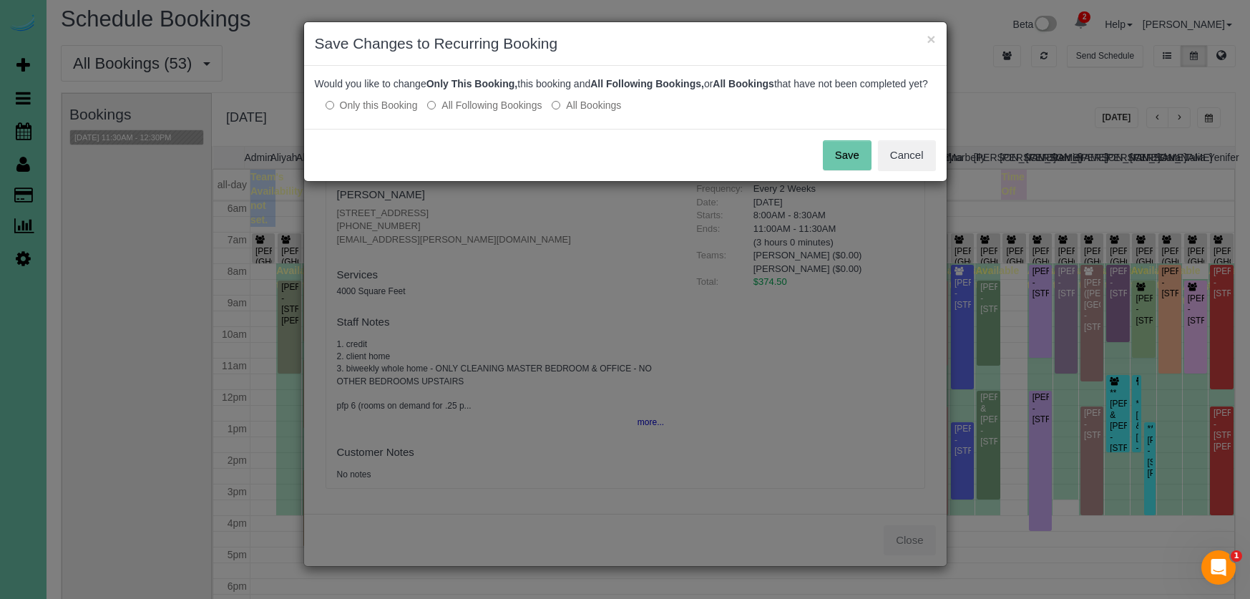
drag, startPoint x: 507, startPoint y: 118, endPoint x: 541, endPoint y: 118, distance: 34.4
click at [507, 112] on label "All Following Bookings" at bounding box center [484, 105] width 115 height 14
click at [857, 170] on button "Save" at bounding box center [847, 155] width 49 height 30
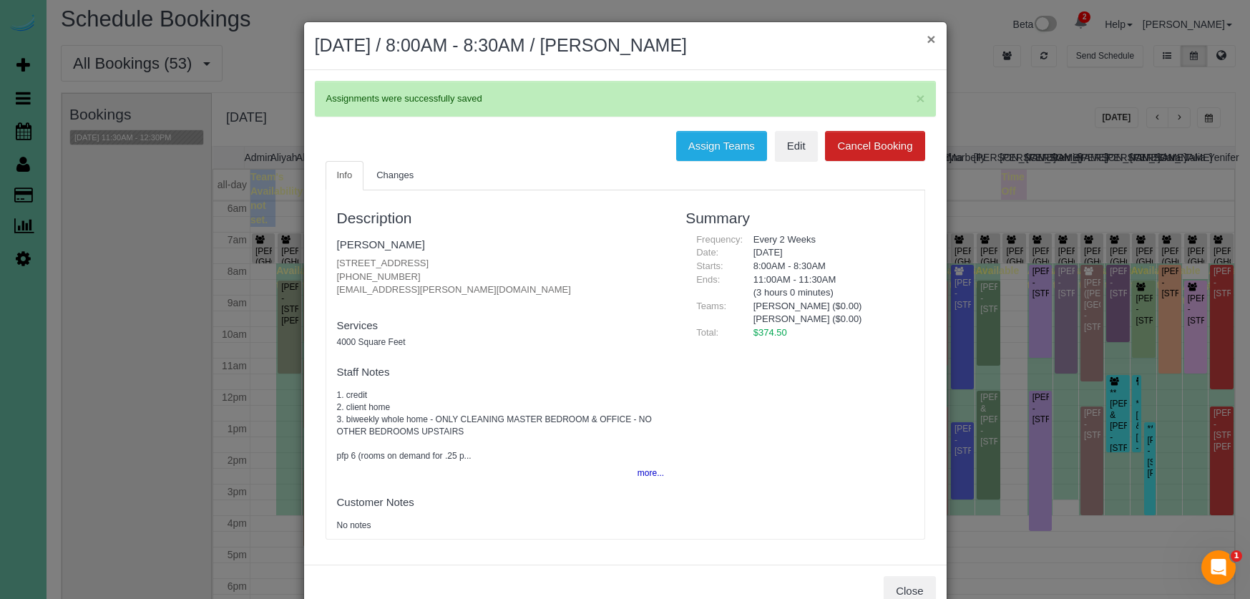
click at [928, 34] on button "×" at bounding box center [931, 38] width 9 height 15
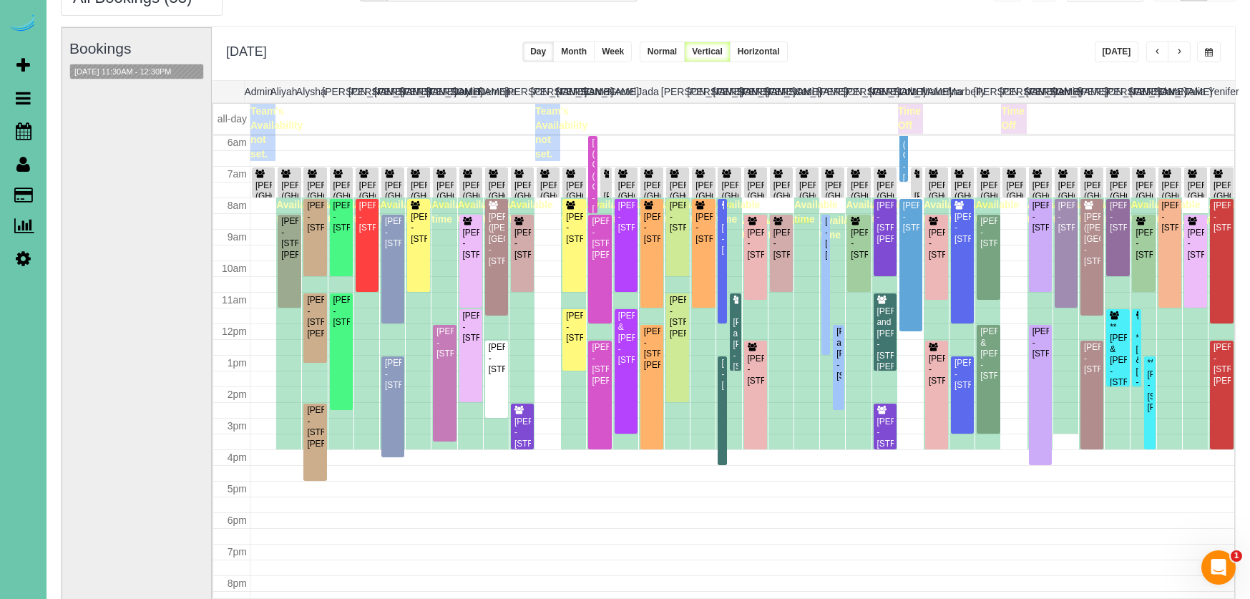
click at [1102, 51] on button "Today" at bounding box center [1117, 52] width 44 height 21
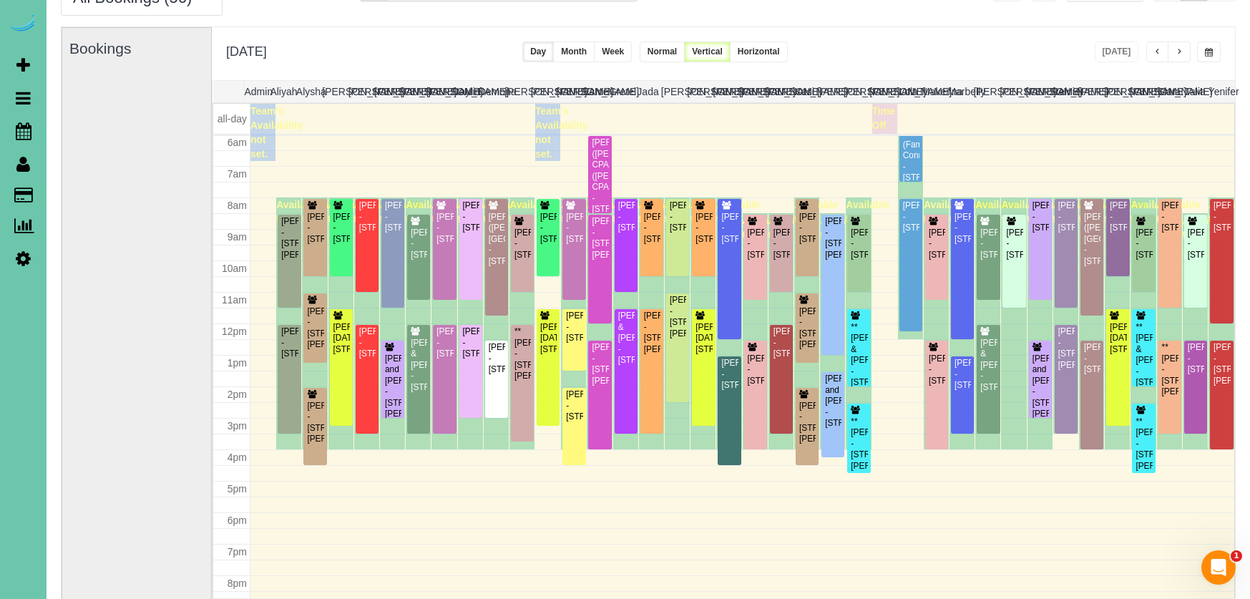
click at [1174, 52] on button "button" at bounding box center [1179, 52] width 23 height 21
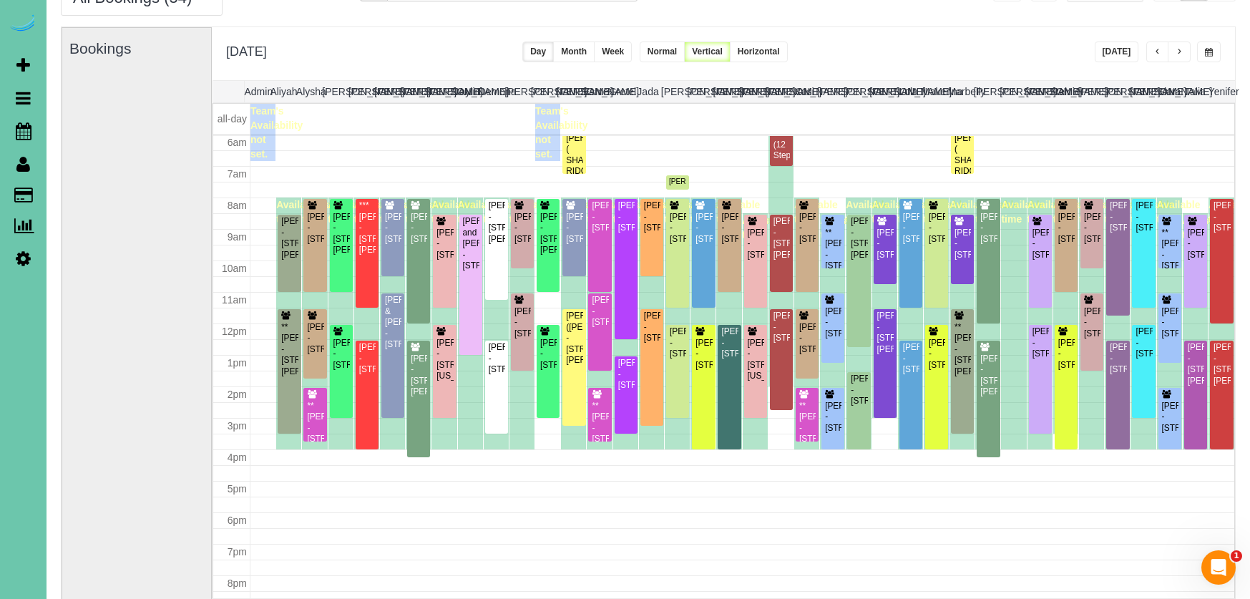
click at [1187, 52] on button "button" at bounding box center [1179, 52] width 23 height 21
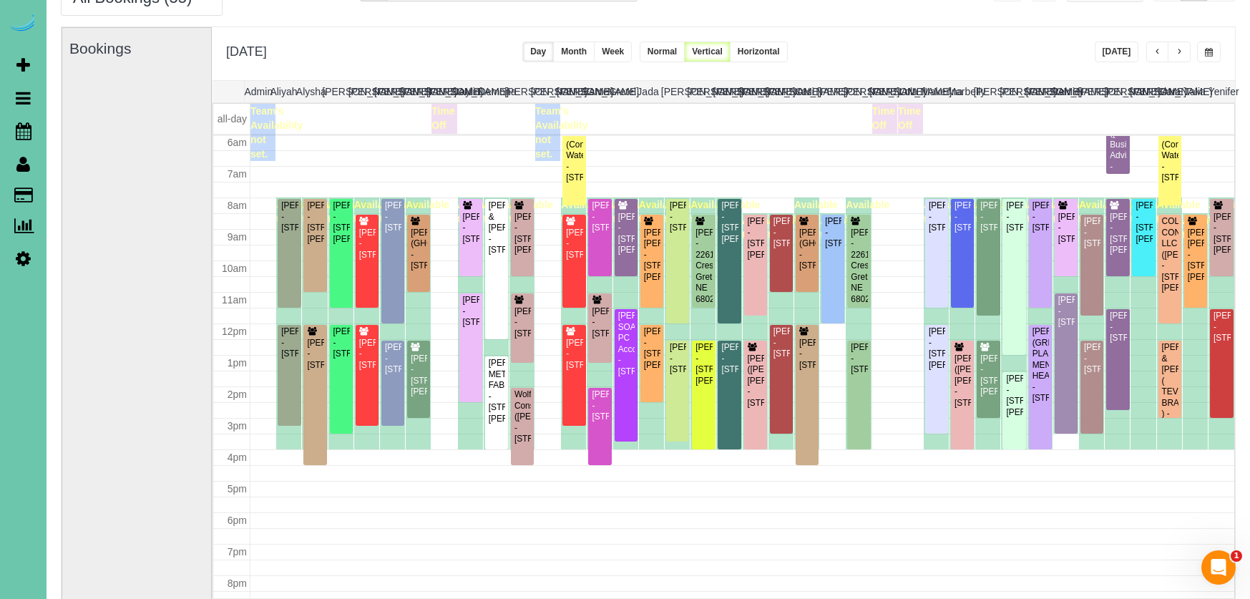
click at [1212, 49] on span "button" at bounding box center [1209, 52] width 8 height 9
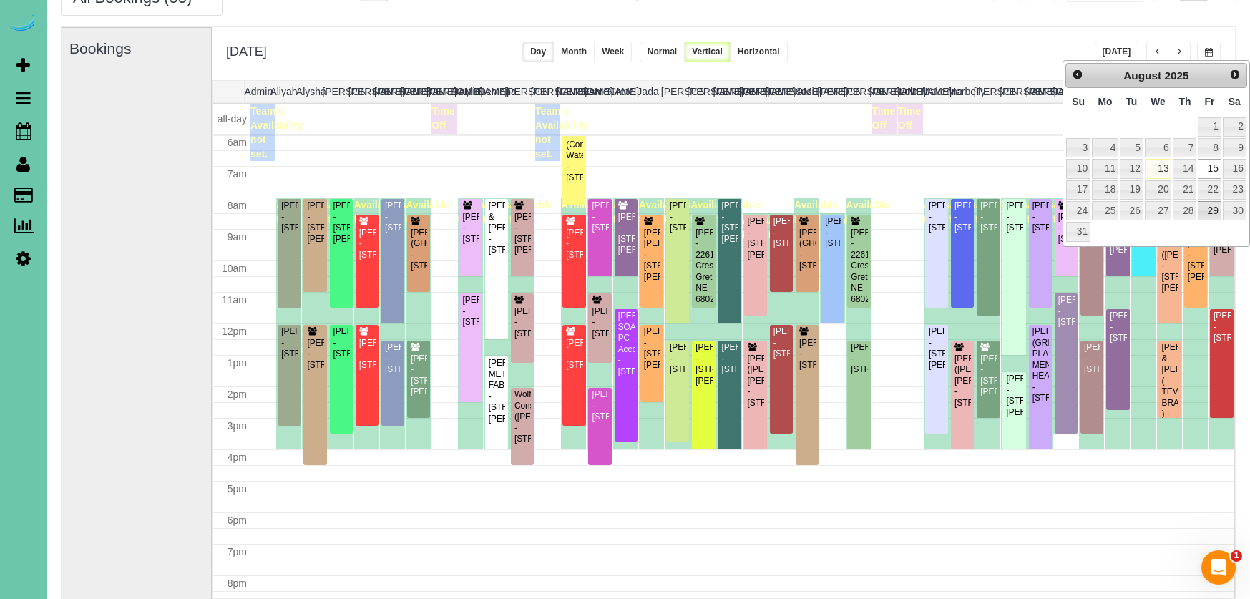
click at [1209, 210] on link "29" at bounding box center [1209, 210] width 23 height 19
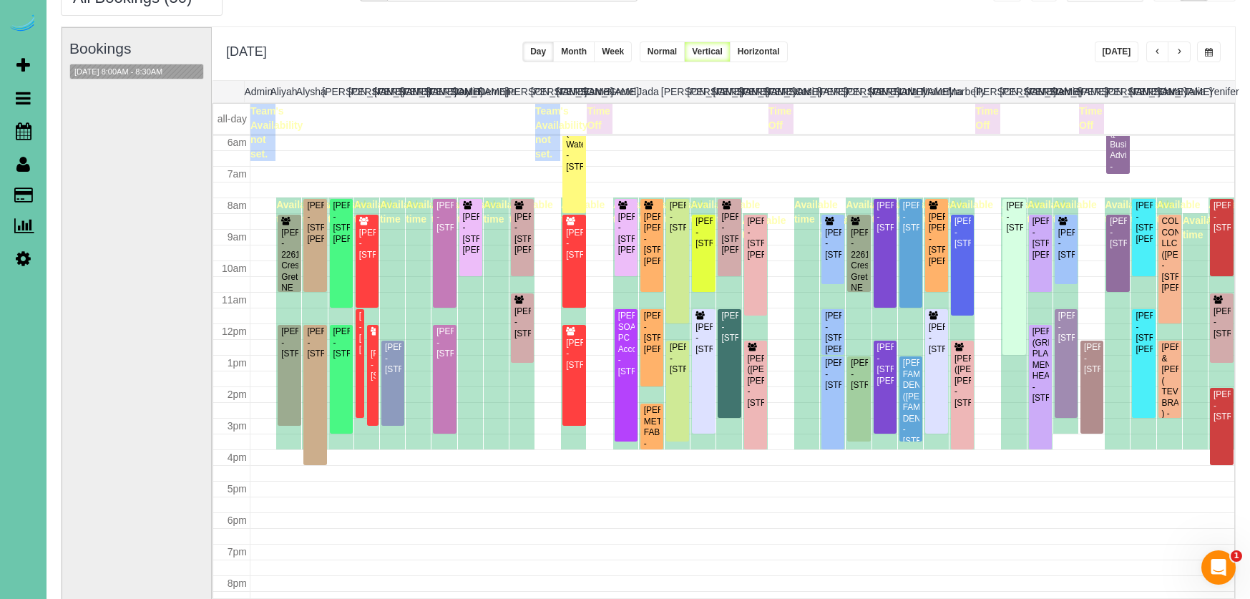
click at [1207, 54] on span "button" at bounding box center [1209, 52] width 8 height 9
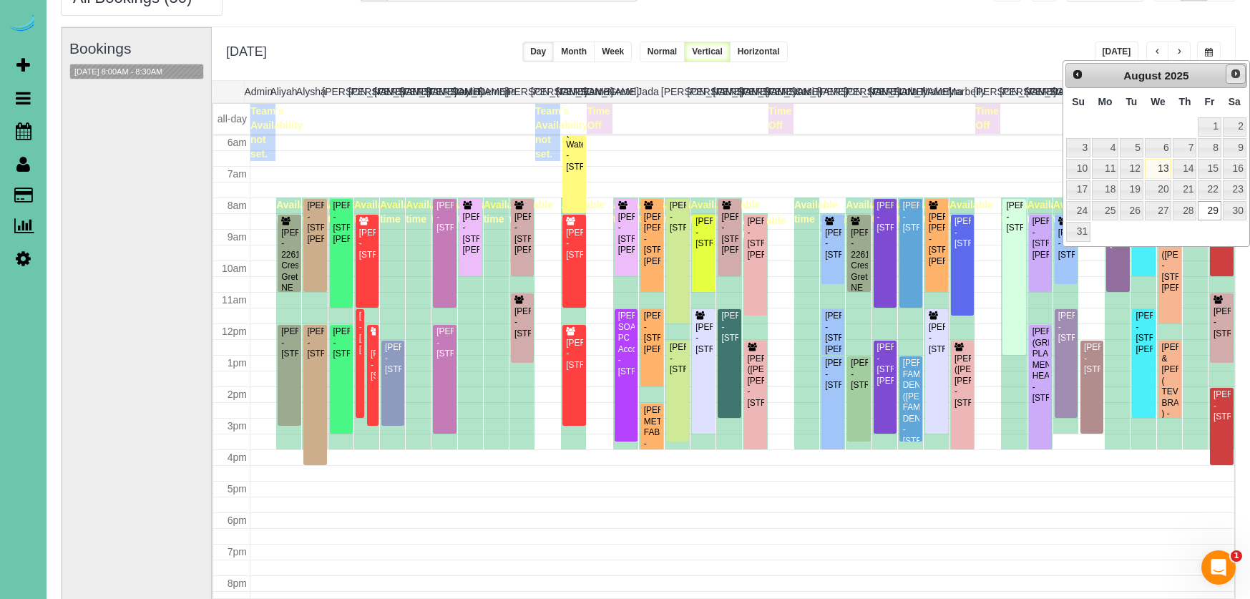
click at [1234, 75] on span "Next" at bounding box center [1235, 73] width 11 height 11
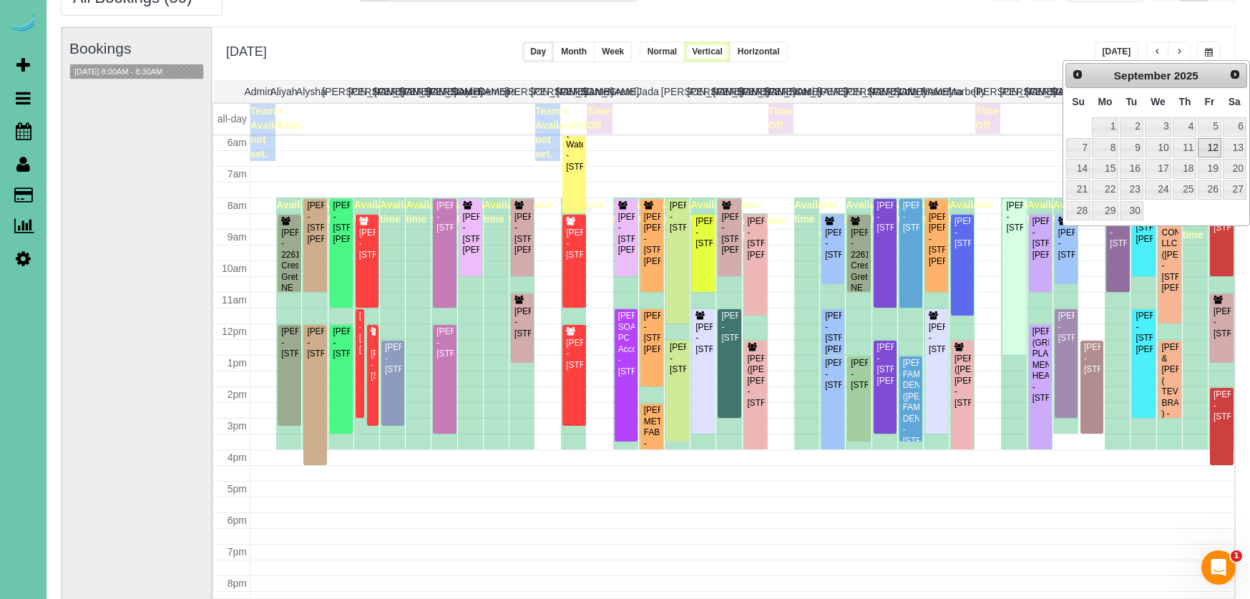
click at [1212, 147] on link "12" at bounding box center [1209, 147] width 23 height 19
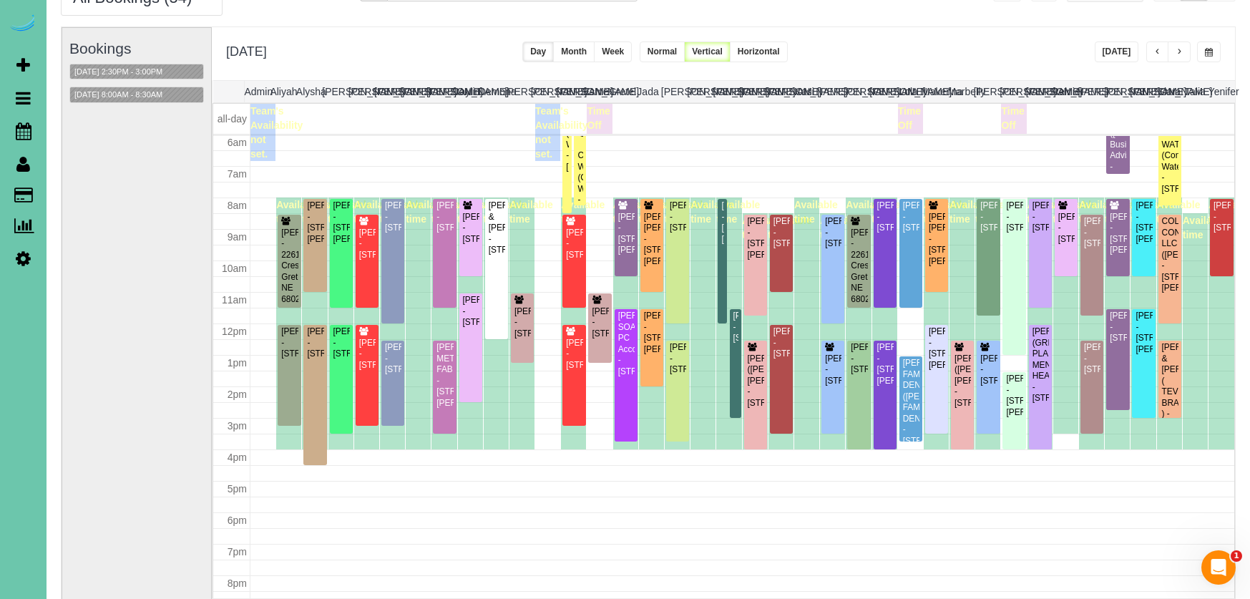
drag, startPoint x: 1215, startPoint y: 53, endPoint x: 1207, endPoint y: 54, distance: 7.9
click at [1215, 53] on button "button" at bounding box center [1209, 52] width 24 height 21
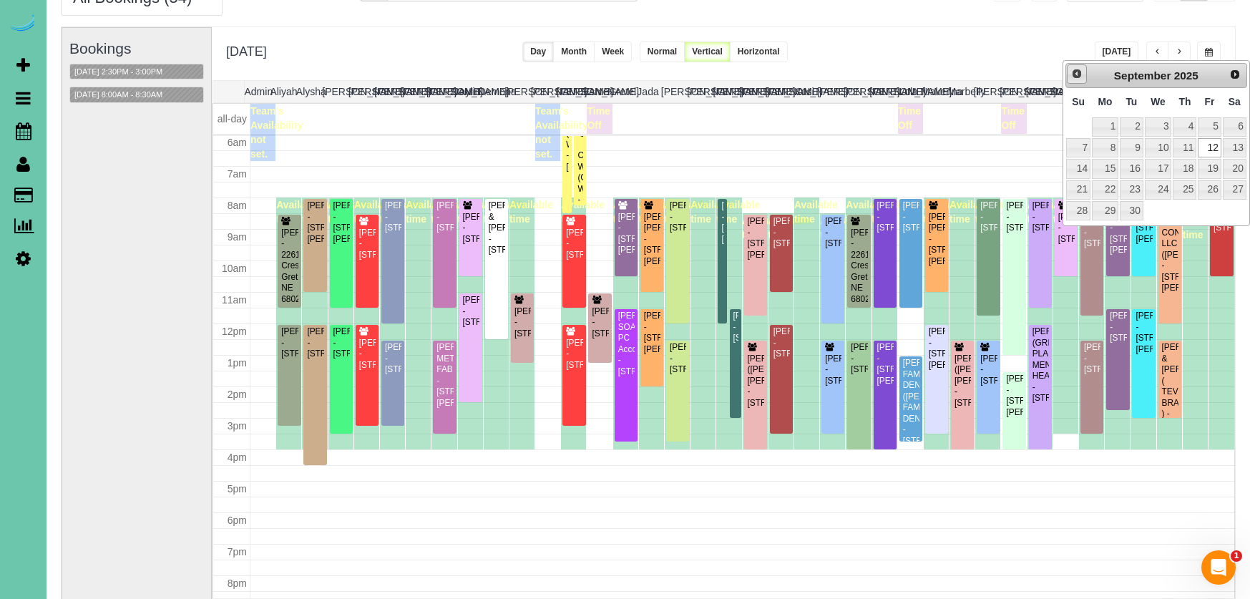
click at [1071, 79] on span "Prev" at bounding box center [1076, 73] width 11 height 11
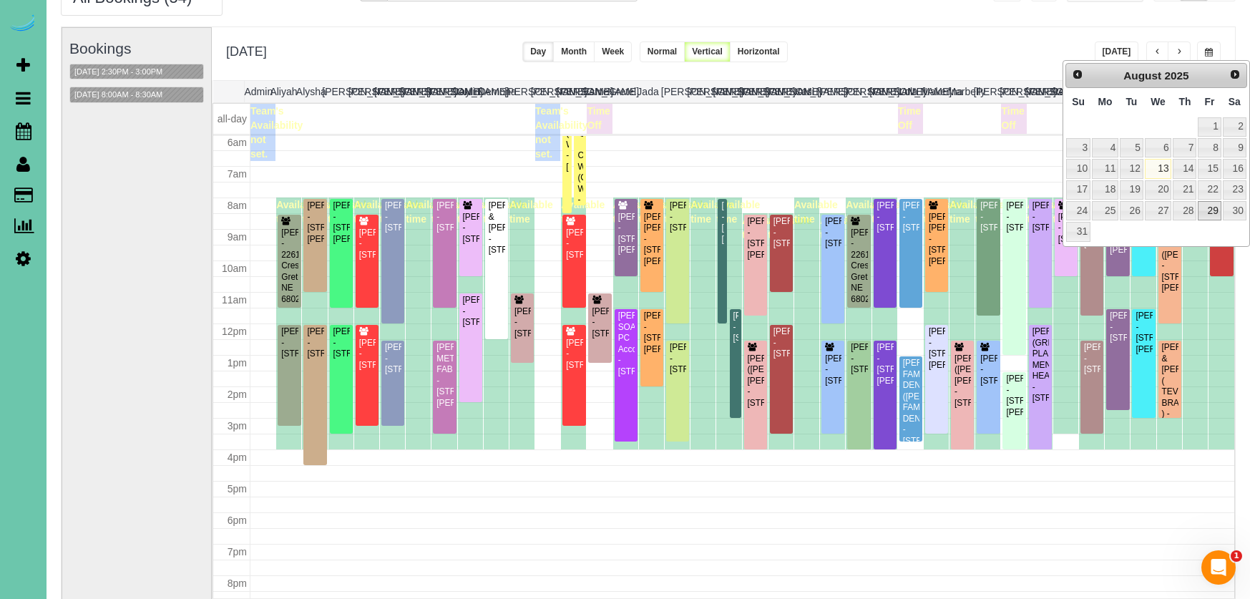
click at [1215, 208] on link "29" at bounding box center [1209, 210] width 23 height 19
type input "**********"
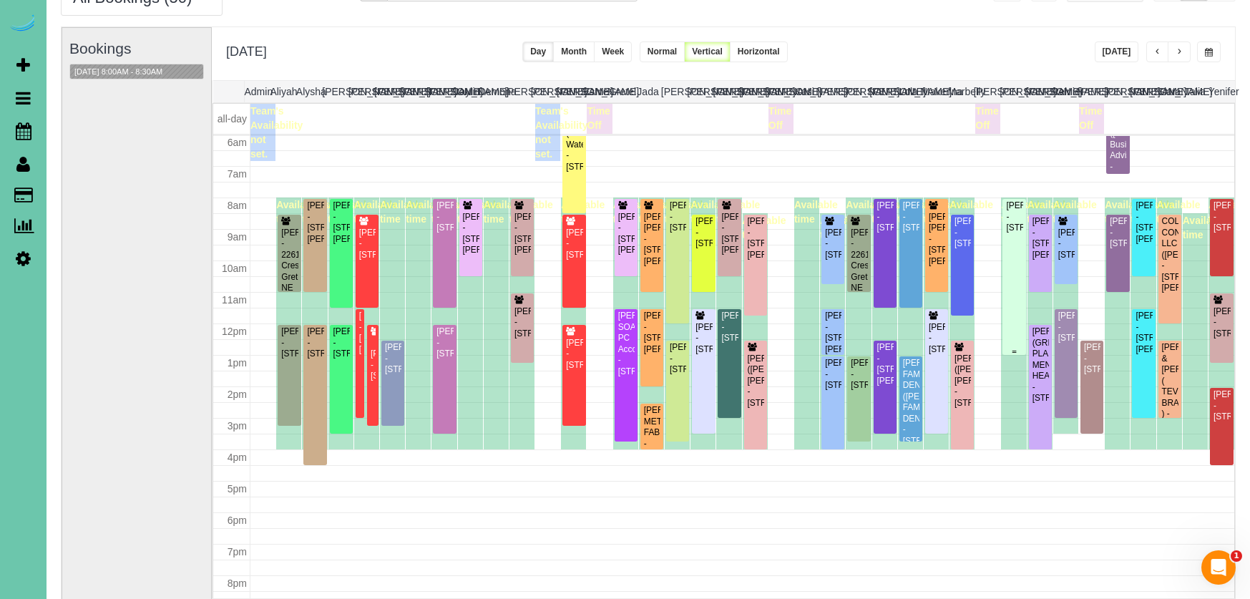
click at [1013, 233] on div "Paula Walters - 12411 N 69th Street, Omaha, NE 68152" at bounding box center [1014, 216] width 17 height 33
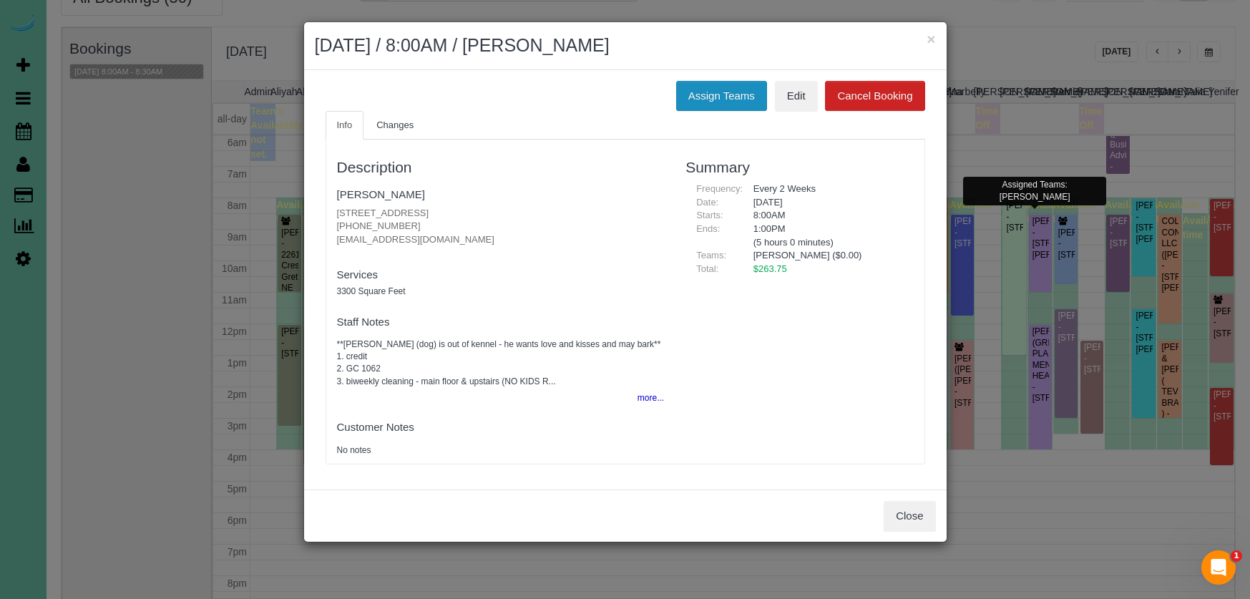
click at [723, 106] on button "Assign Teams" at bounding box center [721, 96] width 91 height 30
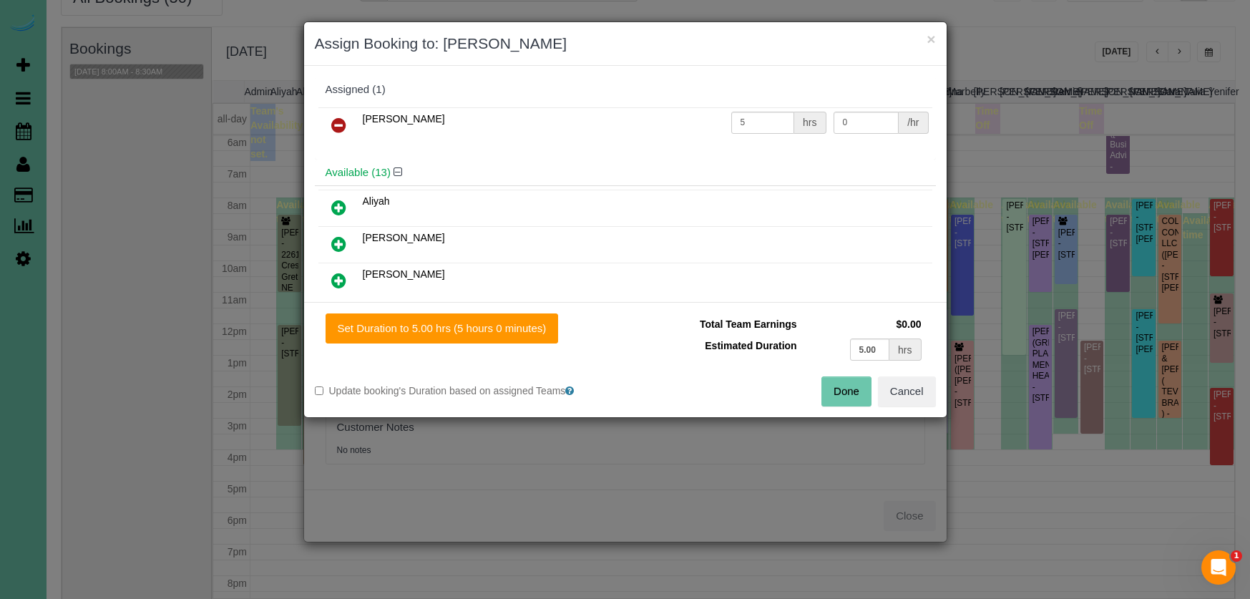
click at [340, 116] on link at bounding box center [339, 126] width 34 height 29
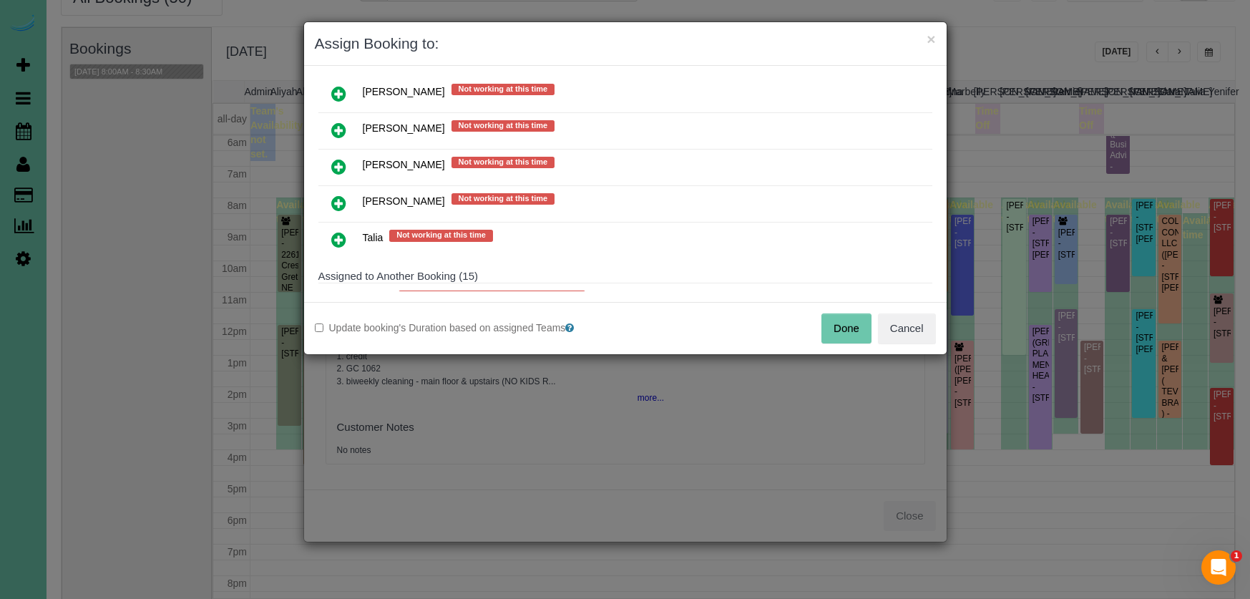
scroll to position [869, 0]
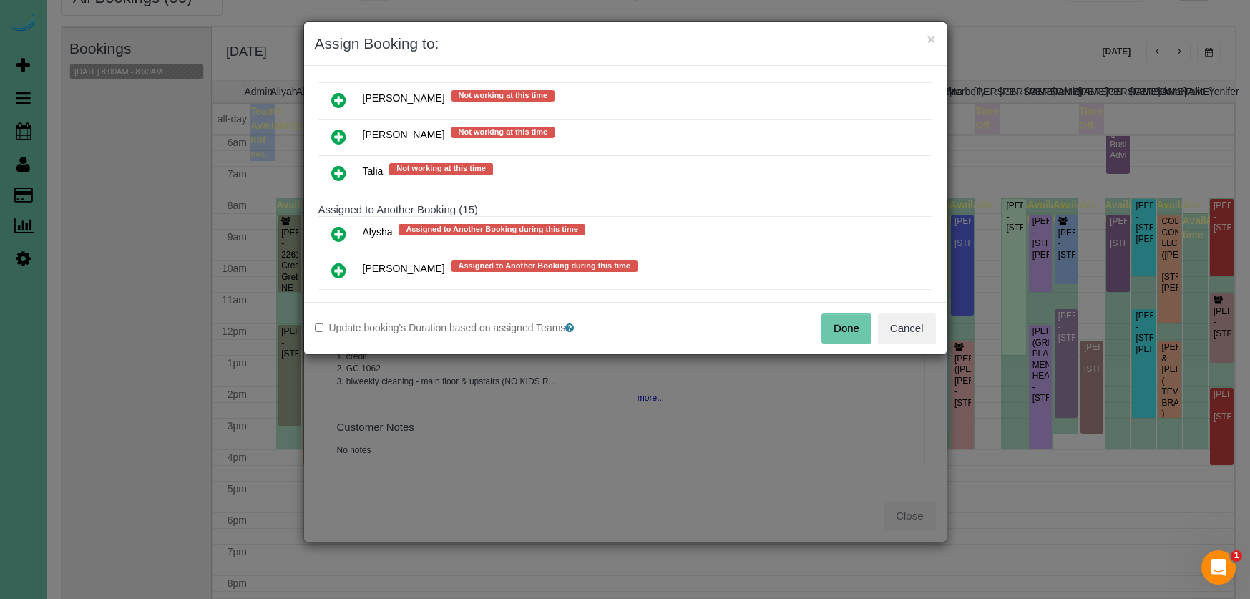
click at [341, 165] on icon at bounding box center [338, 173] width 15 height 17
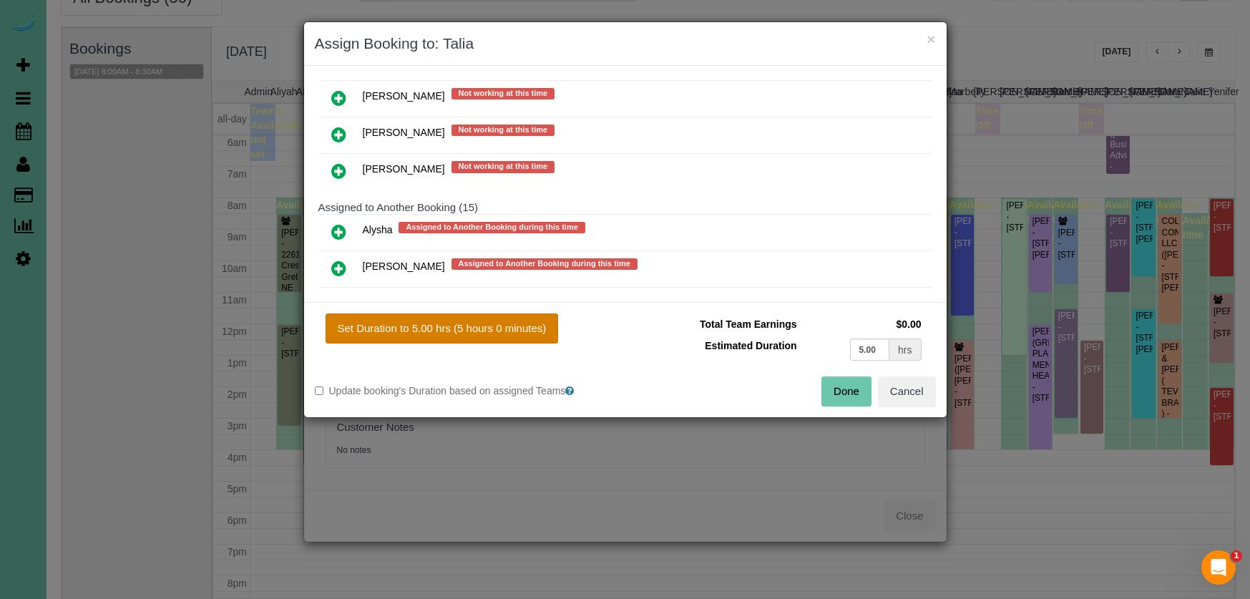
click at [478, 320] on button "Set Duration to 5.00 hrs (5 hours 0 minutes)" at bounding box center [442, 328] width 233 height 30
type input "5.00"
click at [857, 394] on button "Done" at bounding box center [847, 391] width 50 height 30
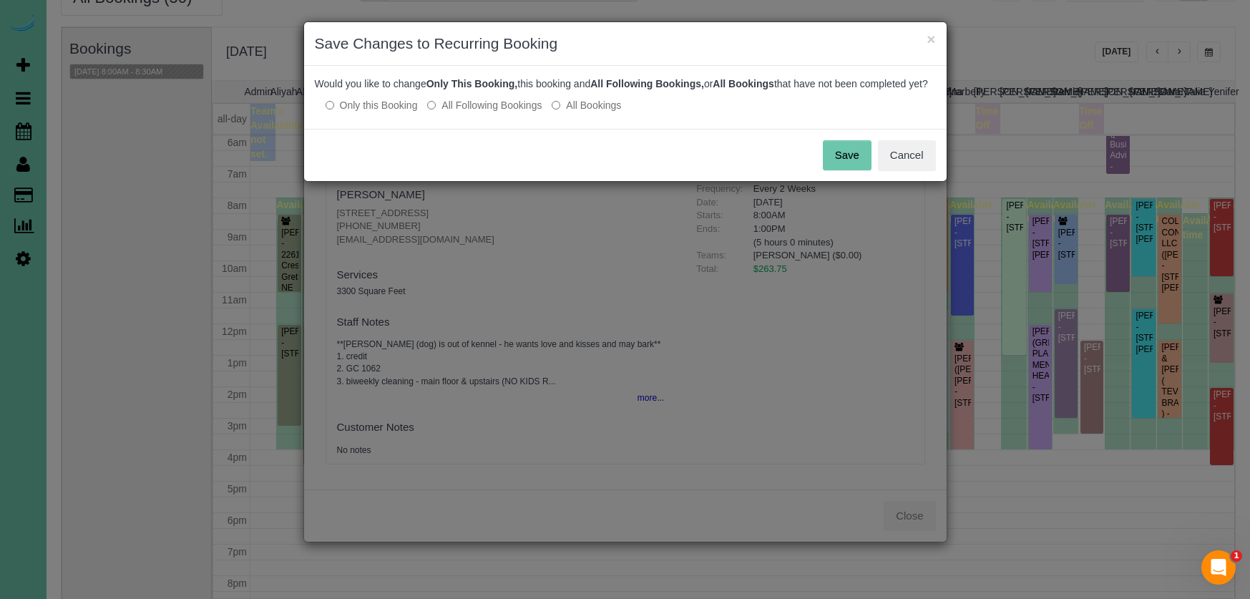
drag, startPoint x: 465, startPoint y: 119, endPoint x: 499, endPoint y: 117, distance: 34.4
click at [465, 112] on label "All Following Bookings" at bounding box center [484, 105] width 115 height 14
click at [839, 164] on button "Save" at bounding box center [847, 155] width 49 height 30
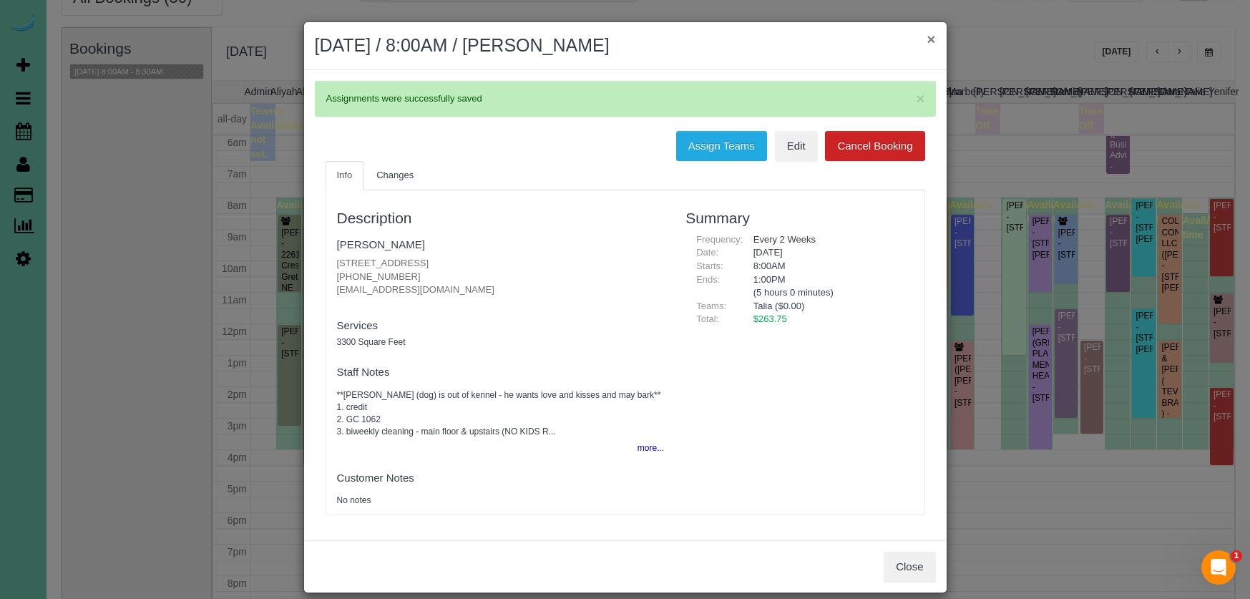
click at [931, 42] on button "×" at bounding box center [931, 38] width 9 height 15
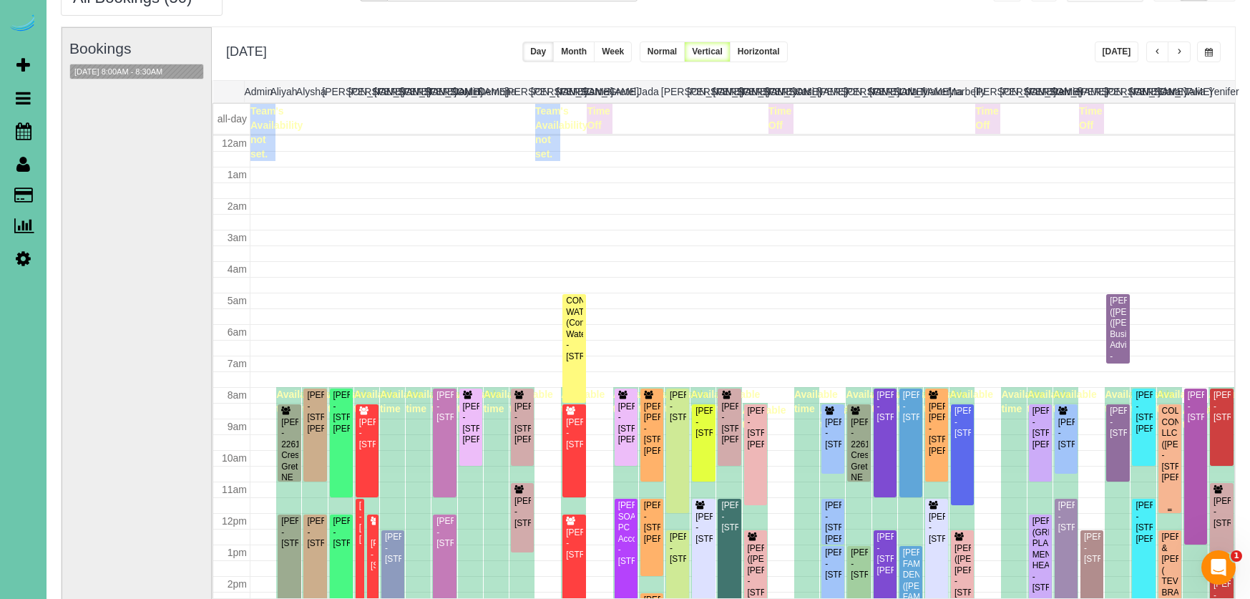
scroll to position [190, 0]
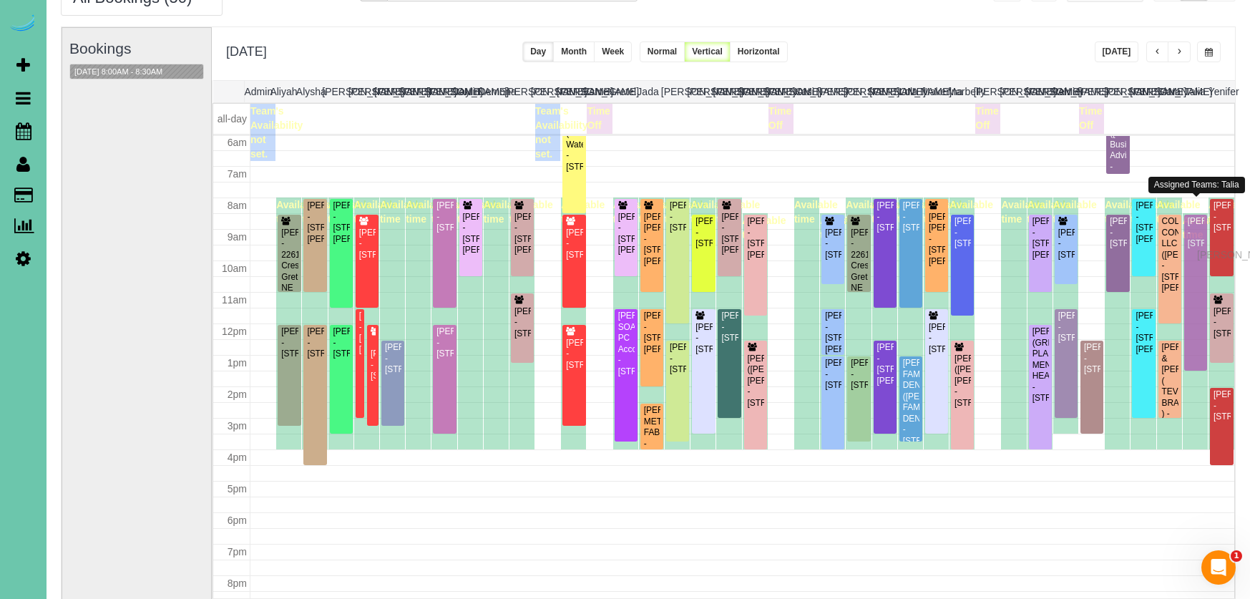
drag, startPoint x: 1201, startPoint y: 242, endPoint x: 1201, endPoint y: 253, distance: 10.7
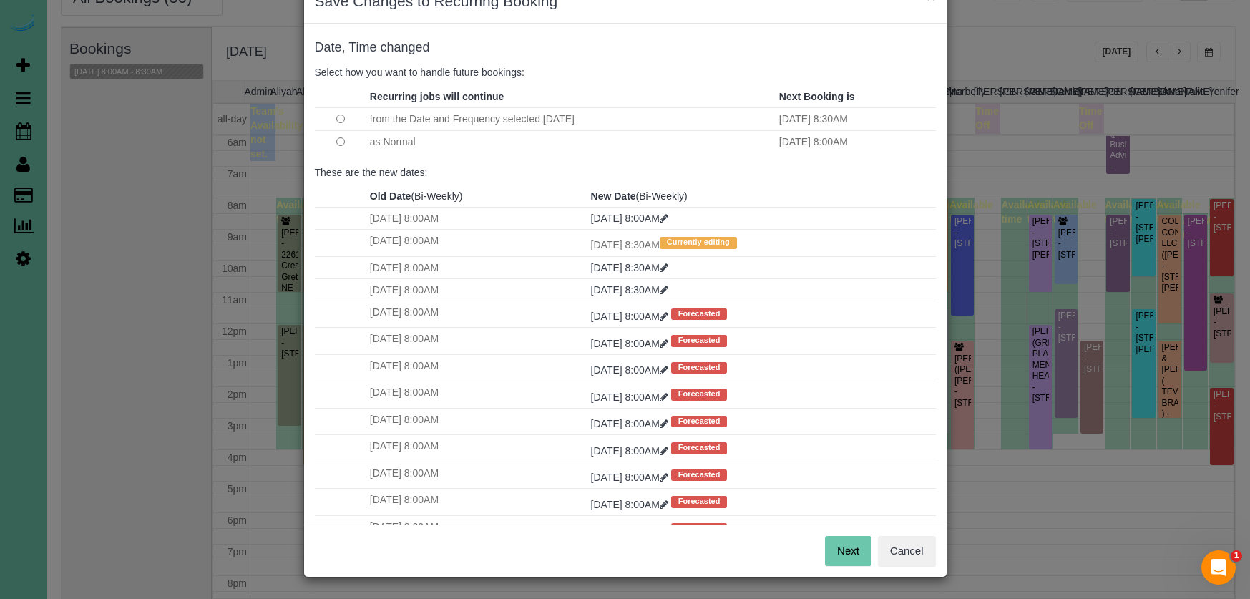
scroll to position [42, 0]
click at [926, 555] on button "Cancel" at bounding box center [907, 552] width 58 height 30
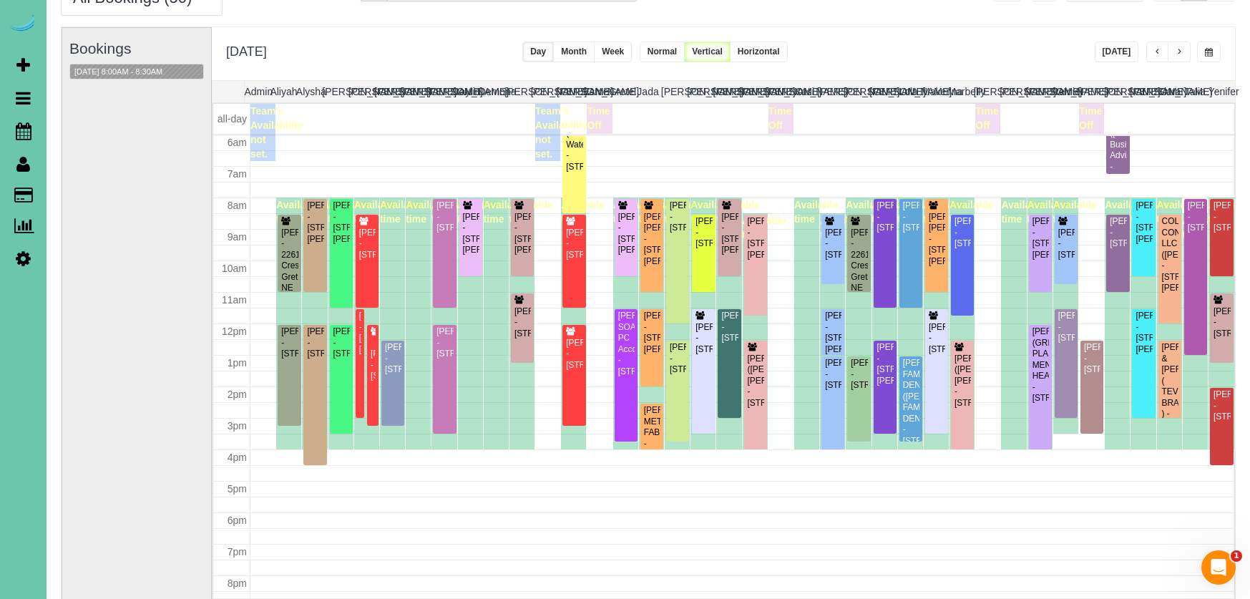
scroll to position [190, 0]
drag, startPoint x: 1192, startPoint y: 266, endPoint x: 1192, endPoint y: 286, distance: 20.8
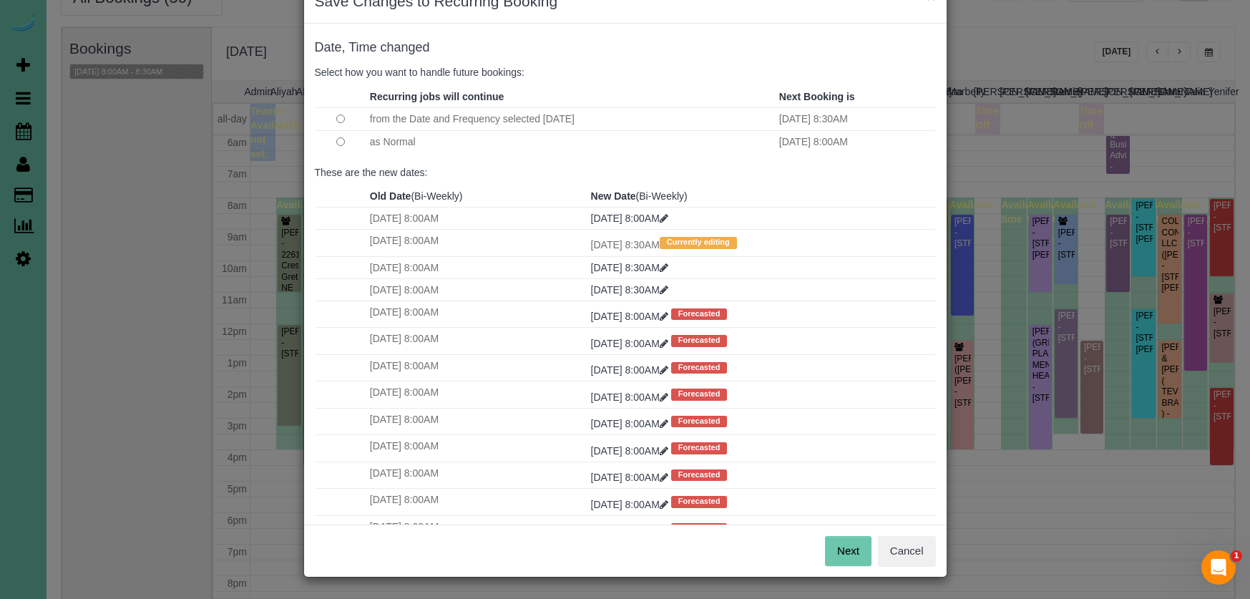
scroll to position [42, 0]
click at [841, 544] on button "Next" at bounding box center [848, 552] width 47 height 30
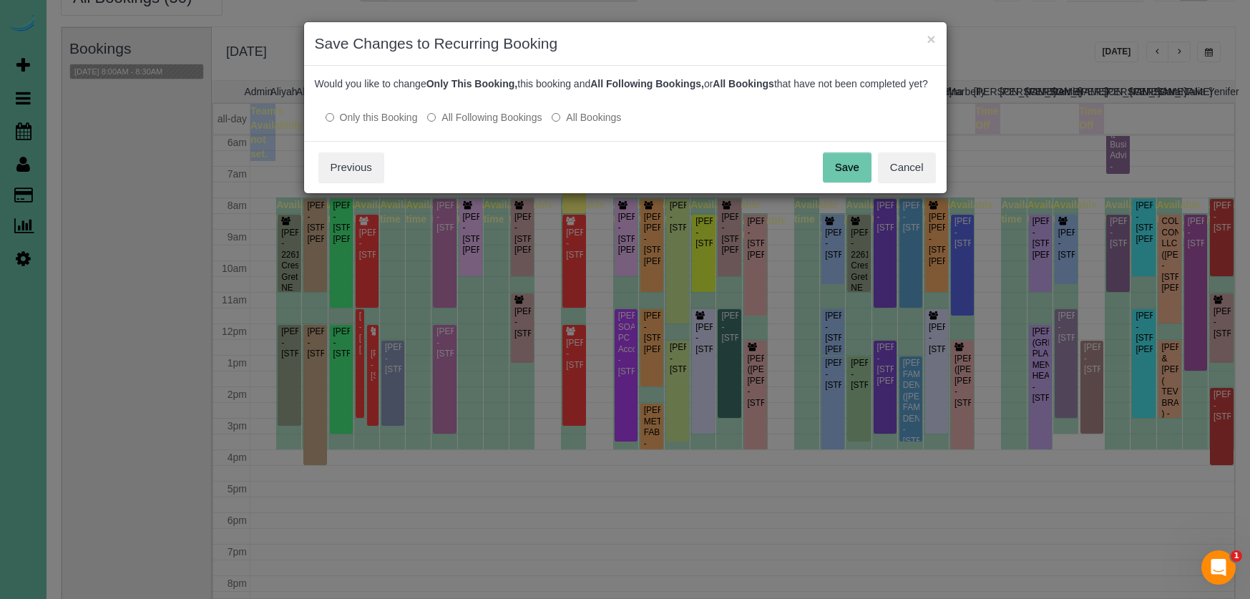
scroll to position [0, 0]
click at [458, 125] on label "All Following Bookings" at bounding box center [484, 117] width 115 height 14
click at [849, 177] on button "Save" at bounding box center [847, 167] width 49 height 30
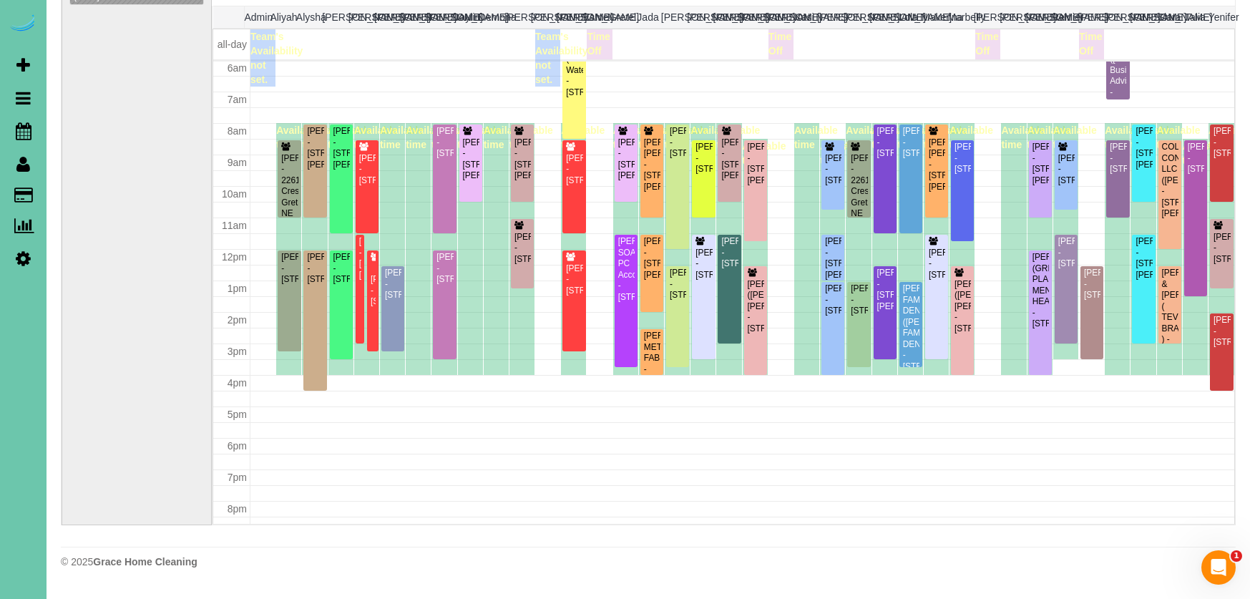
scroll to position [180, 0]
click at [160, 175] on div "Bookings 08/29/2025 8:00AM - 8:30AM" at bounding box center [136, 238] width 135 height 571
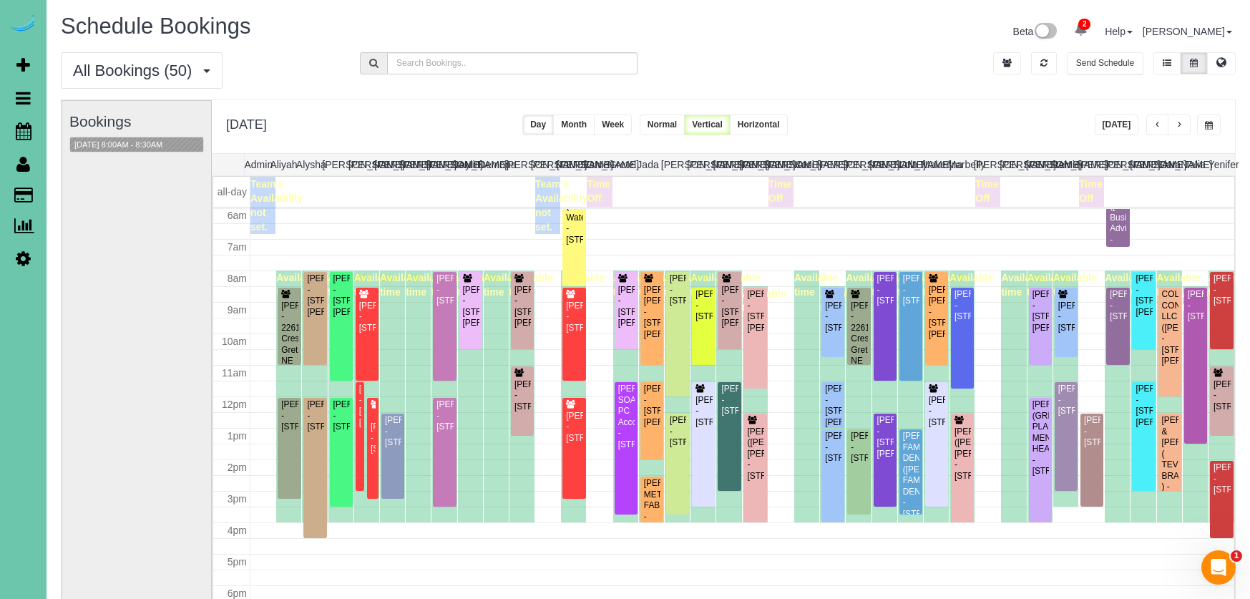
scroll to position [0, 0]
click at [157, 149] on button "08/29/2025 8:00AM - 8:30AM" at bounding box center [118, 144] width 97 height 15
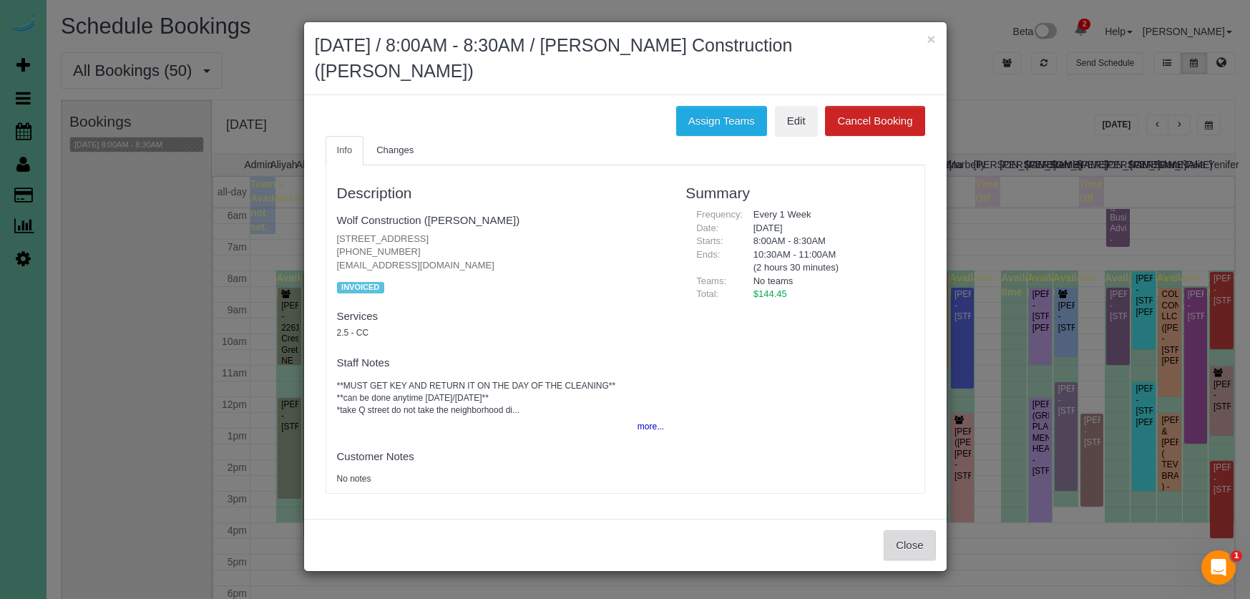
click at [925, 530] on button "Close" at bounding box center [910, 545] width 52 height 30
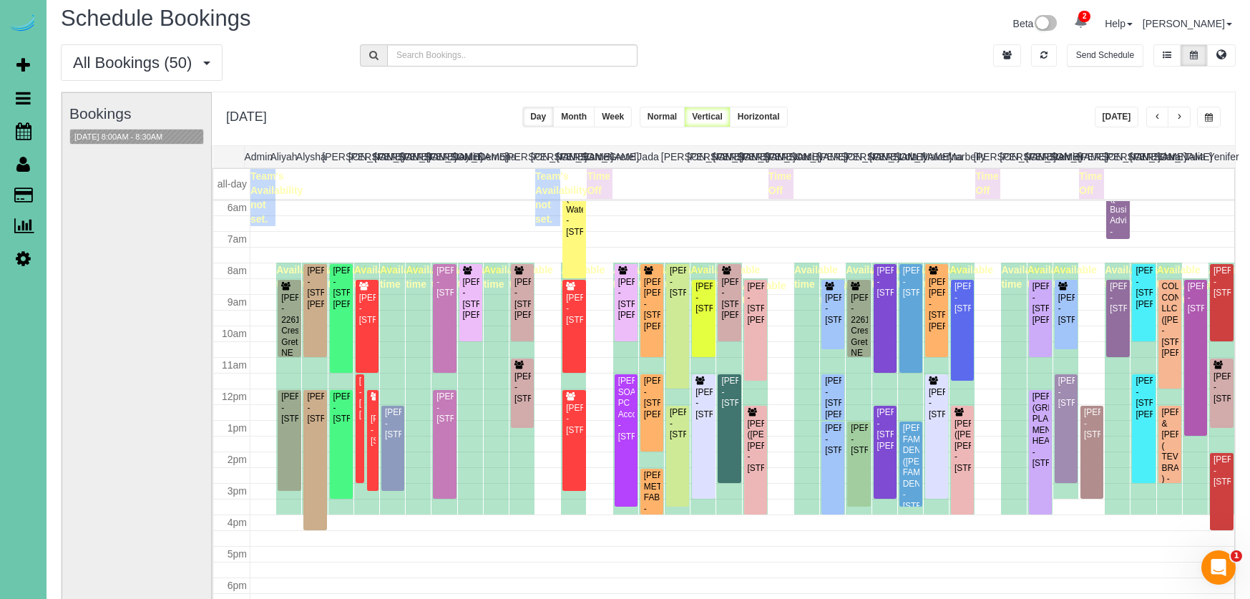
scroll to position [5, 0]
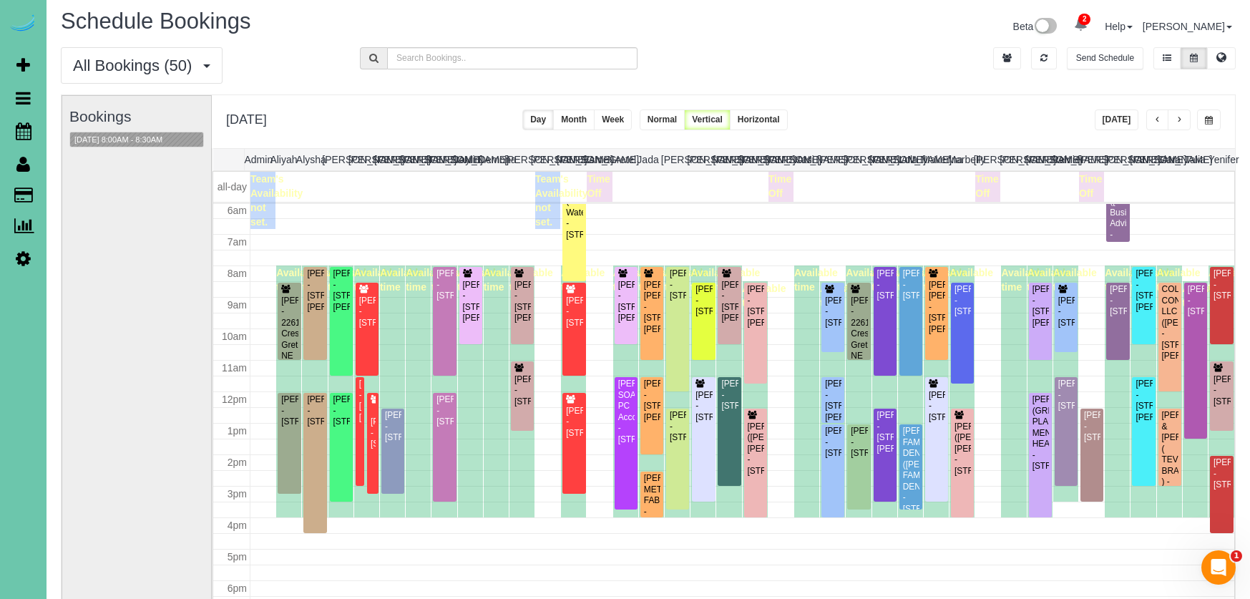
click at [1215, 117] on button "button" at bounding box center [1209, 120] width 24 height 21
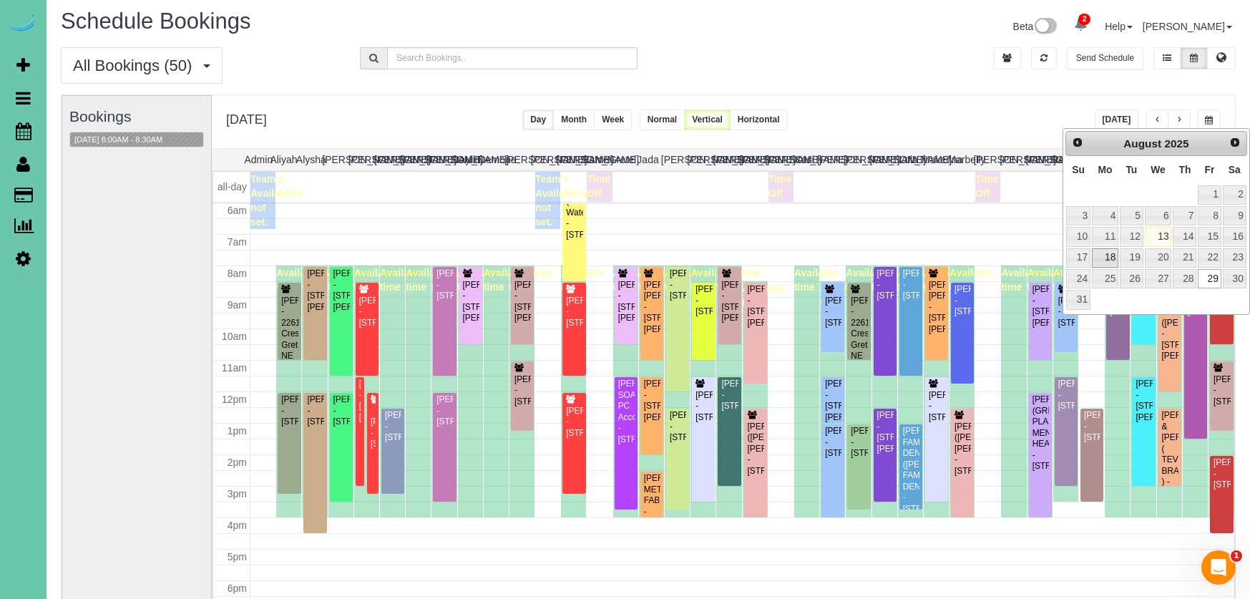
click at [1109, 254] on link "18" at bounding box center [1105, 257] width 26 height 19
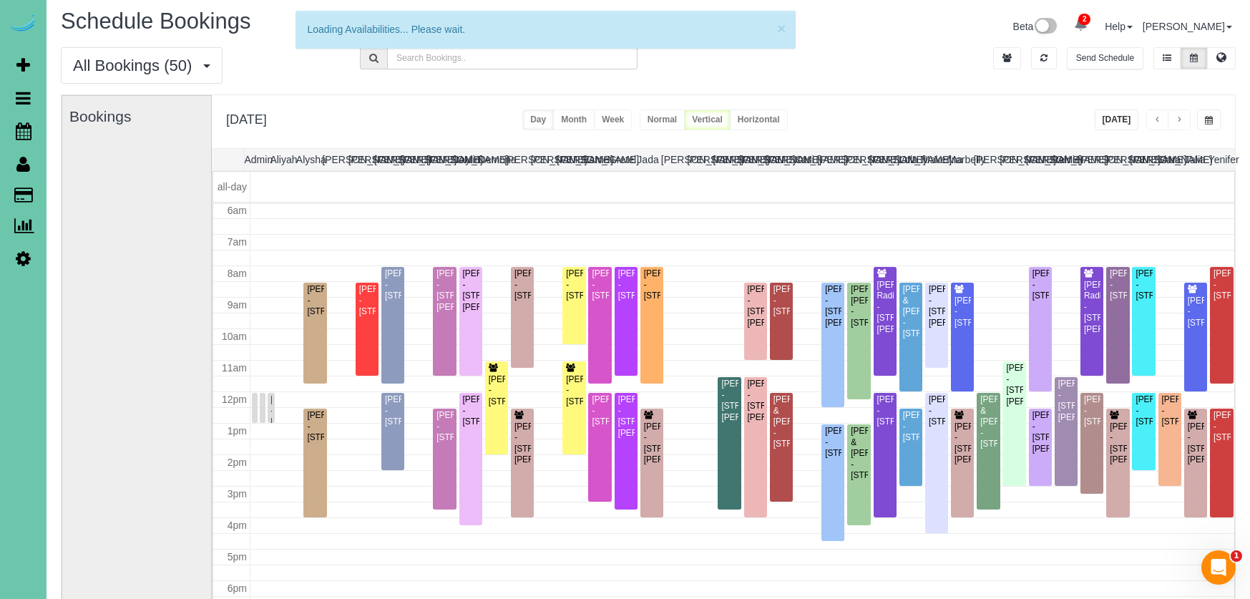
scroll to position [190, 0]
click at [1008, 107] on div "**********" at bounding box center [723, 121] width 1023 height 53
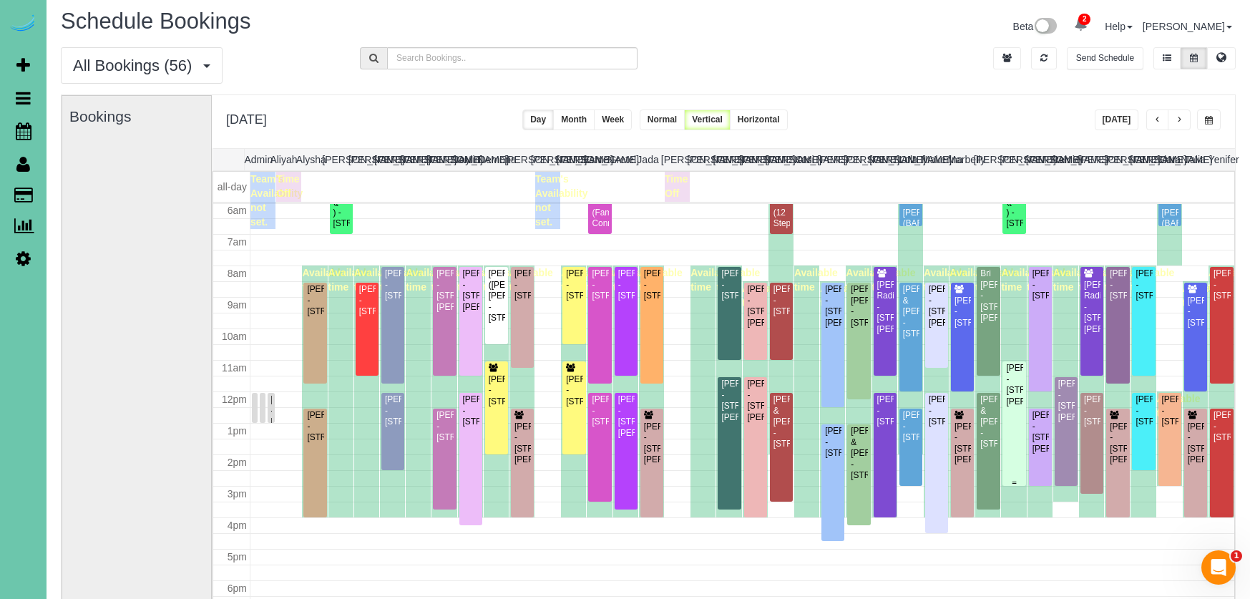
click at [1011, 365] on div "Lisa Cornet - 18926 Pierce Plz, Omaha, NE 68130" at bounding box center [1014, 385] width 17 height 44
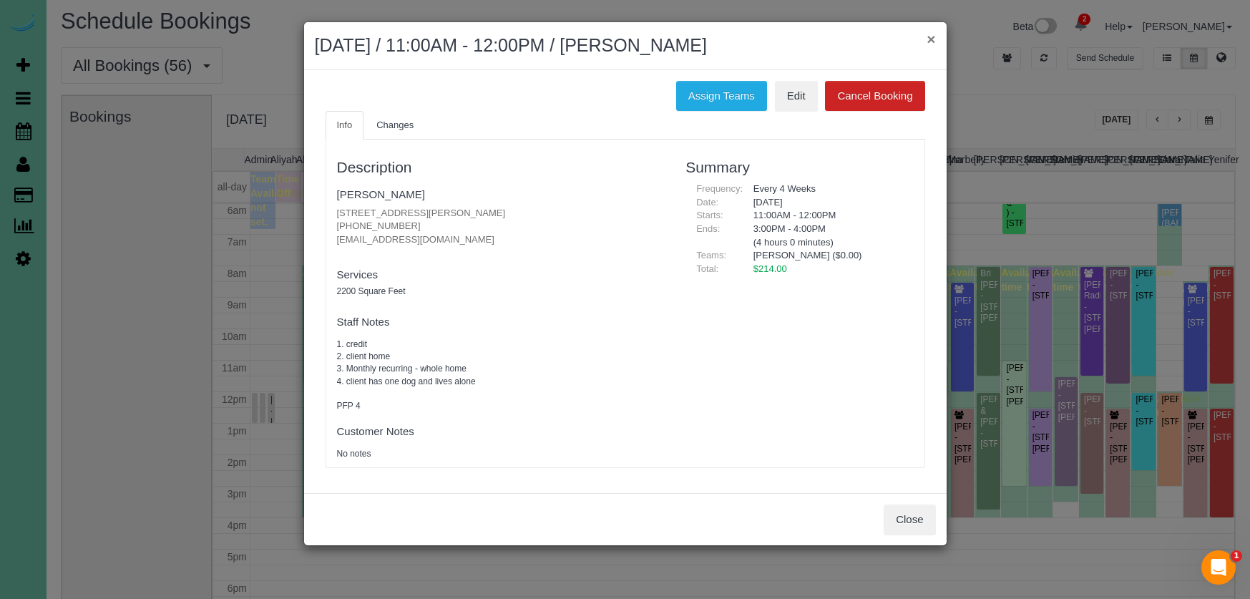
click at [928, 37] on button "×" at bounding box center [931, 38] width 9 height 15
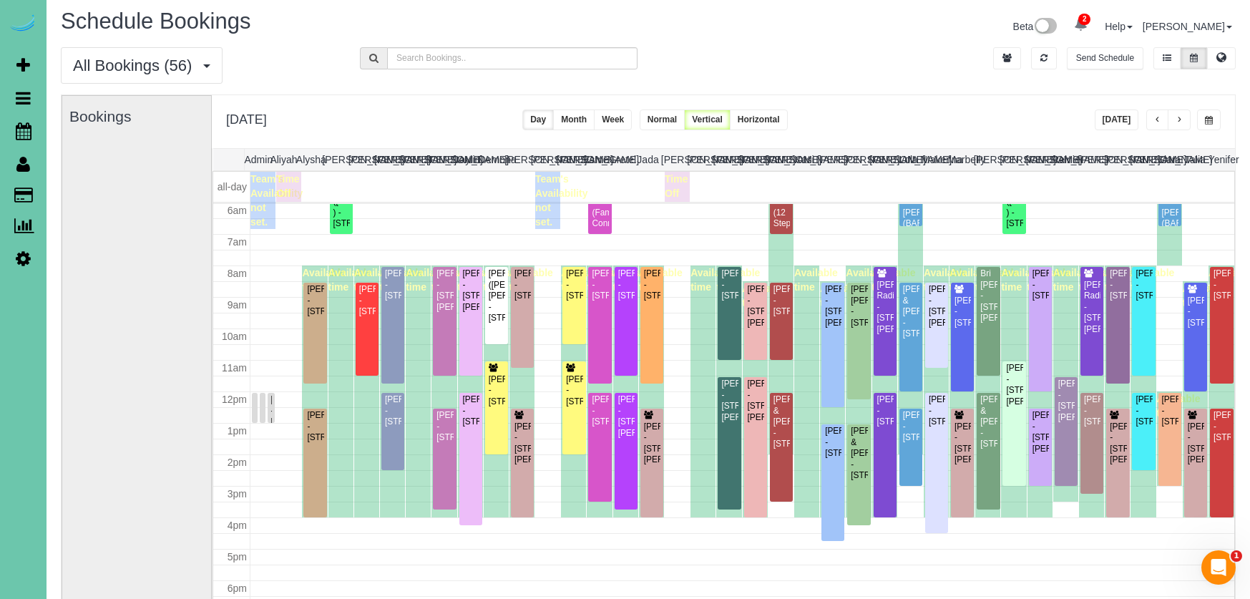
click at [1175, 117] on button "button" at bounding box center [1179, 120] width 23 height 21
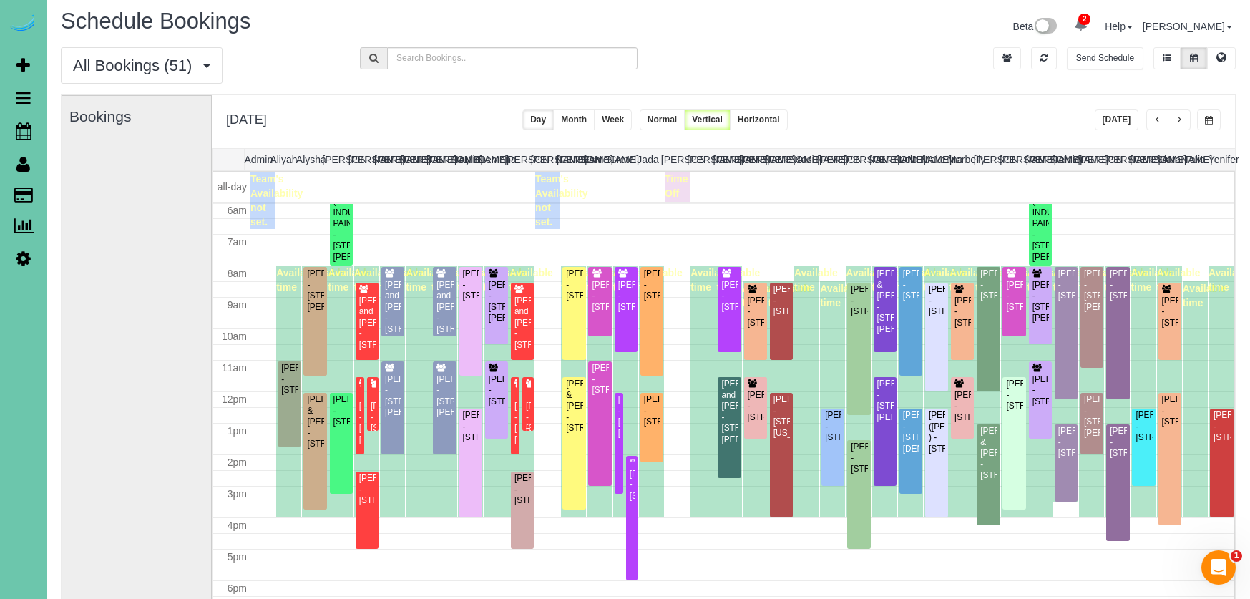
click at [528, 401] on div "Judie Beckman - 15520 Summerwood Drive, Omaha, NE 68137" at bounding box center [528, 417] width 6 height 33
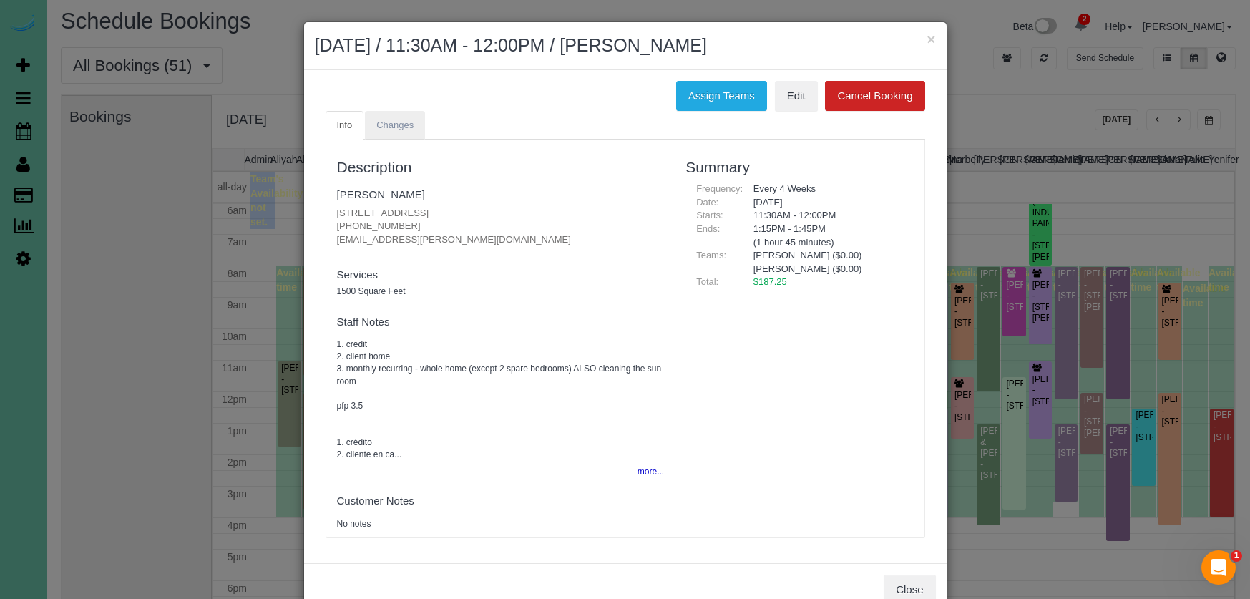
click at [389, 123] on span "Changes" at bounding box center [394, 125] width 37 height 11
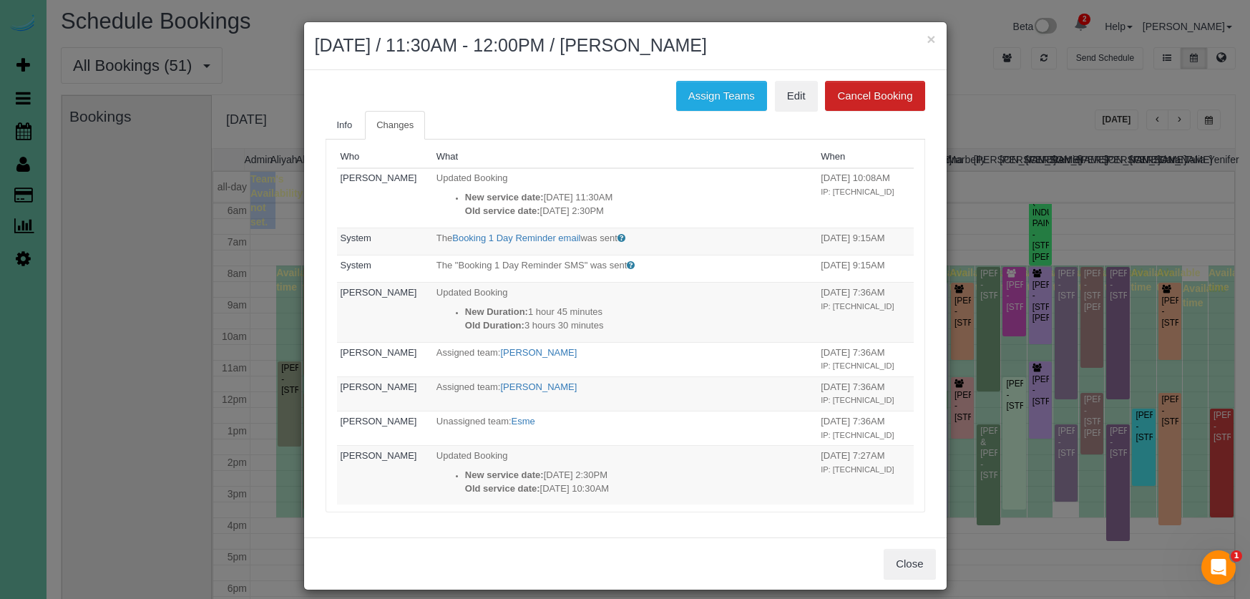
scroll to position [0, 0]
click at [908, 563] on button "Close" at bounding box center [910, 564] width 52 height 30
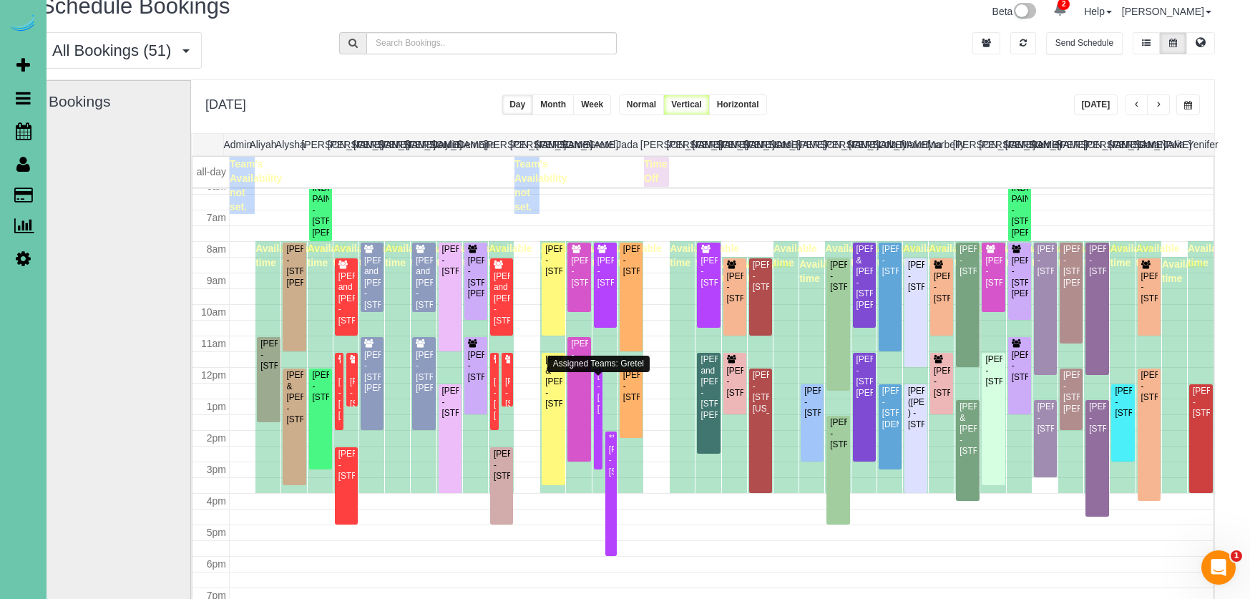
scroll to position [198, 0]
click at [1102, 110] on button "Today" at bounding box center [1096, 104] width 44 height 21
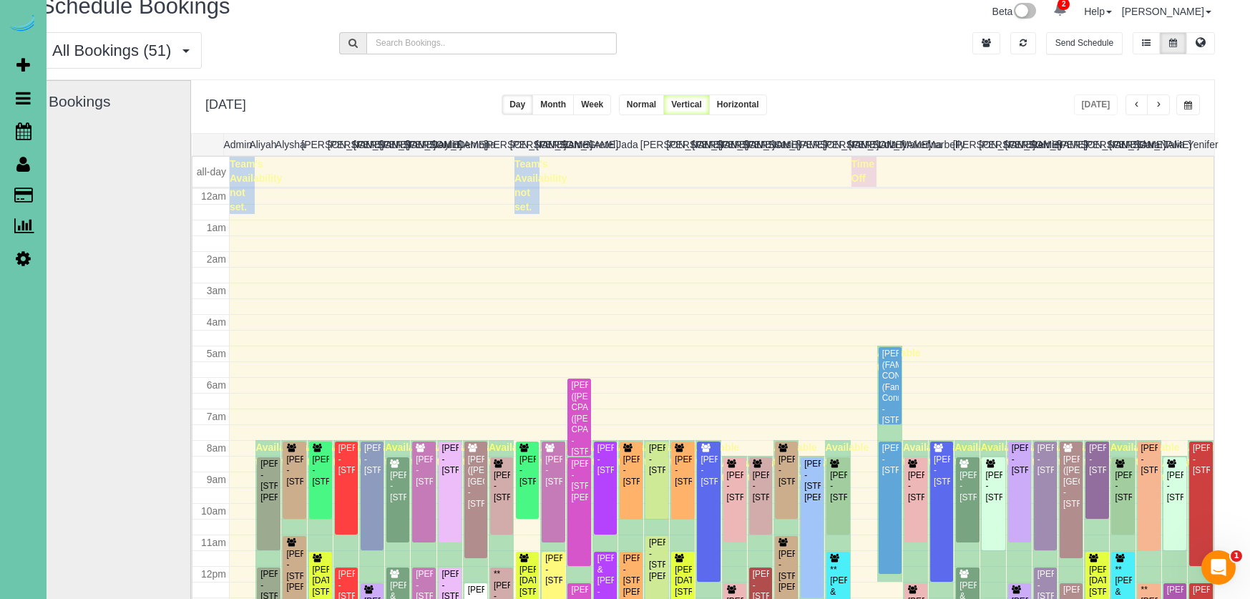
scroll to position [190, 0]
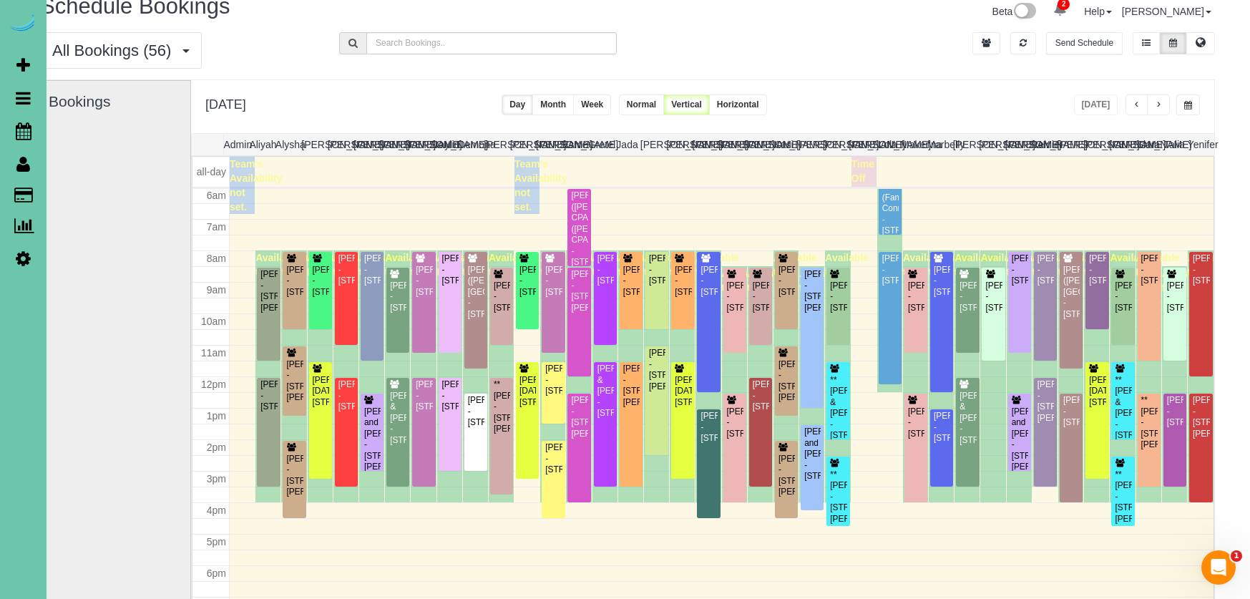
click at [1192, 107] on span "button" at bounding box center [1189, 105] width 8 height 9
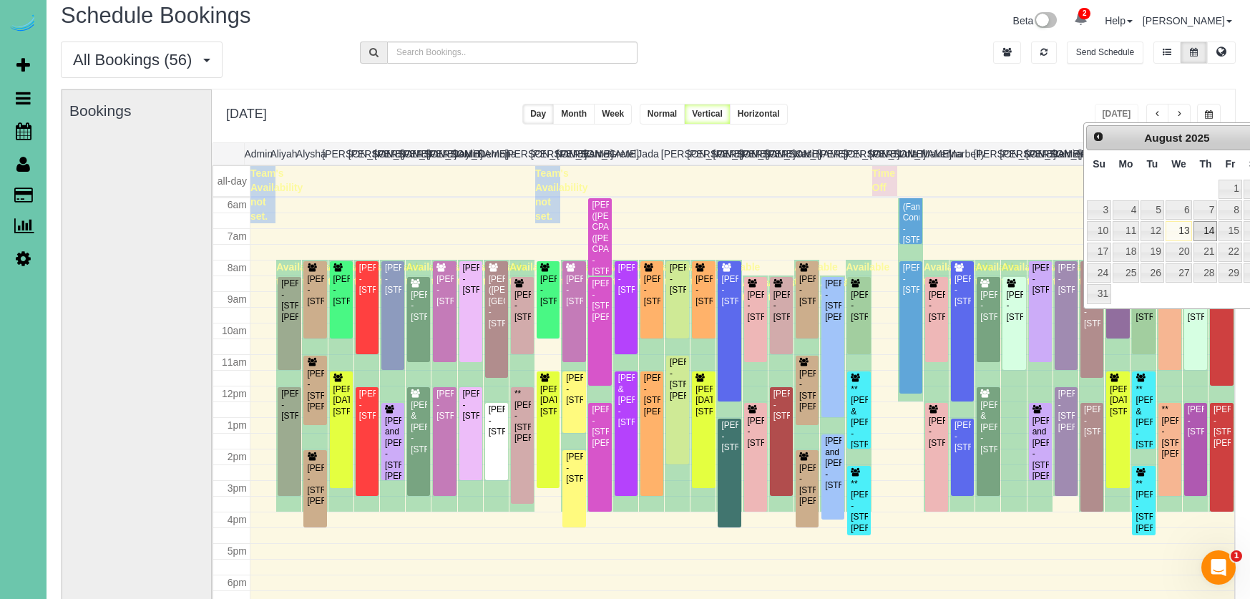
scroll to position [6, 0]
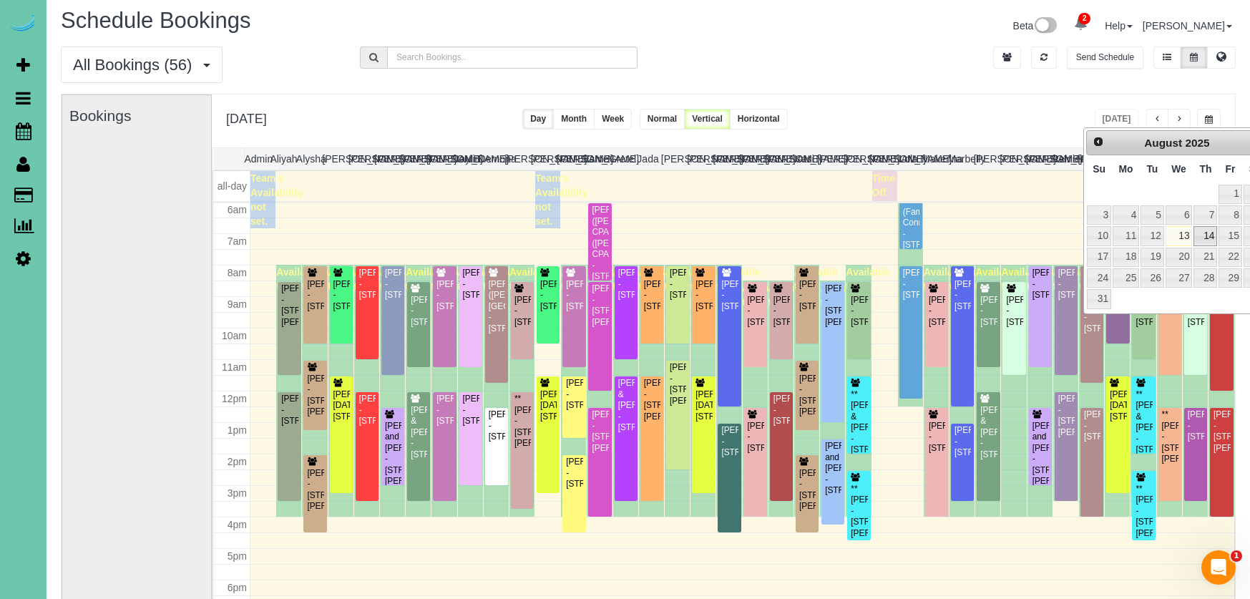
click at [1205, 235] on link "14" at bounding box center [1206, 235] width 24 height 19
type input "**********"
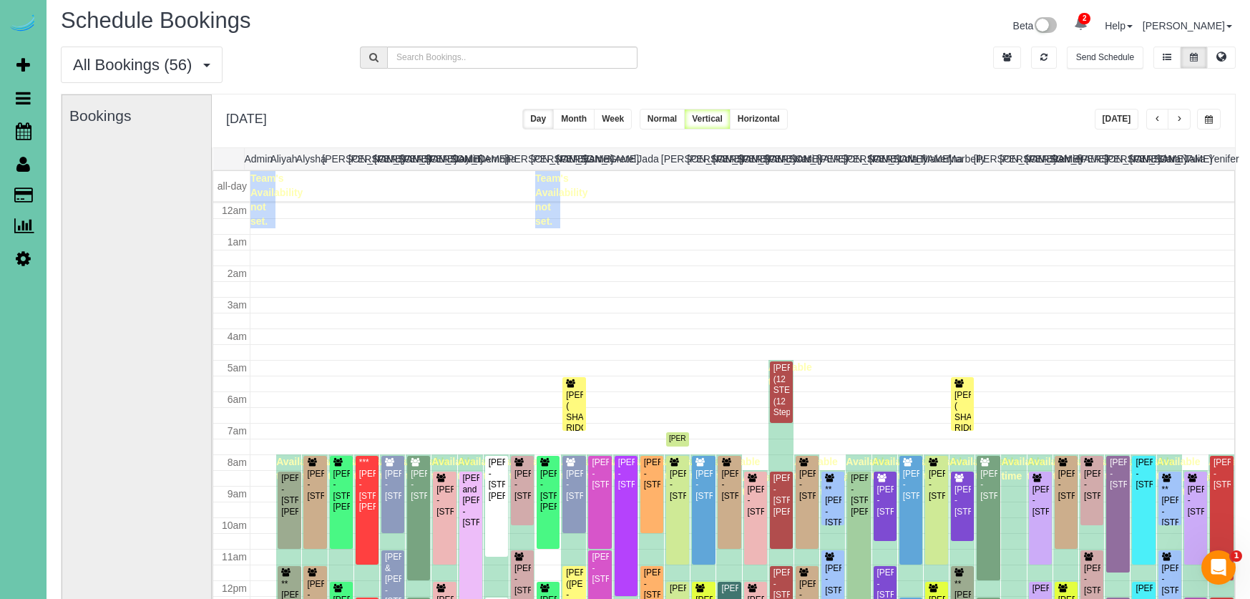
scroll to position [190, 0]
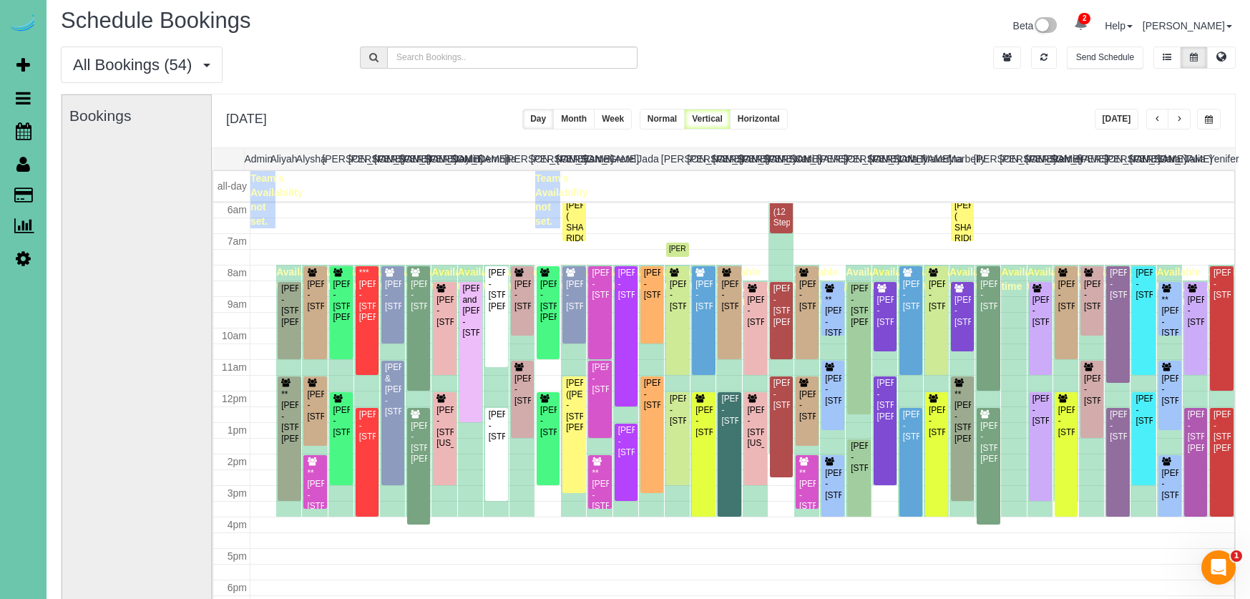
click at [1180, 121] on span "button" at bounding box center [1179, 119] width 7 height 9
